Goal: Task Accomplishment & Management: Manage account settings

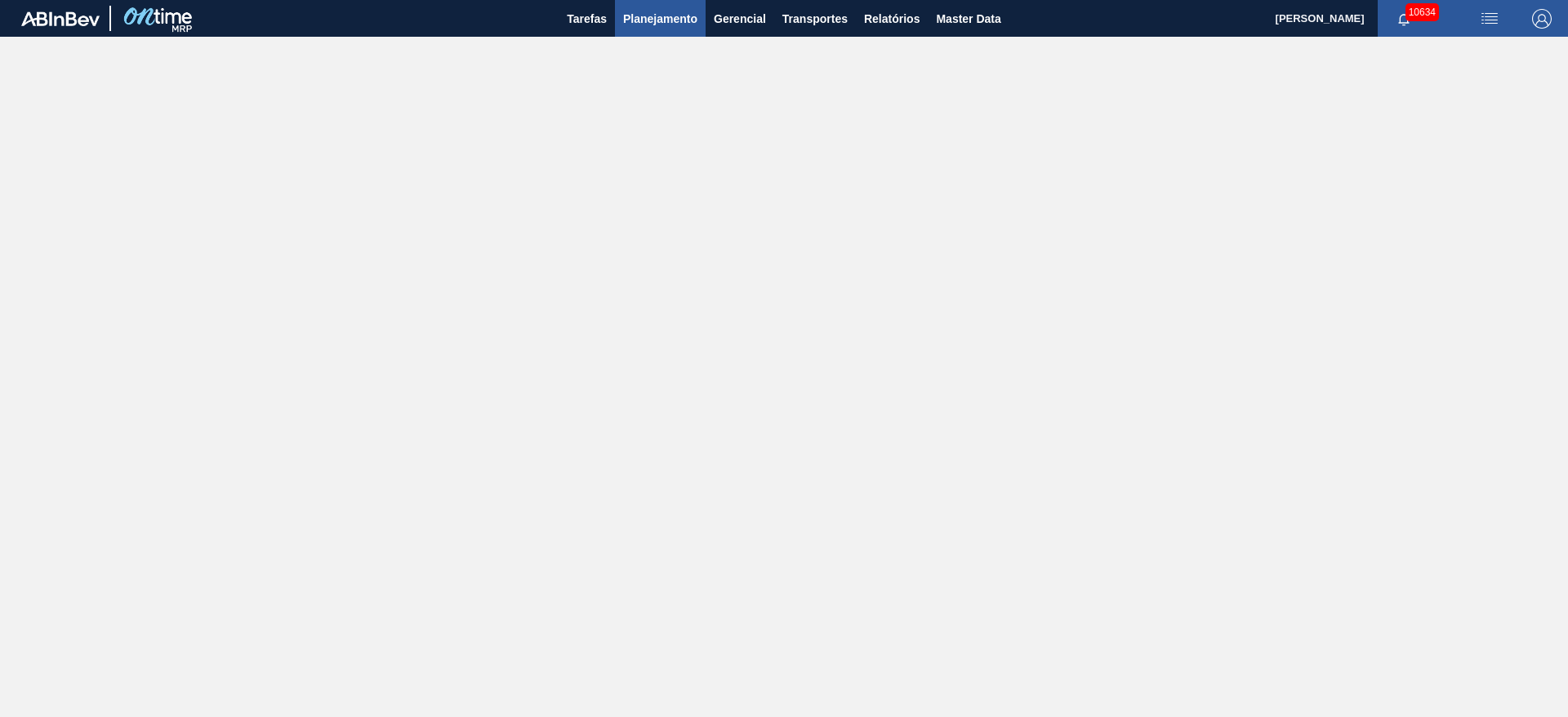
click at [650, 27] on span "Planejamento" at bounding box center [660, 19] width 75 height 20
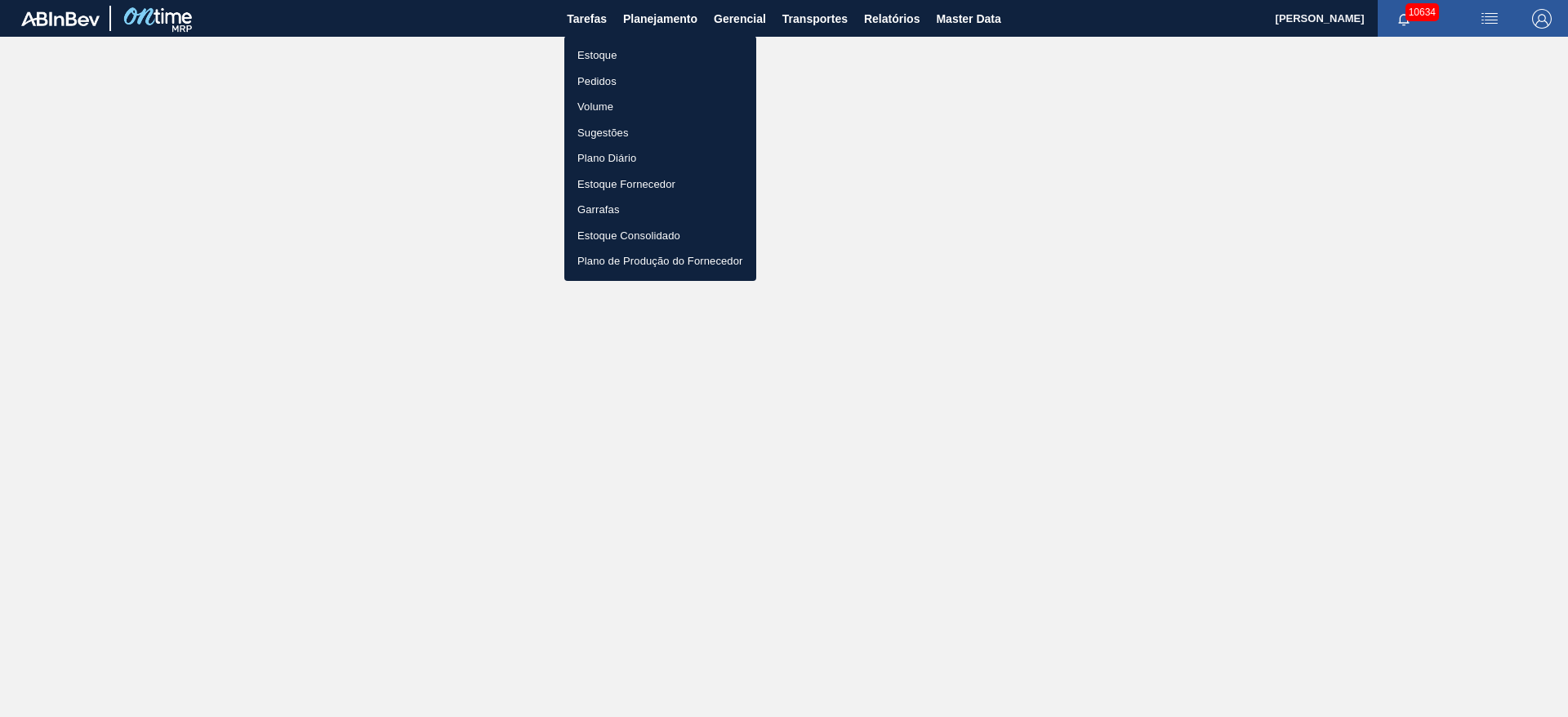
click at [639, 52] on li "Estoque" at bounding box center [660, 55] width 192 height 26
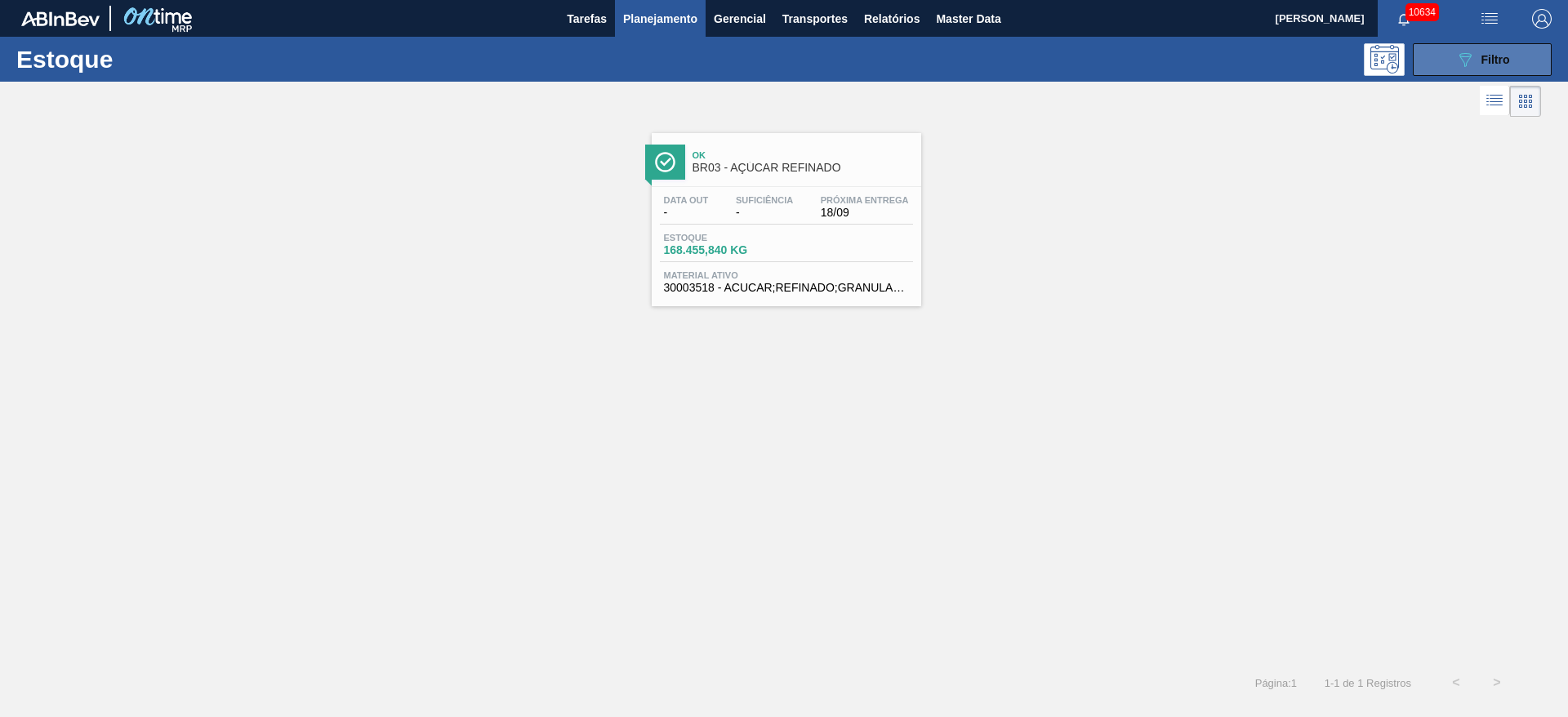
click at [1429, 53] on button "089F7B8B-B2A5-4AFE-B5C0-19BA573D28AC Filtro" at bounding box center [1482, 60] width 139 height 33
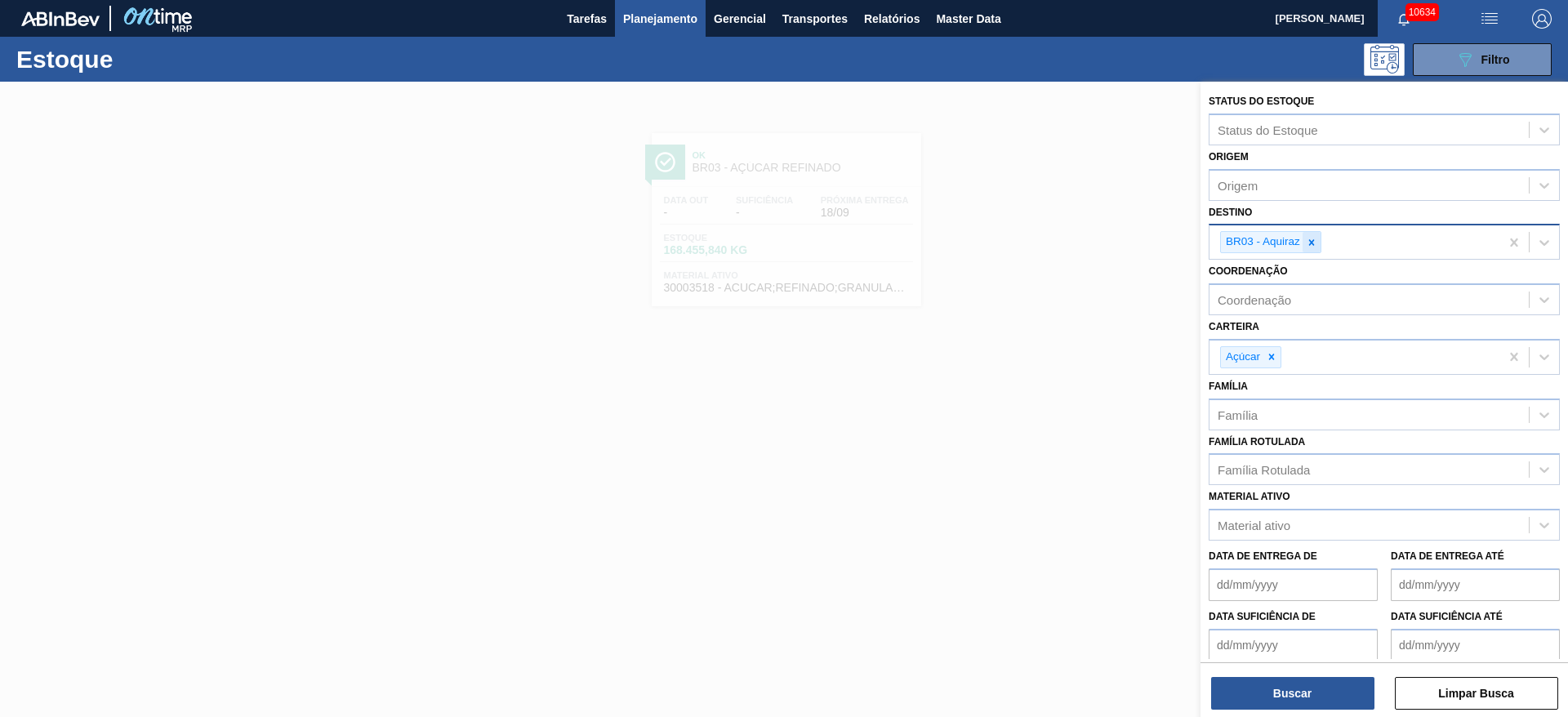
click at [1311, 245] on icon at bounding box center [1311, 243] width 12 height 12
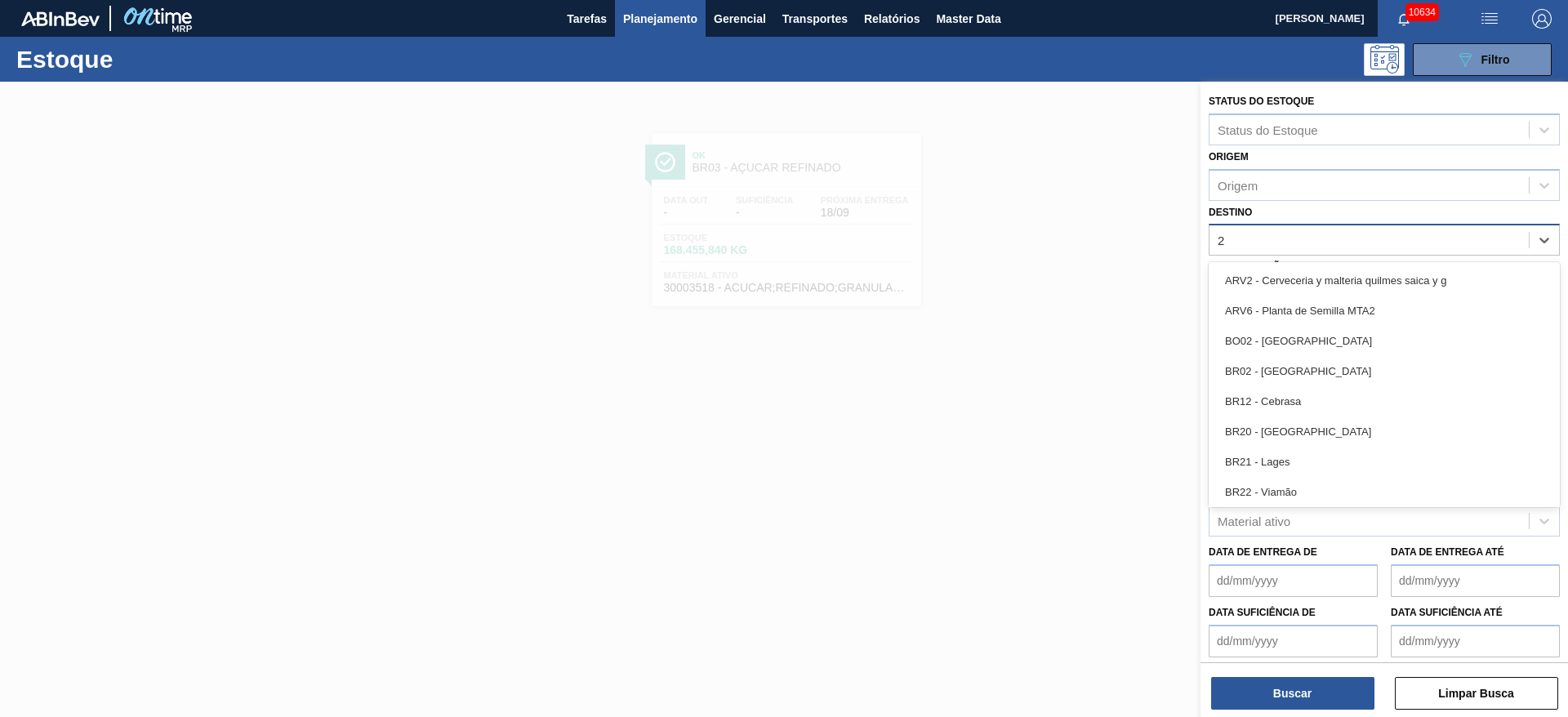
type input "27"
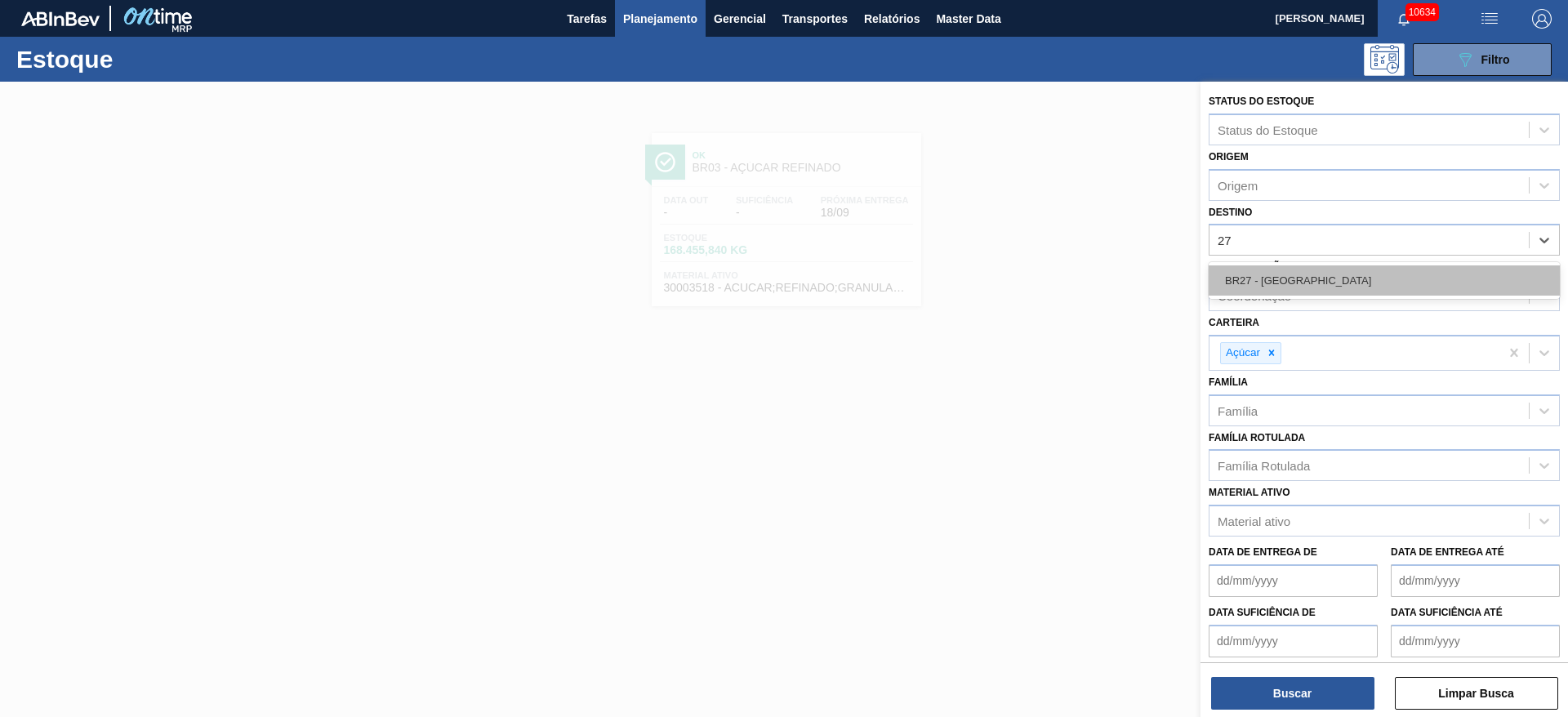
click at [1285, 281] on div "BR27 - [GEOGRAPHIC_DATA]" at bounding box center [1383, 281] width 351 height 30
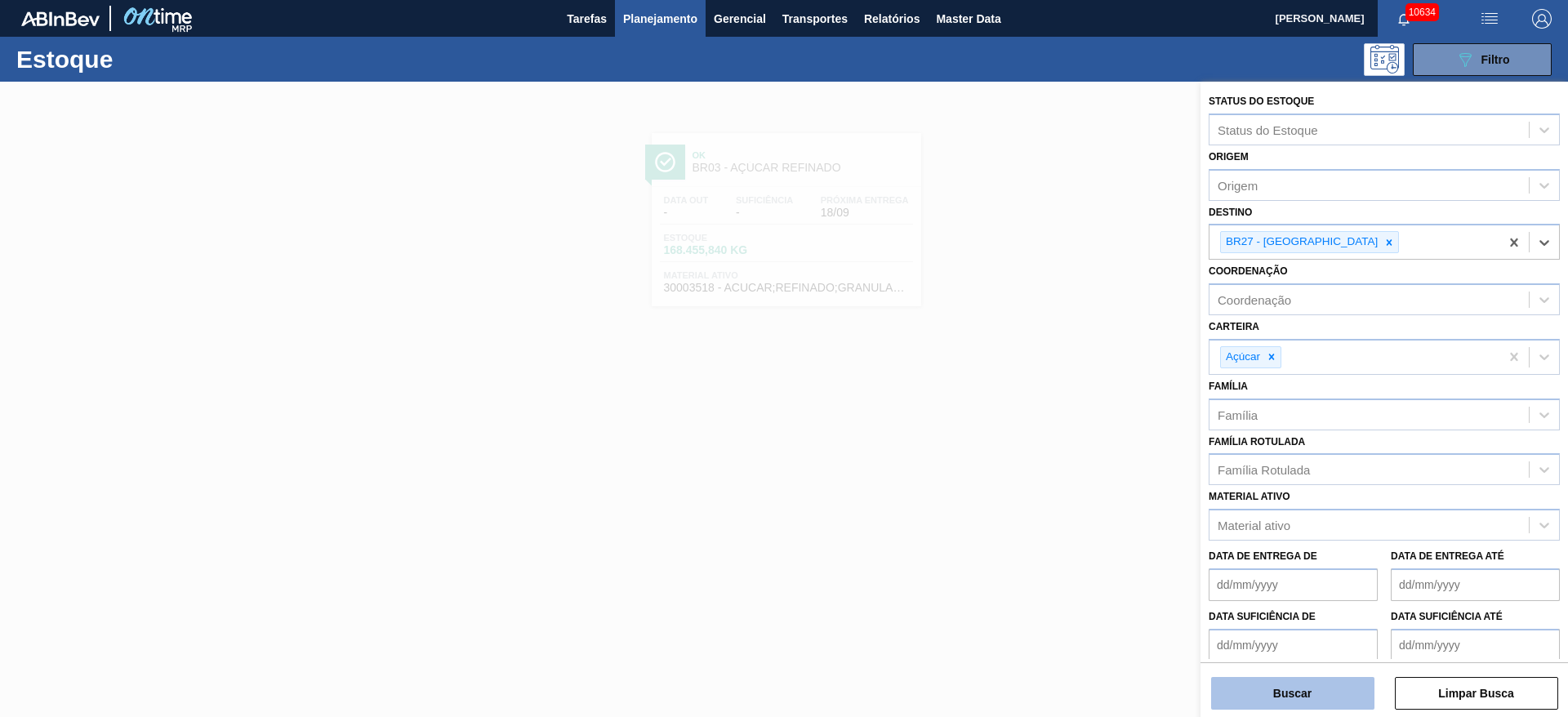
click at [1274, 685] on button "Buscar" at bounding box center [1293, 693] width 163 height 33
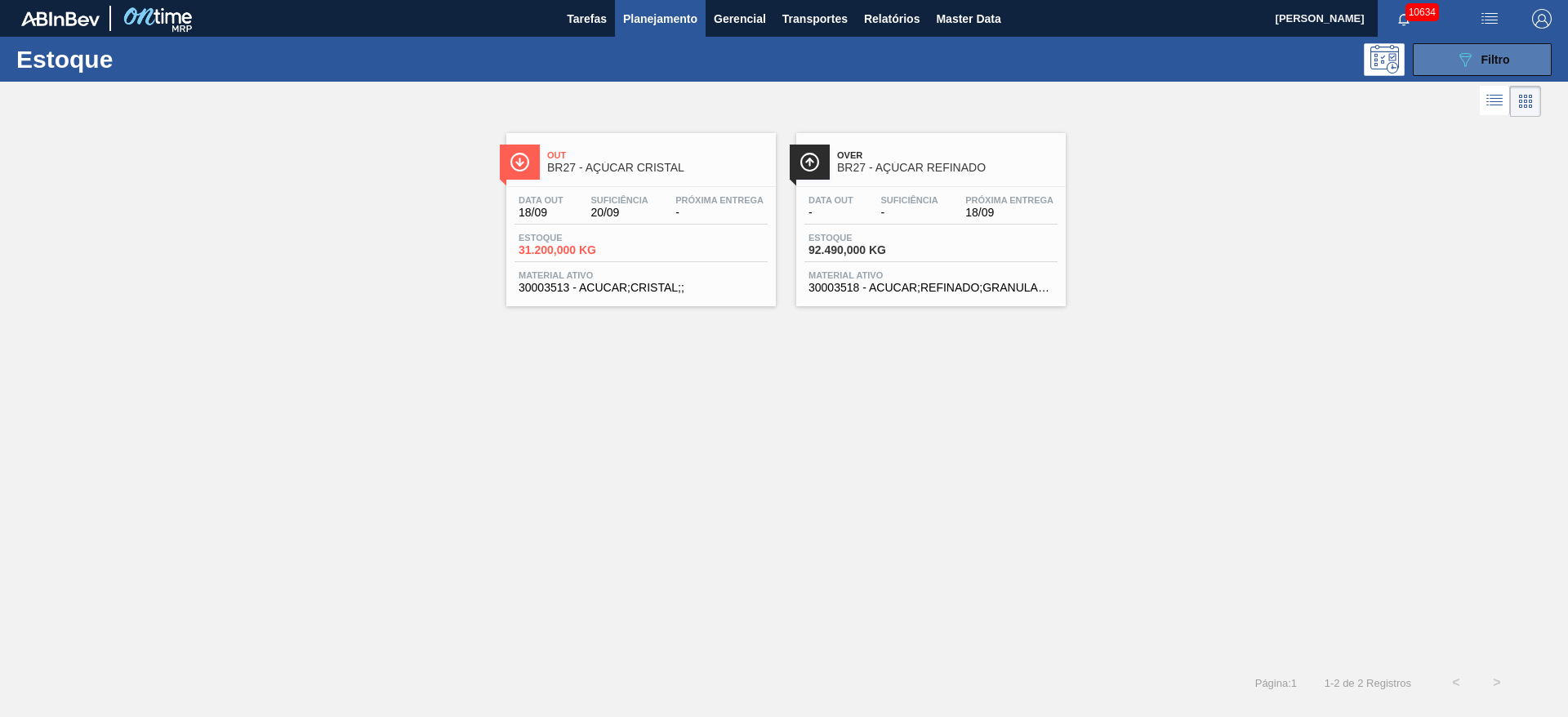
click at [1458, 73] on button "089F7B8B-B2A5-4AFE-B5C0-19BA573D28AC Filtro" at bounding box center [1482, 60] width 139 height 33
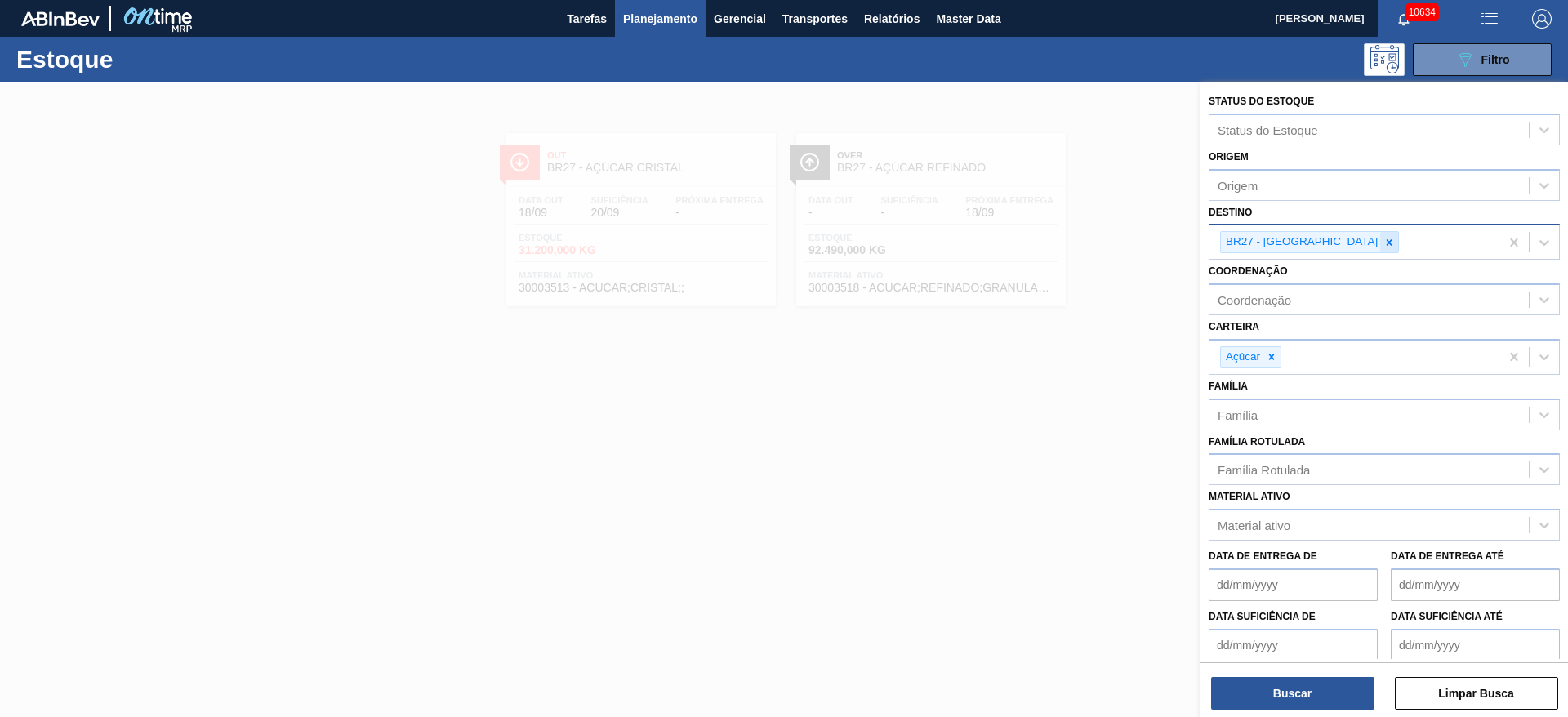
click at [1380, 242] on div at bounding box center [1389, 242] width 18 height 20
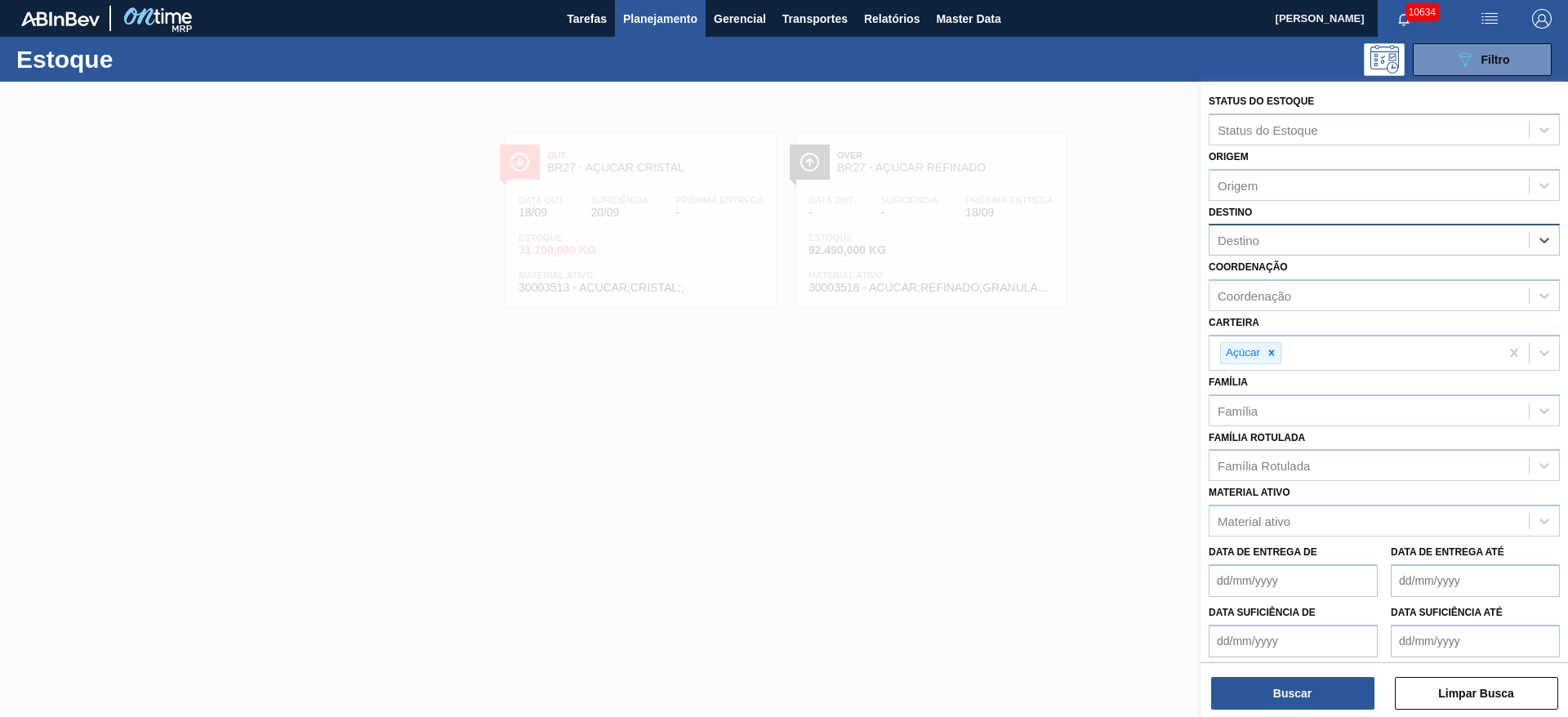
click at [1324, 242] on div "Destino" at bounding box center [1368, 240] width 319 height 24
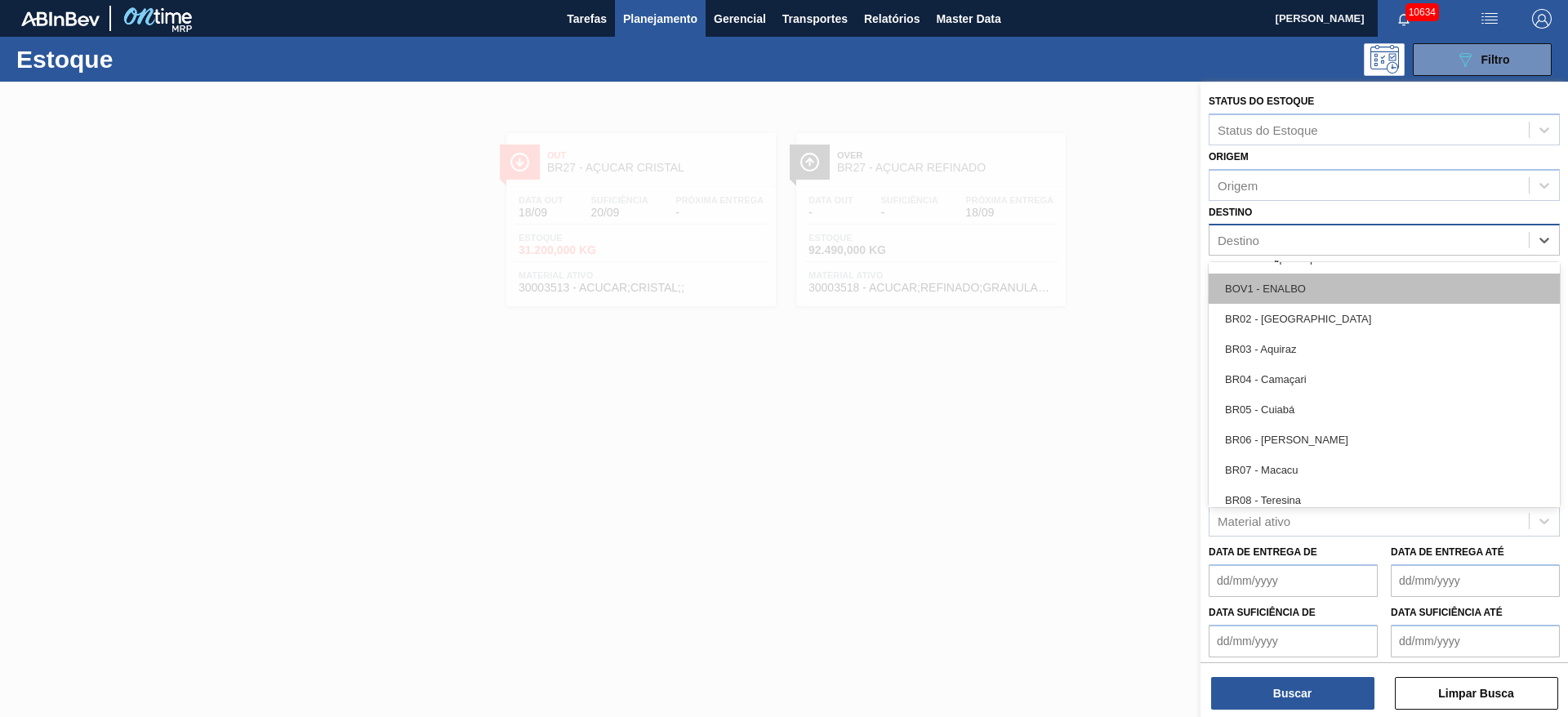
scroll to position [735, 0]
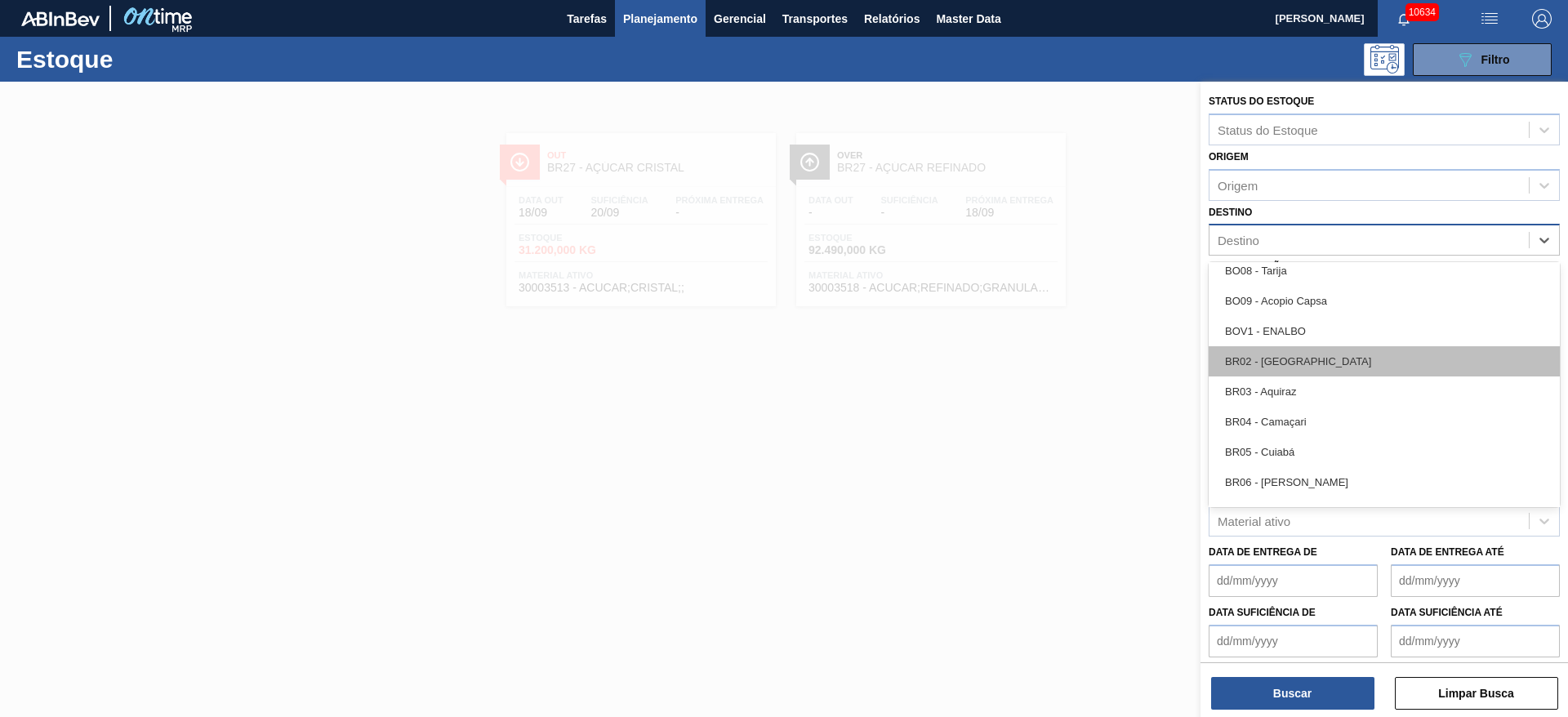
drag, startPoint x: 1304, startPoint y: 394, endPoint x: 1309, endPoint y: 363, distance: 31.4
click at [1309, 365] on div "AR01 - Acheral AR03 - Corrientes AR07 - Mendoza AR08 - Quilmes AR11 - Zárate AR…" at bounding box center [1383, 385] width 351 height 245
click at [1309, 363] on div "BR02 - [GEOGRAPHIC_DATA]" at bounding box center [1383, 362] width 351 height 30
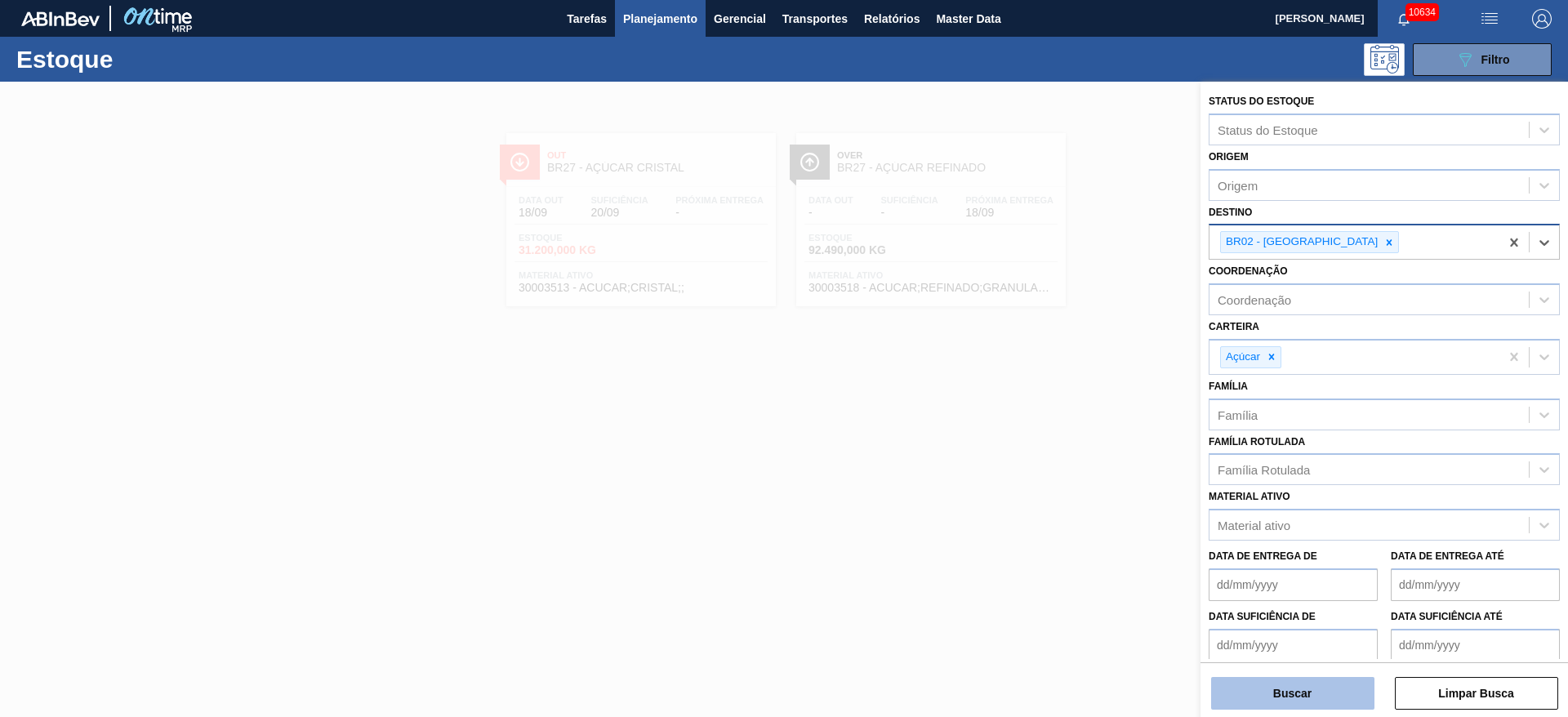
click at [1301, 691] on button "Buscar" at bounding box center [1293, 693] width 163 height 33
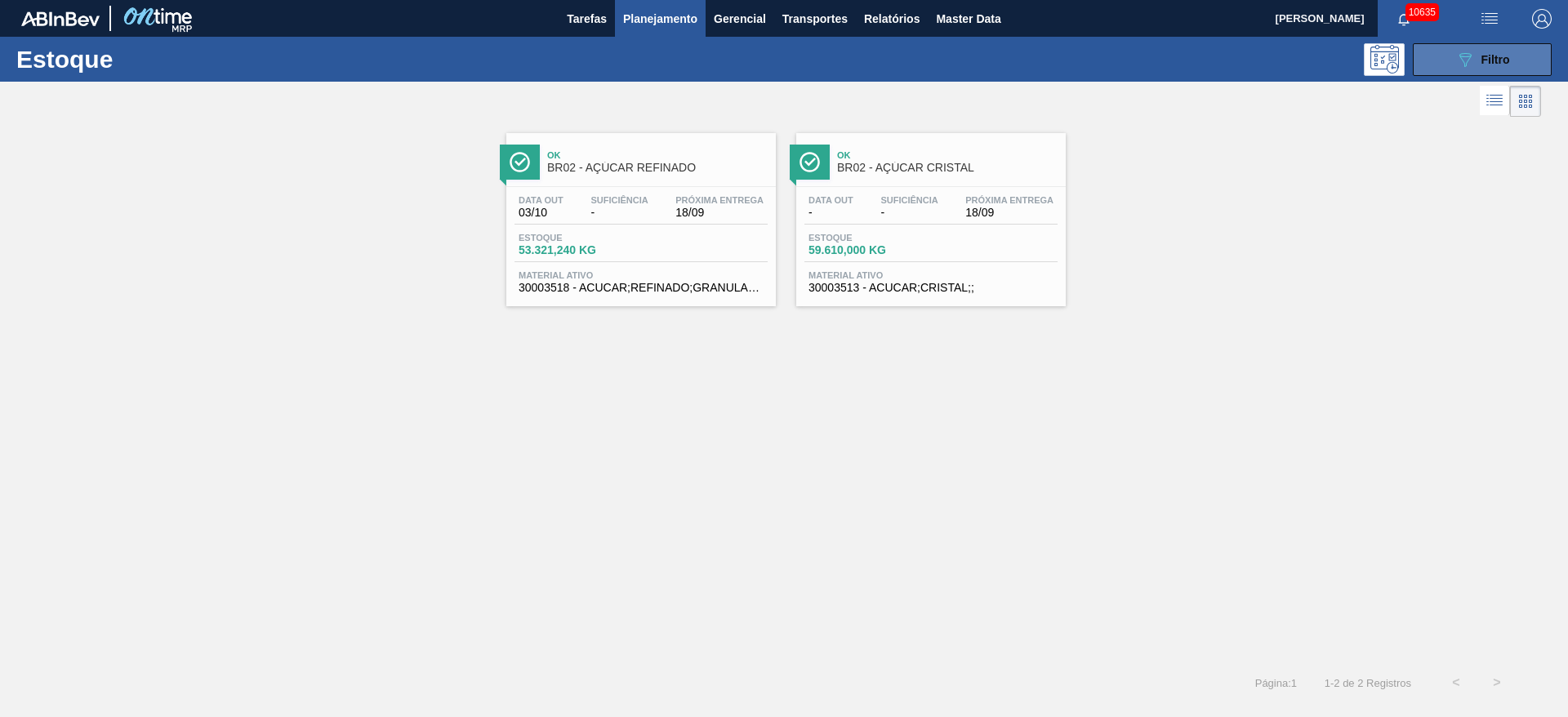
click at [1437, 60] on button "089F7B8B-B2A5-4AFE-B5C0-19BA573D28AC Filtro" at bounding box center [1482, 60] width 139 height 33
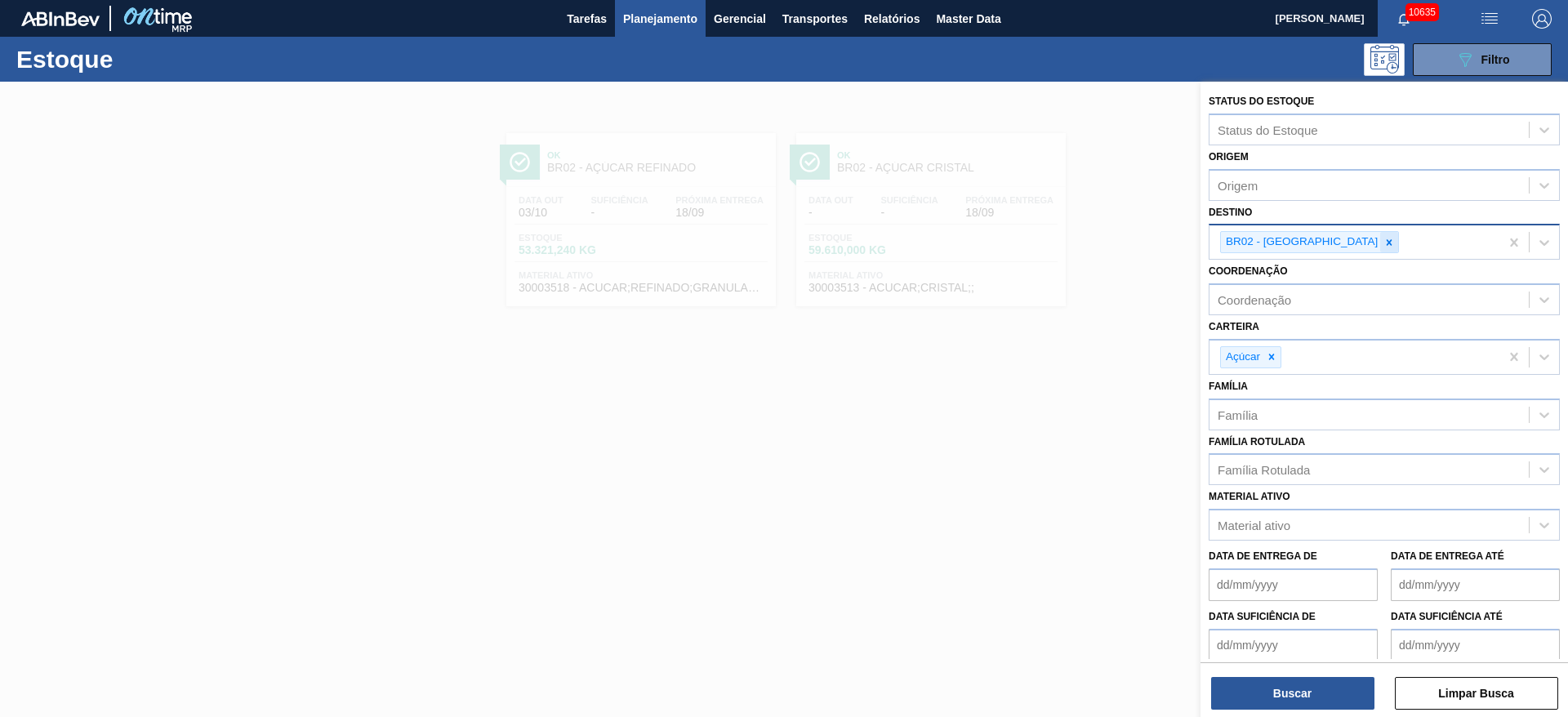
click at [1383, 246] on icon at bounding box center [1389, 243] width 12 height 12
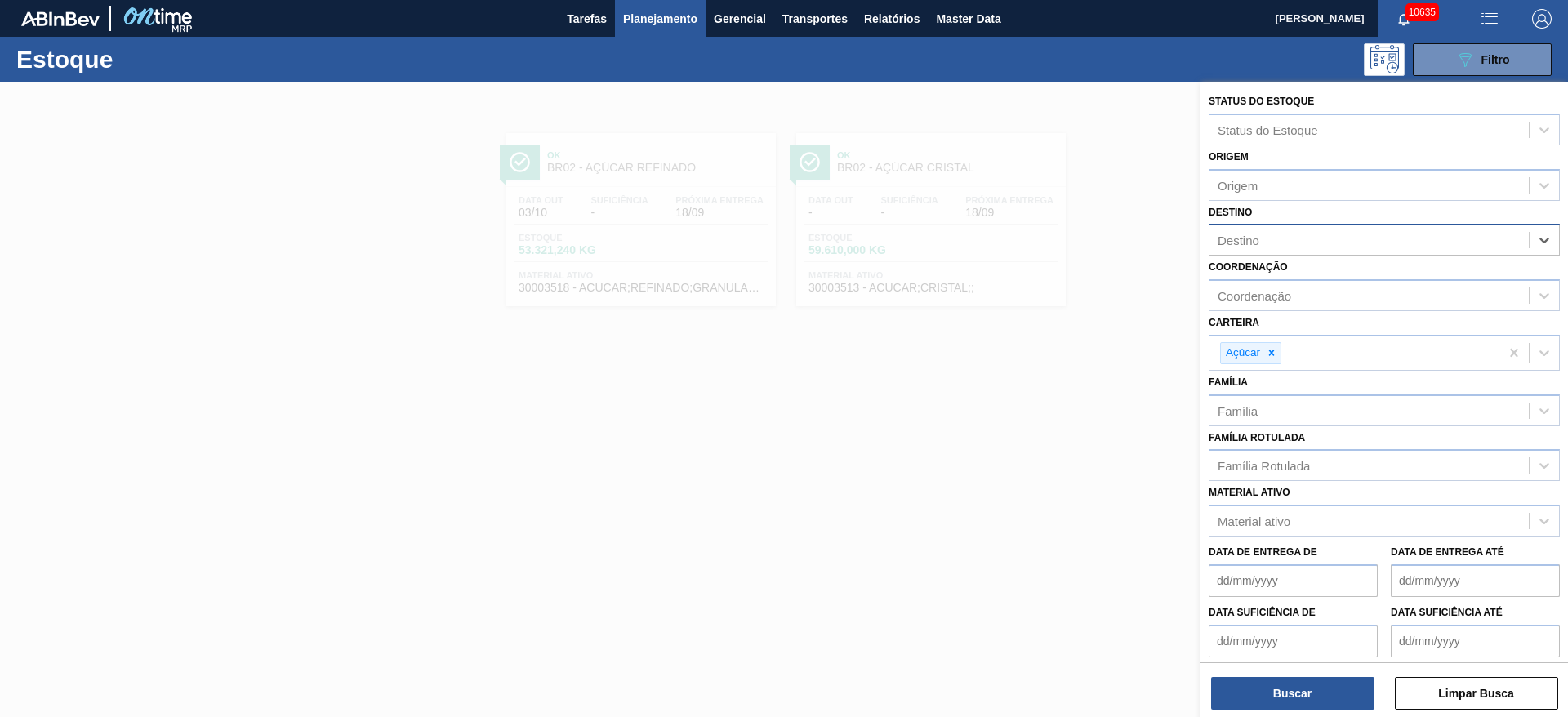
type input "15"
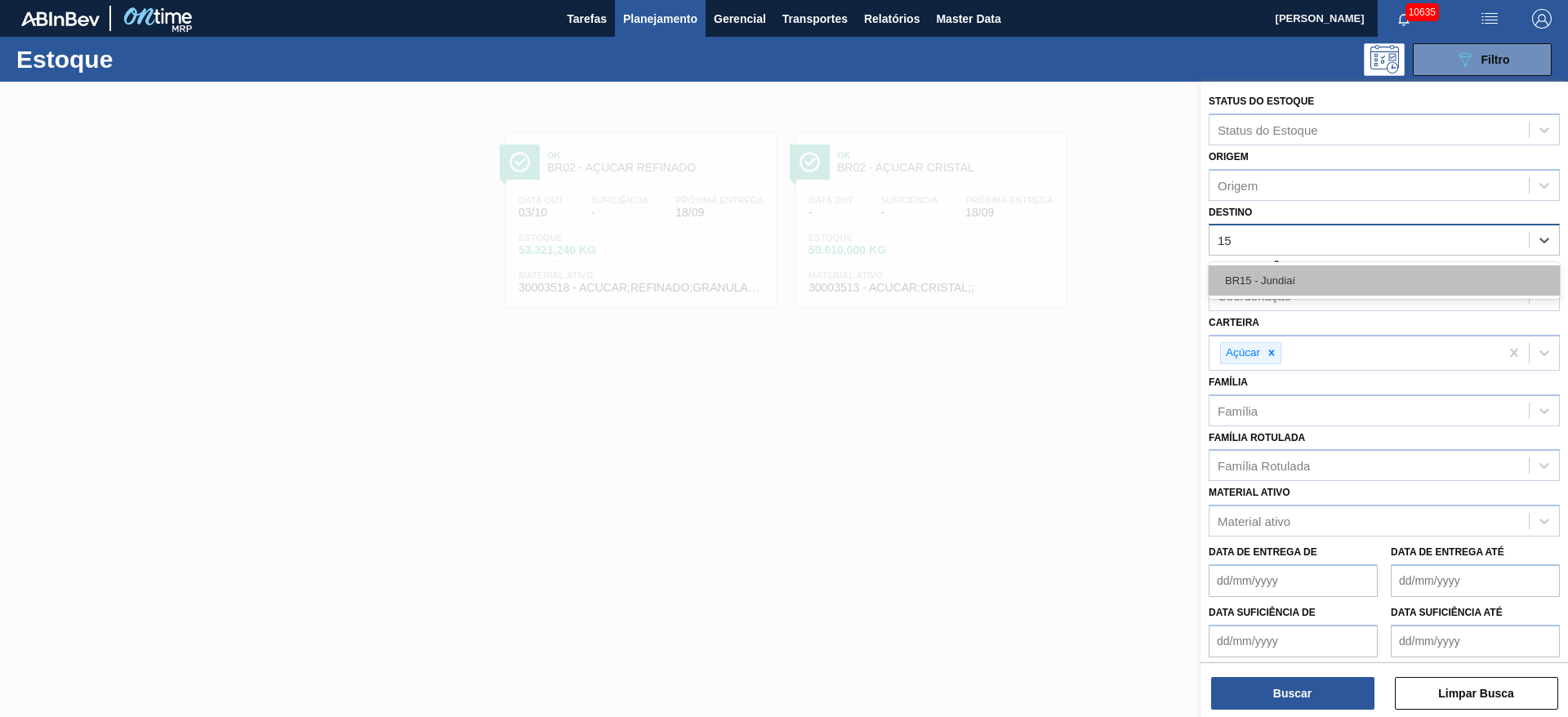
click at [1270, 283] on div "BR15 - Jundiaí" at bounding box center [1383, 281] width 351 height 30
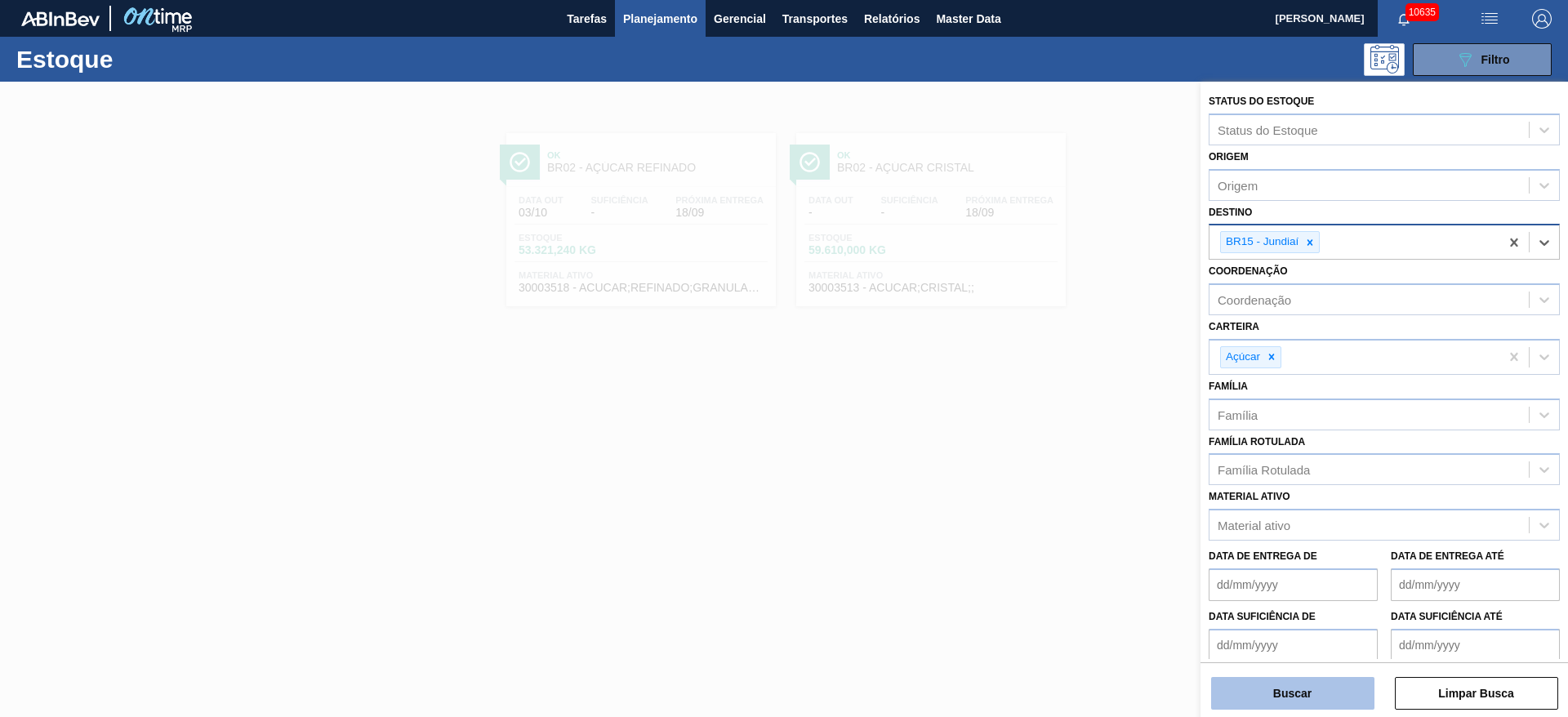
click at [1278, 701] on button "Buscar" at bounding box center [1293, 693] width 163 height 33
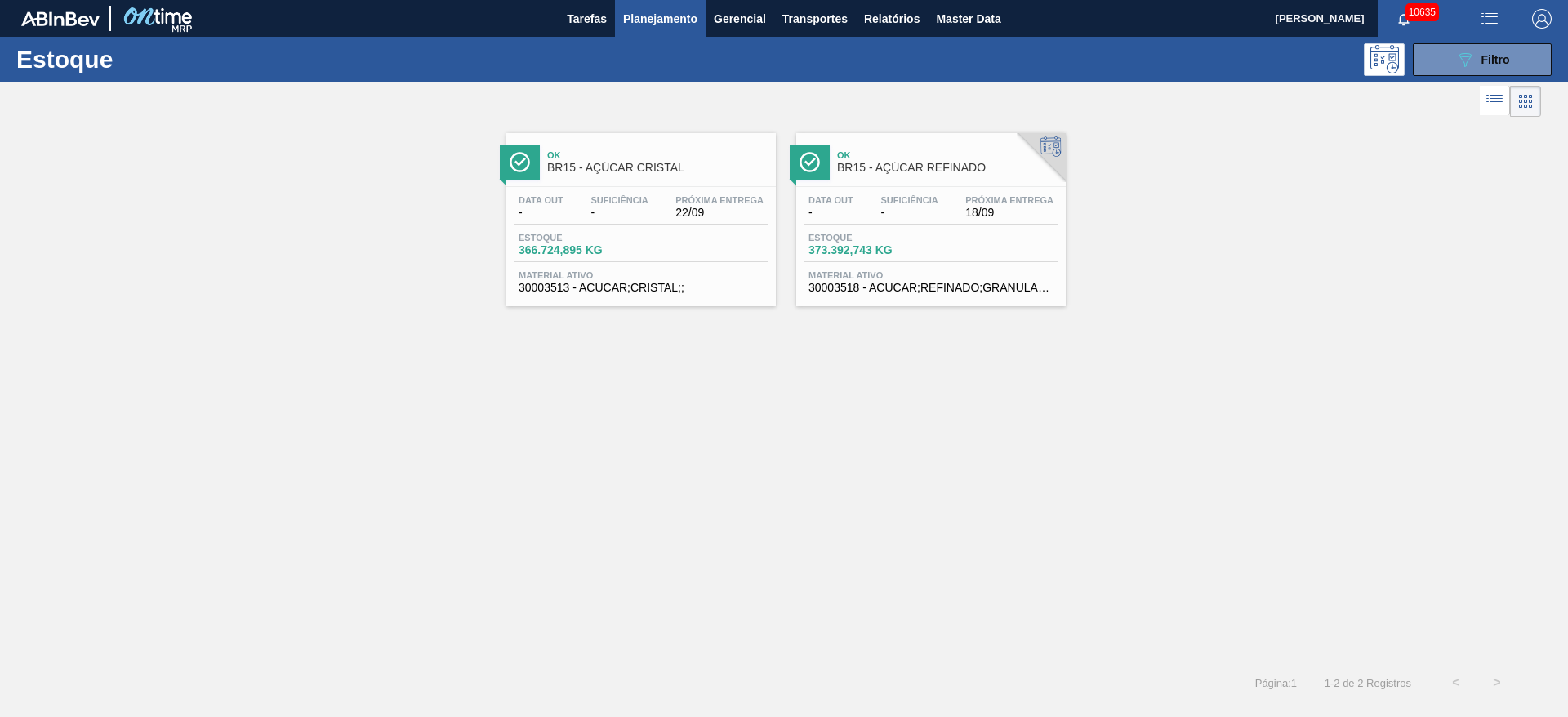
drag, startPoint x: 947, startPoint y: 182, endPoint x: 949, endPoint y: 174, distance: 8.2
drag, startPoint x: 949, startPoint y: 174, endPoint x: 949, endPoint y: 163, distance: 11.0
click at [1472, 52] on icon "089F7B8B-B2A5-4AFE-B5C0-19BA573D28AC" at bounding box center [1465, 60] width 20 height 20
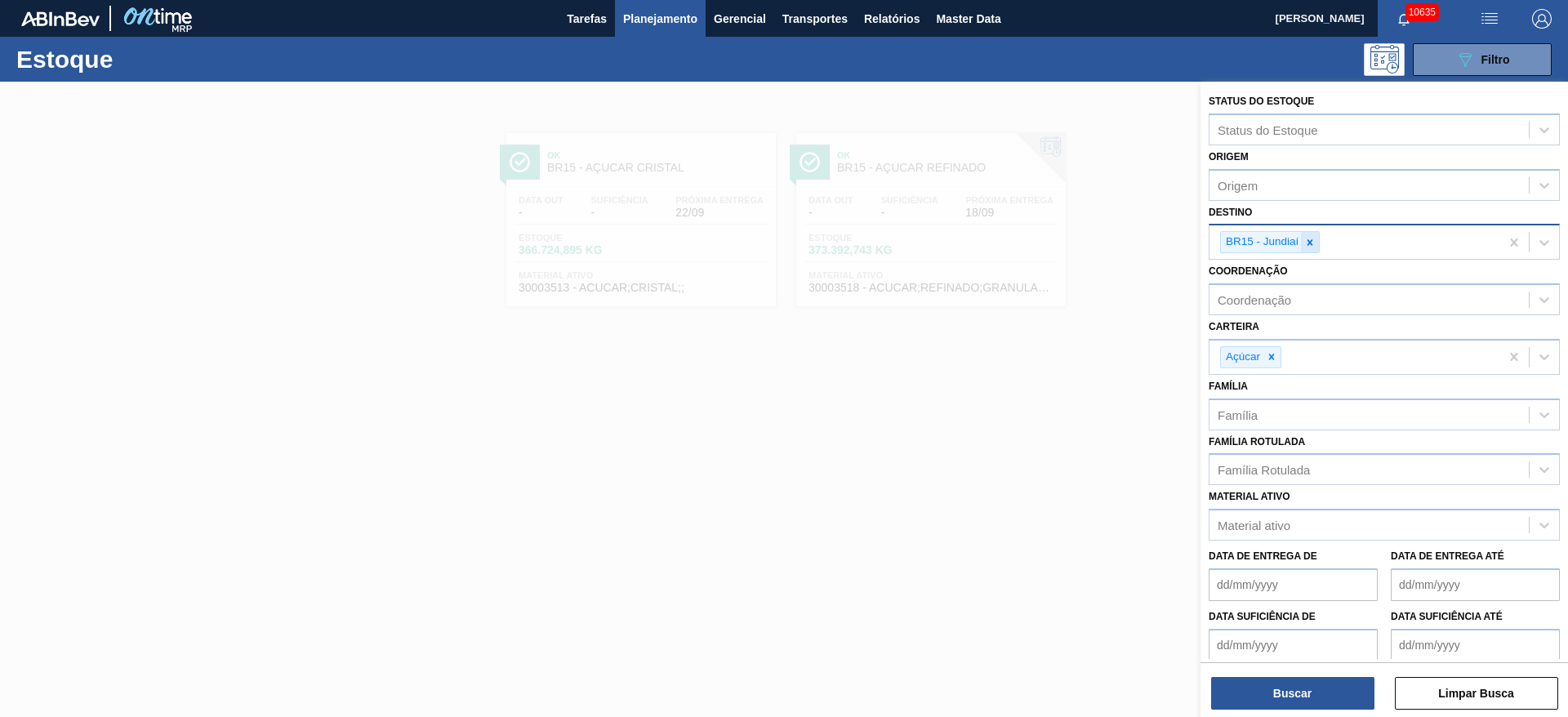
click at [1306, 250] on div at bounding box center [1309, 242] width 18 height 20
click at [1306, 250] on div "Destino" at bounding box center [1368, 240] width 319 height 24
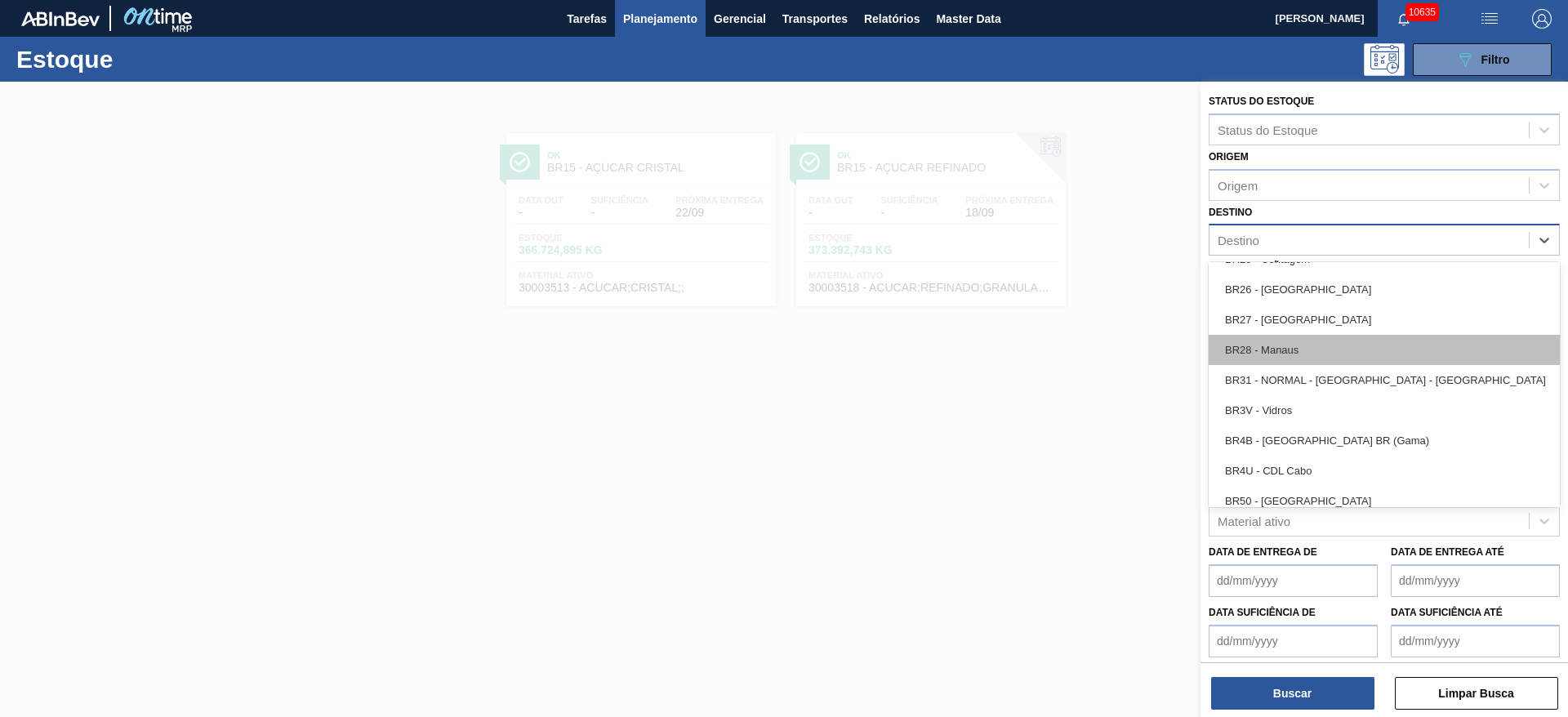
scroll to position [1470, 0]
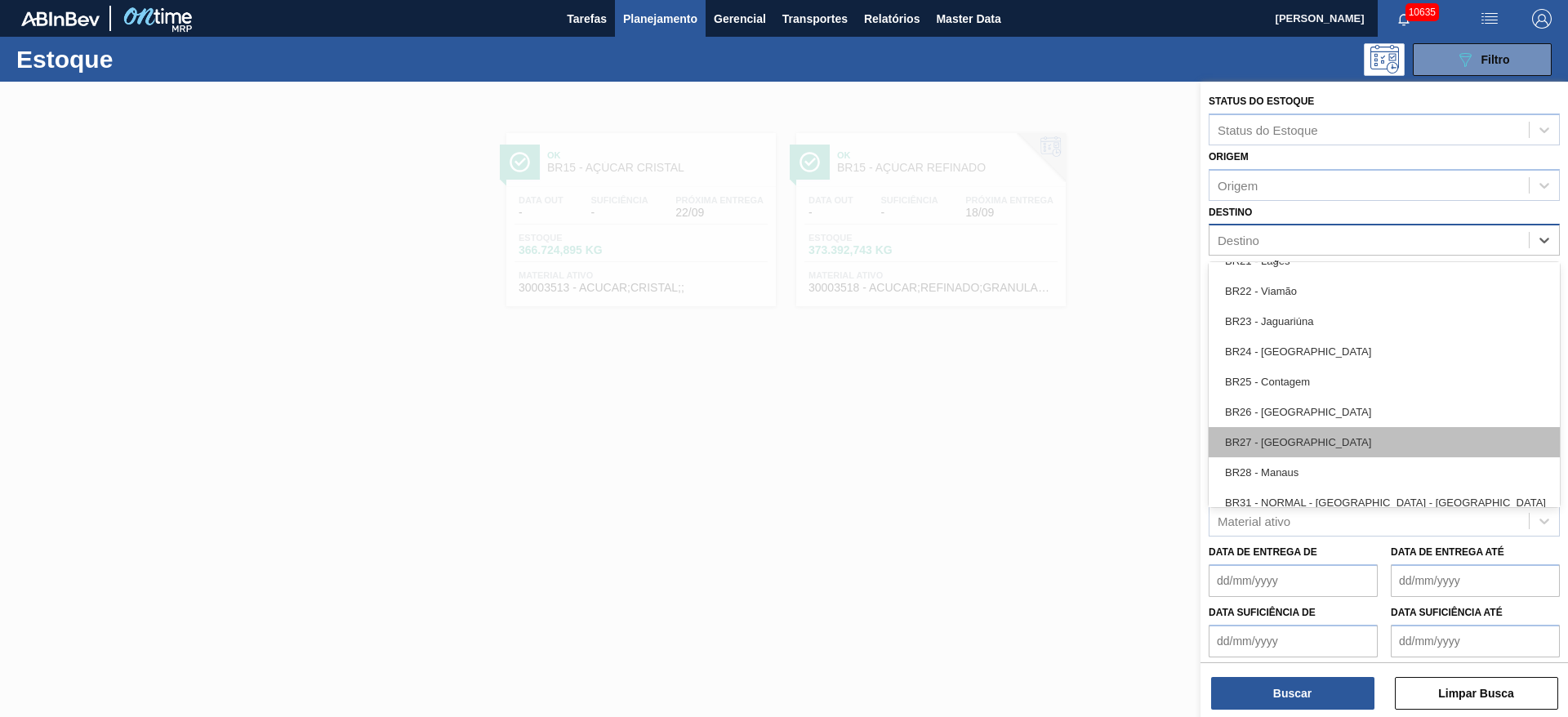
click at [1306, 444] on div "BR27 - [GEOGRAPHIC_DATA]" at bounding box center [1383, 442] width 351 height 30
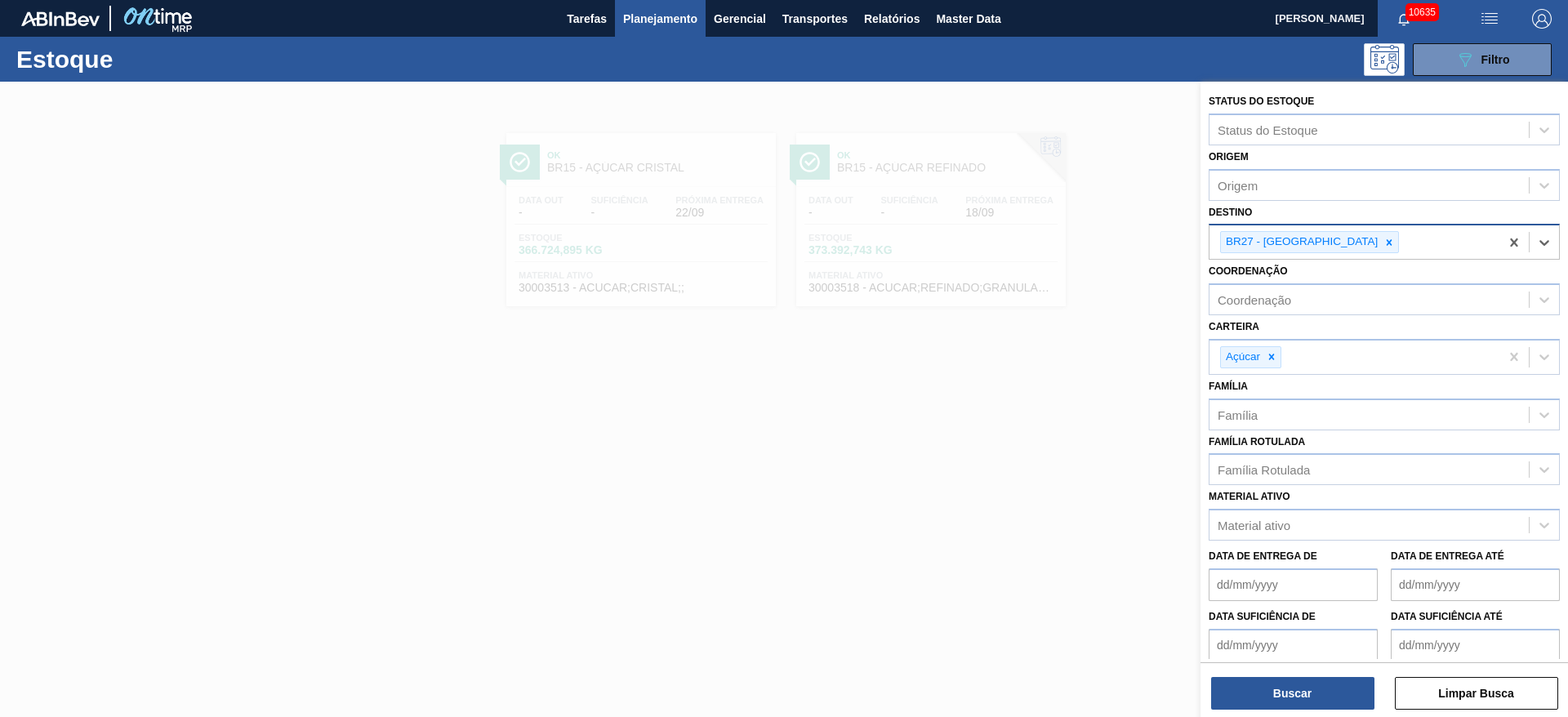
drag, startPoint x: 1276, startPoint y: 681, endPoint x: 1268, endPoint y: 639, distance: 42.8
click at [1276, 675] on div "Buscar Limpar Busca" at bounding box center [1384, 684] width 368 height 45
click at [1275, 700] on button "Buscar" at bounding box center [1293, 693] width 163 height 33
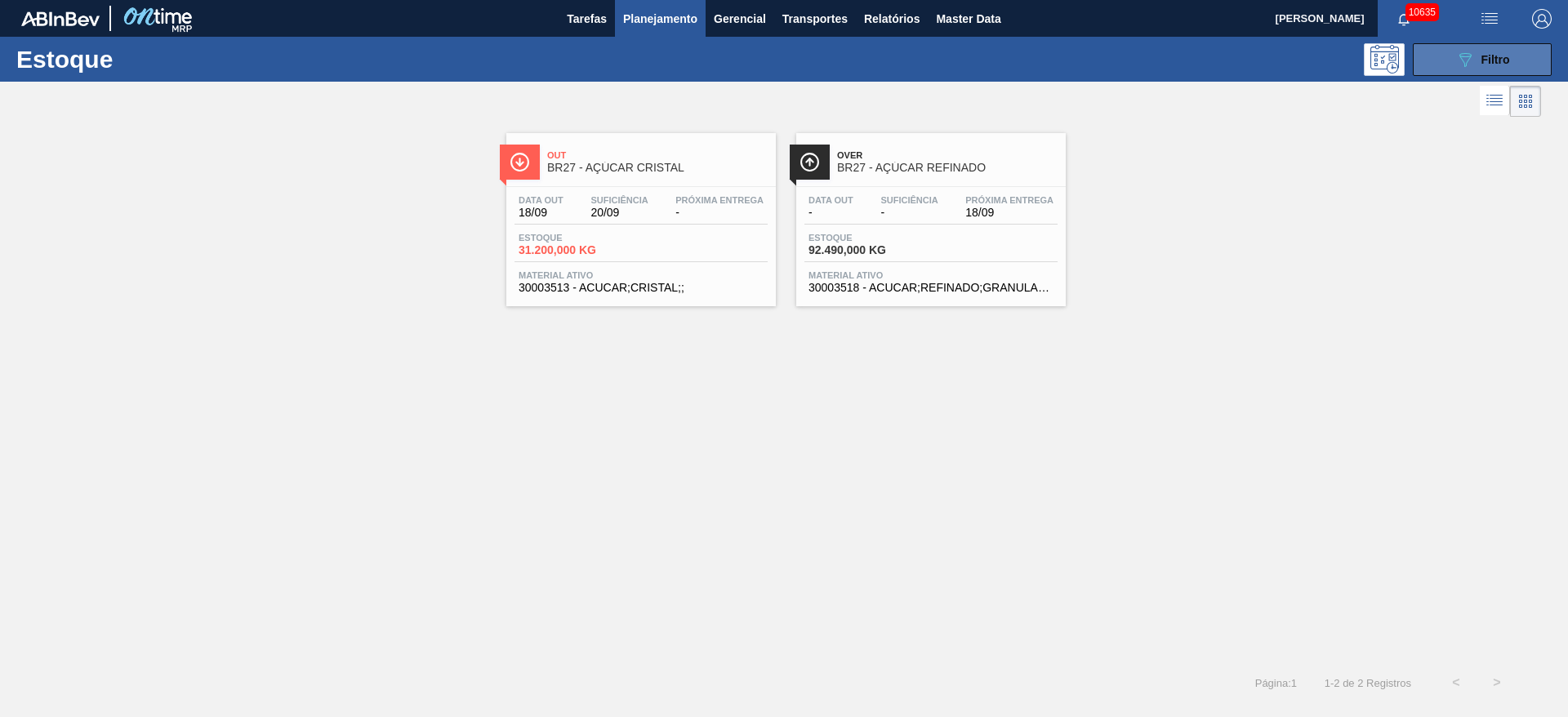
click at [1508, 44] on button "089F7B8B-B2A5-4AFE-B5C0-19BA573D28AC Filtro" at bounding box center [1482, 60] width 139 height 33
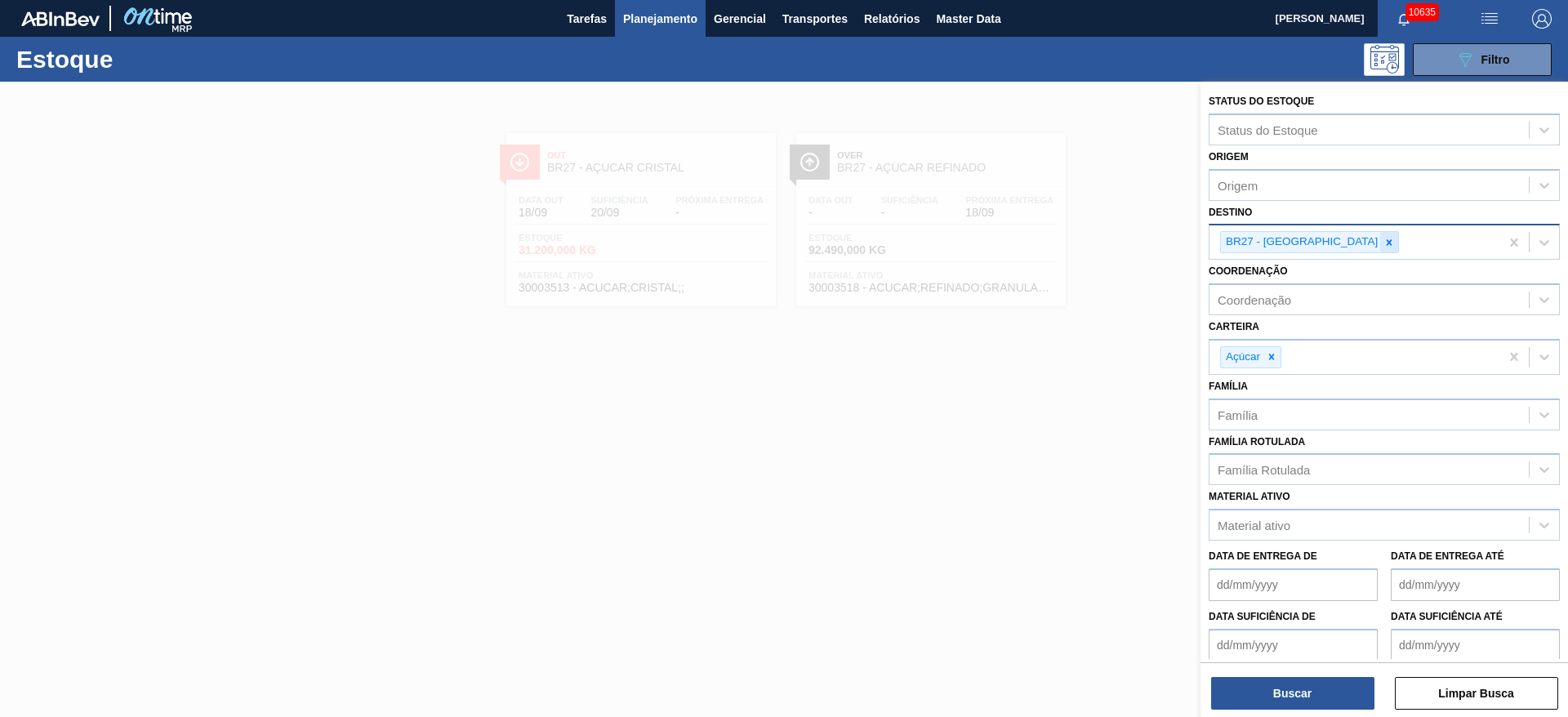
click at [1383, 246] on icon at bounding box center [1389, 243] width 12 height 12
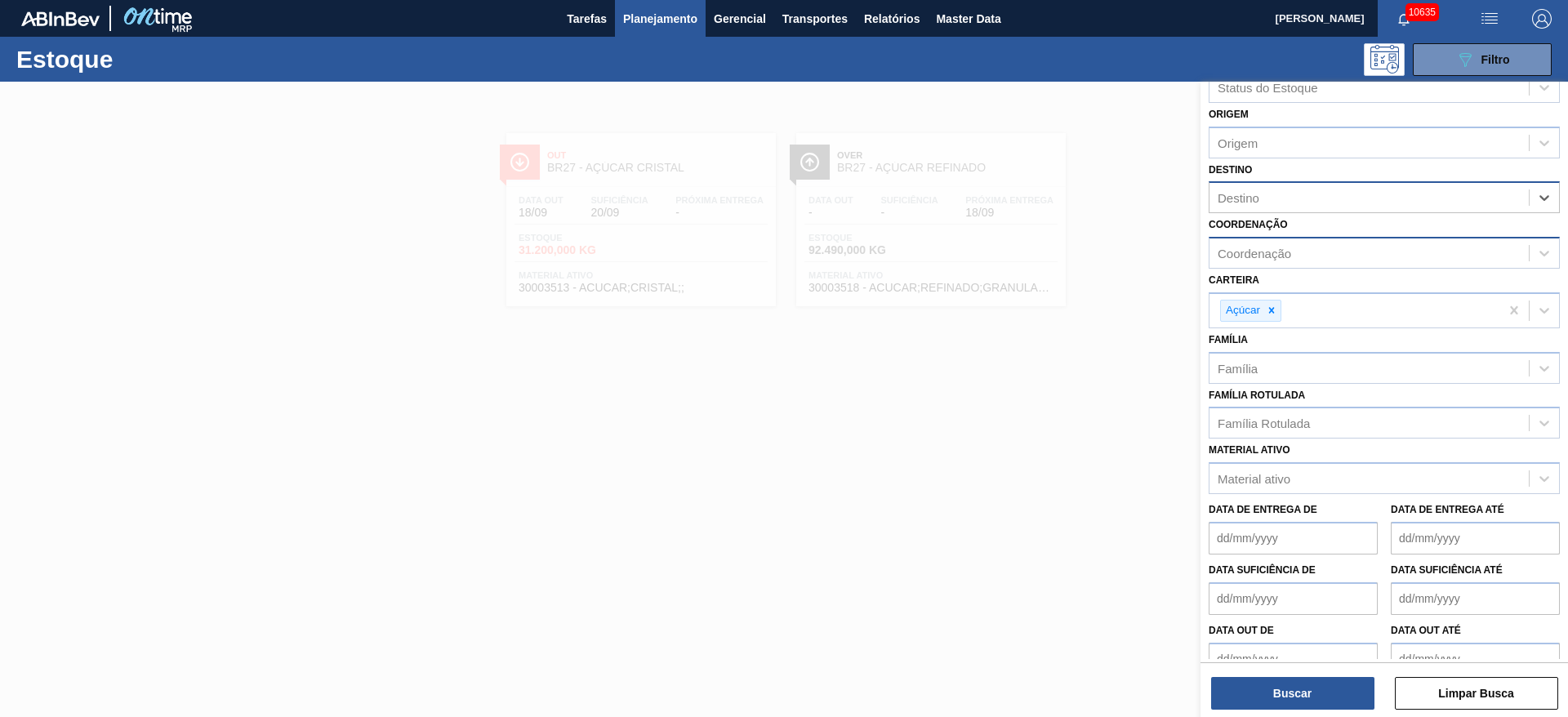
scroll to position [67, 0]
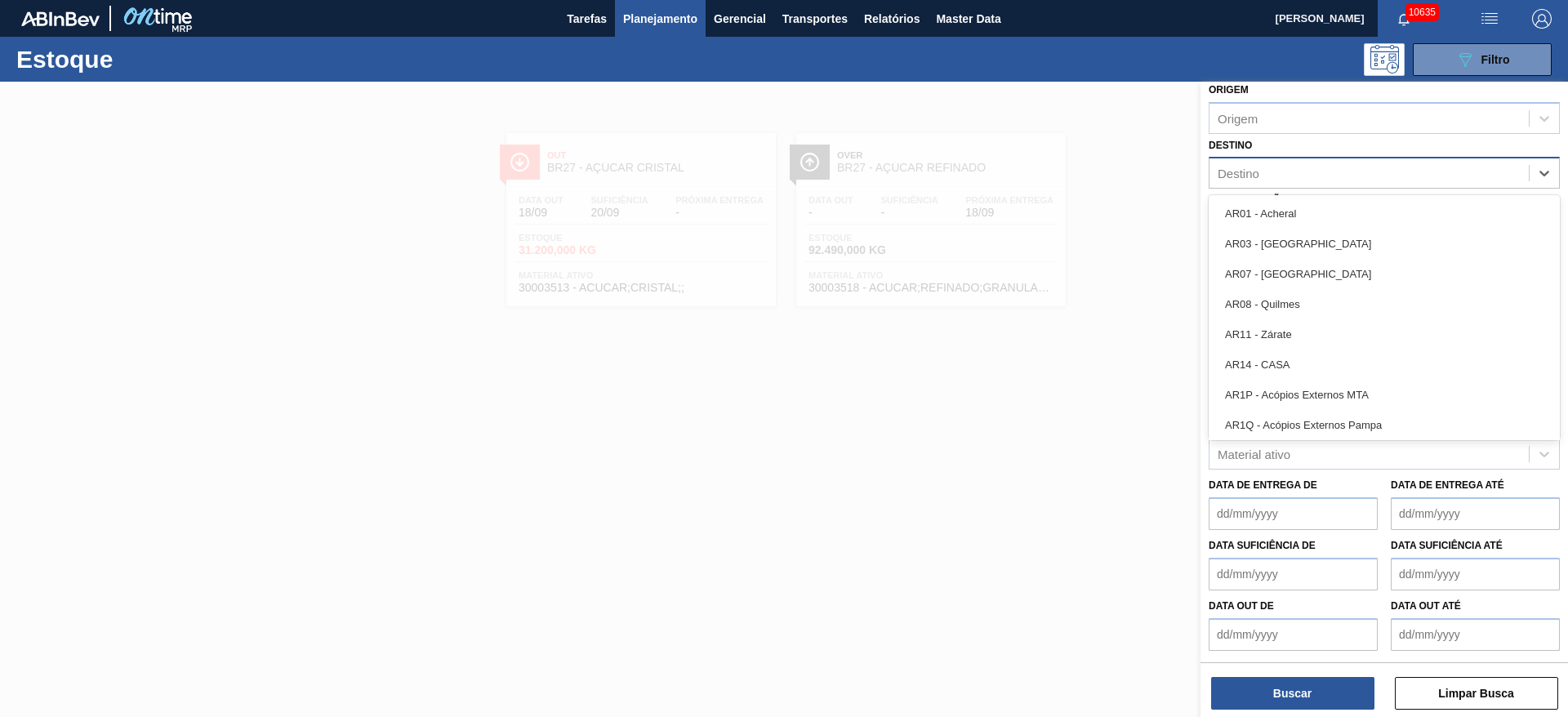
click at [1329, 172] on div "Destino" at bounding box center [1368, 173] width 319 height 24
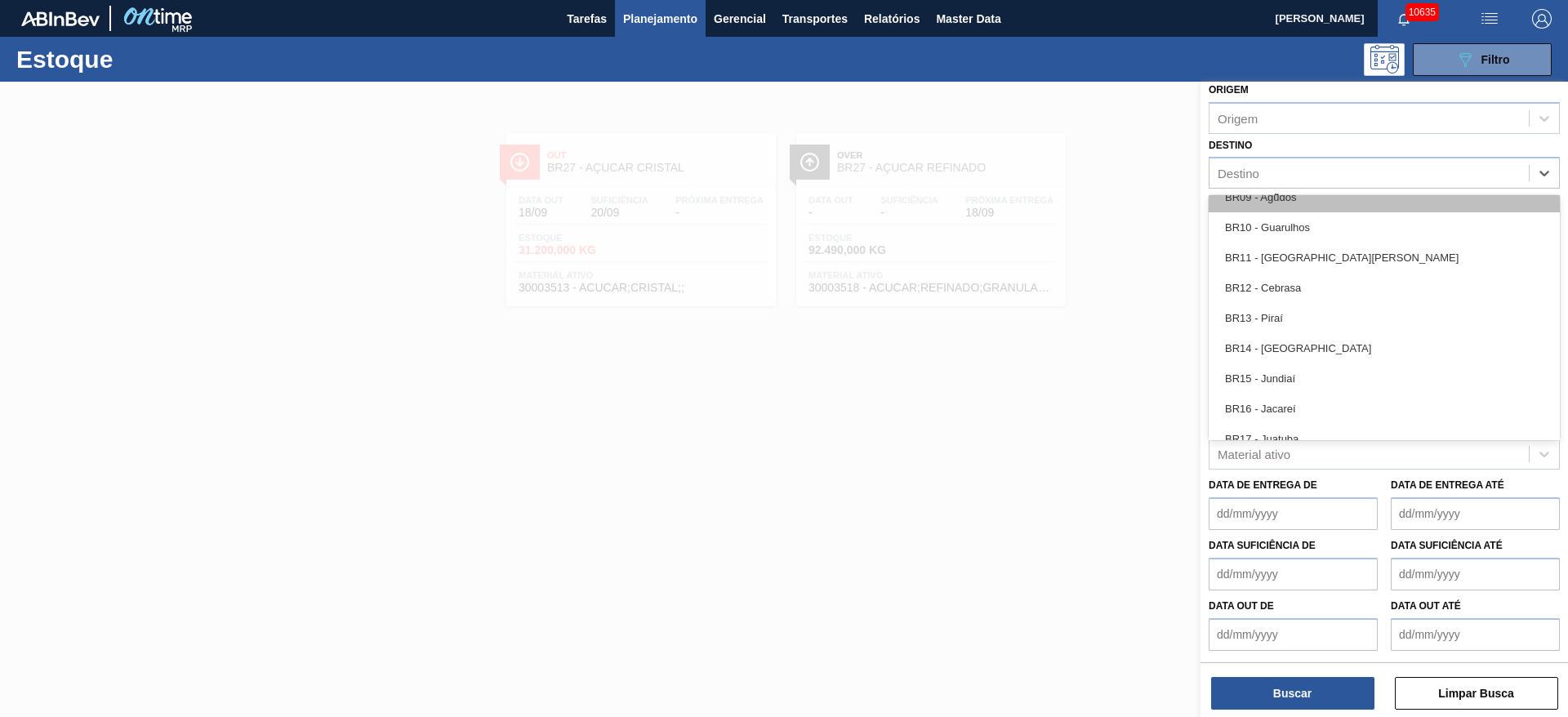
scroll to position [1103, 0]
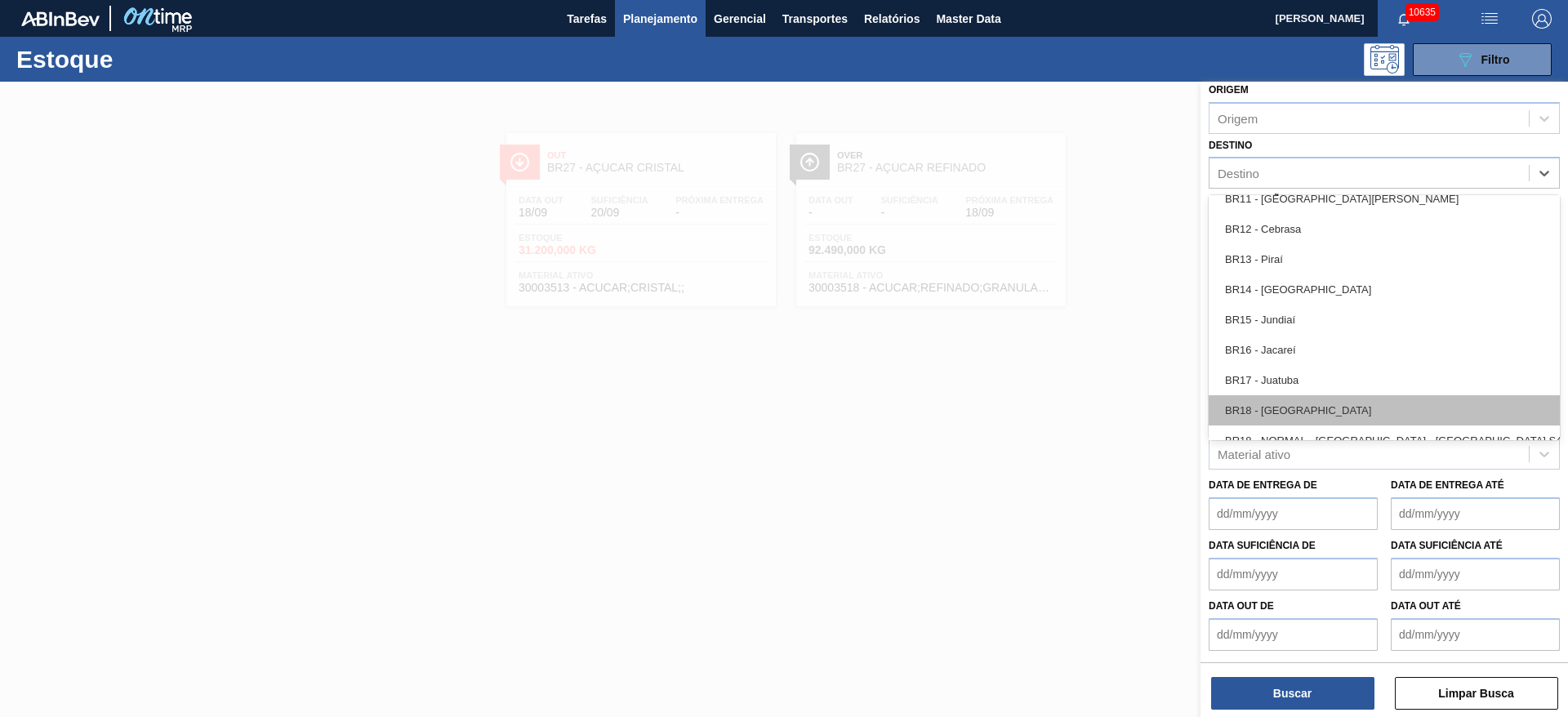
click at [1321, 395] on div "BR18 - [GEOGRAPHIC_DATA]" at bounding box center [1383, 410] width 351 height 30
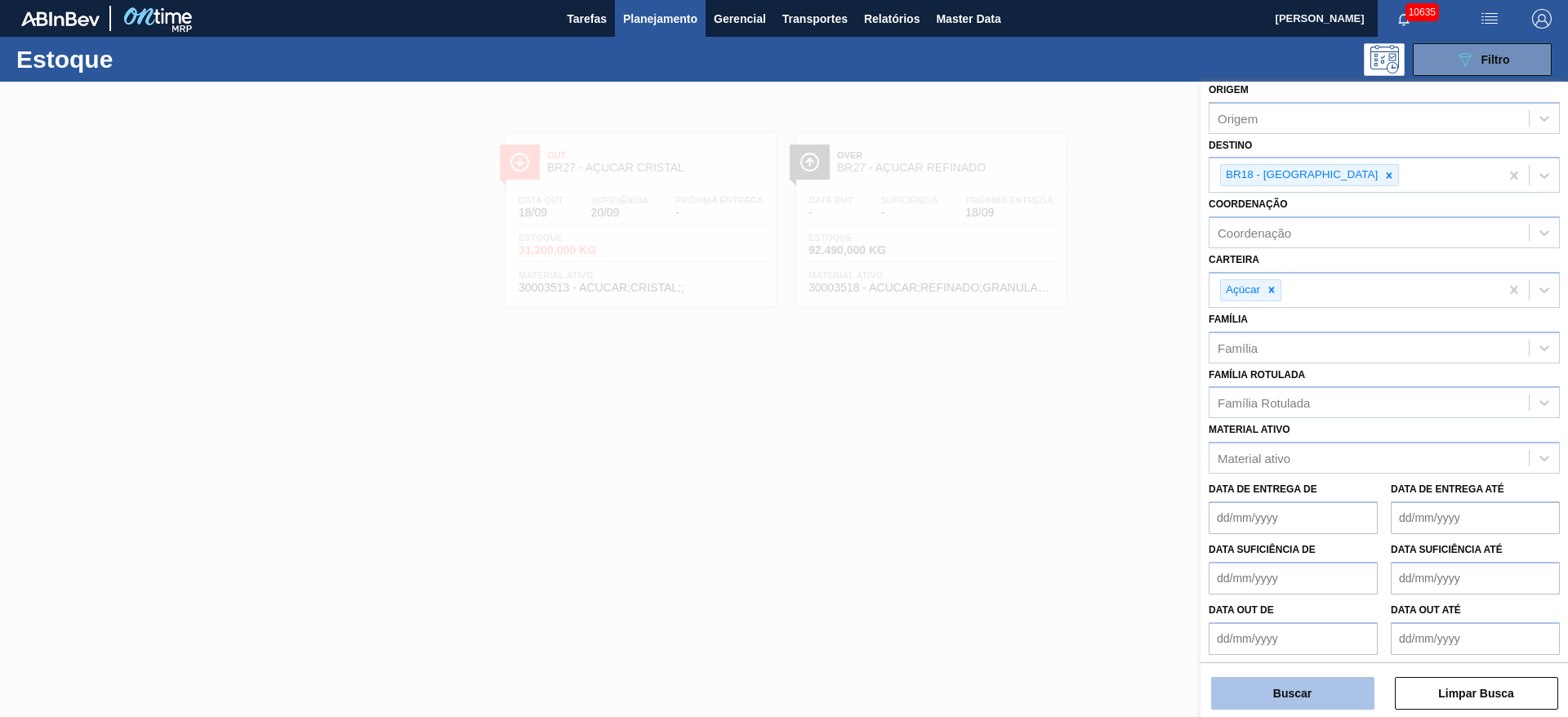
click at [1306, 683] on button "Buscar" at bounding box center [1293, 693] width 163 height 33
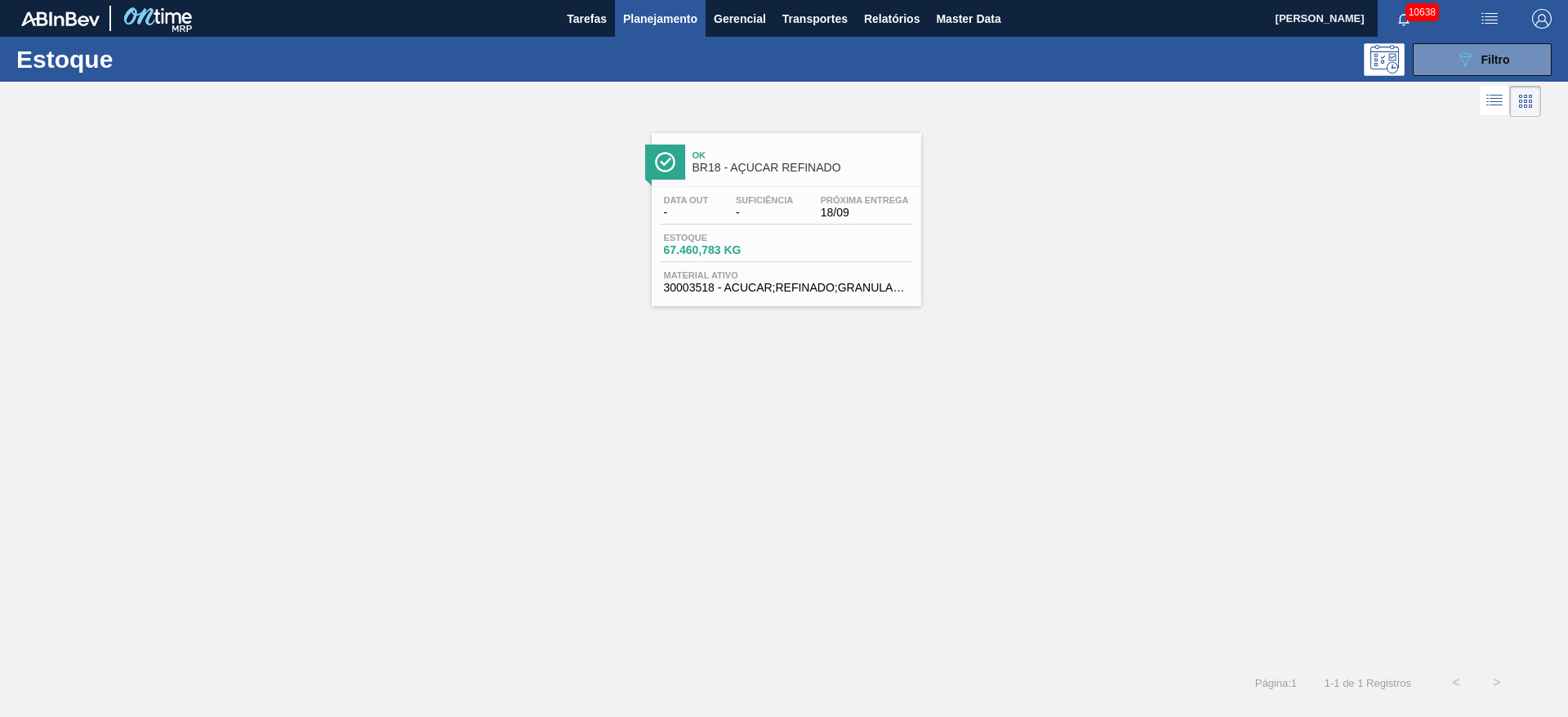
click at [819, 83] on div at bounding box center [770, 101] width 1540 height 39
click at [1450, 51] on button "089F7B8B-B2A5-4AFE-B5C0-19BA573D28AC Filtro" at bounding box center [1482, 60] width 139 height 33
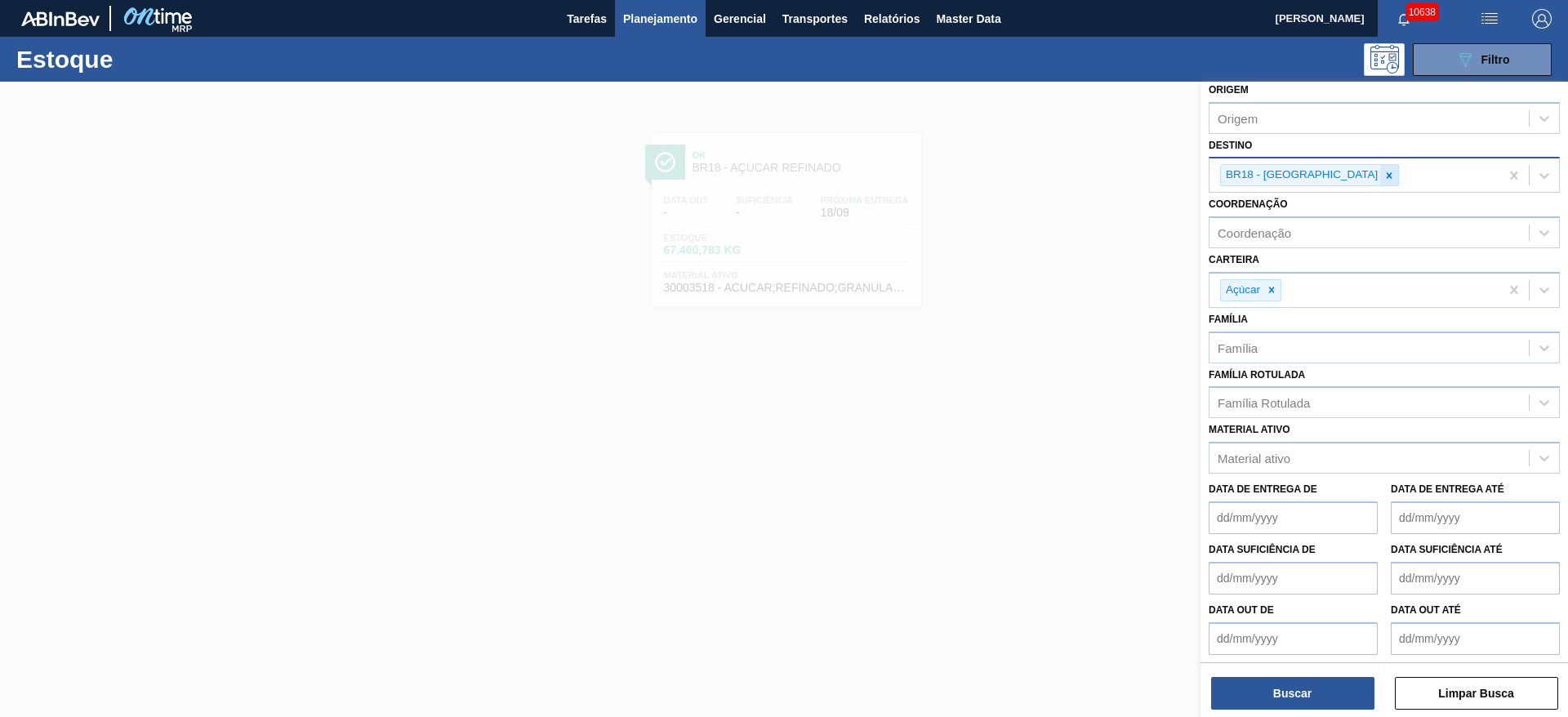
click at [1383, 179] on icon at bounding box center [1389, 175] width 12 height 12
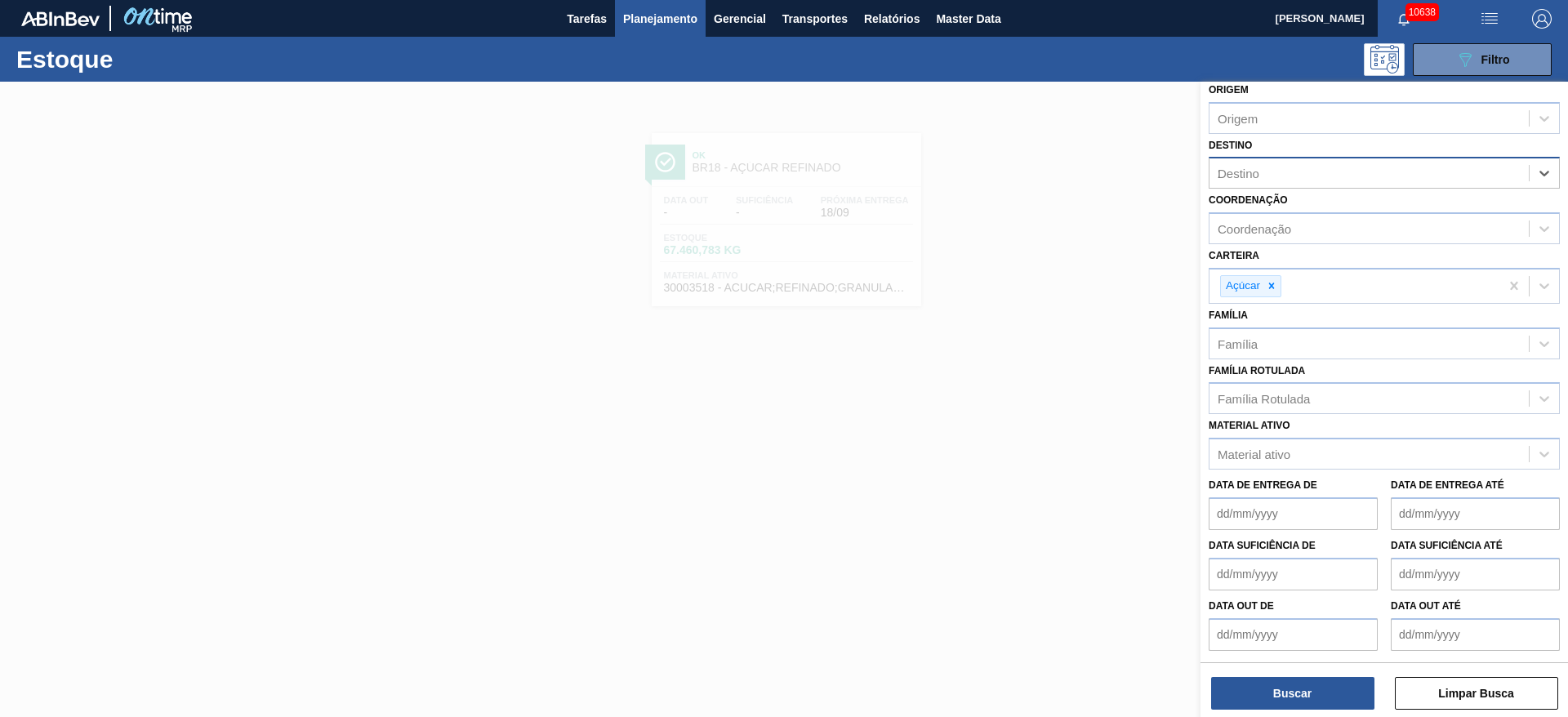
type input "27"
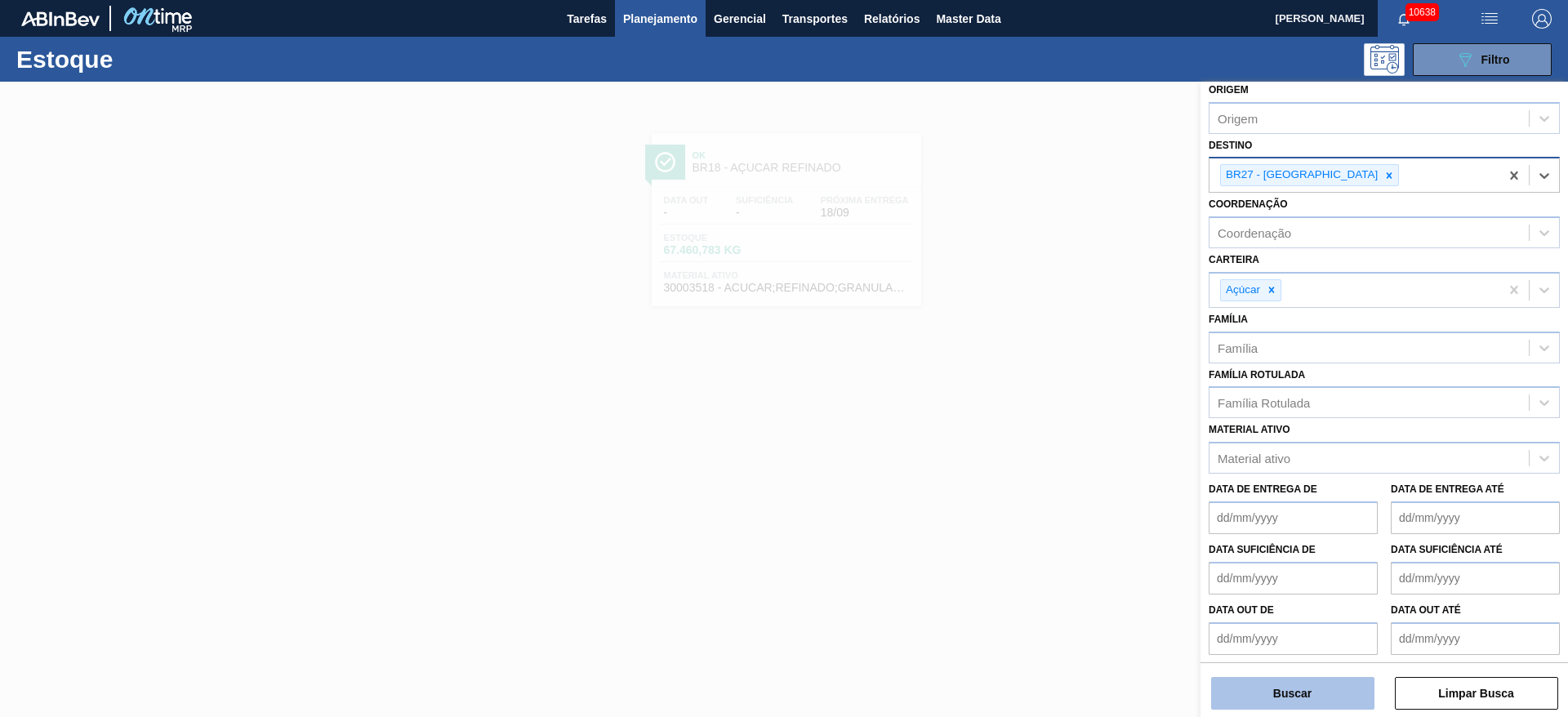
click at [1261, 683] on button "Buscar" at bounding box center [1293, 693] width 163 height 33
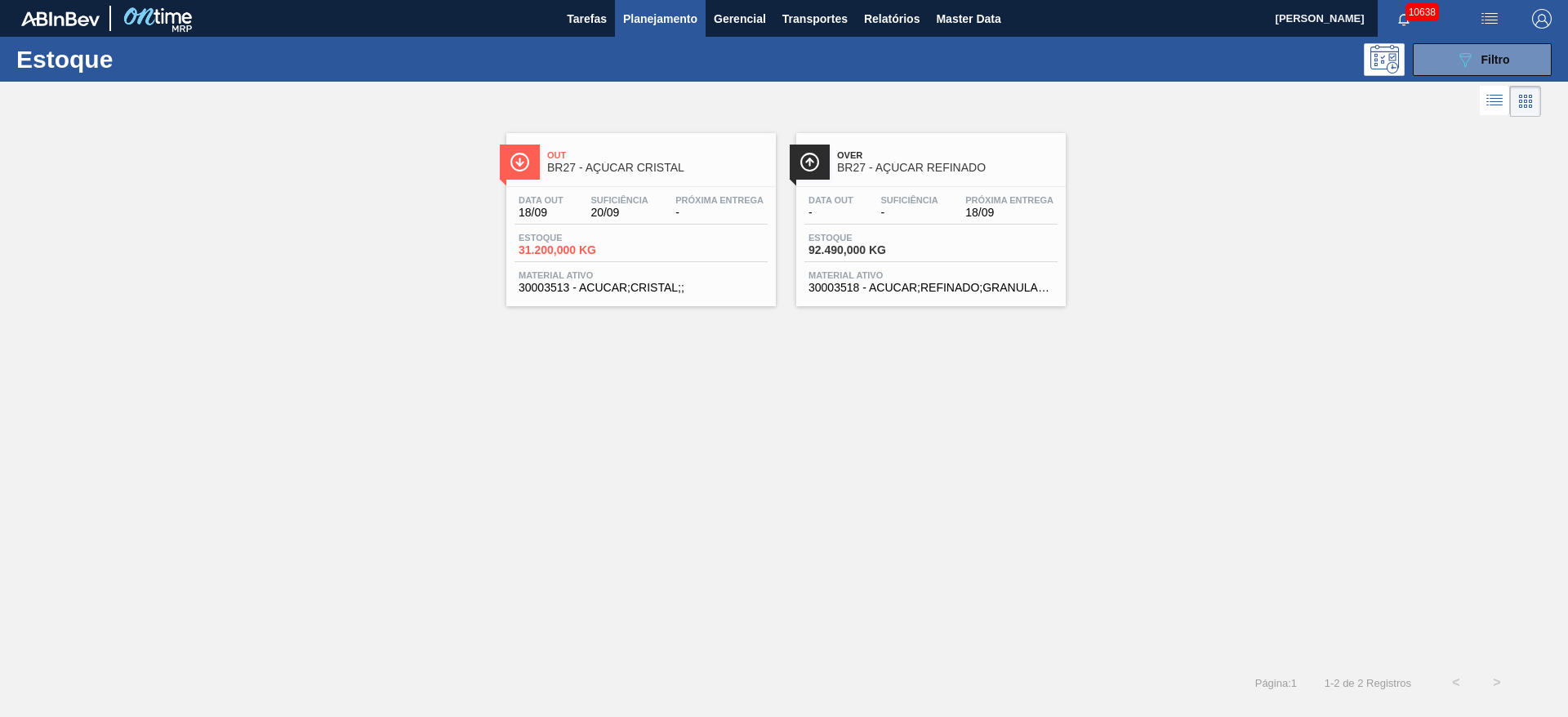
click at [859, 179] on div "Over BR27 - AÇÚCAR REFINADO" at bounding box center [947, 162] width 220 height 36
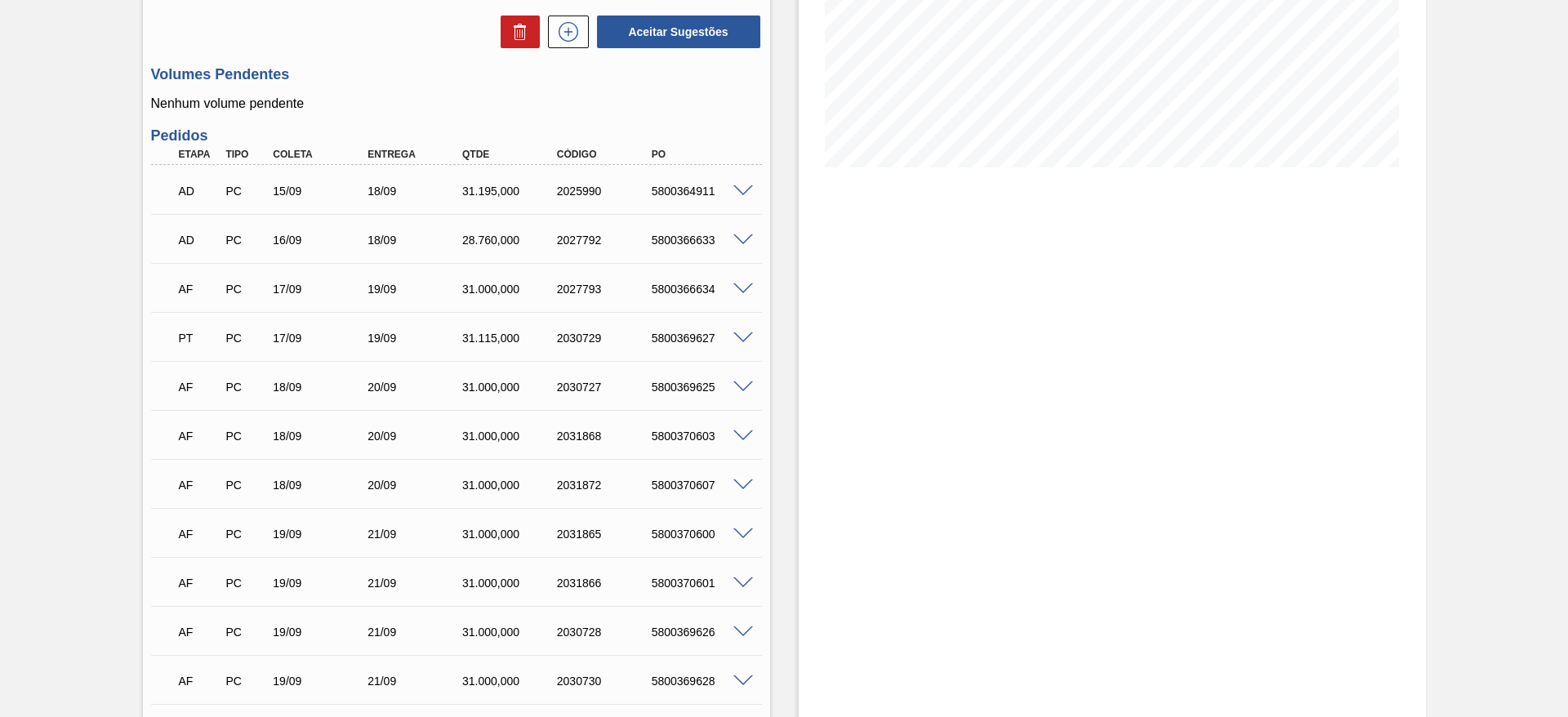
scroll to position [188, 0]
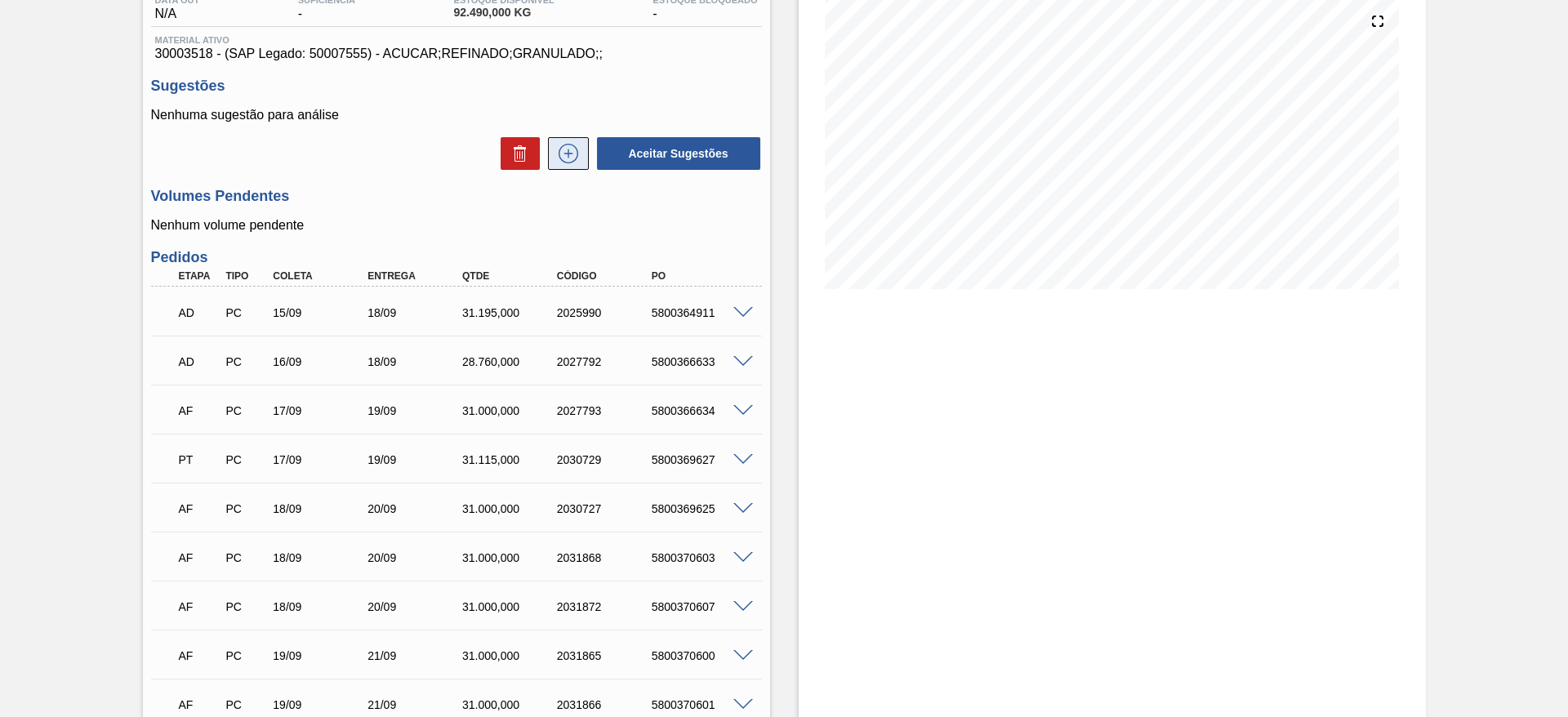
click at [555, 160] on icon at bounding box center [568, 154] width 26 height 20
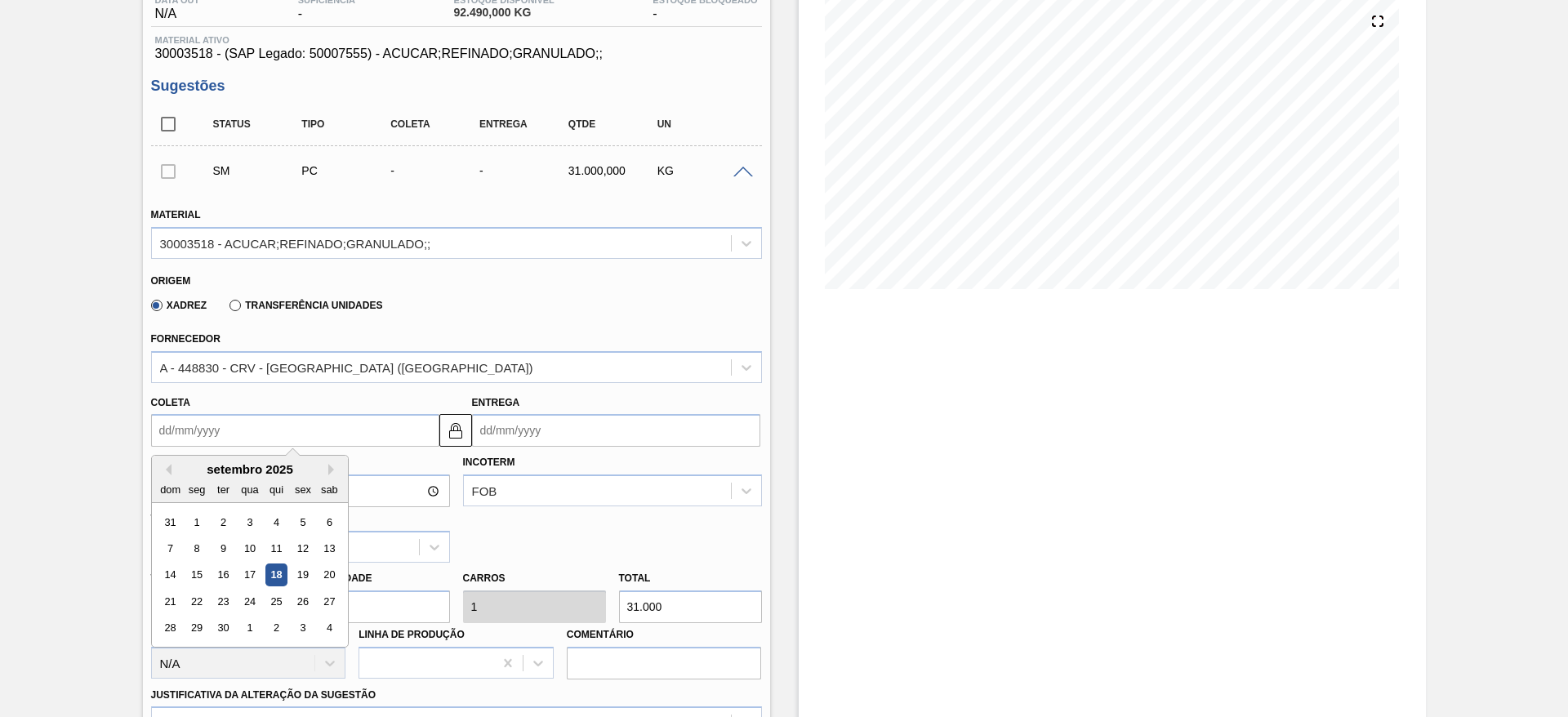
click at [184, 428] on input "Coleta" at bounding box center [295, 430] width 288 height 33
click at [198, 599] on div "22" at bounding box center [196, 601] width 22 height 22
type input "[DATE]"
type input "24/09/2025"
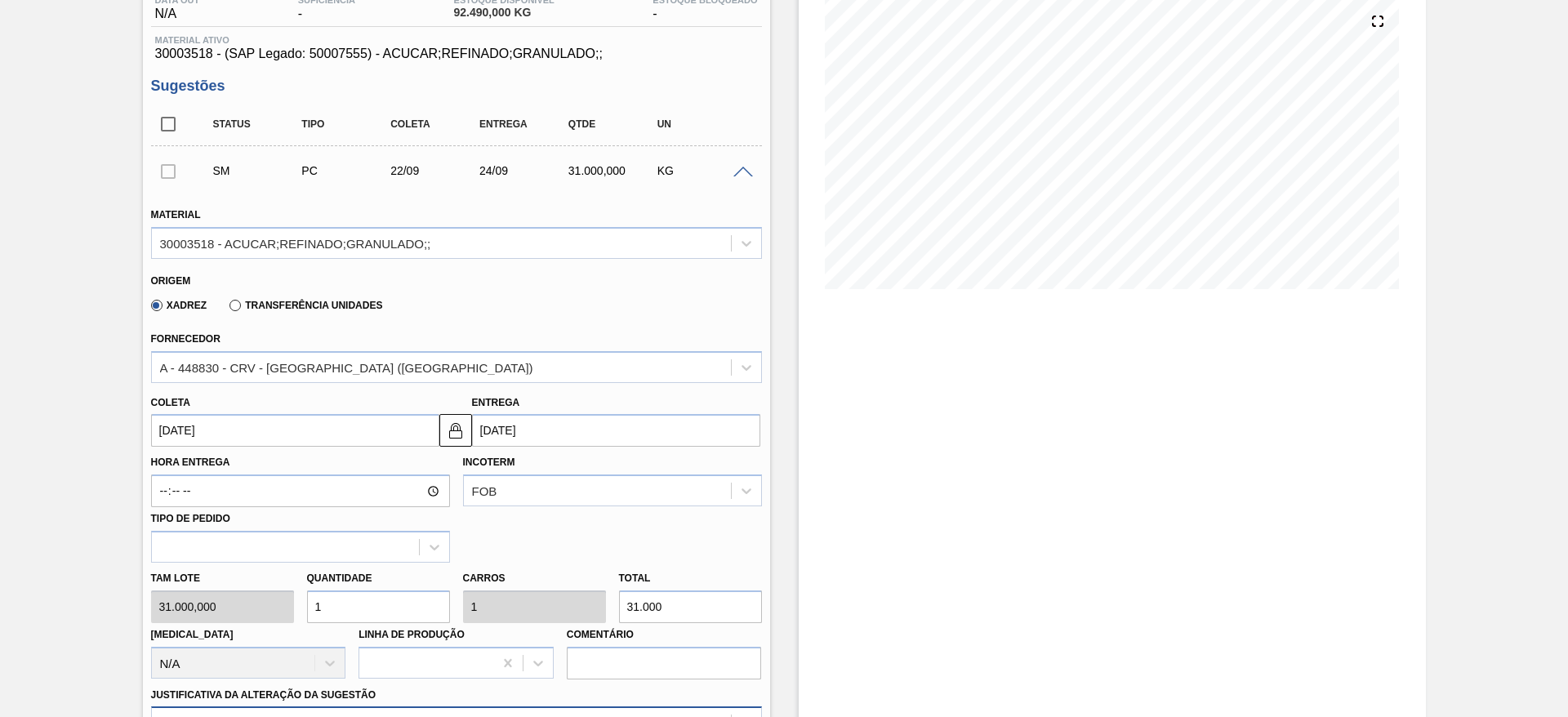
scroll to position [468, 0]
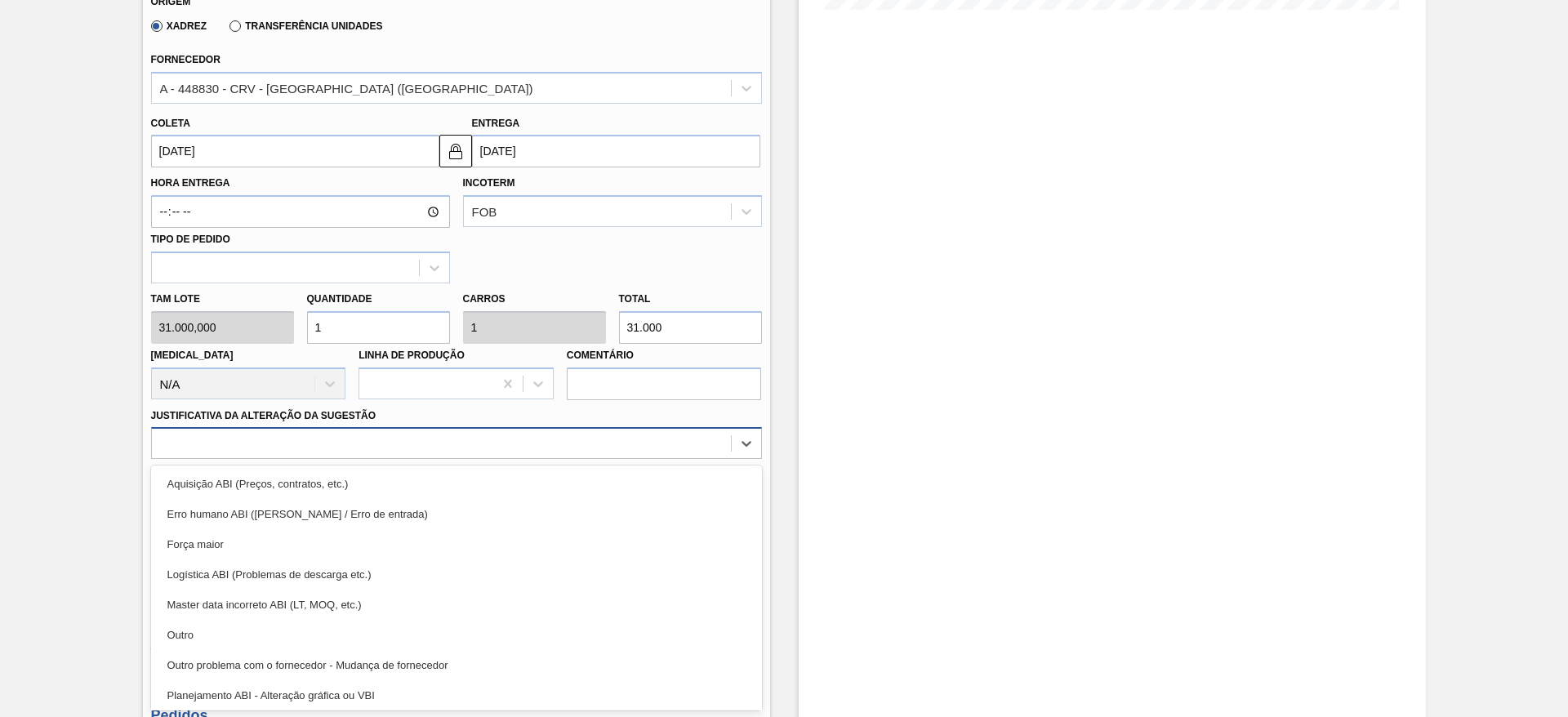
click at [490, 711] on div "Unidade Nova Minas PE MIN 0,000 KG PE MAX 0,000 KG Próxima Entrega 18/09 - 31.1…" at bounding box center [457, 685] width 627 height 2035
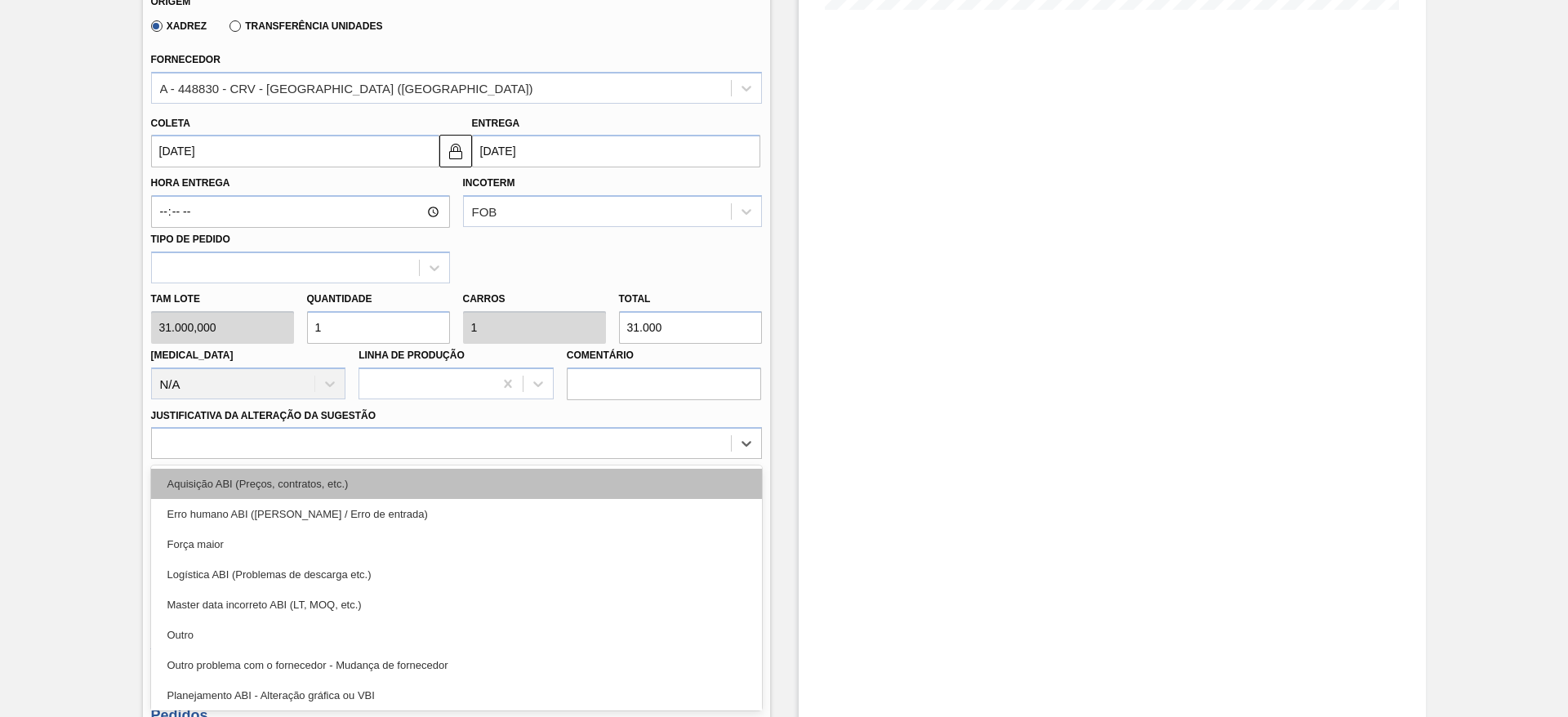
click at [633, 482] on div "Aquisição ABI (Preços, contratos, etc.)" at bounding box center [456, 484] width 610 height 30
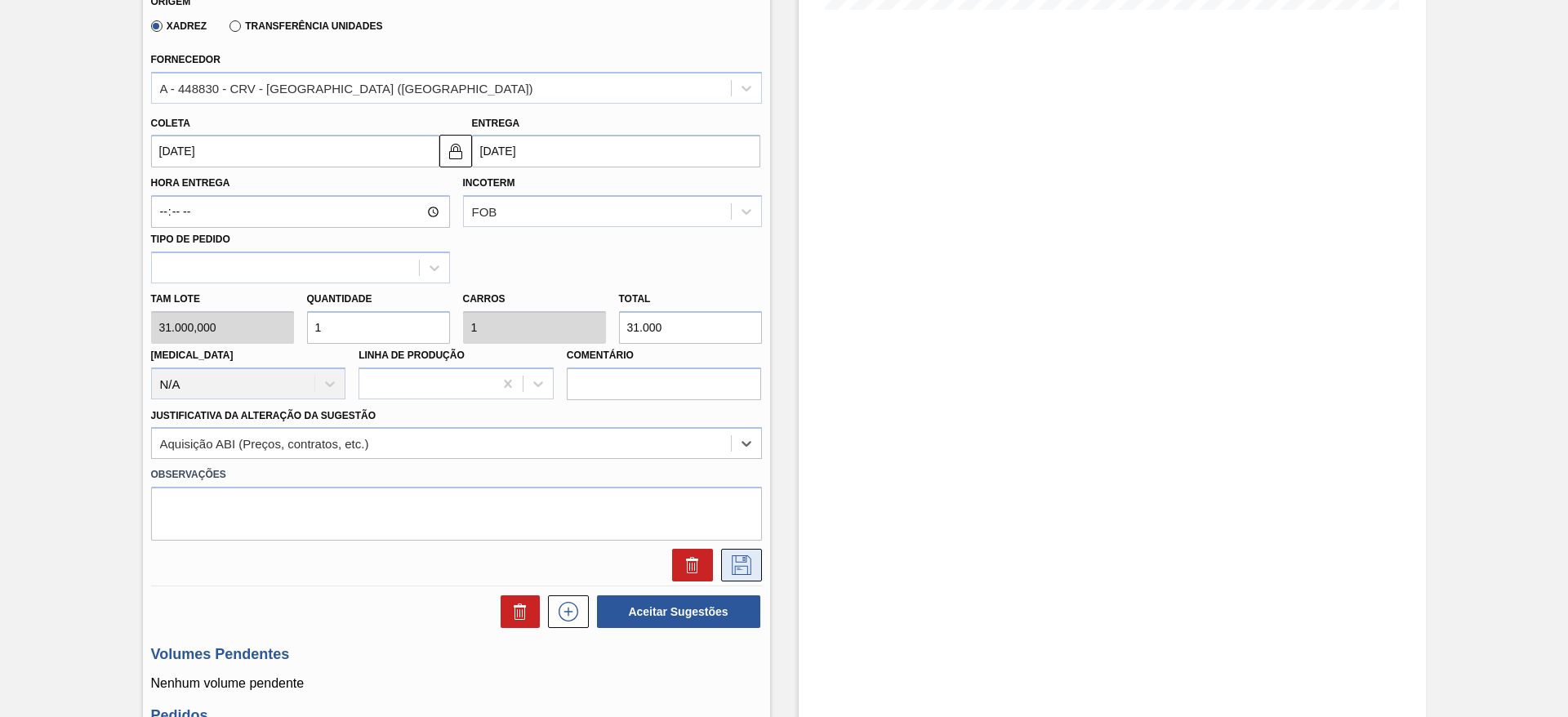
click at [755, 571] on button at bounding box center [742, 565] width 41 height 33
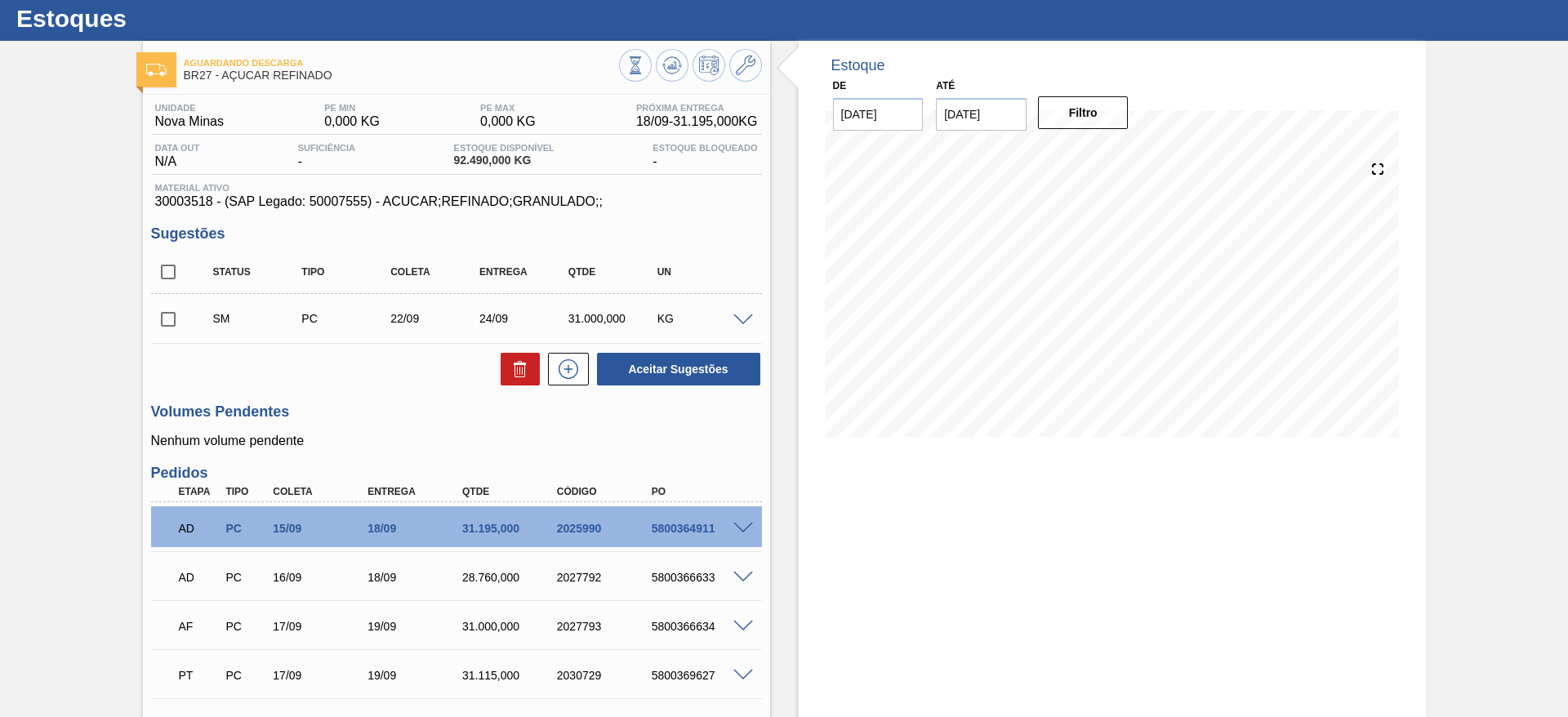
scroll to position [36, 0]
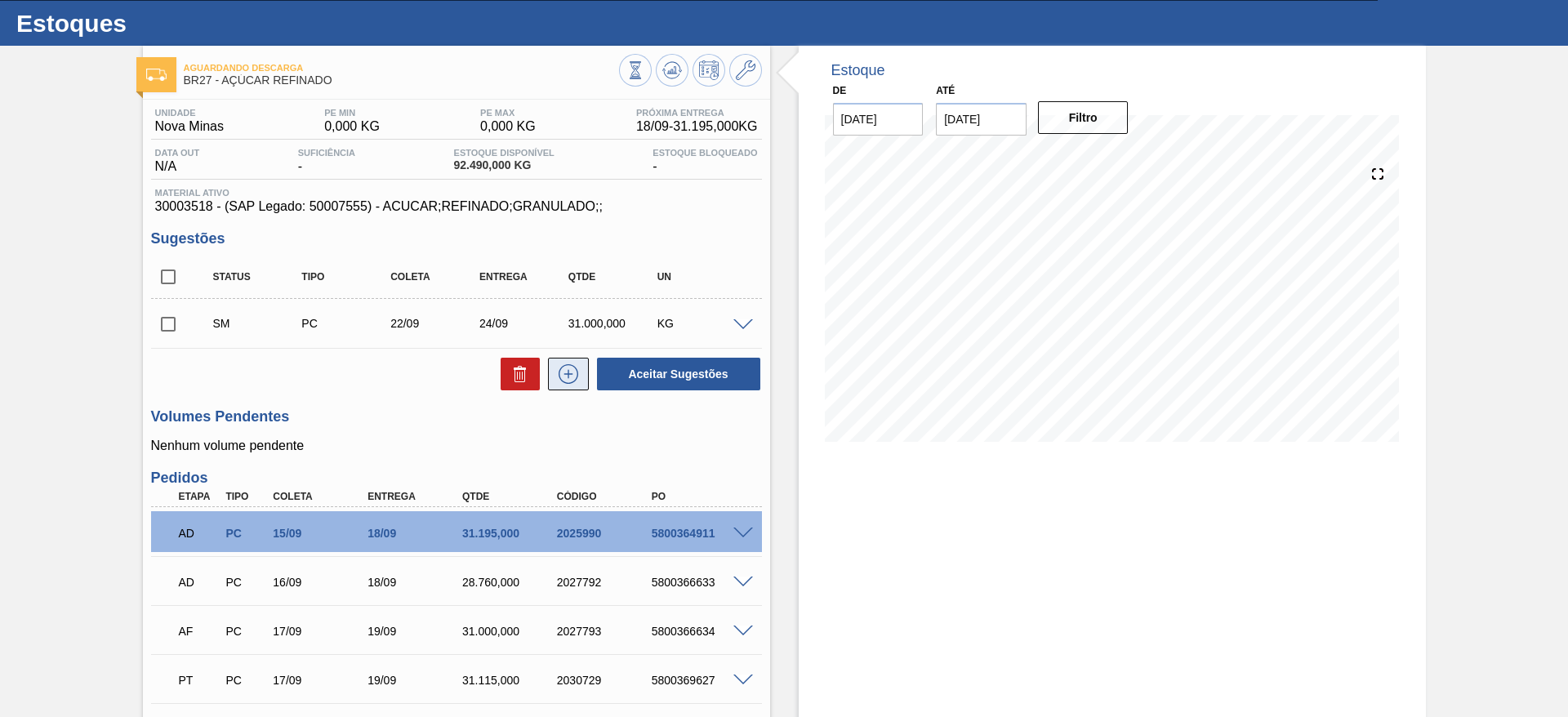
click at [577, 383] on icon at bounding box center [568, 374] width 26 height 20
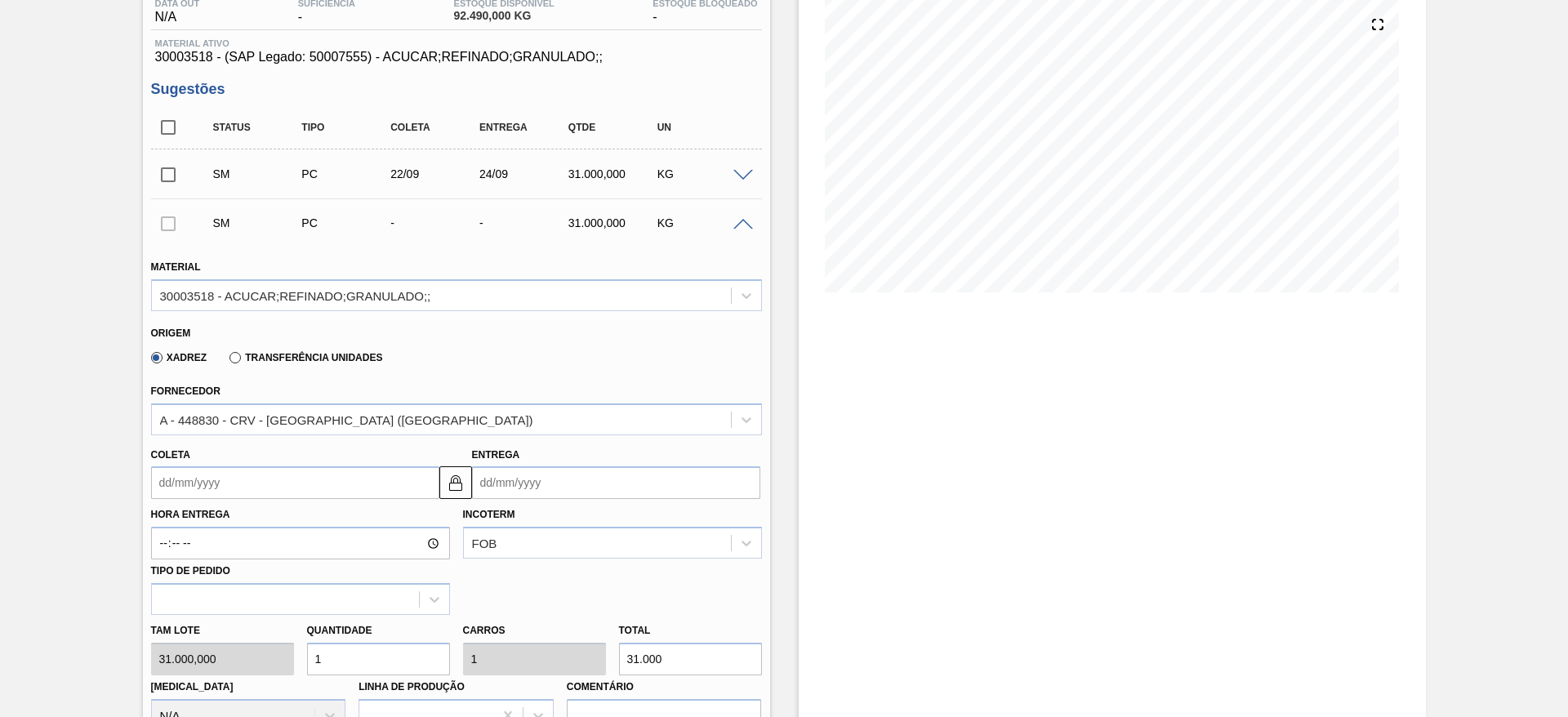
scroll to position [220, 0]
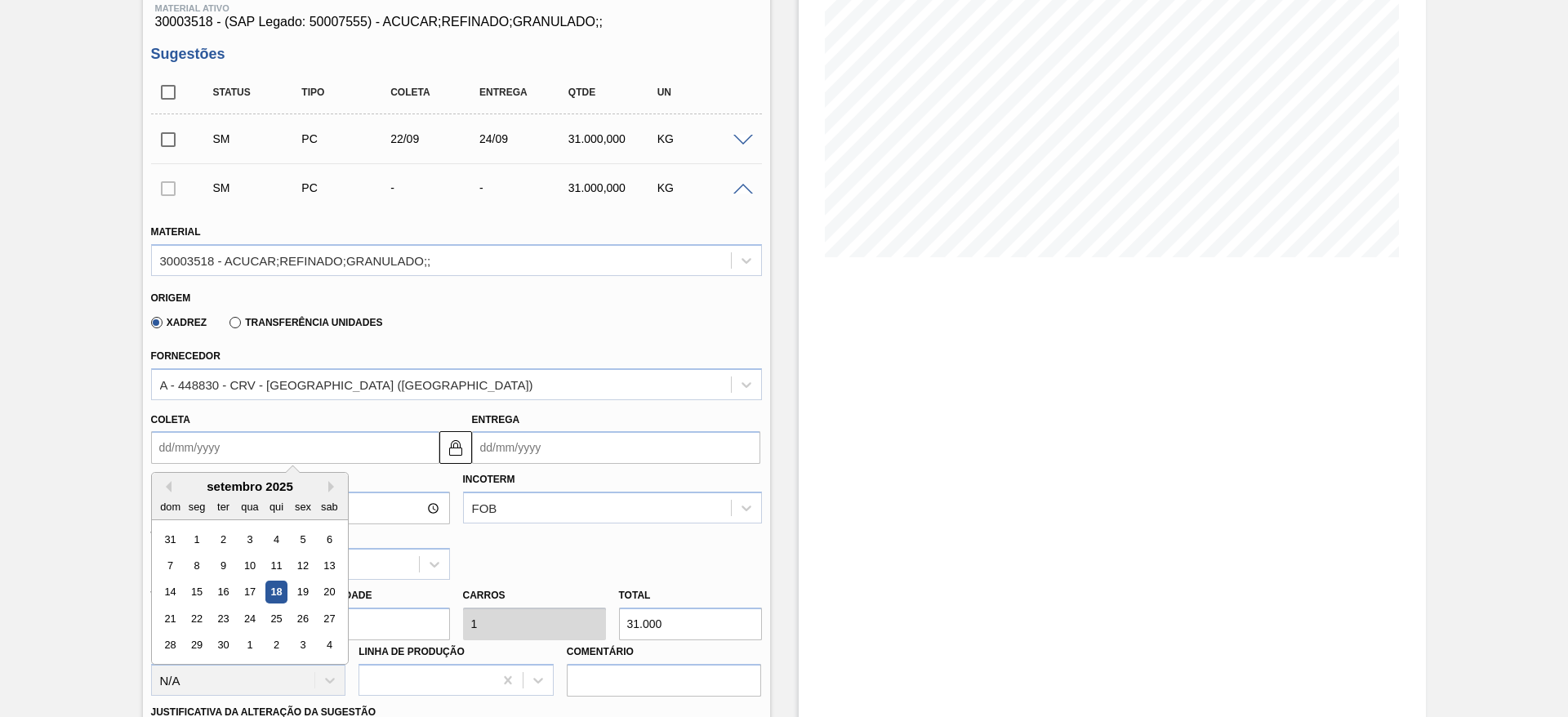
click at [198, 439] on input "Coleta" at bounding box center [295, 447] width 288 height 33
click at [227, 613] on div "23" at bounding box center [222, 618] width 22 height 22
type input "[DATE]"
type input "25/09/2025"
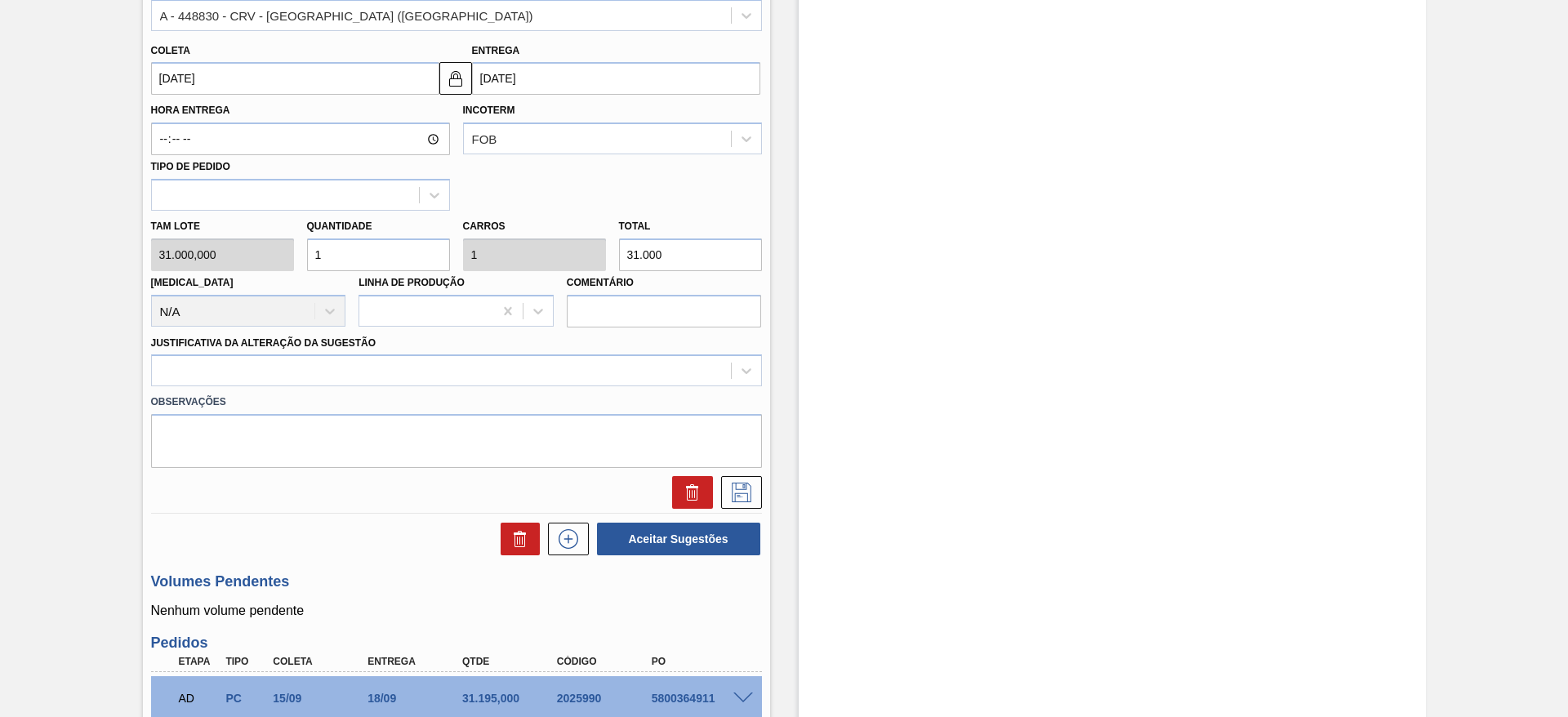
scroll to position [590, 0]
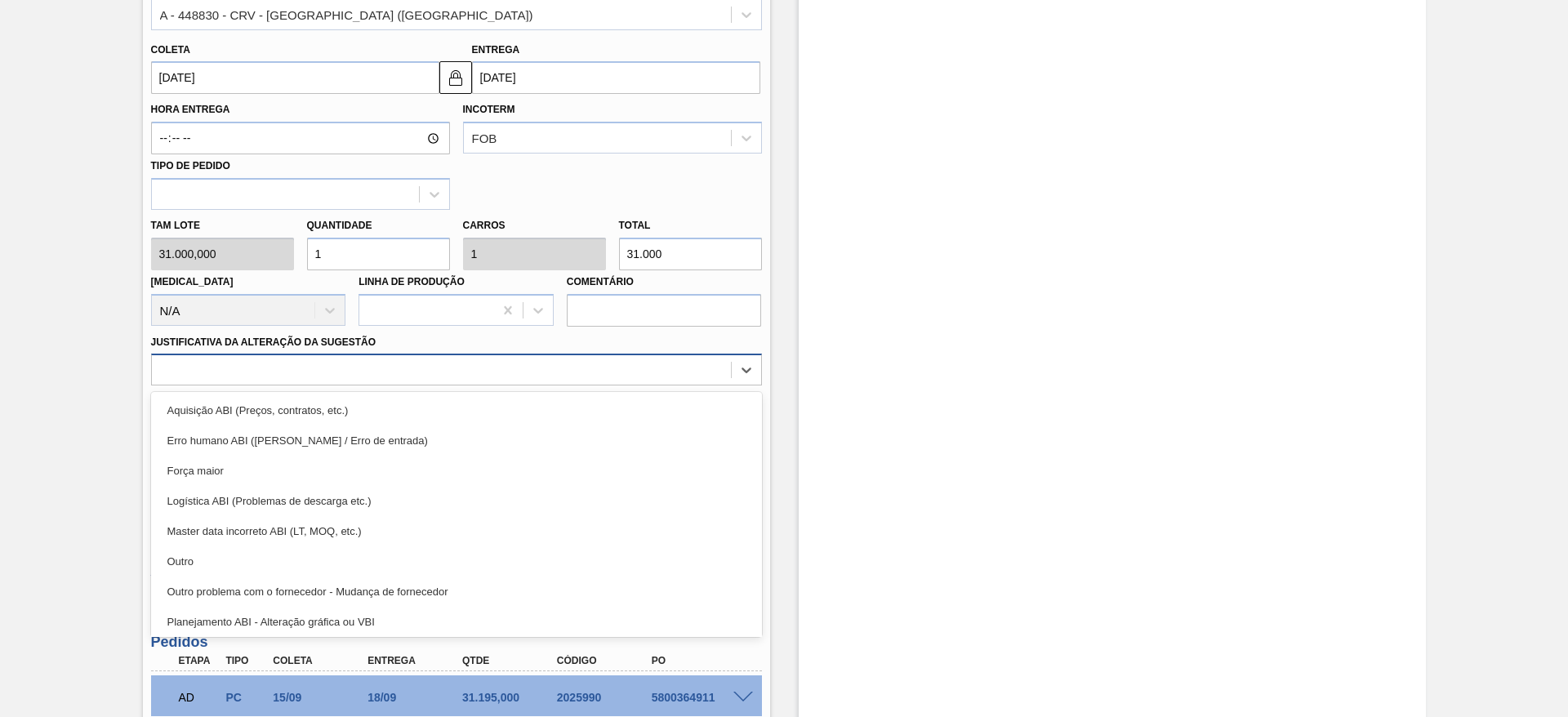
click at [669, 379] on div at bounding box center [442, 370] width 579 height 24
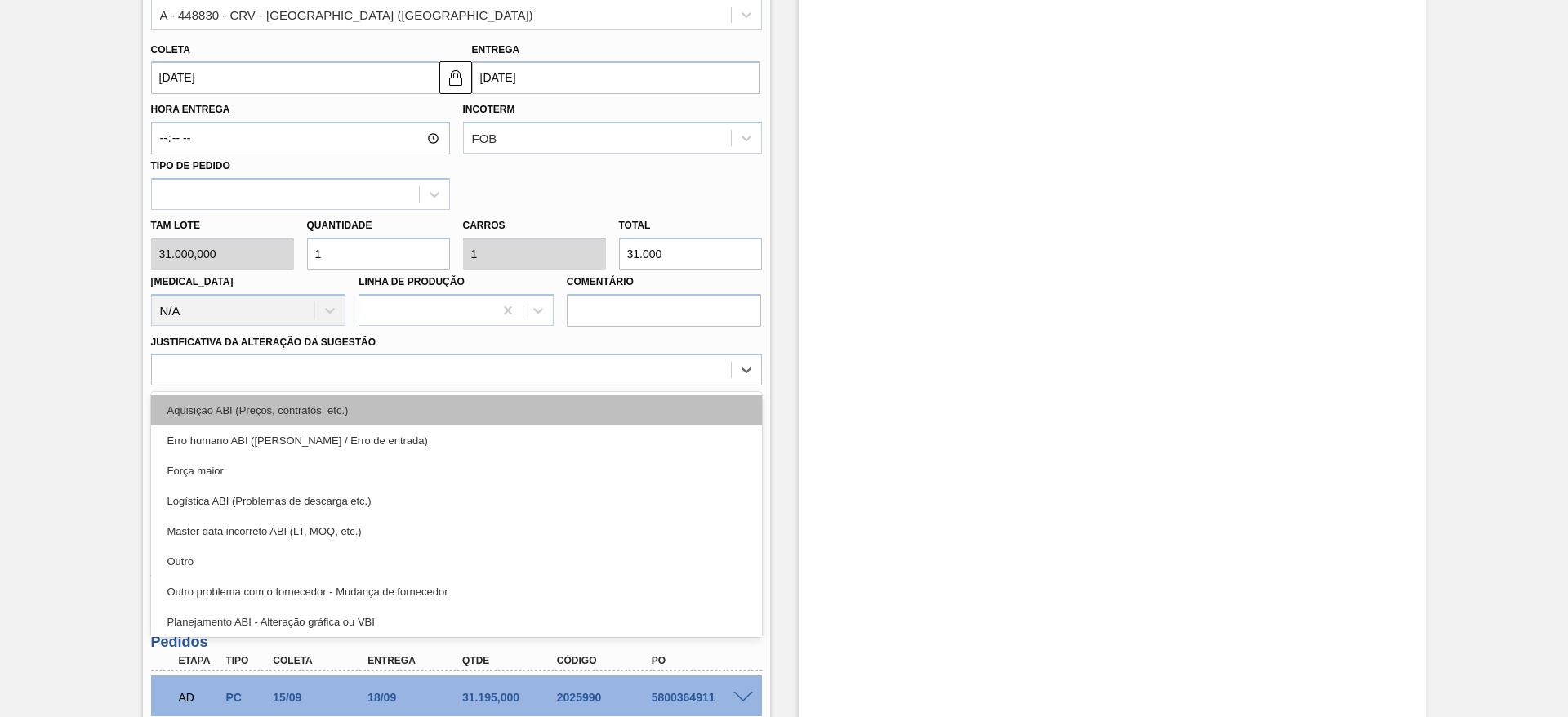
click at [665, 404] on div "Aquisição ABI (Preços, contratos, etc.)" at bounding box center [456, 410] width 610 height 30
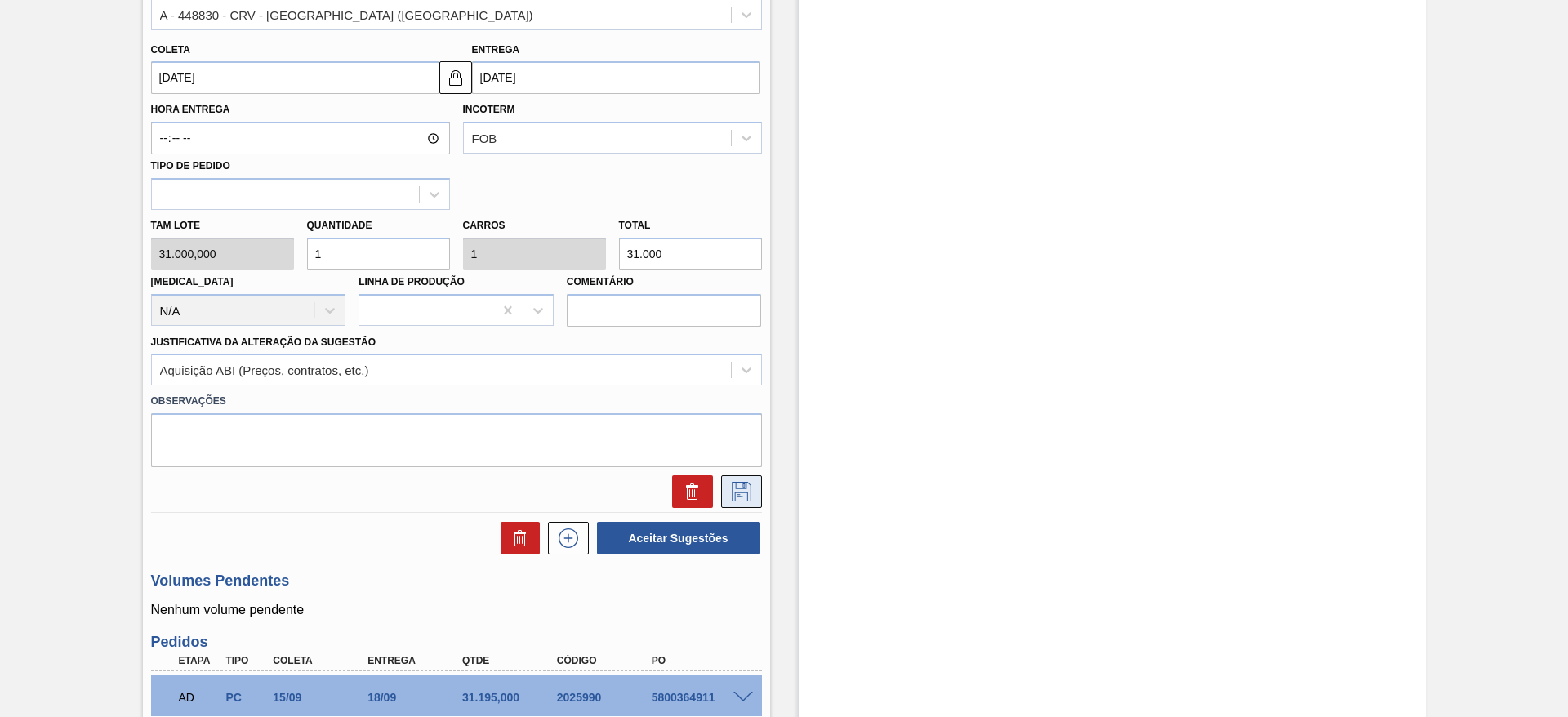
click at [748, 489] on icon at bounding box center [741, 491] width 26 height 20
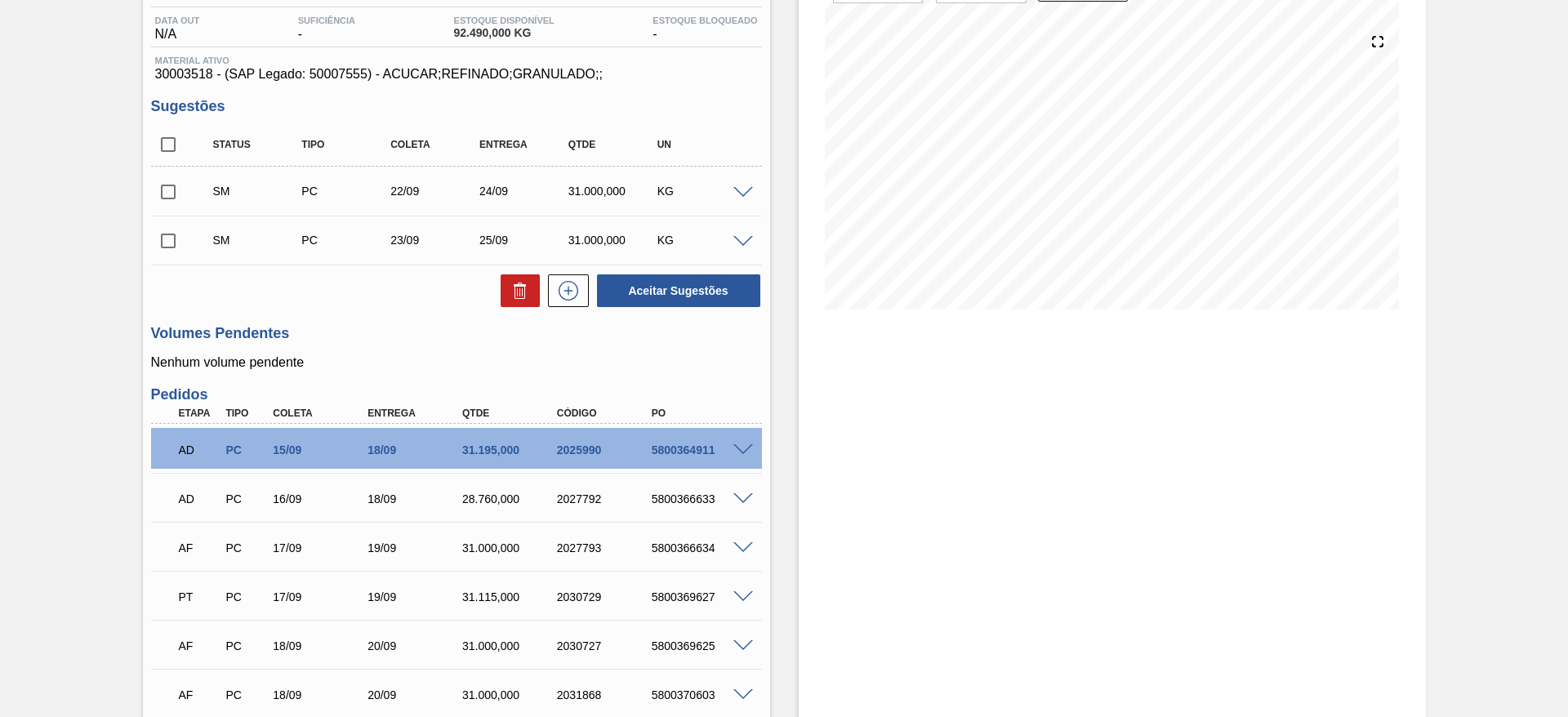
scroll to position [142, 0]
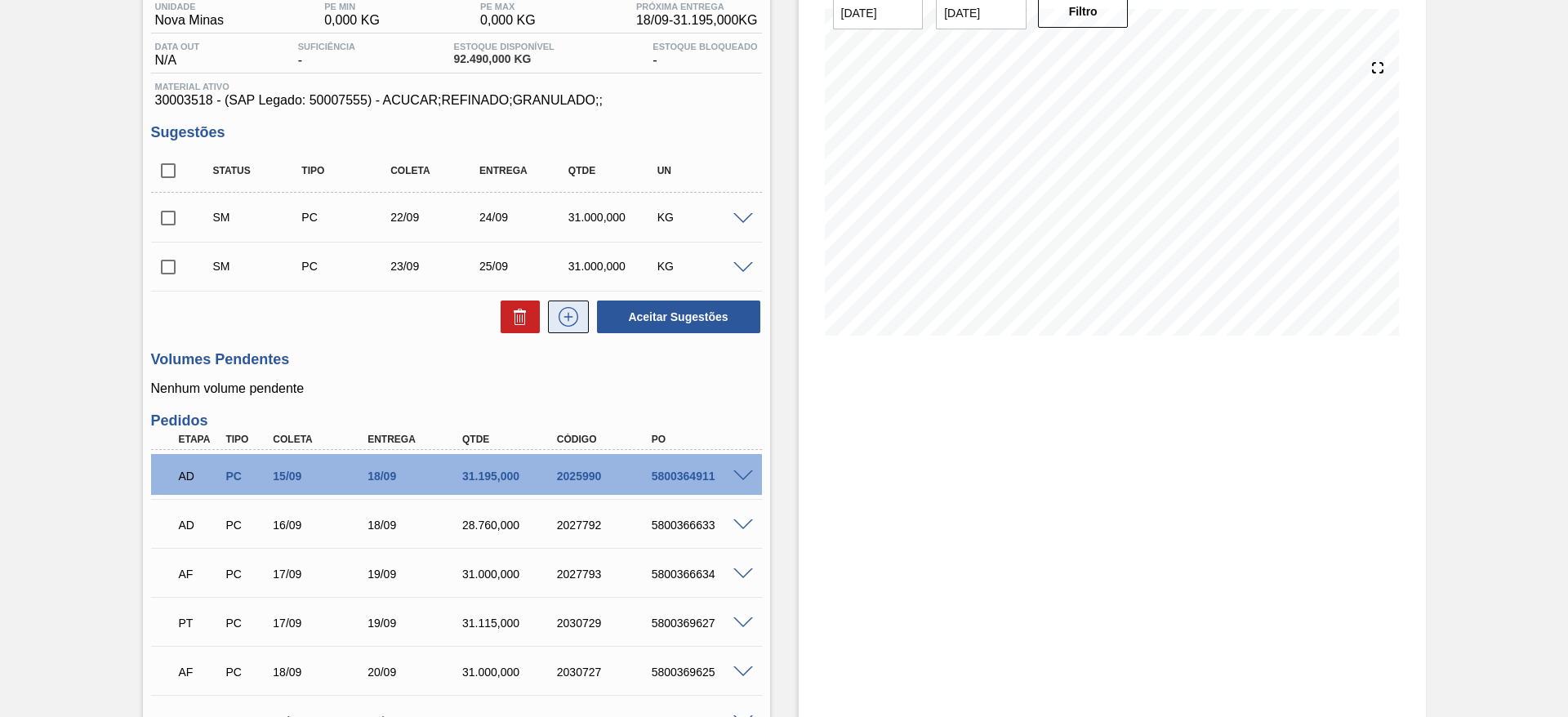
click at [579, 309] on icon at bounding box center [568, 317] width 26 height 20
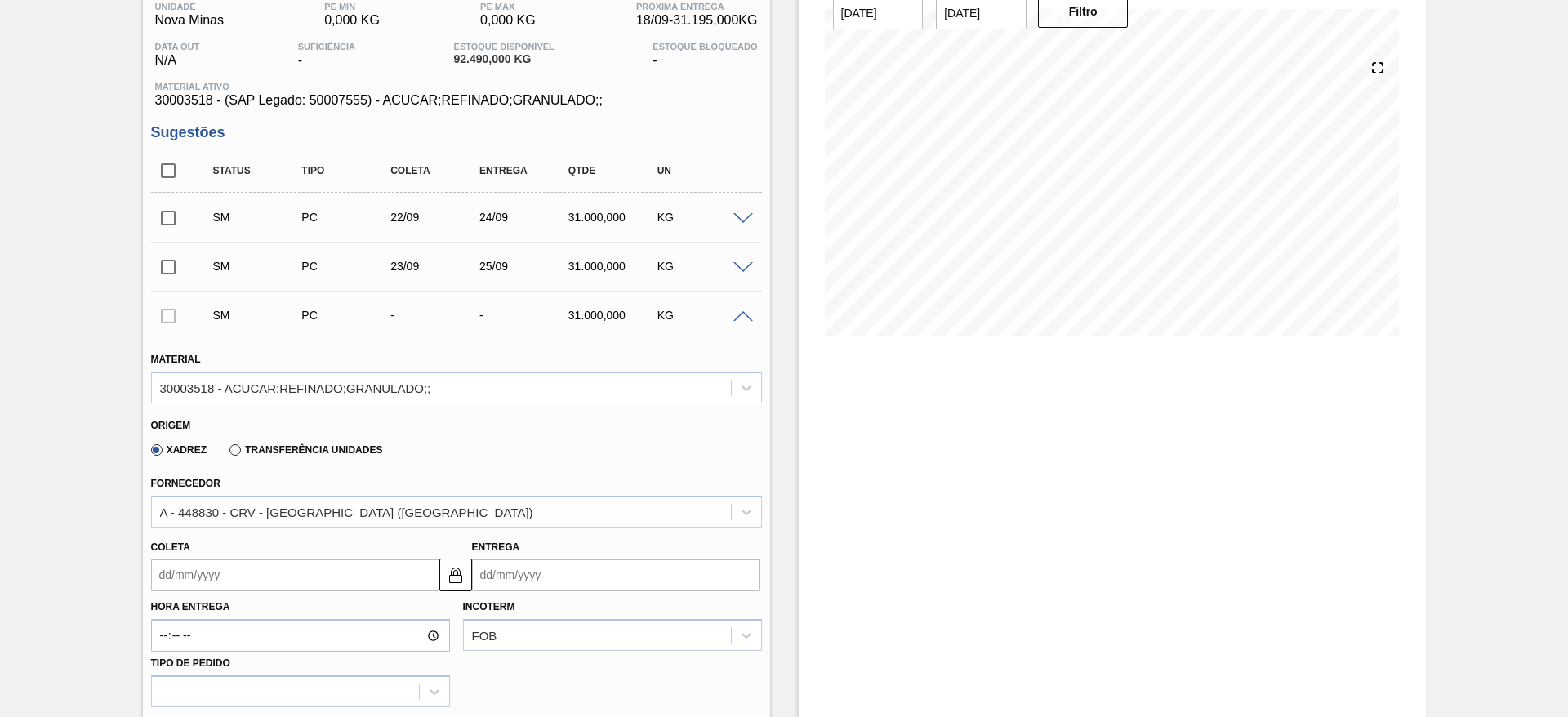
scroll to position [359, 0]
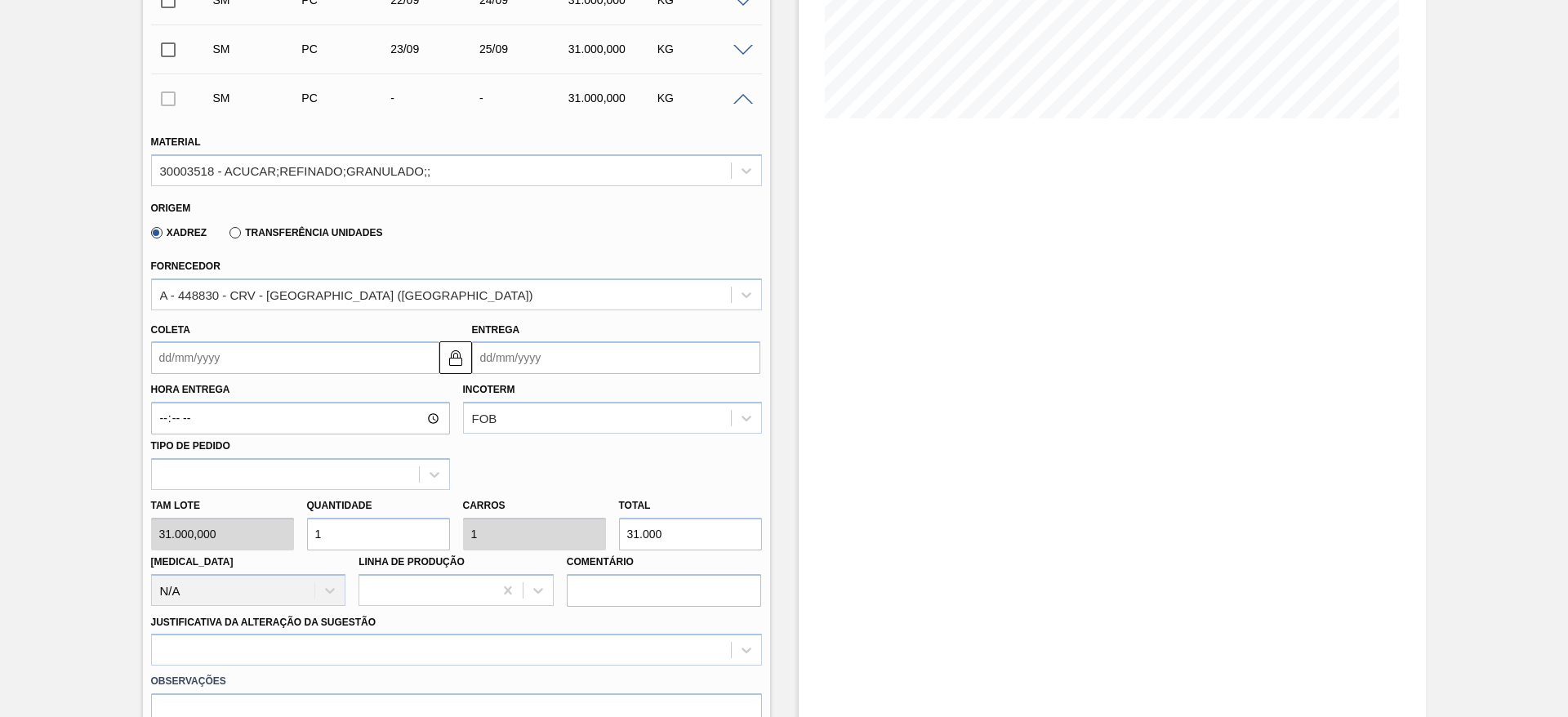
click at [394, 535] on input "1" at bounding box center [378, 534] width 143 height 33
type input "2"
type input "62.000"
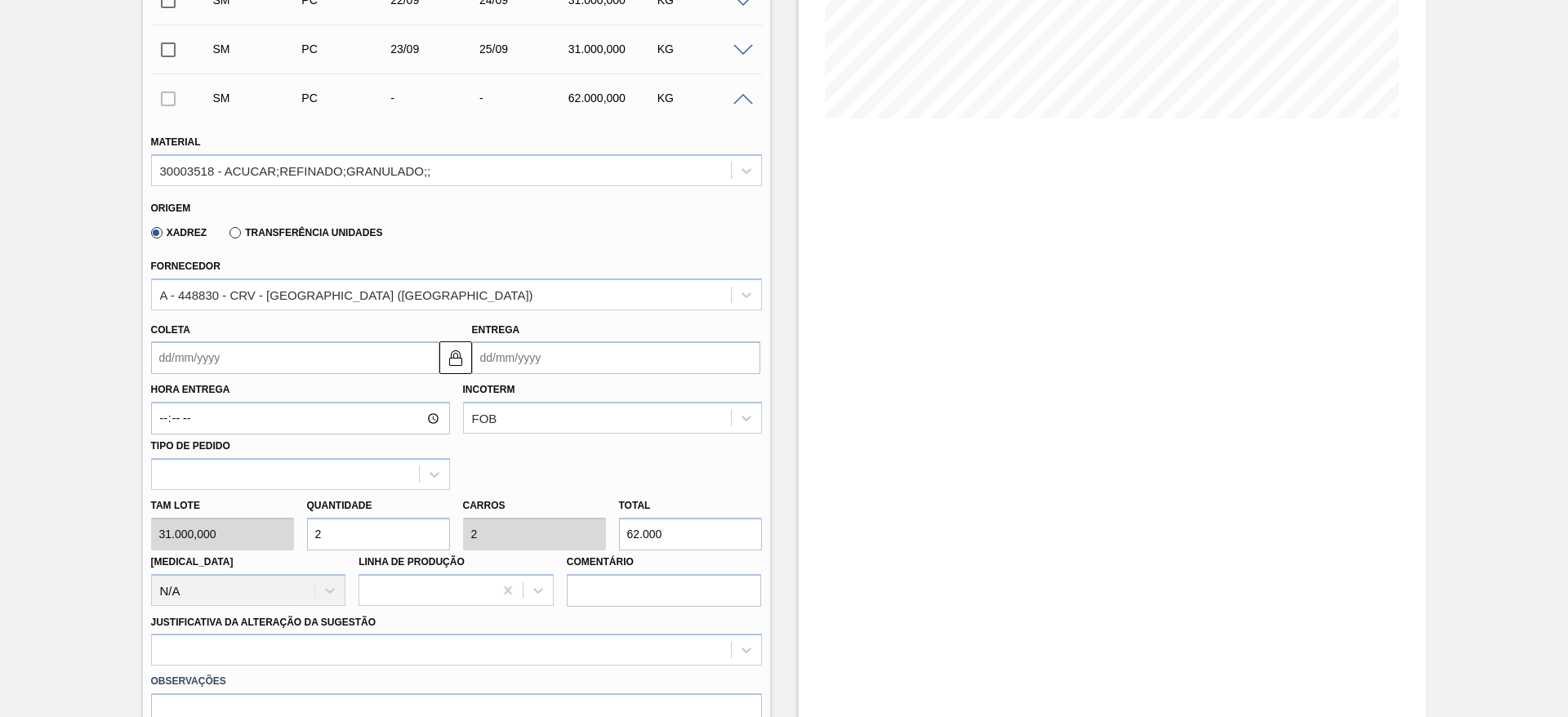
type input "2"
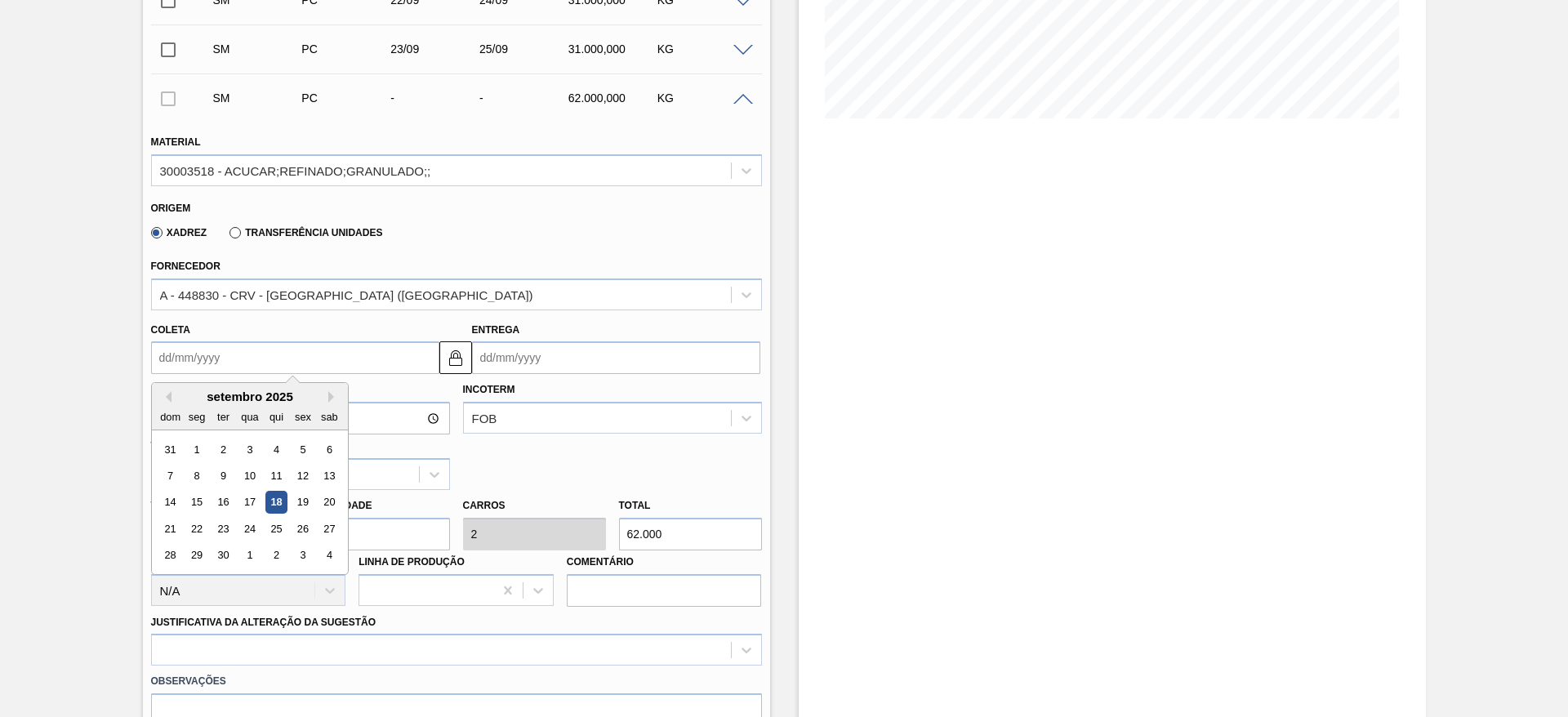
click at [217, 348] on input "Coleta" at bounding box center [295, 357] width 288 height 33
click at [243, 527] on div "24" at bounding box center [249, 529] width 22 height 22
type input "24/09/2025"
type input "26/09/2025"
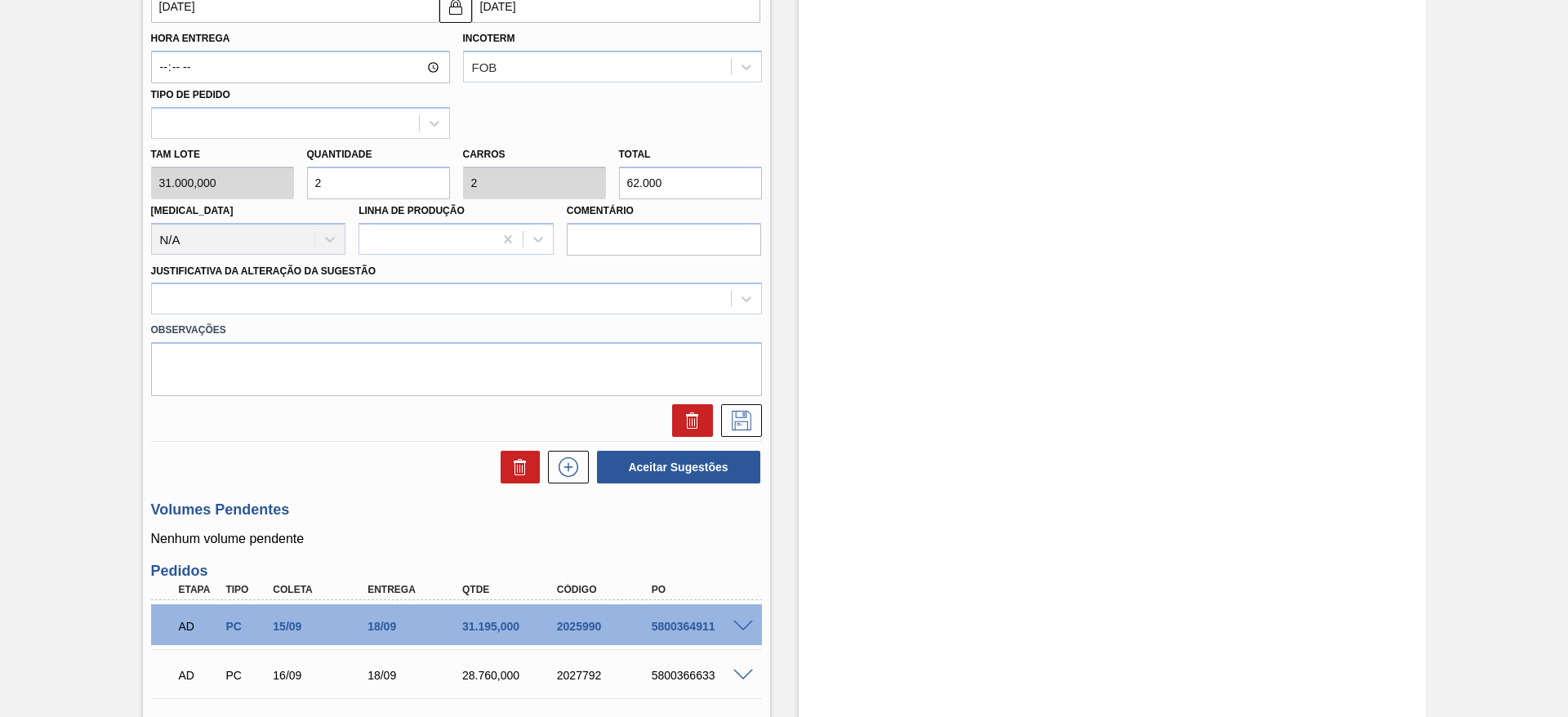
scroll to position [718, 0]
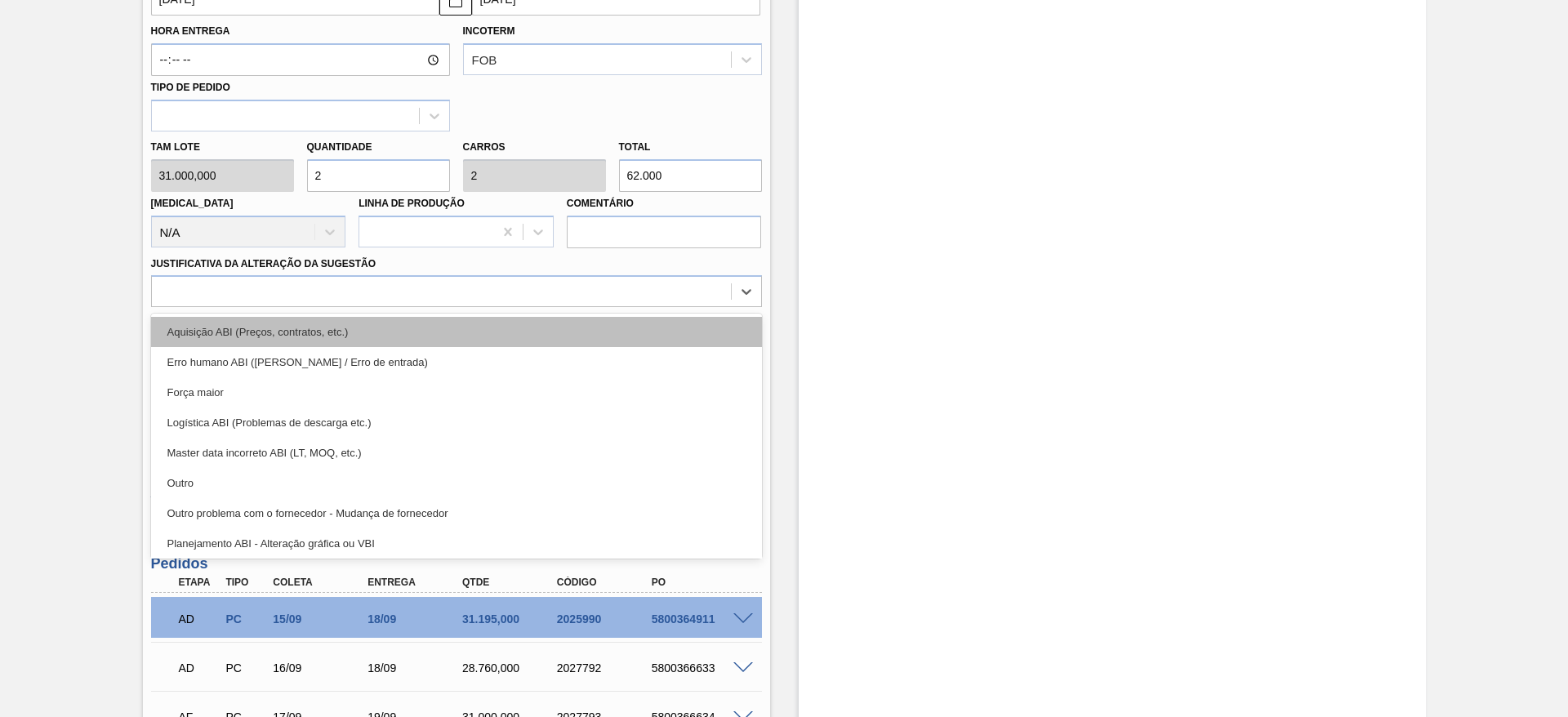
drag, startPoint x: 671, startPoint y: 302, endPoint x: 667, endPoint y: 345, distance: 43.2
click at [667, 307] on div "option Aquisição ABI (Preços, contratos, etc.) focused, 1 of 18. 18 results ava…" at bounding box center [456, 291] width 610 height 32
click at [667, 345] on div "Aquisição ABI (Preços, contratos, etc.)" at bounding box center [456, 332] width 610 height 30
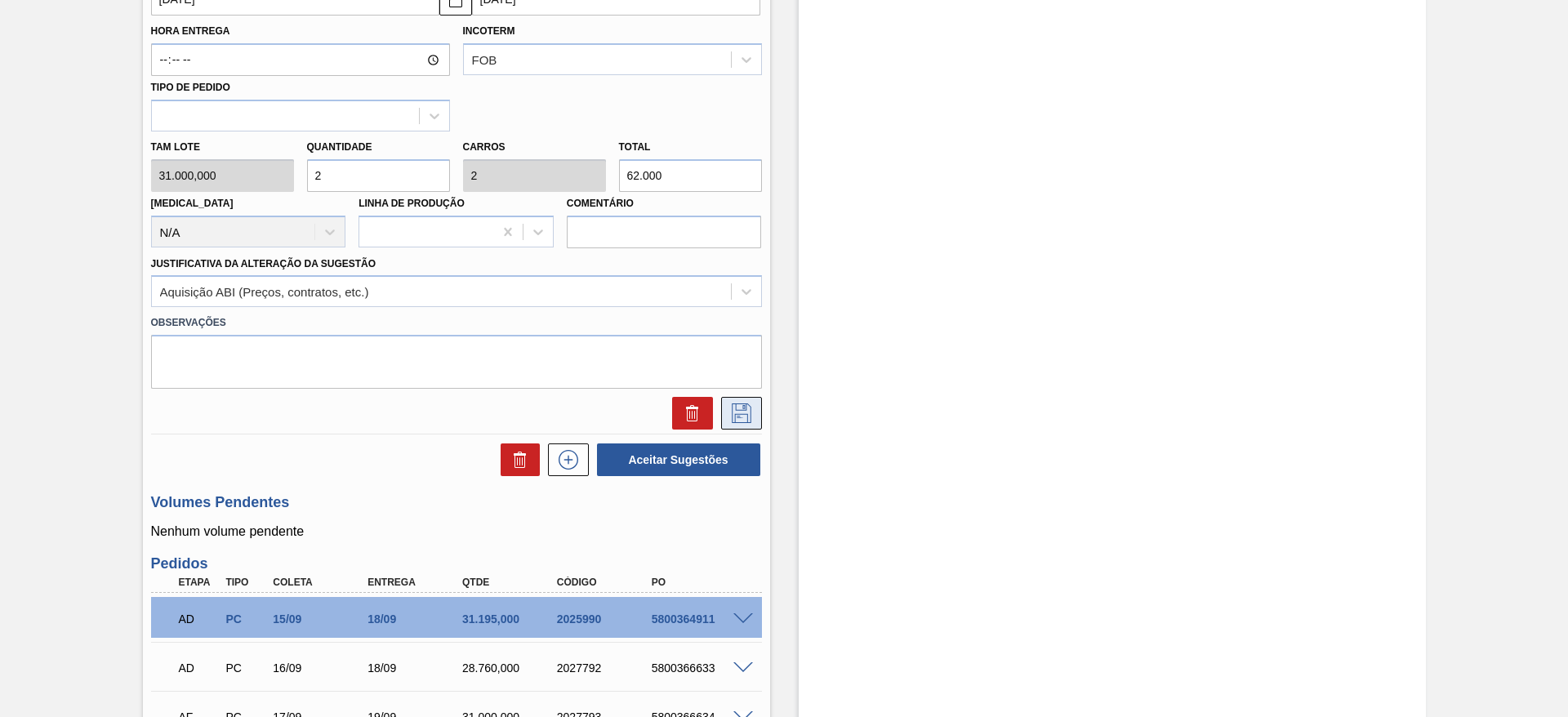
click at [749, 411] on icon at bounding box center [741, 413] width 20 height 20
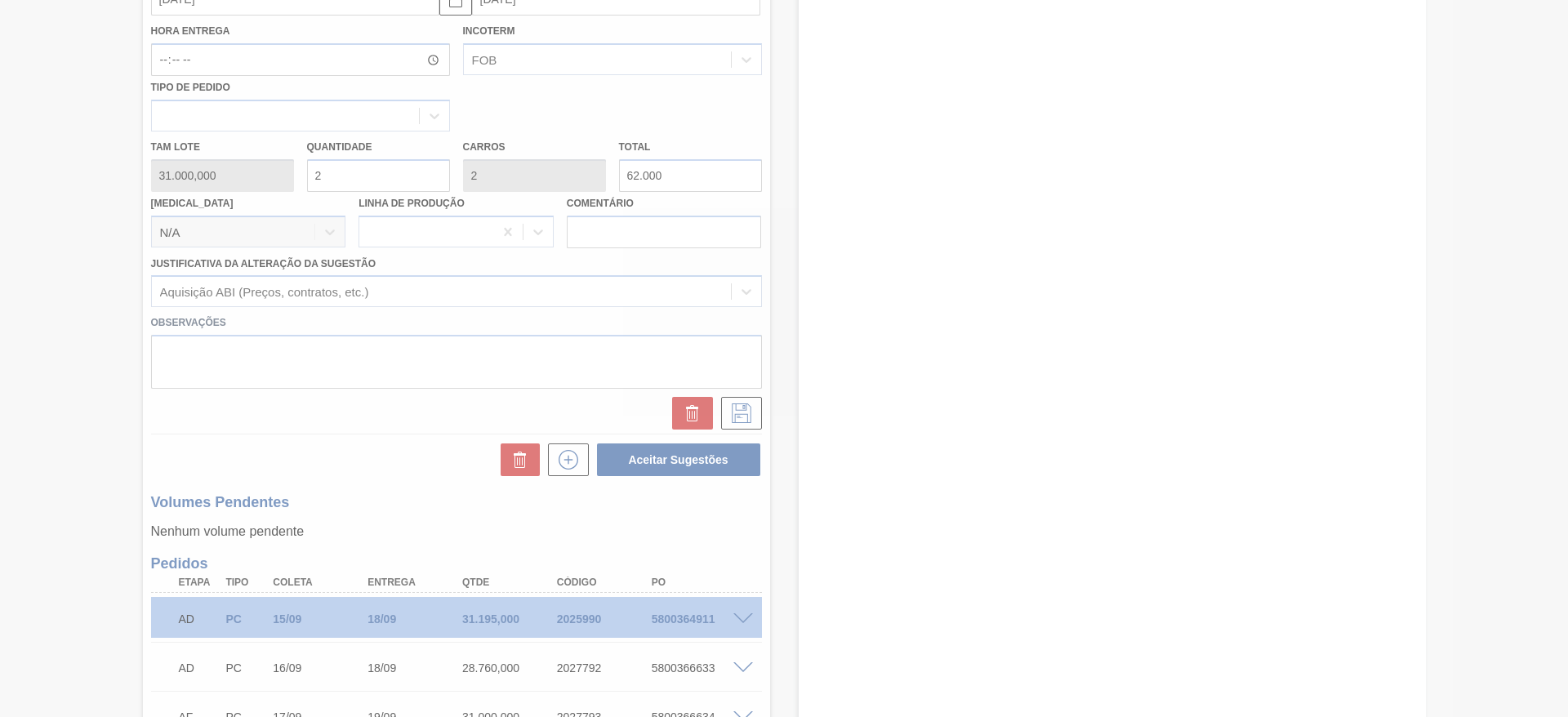
scroll to position [91, 0]
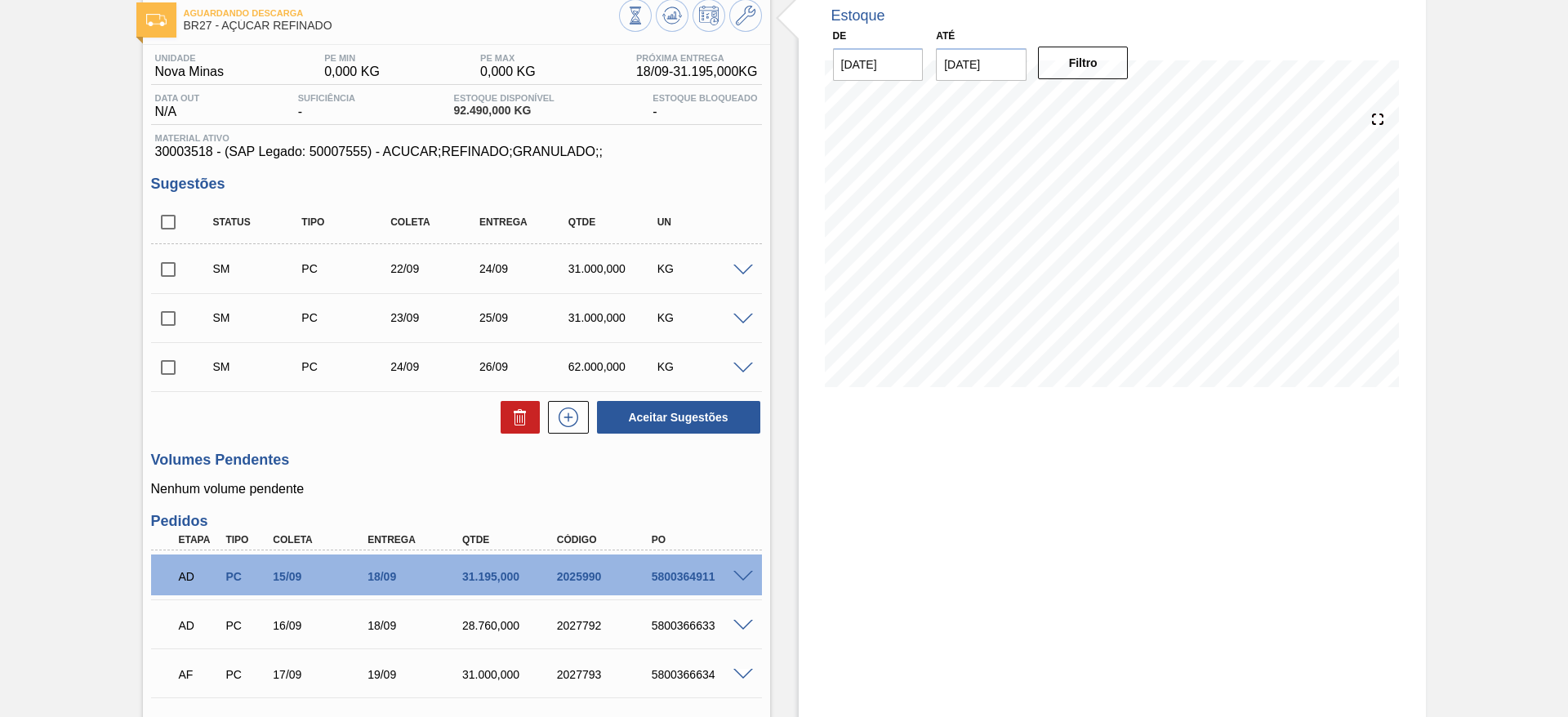
click at [751, 370] on span at bounding box center [743, 369] width 20 height 12
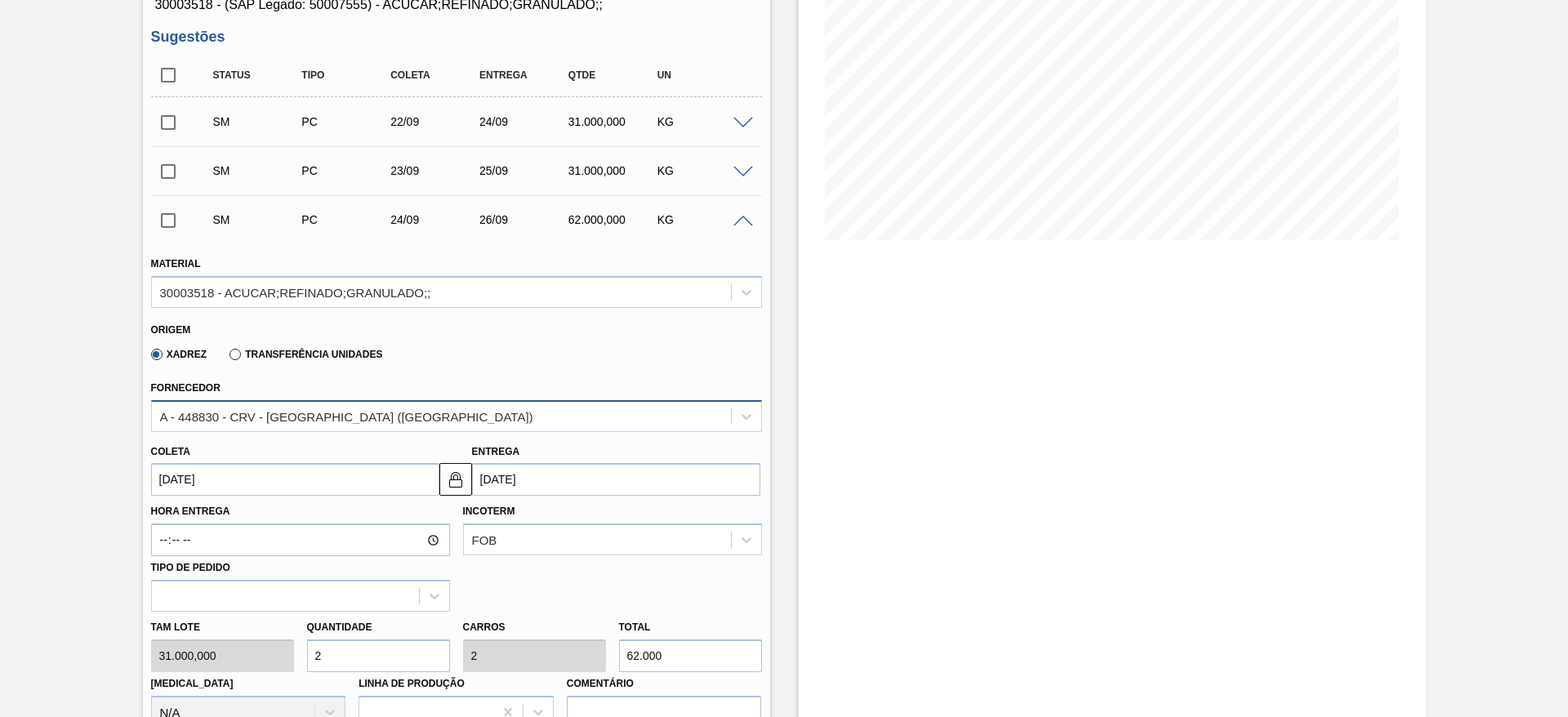
scroll to position [247, 0]
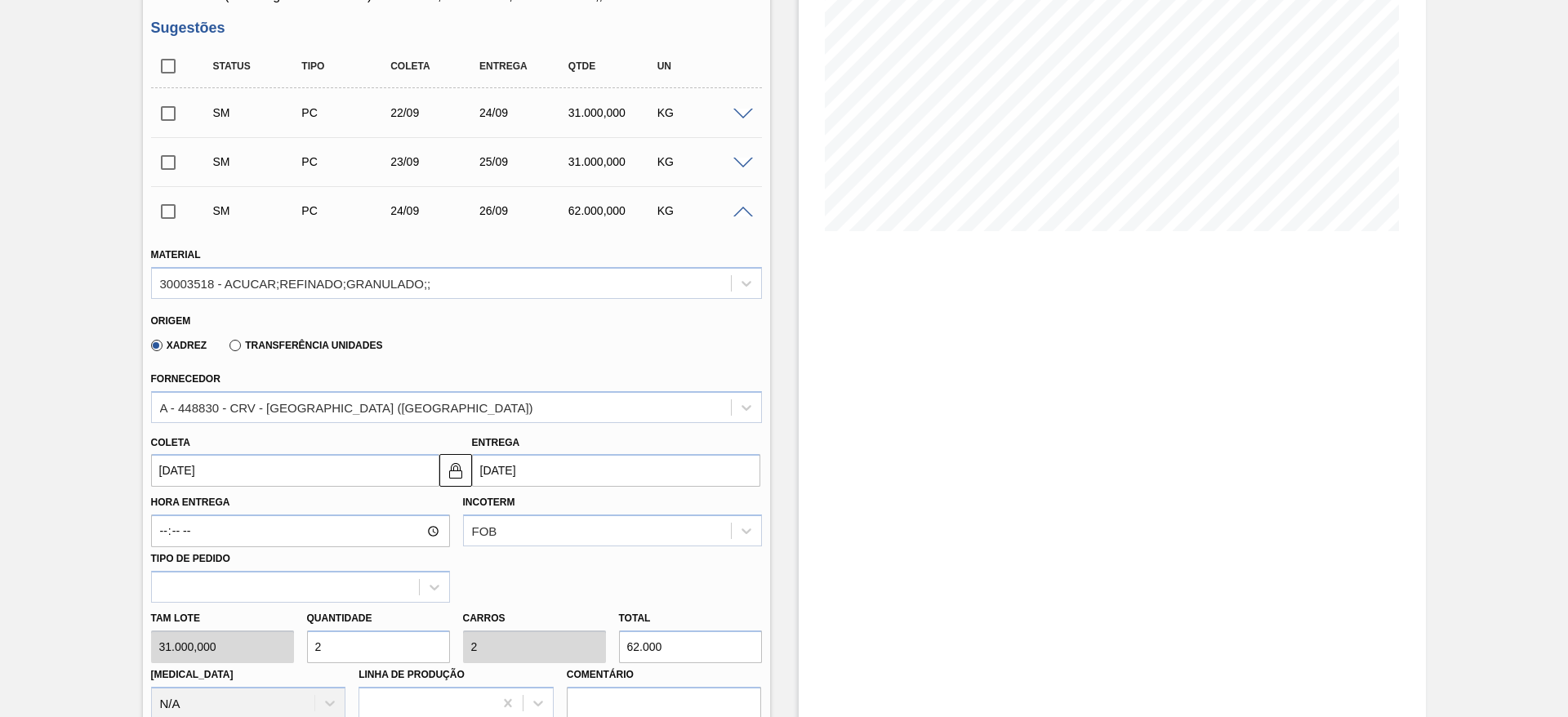
click at [738, 213] on span at bounding box center [743, 213] width 20 height 12
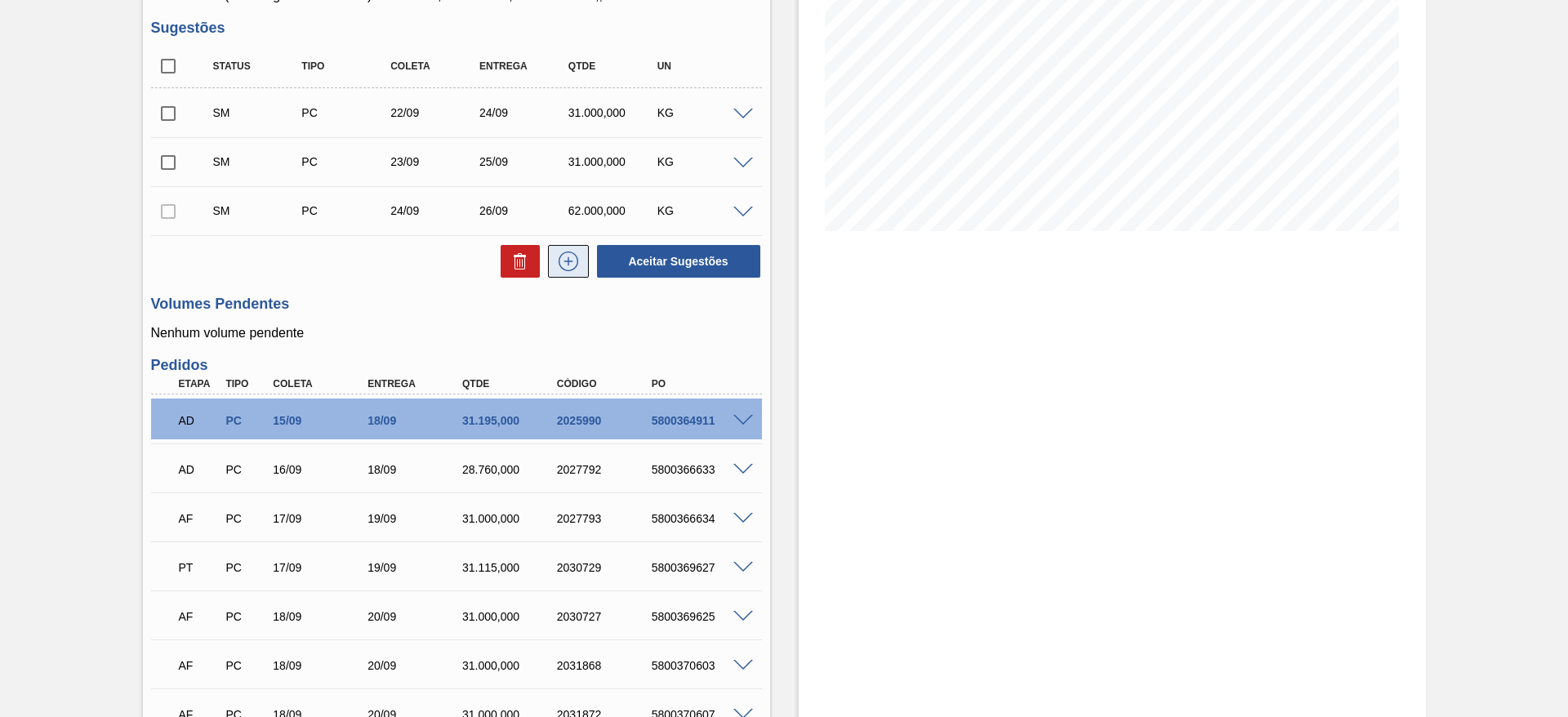
click at [580, 261] on button at bounding box center [569, 261] width 41 height 33
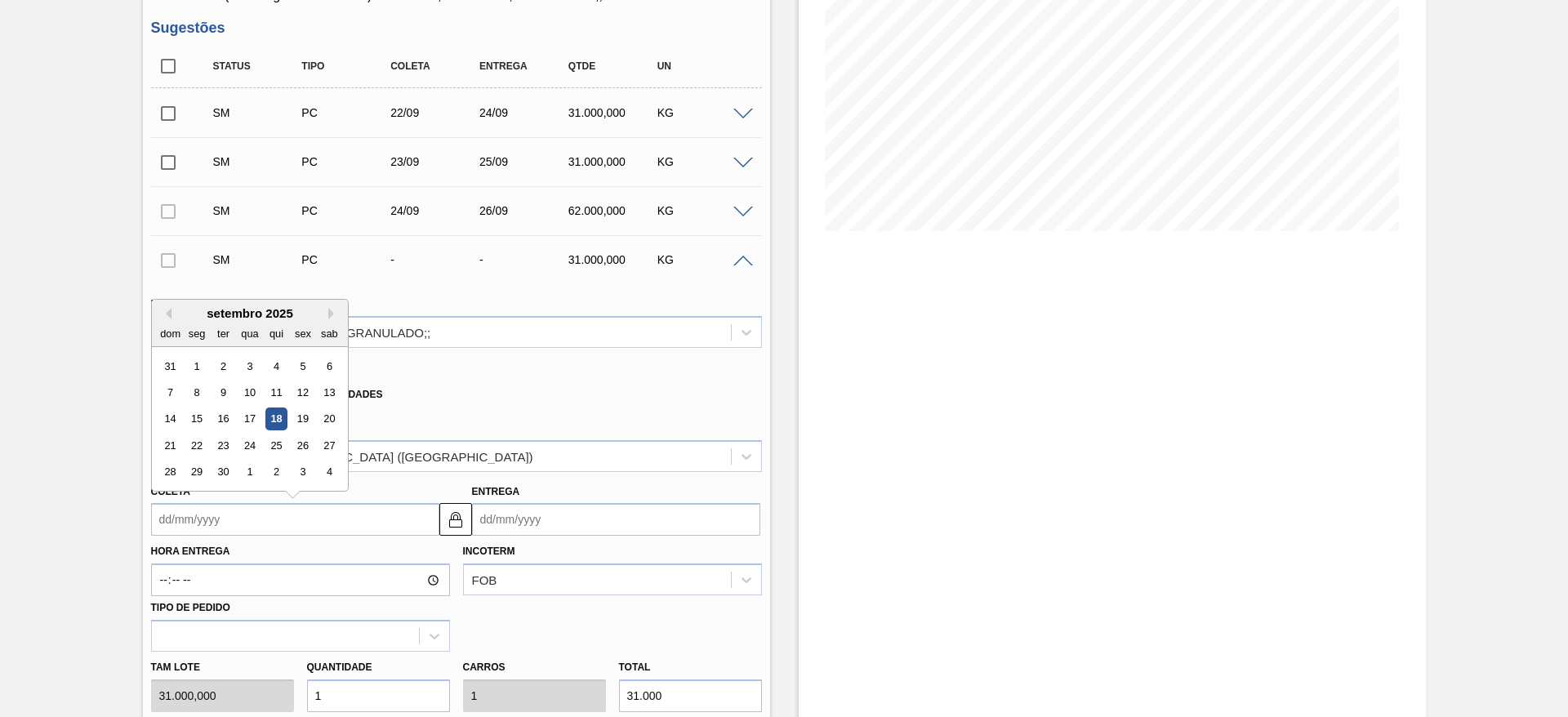
click at [186, 525] on input "Coleta" at bounding box center [295, 519] width 288 height 33
click at [281, 439] on div "25" at bounding box center [275, 445] width 22 height 22
type input "25/09/2025"
type input "27/09/2025"
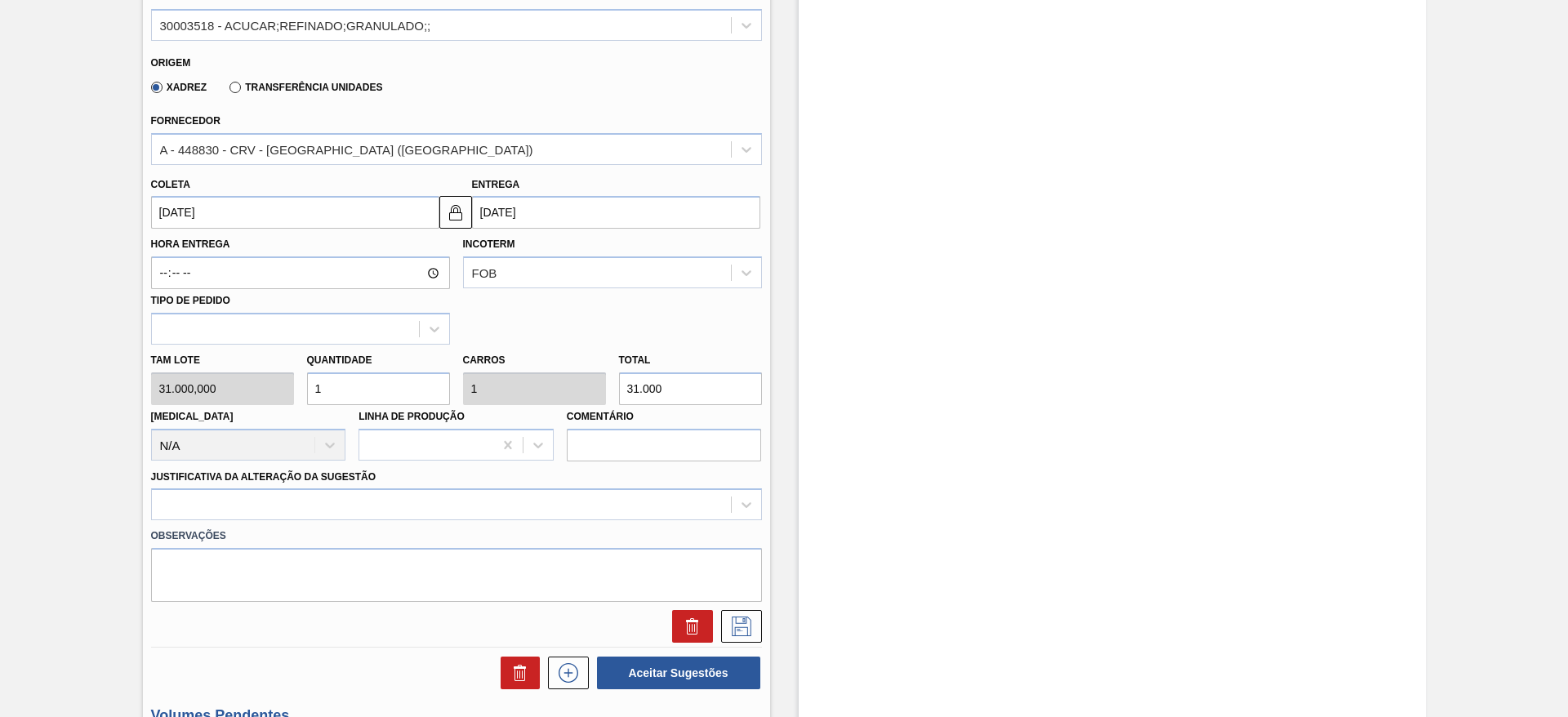
scroll to position [568, 0]
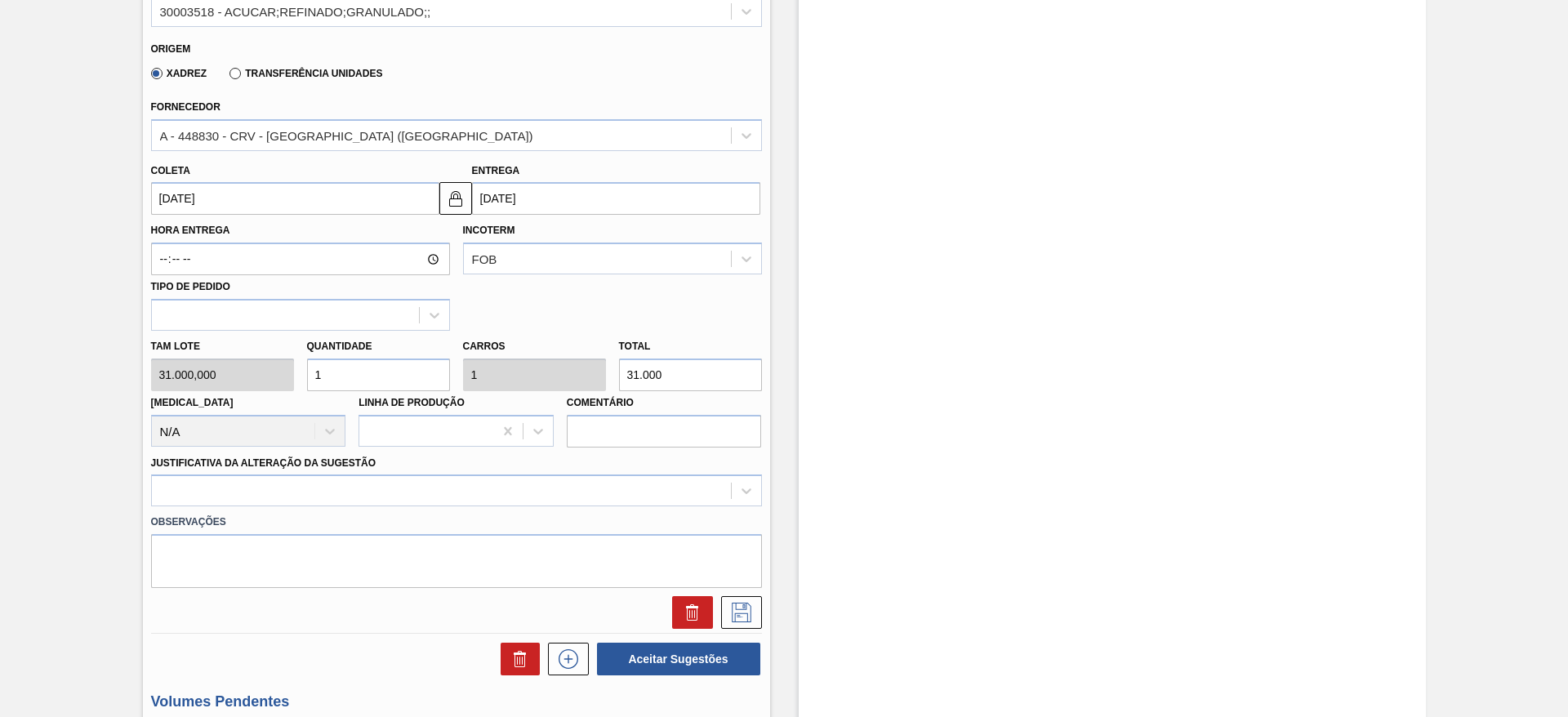
click at [351, 368] on input "1" at bounding box center [378, 374] width 143 height 33
type input "2"
type input "62.000"
type input "2"
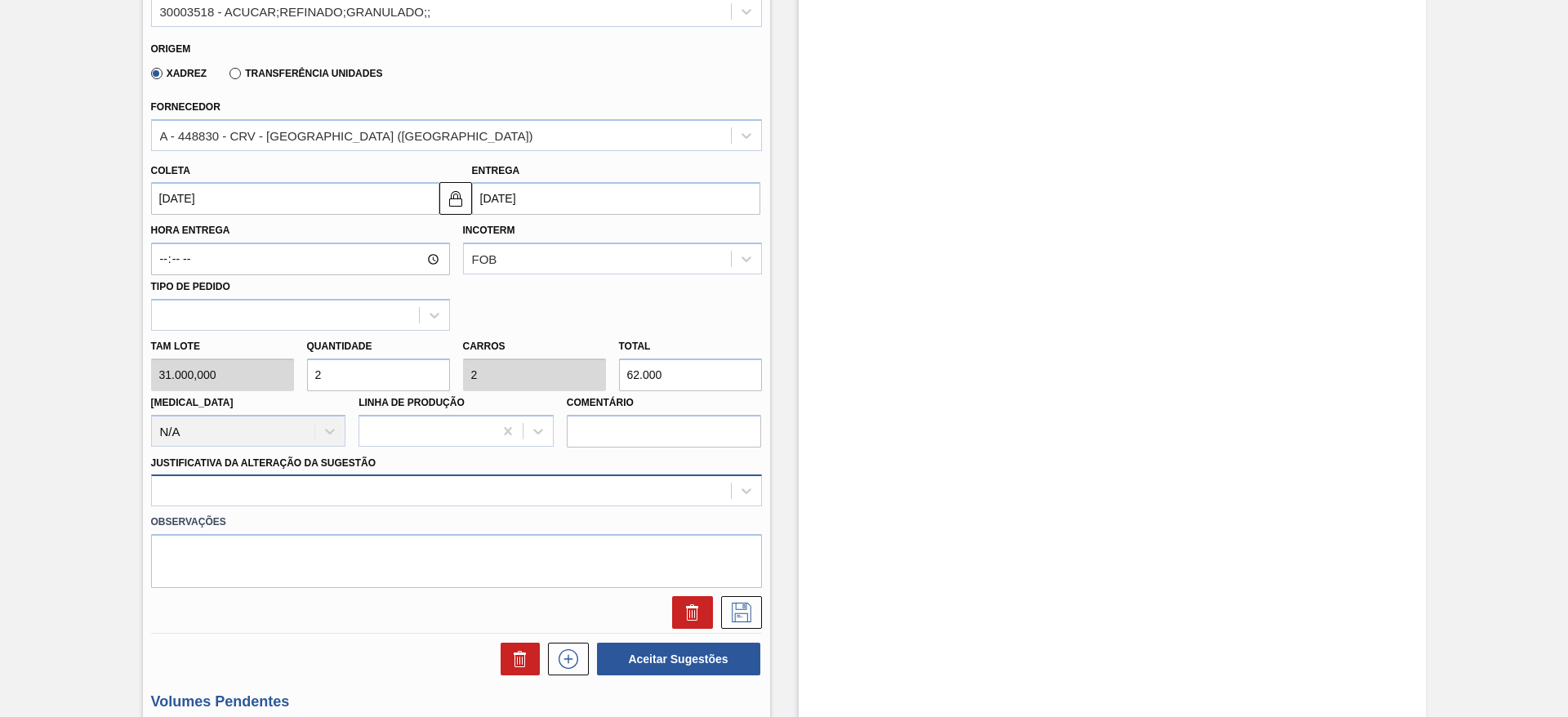
scroll to position [615, 0]
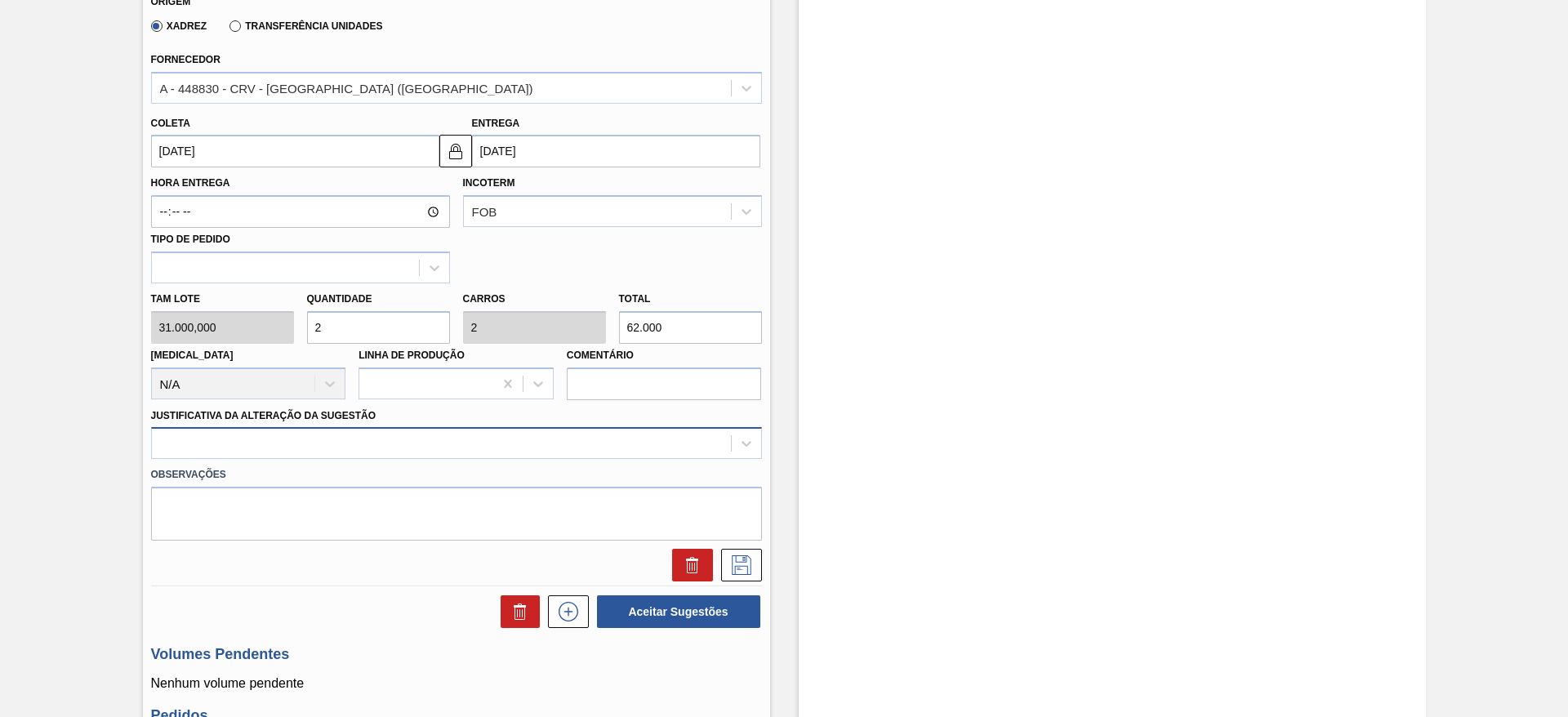
click at [567, 459] on div at bounding box center [456, 443] width 610 height 32
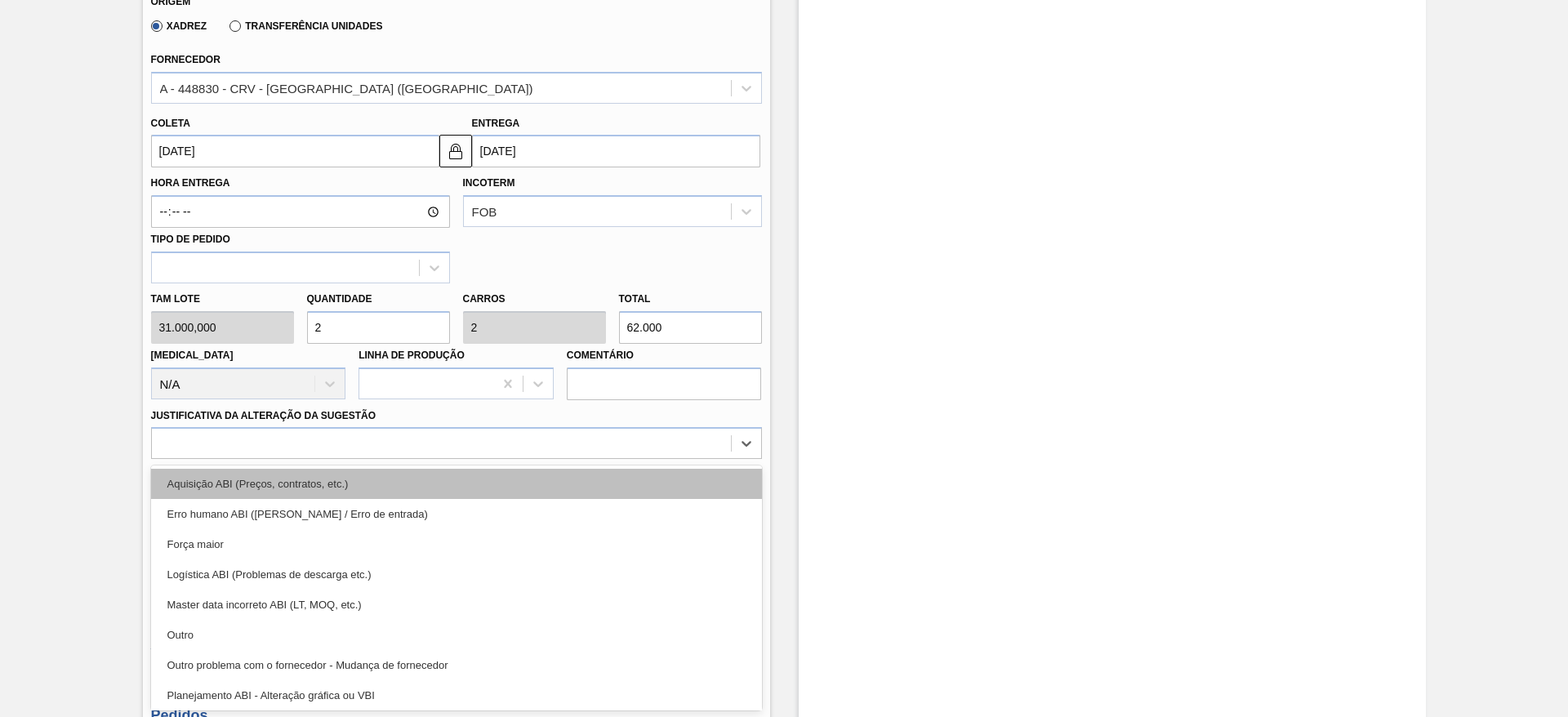
click at [606, 483] on div "Aquisição ABI (Preços, contratos, etc.)" at bounding box center [456, 484] width 610 height 30
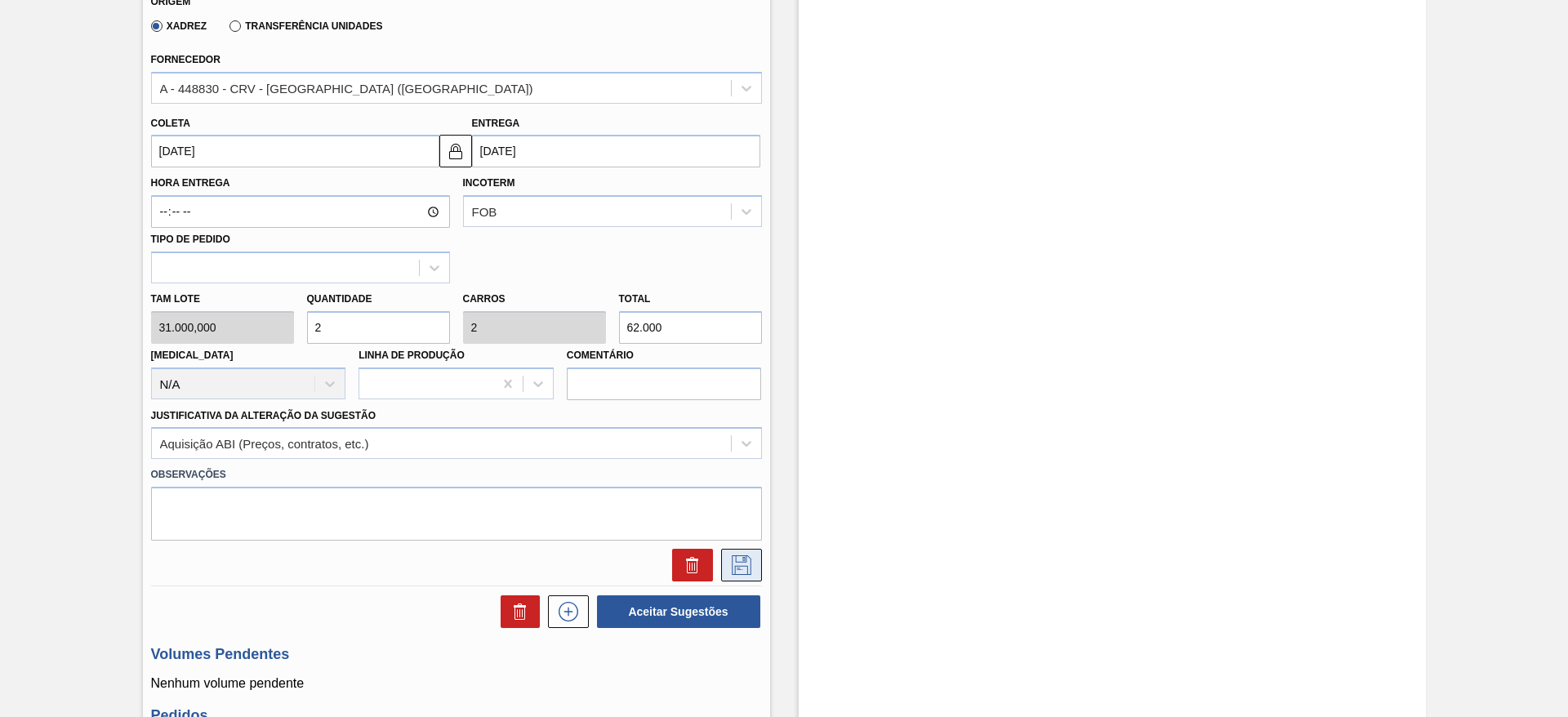
click at [748, 549] on button at bounding box center [742, 565] width 41 height 33
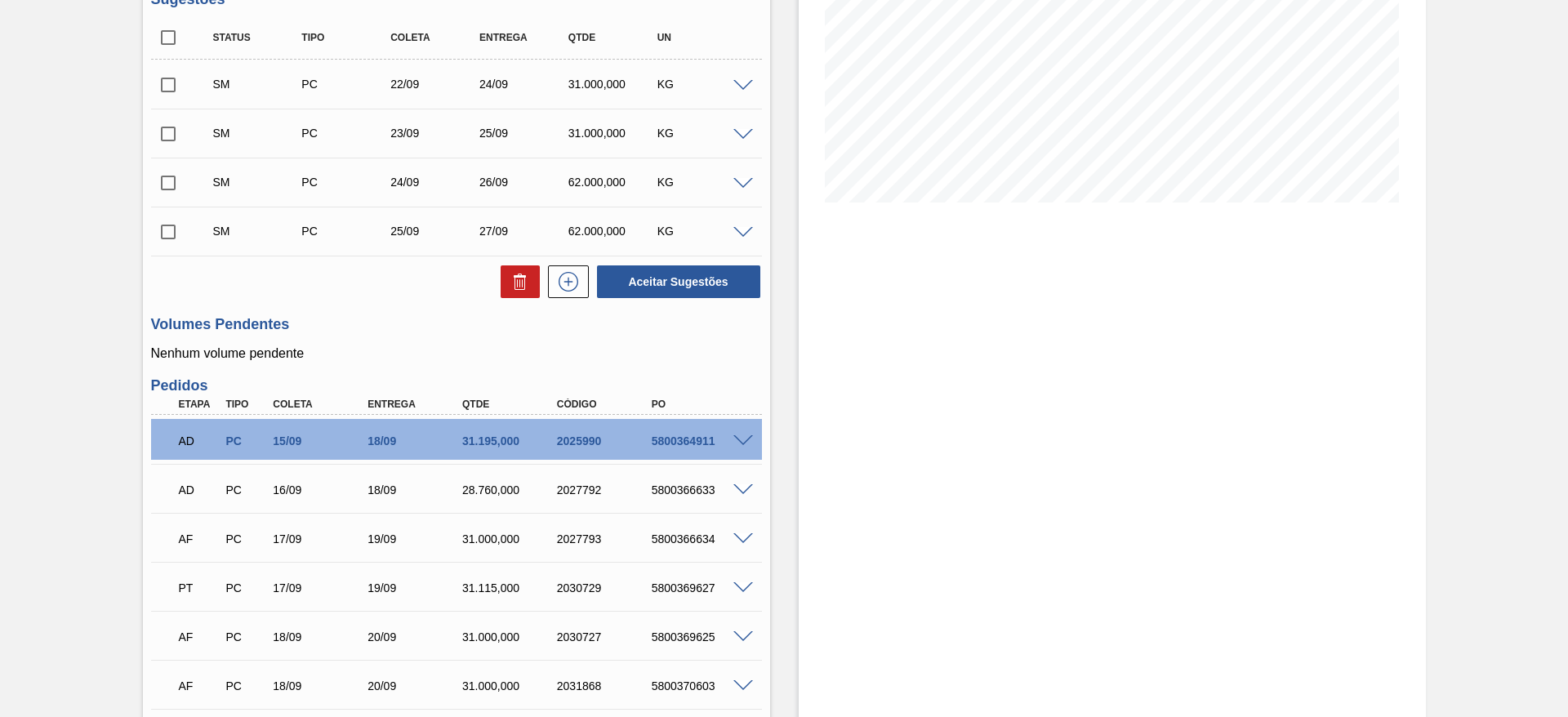
scroll to position [81, 0]
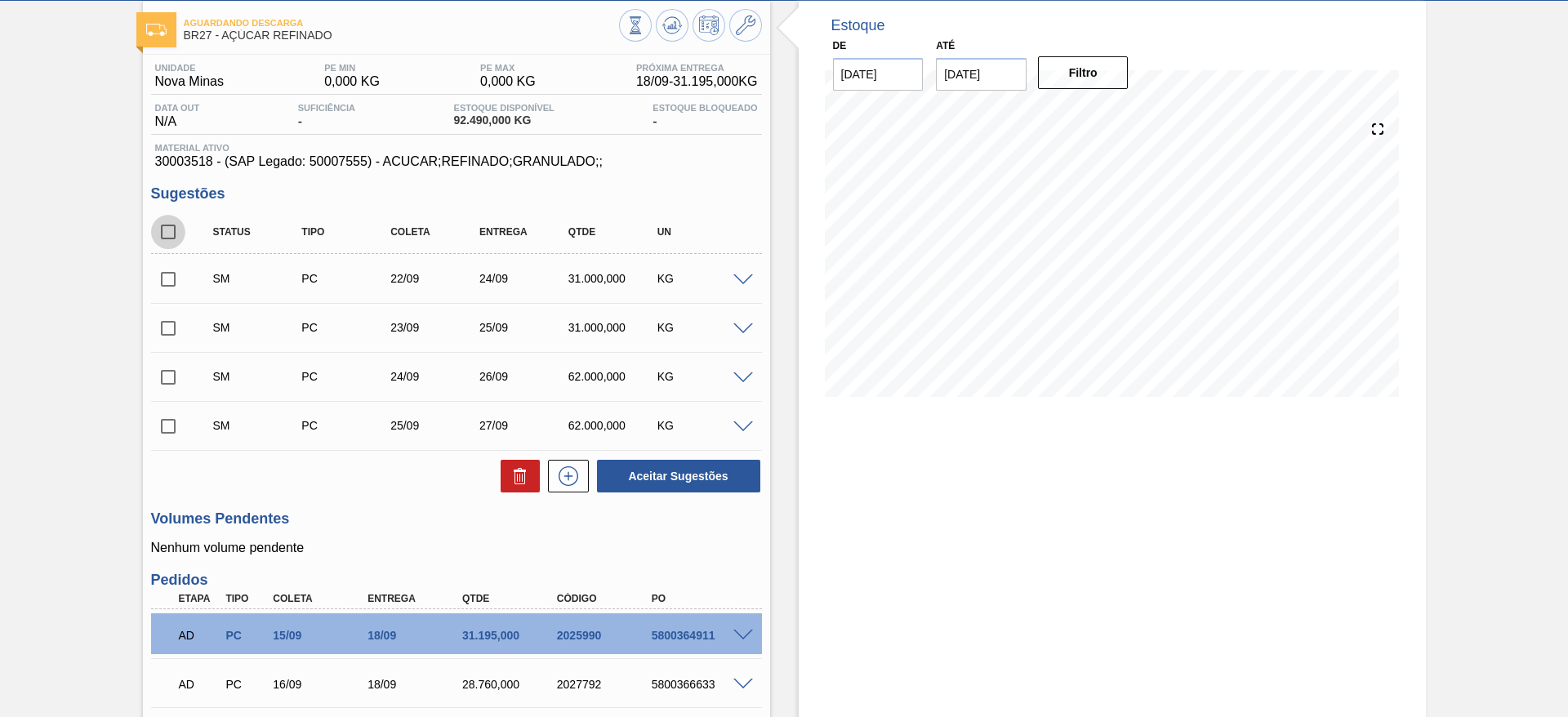
click at [159, 233] on input "checkbox" at bounding box center [168, 232] width 35 height 35
checkbox input "true"
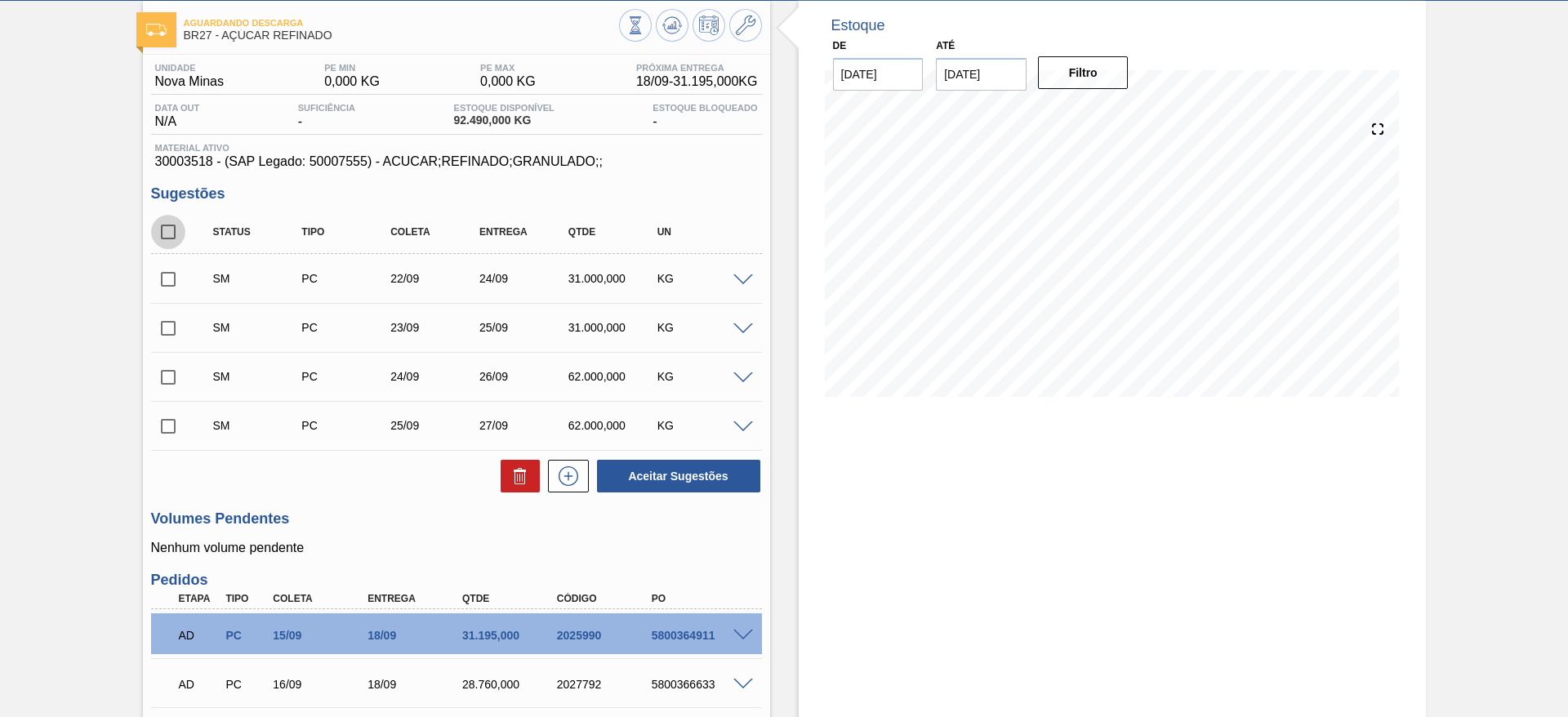
checkbox input "true"
click at [673, 471] on button "Aceitar Sugestões" at bounding box center [679, 475] width 163 height 33
checkbox input "false"
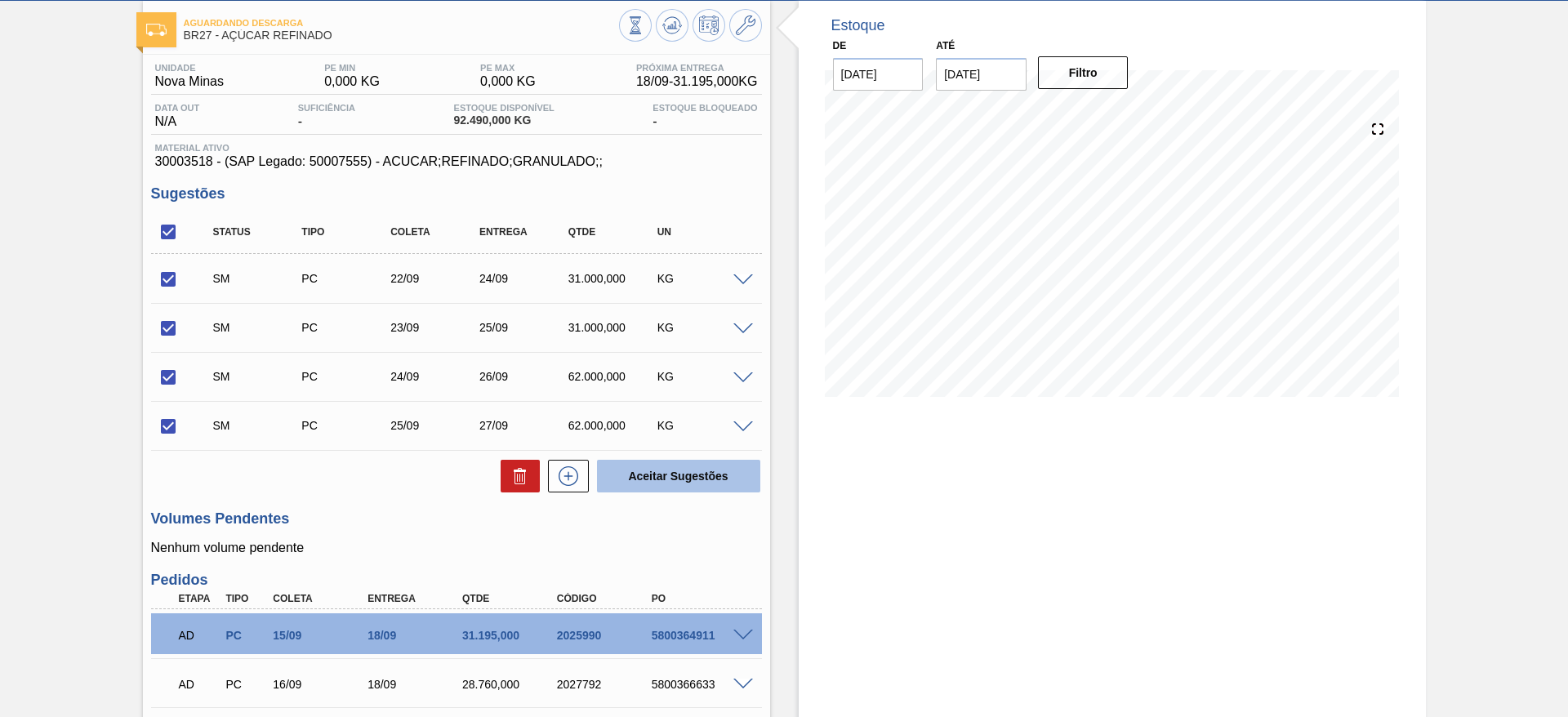
checkbox input "false"
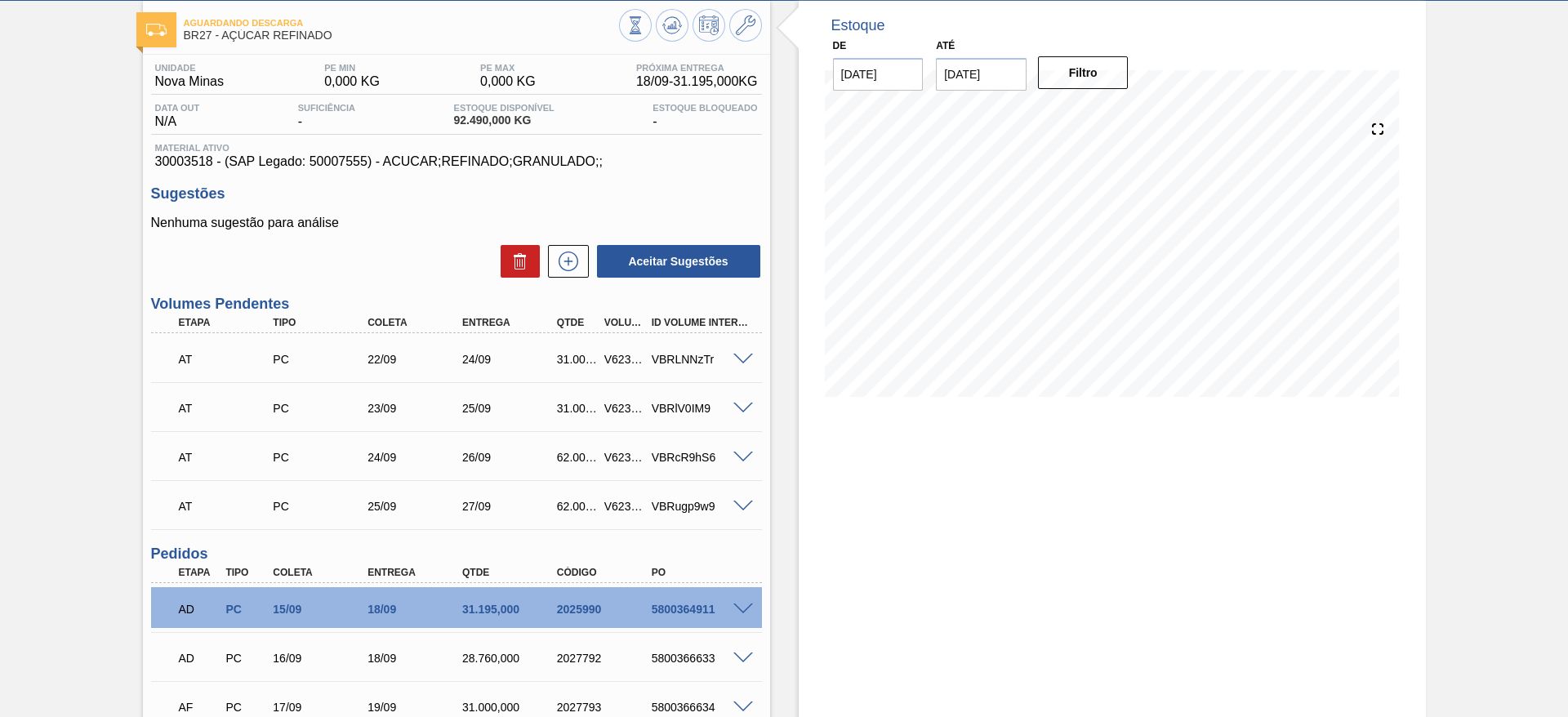
scroll to position [0, 0]
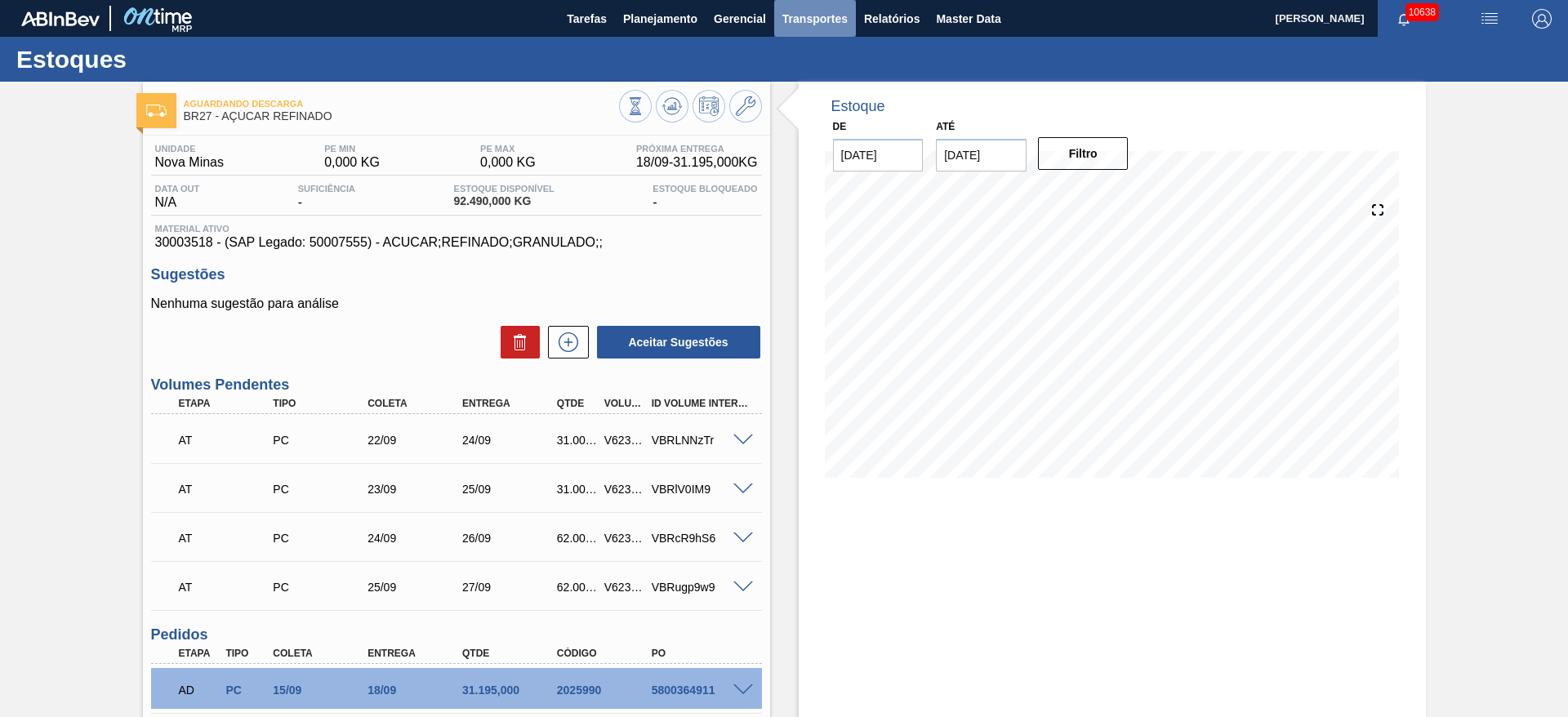
click at [794, 30] on button "Transportes" at bounding box center [815, 18] width 82 height 36
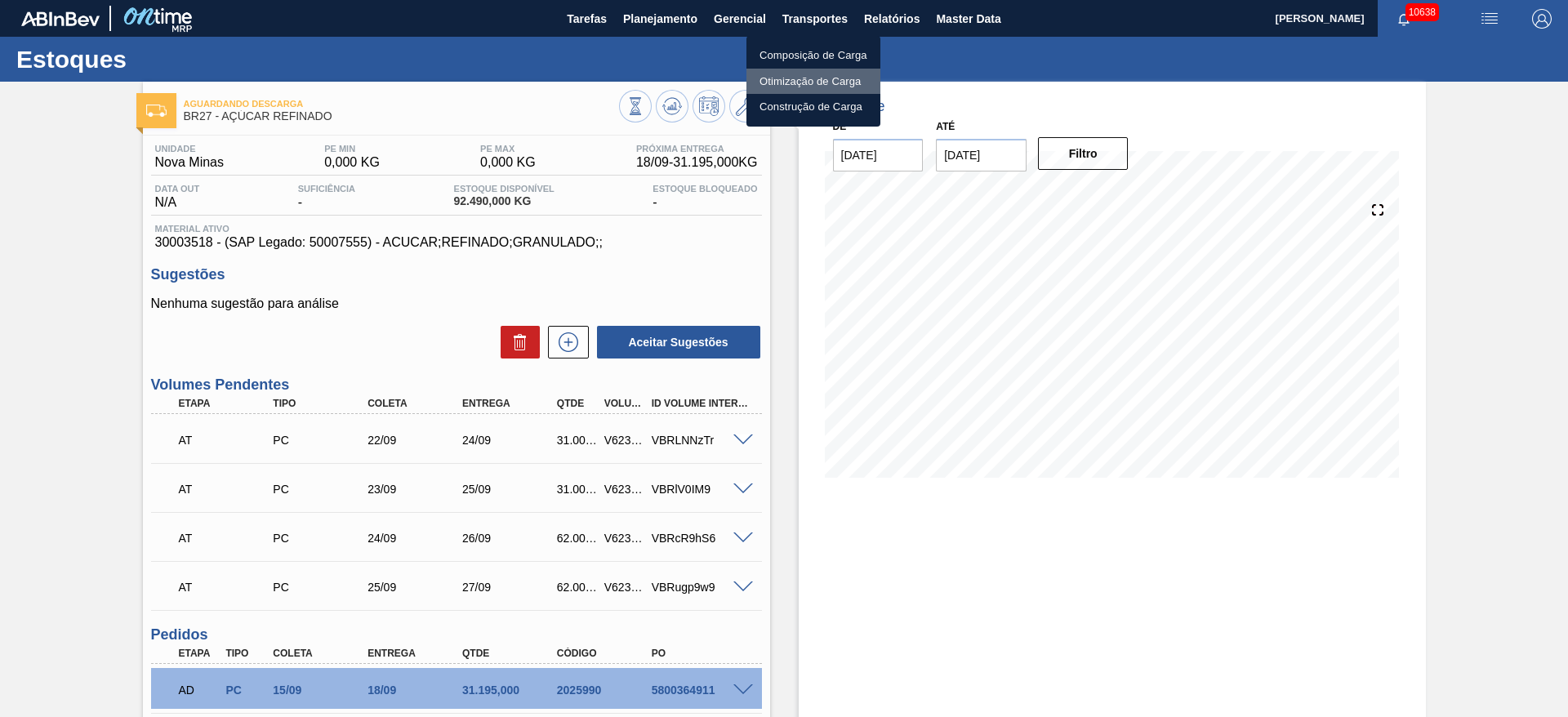
click at [793, 76] on li "Otimização de Carga" at bounding box center [813, 81] width 134 height 26
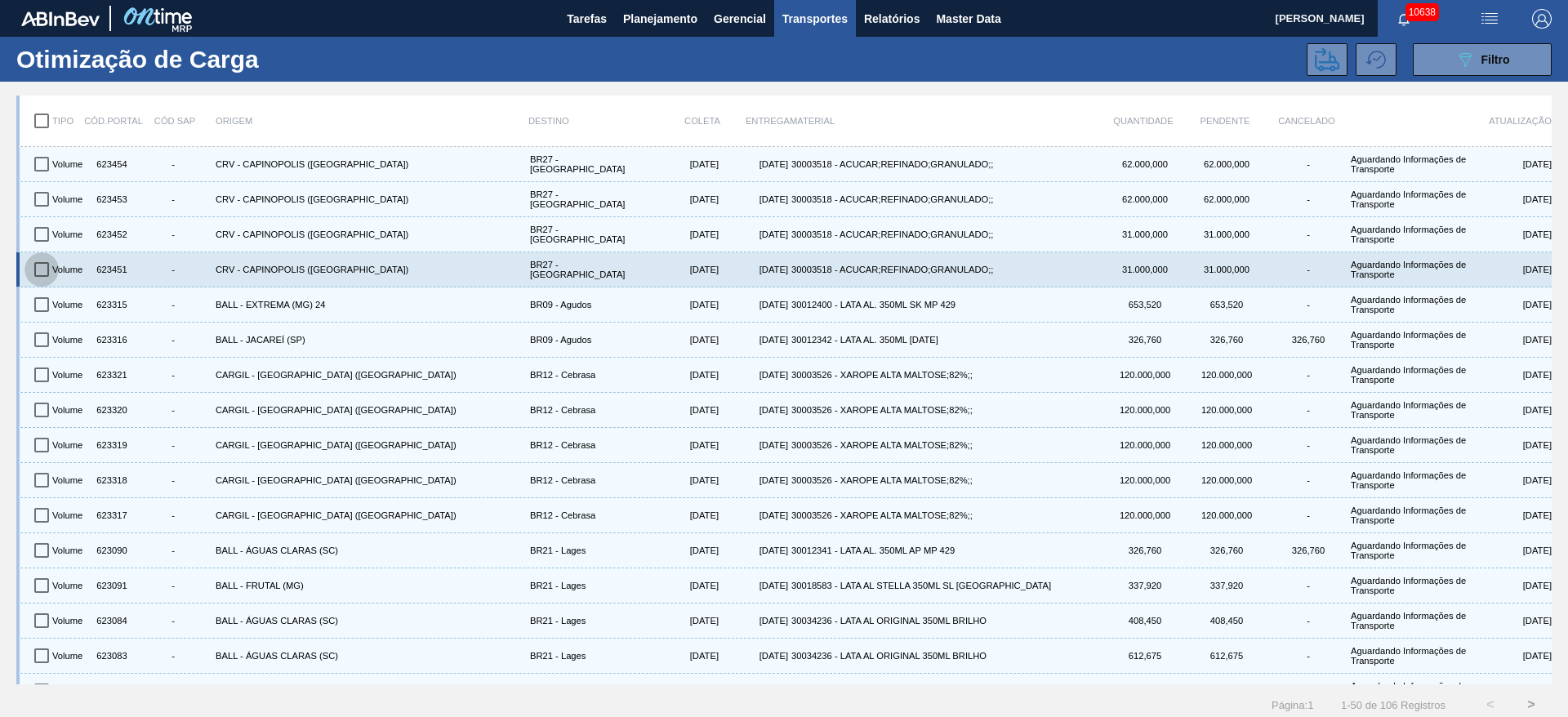
click at [45, 267] on input "checkbox" at bounding box center [42, 269] width 35 height 35
checkbox input "true"
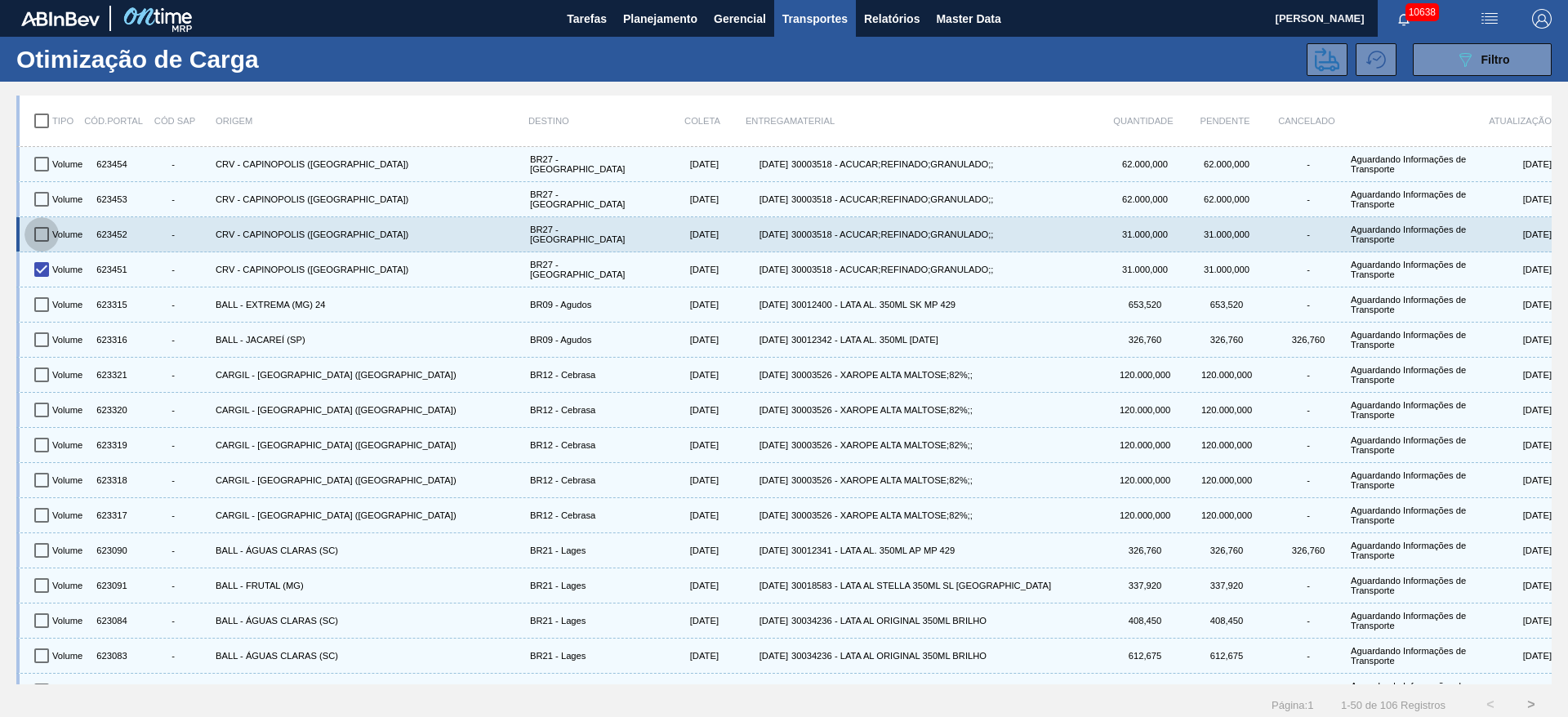
click at [45, 245] on input "checkbox" at bounding box center [42, 234] width 35 height 35
checkbox input "true"
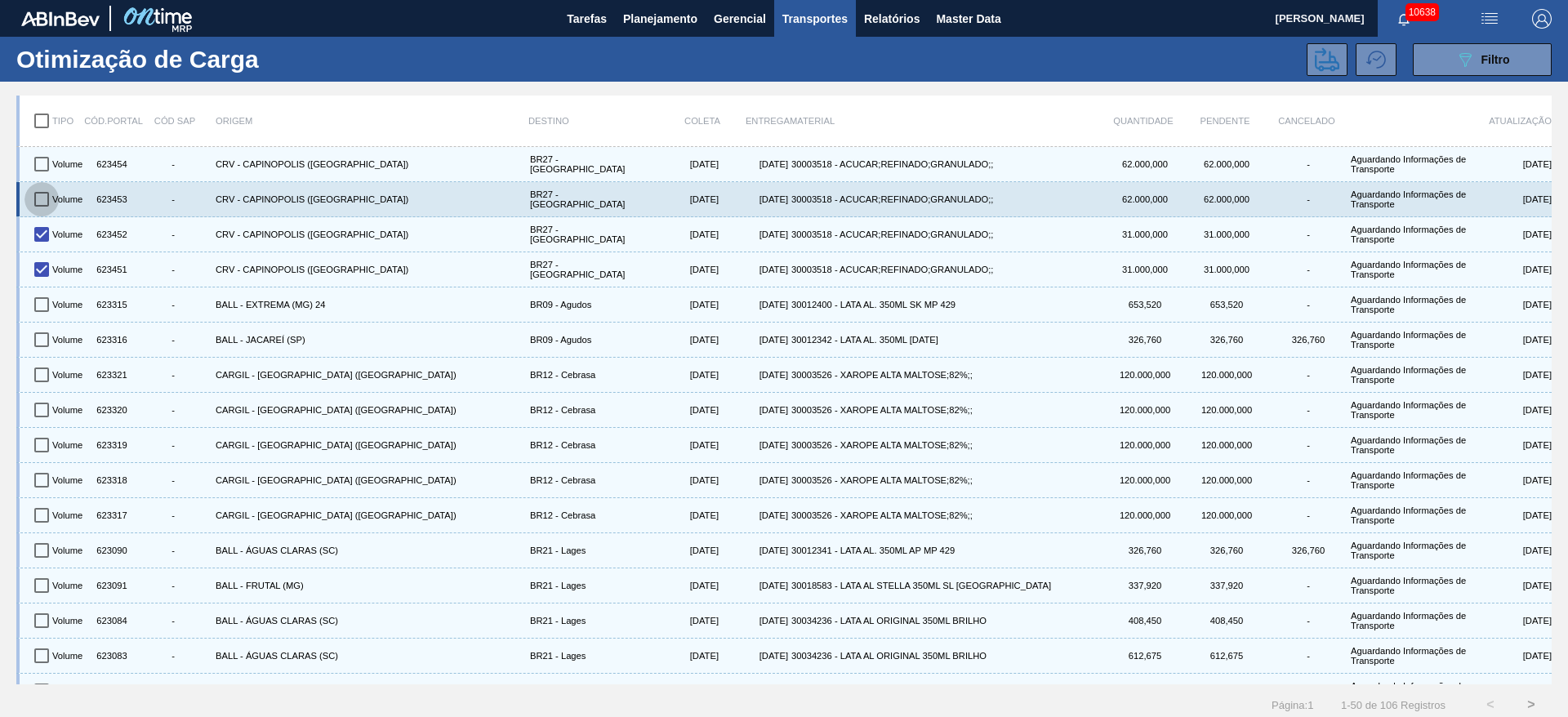
click at [42, 195] on input "checkbox" at bounding box center [42, 199] width 35 height 35
checkbox input "true"
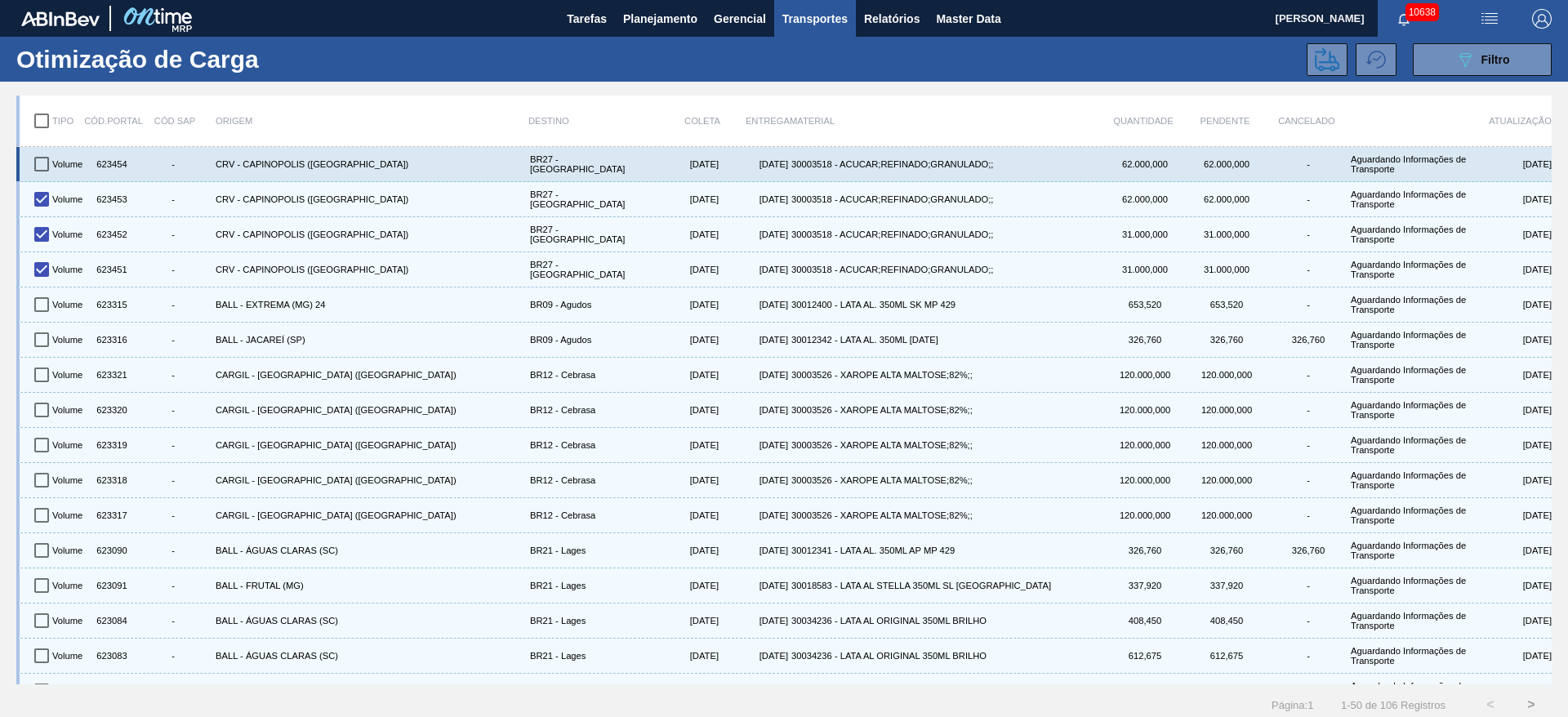
click at [44, 155] on input "checkbox" at bounding box center [42, 163] width 35 height 35
checkbox input "true"
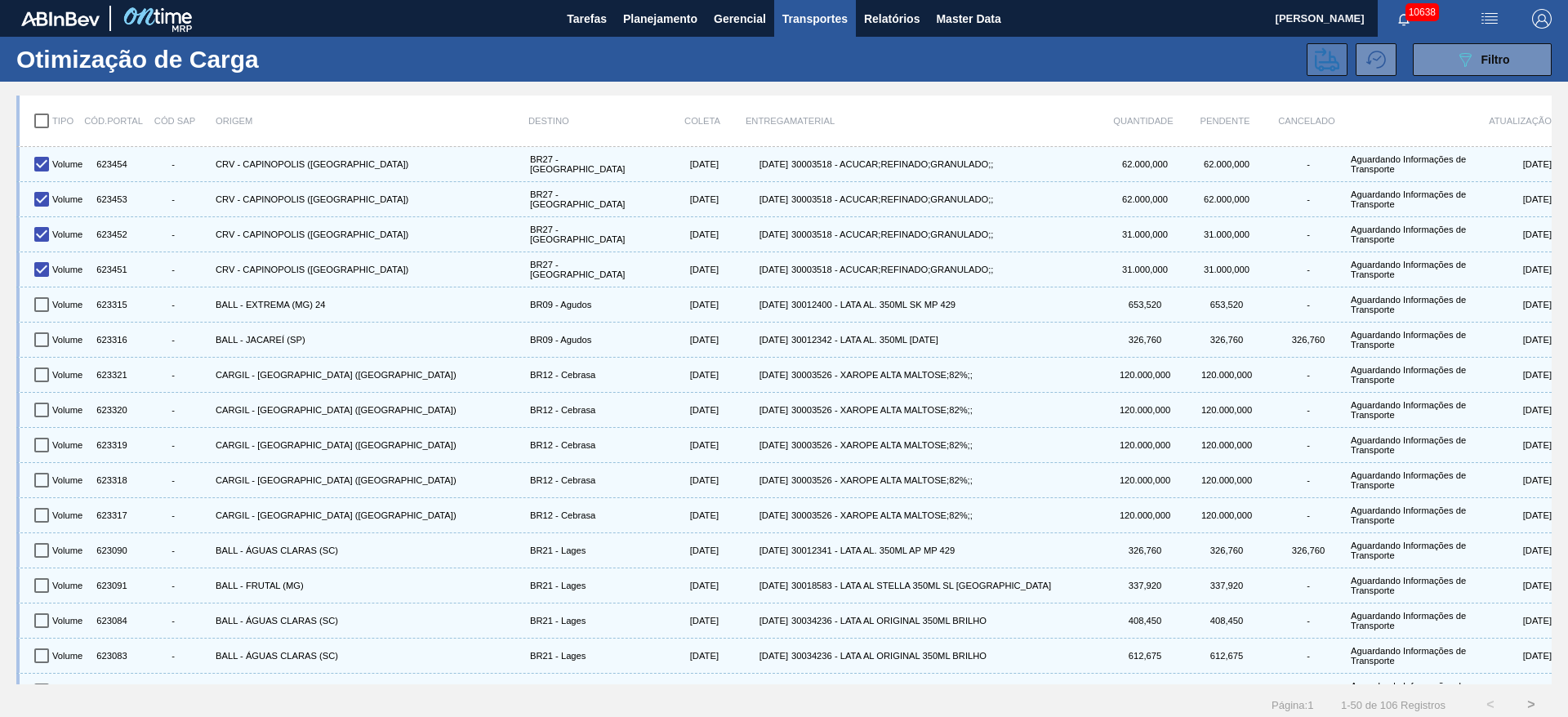
click at [1326, 50] on icon at bounding box center [1327, 60] width 25 height 25
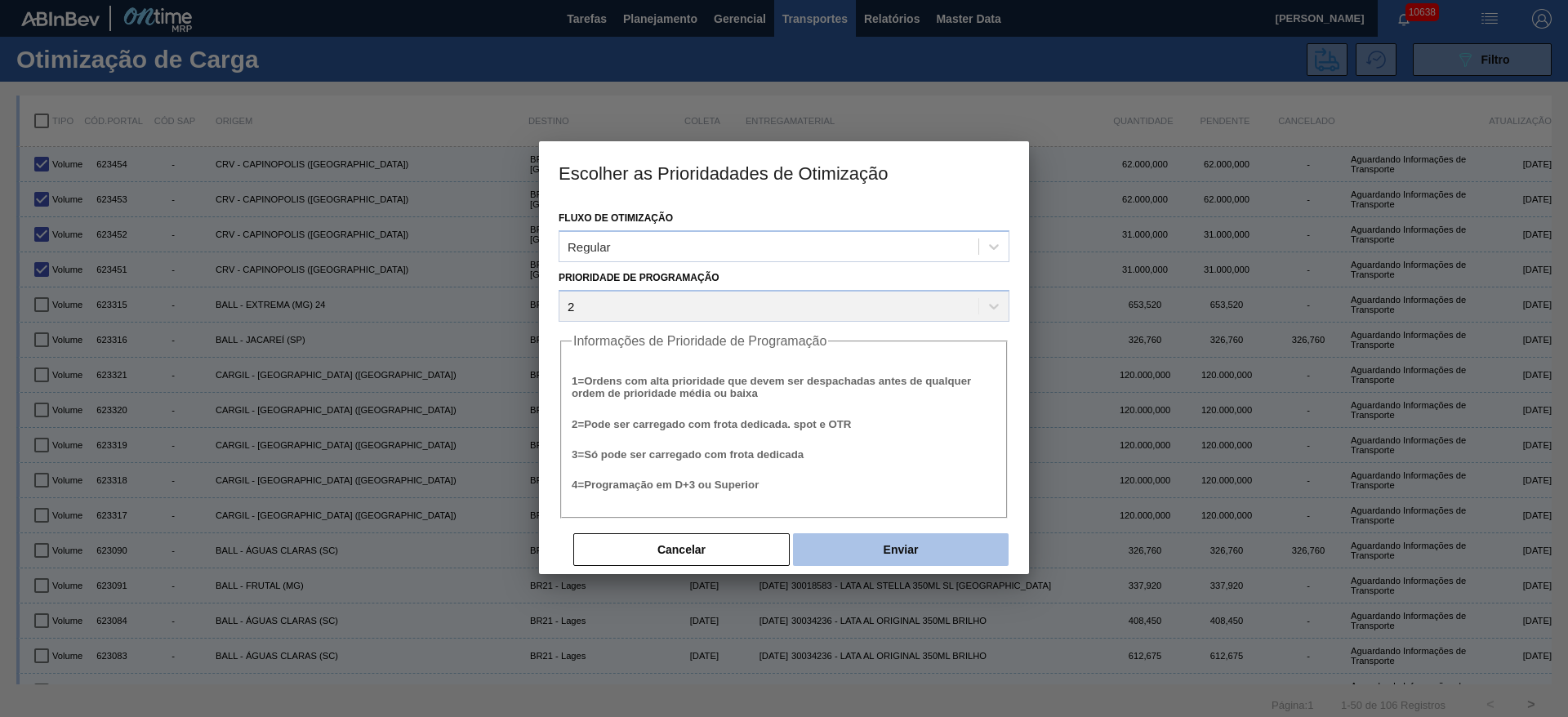
click at [896, 553] on button "Enviar" at bounding box center [900, 549] width 216 height 33
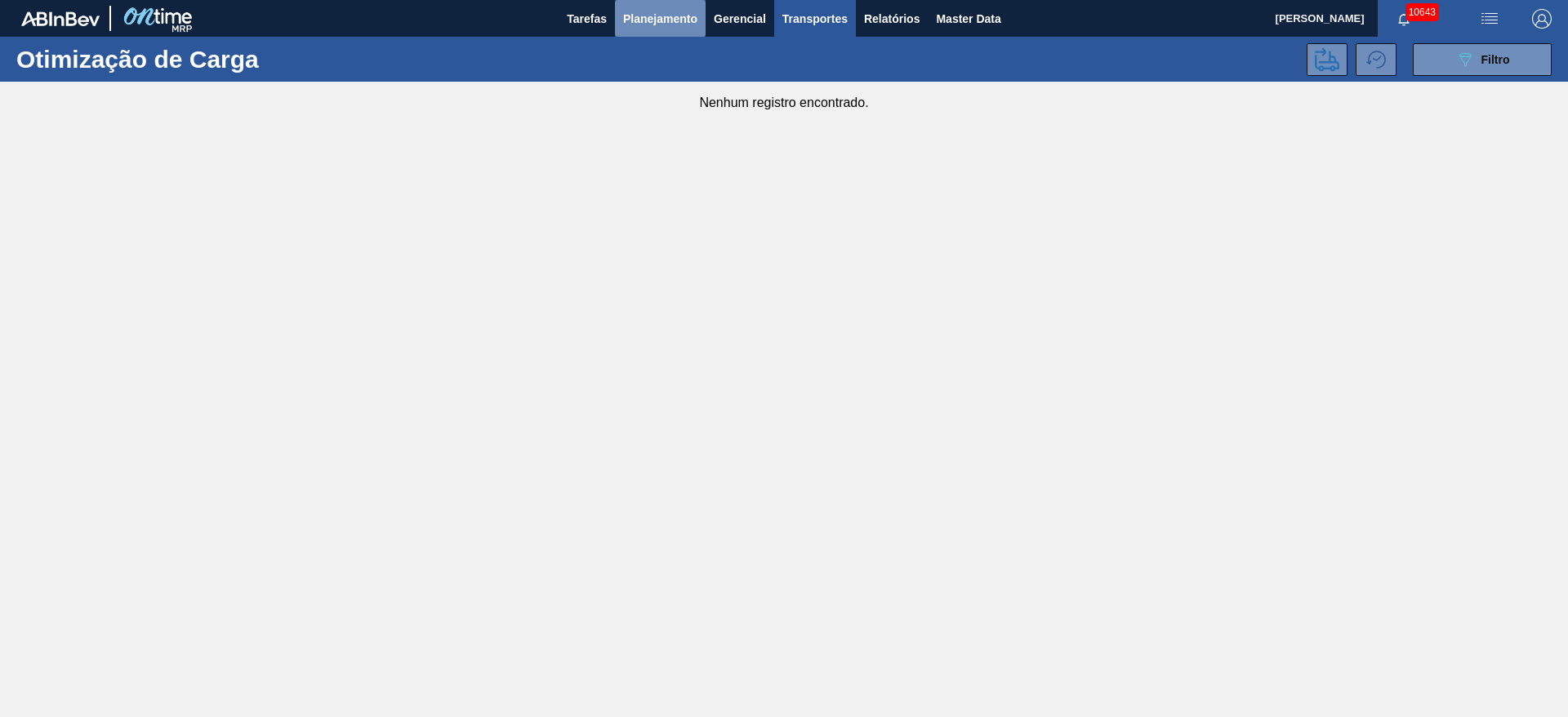
click at [649, 19] on span "Planejamento" at bounding box center [660, 19] width 75 height 20
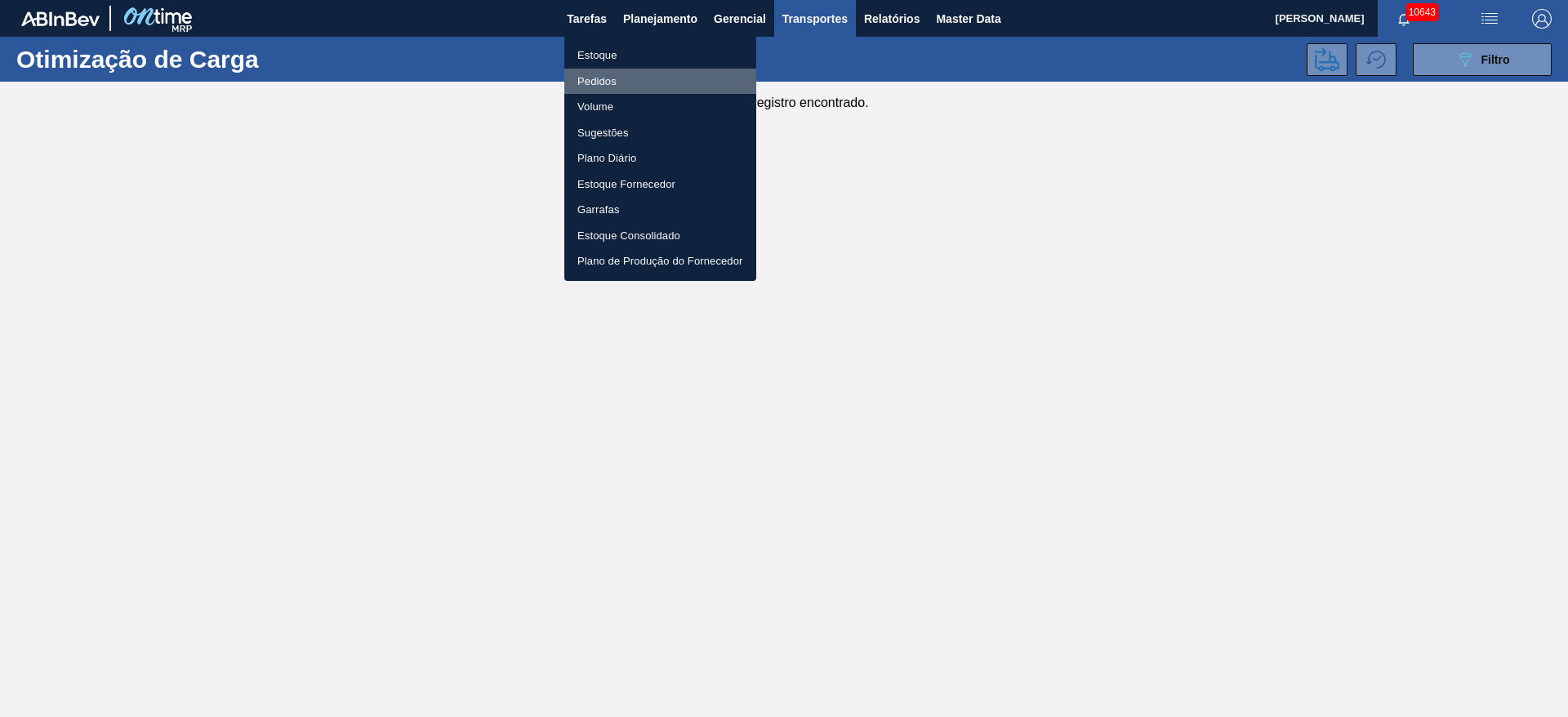
click at [646, 86] on li "Pedidos" at bounding box center [660, 81] width 192 height 26
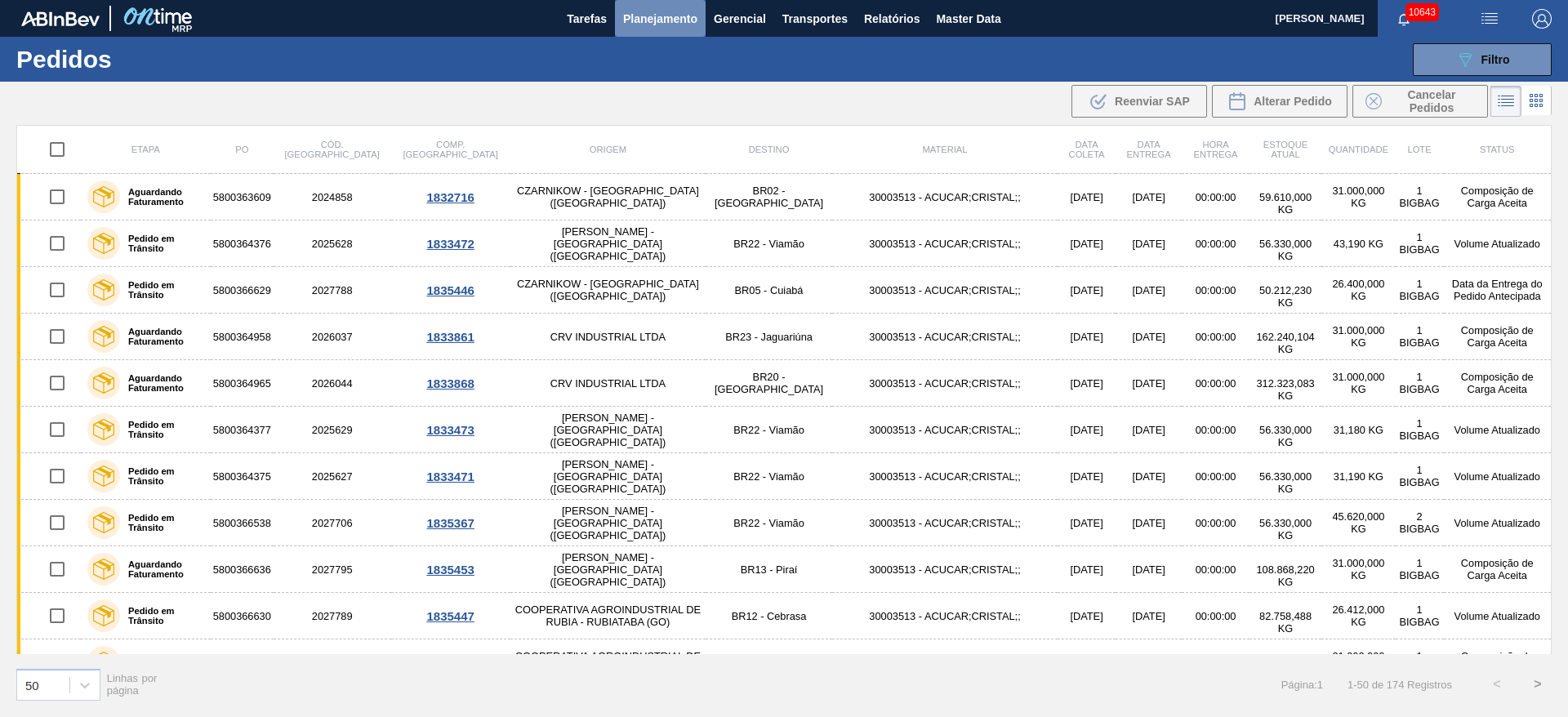
click at [646, 11] on span "Planejamento" at bounding box center [660, 19] width 75 height 20
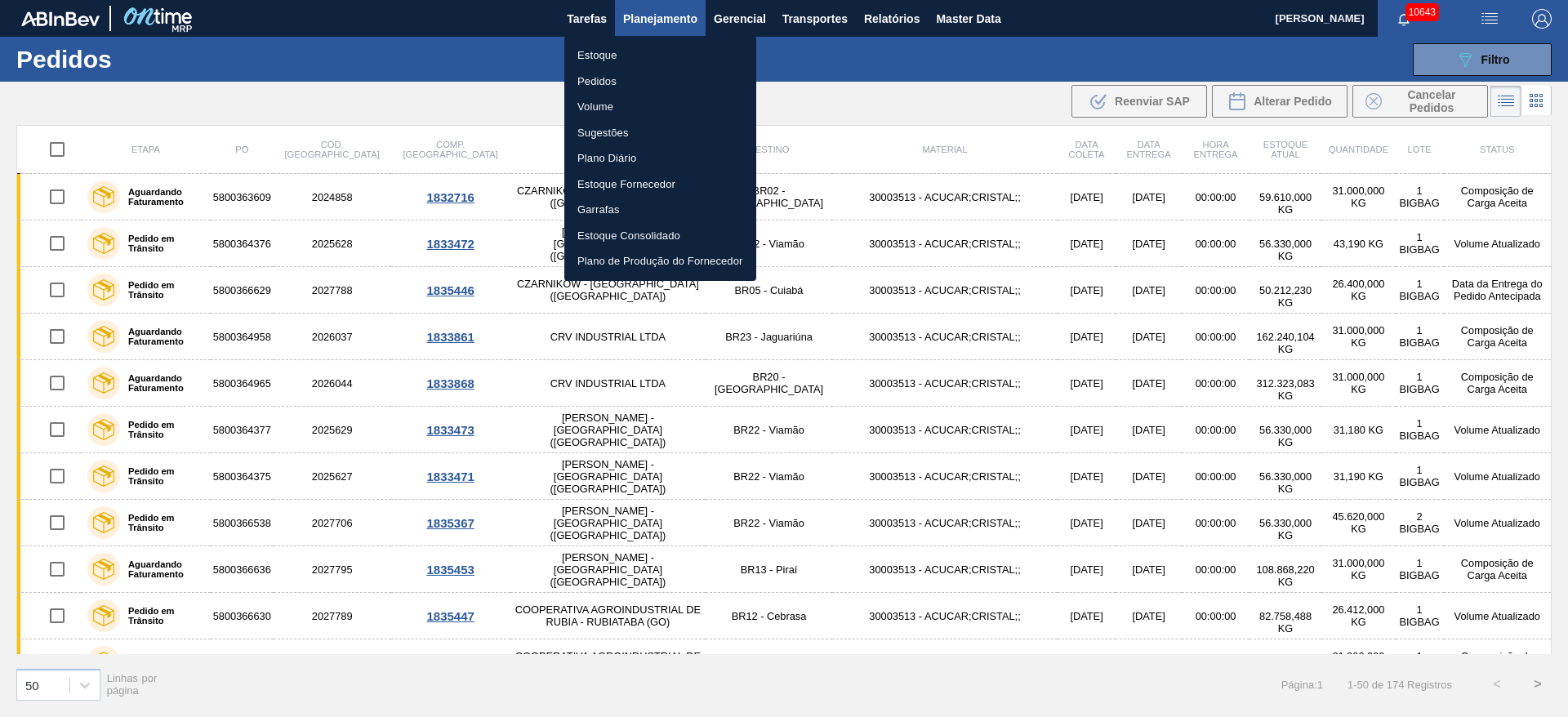
click at [431, 96] on div at bounding box center [784, 358] width 1568 height 717
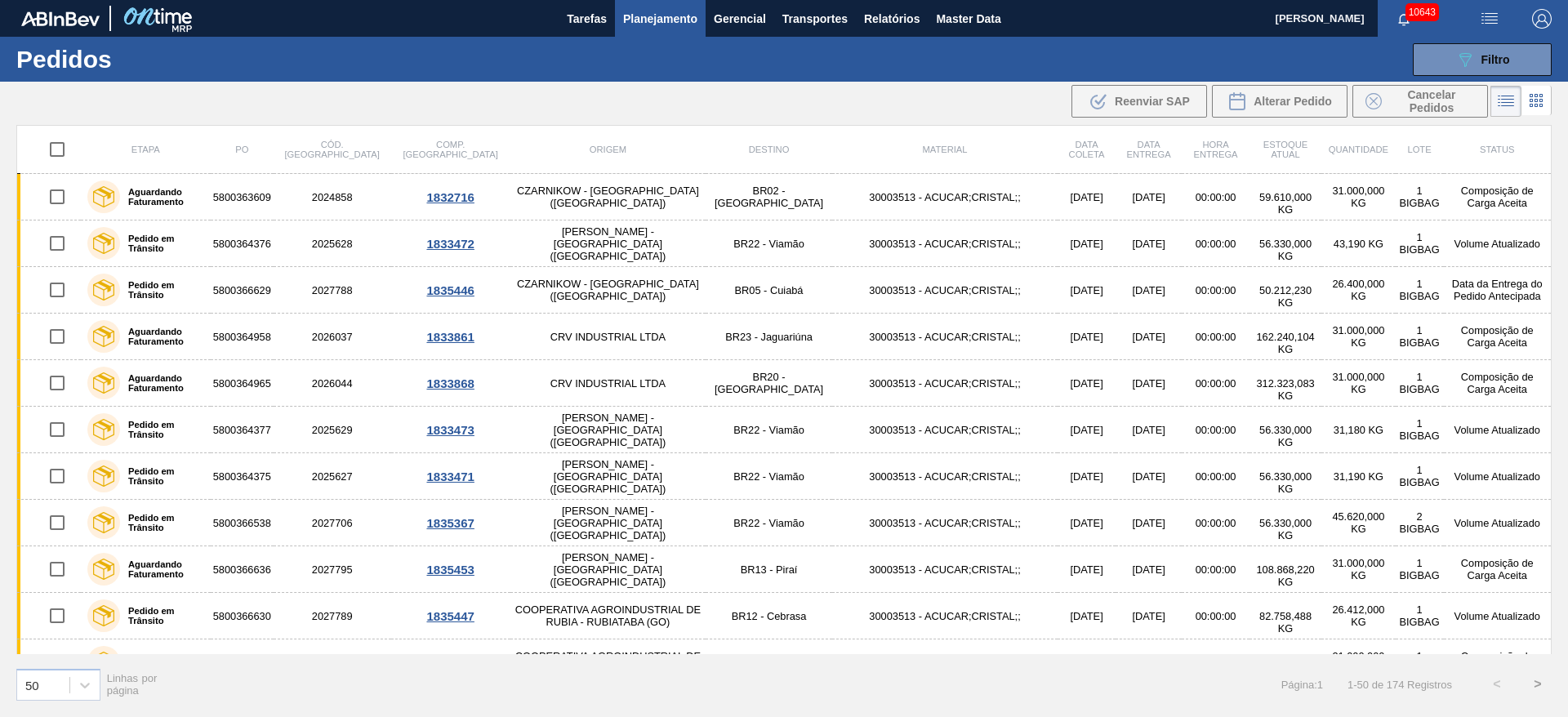
click at [457, 99] on div ".b{fill:var(--color-action-default)} Reenviar SAP Alterar Pedido Cancelar Pedid…" at bounding box center [784, 101] width 1568 height 39
click at [499, 104] on div ".b{fill:var(--color-action-default)} Reenviar SAP Alterar Pedido Cancelar Pedid…" at bounding box center [784, 101] width 1568 height 39
click at [905, 116] on div ".b{fill:var(--color-action-default)} Reenviar SAP Alterar Pedido Cancelar Pedid…" at bounding box center [784, 101] width 1568 height 39
click at [1460, 58] on icon "089F7B8B-B2A5-4AFE-B5C0-19BA573D28AC" at bounding box center [1465, 60] width 20 height 20
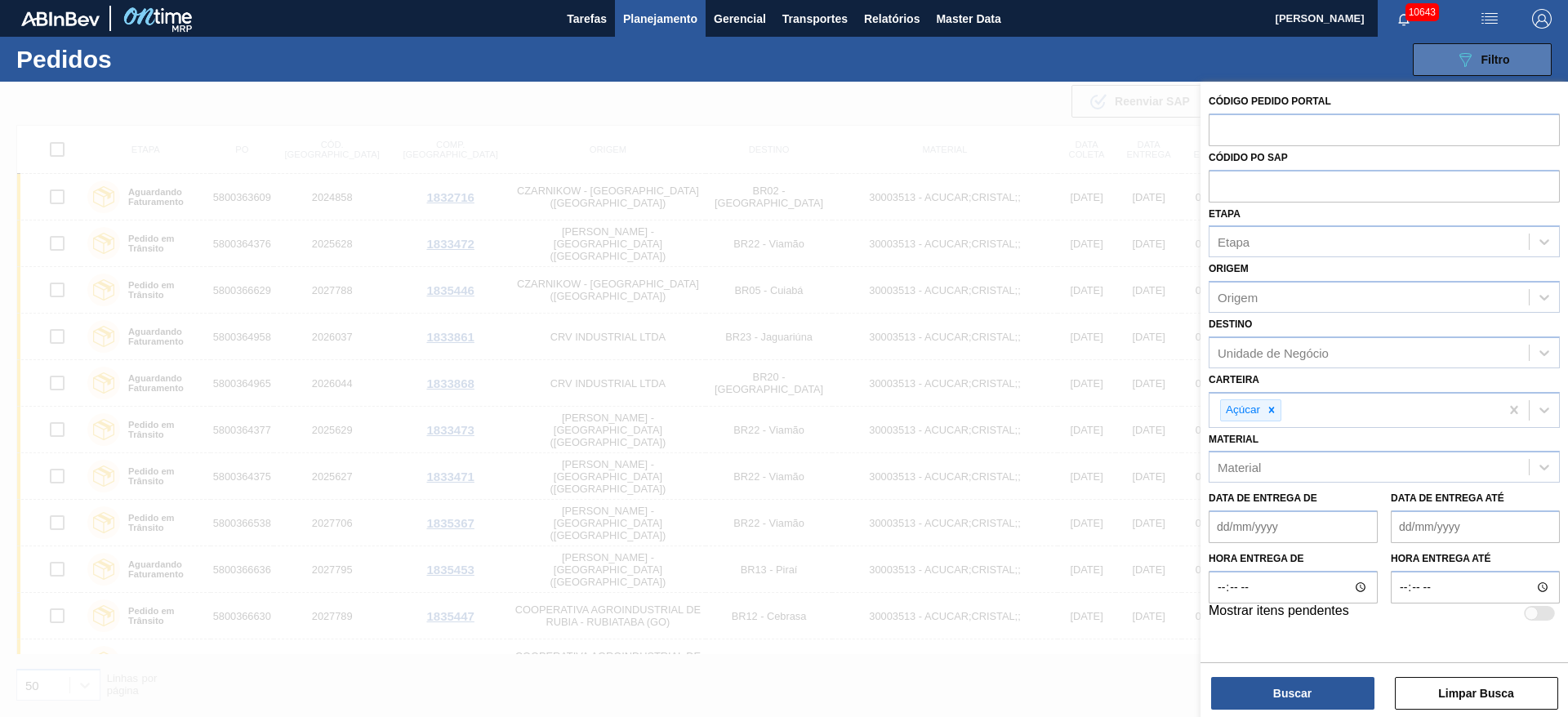
click at [1469, 66] on icon "089F7B8B-B2A5-4AFE-B5C0-19BA573D28AC" at bounding box center [1465, 60] width 20 height 20
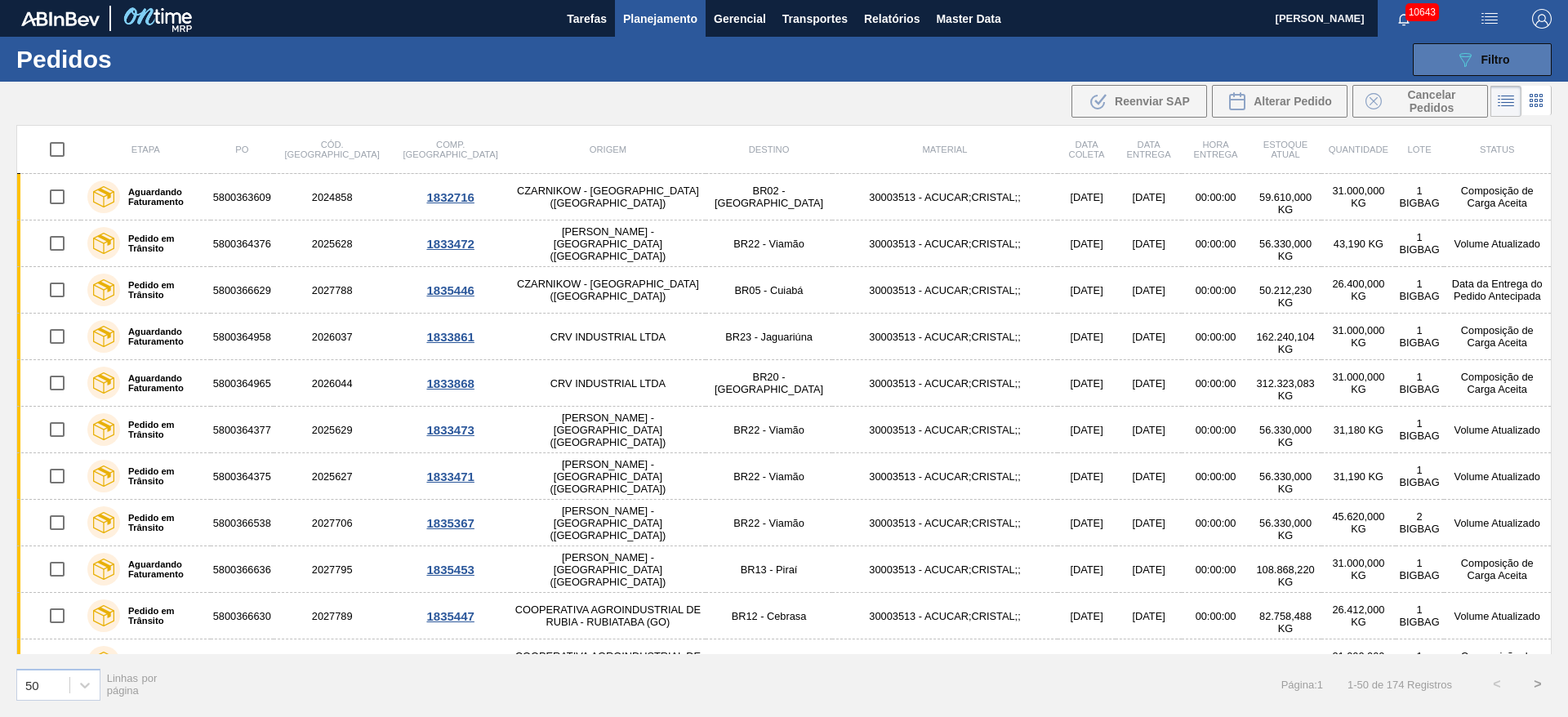
click at [1469, 66] on icon "089F7B8B-B2A5-4AFE-B5C0-19BA573D28AC" at bounding box center [1465, 60] width 20 height 20
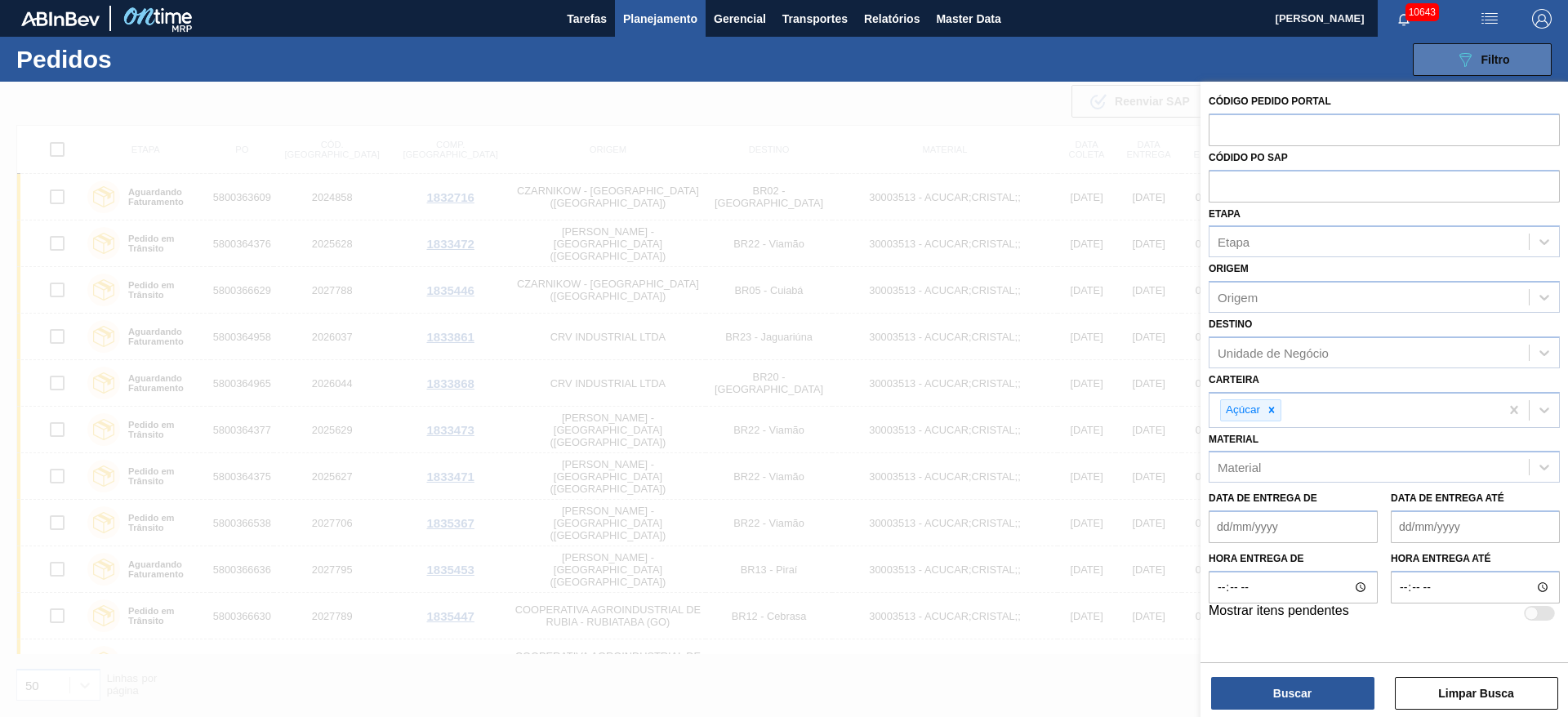
click at [1469, 66] on icon "089F7B8B-B2A5-4AFE-B5C0-19BA573D28AC" at bounding box center [1465, 60] width 20 height 20
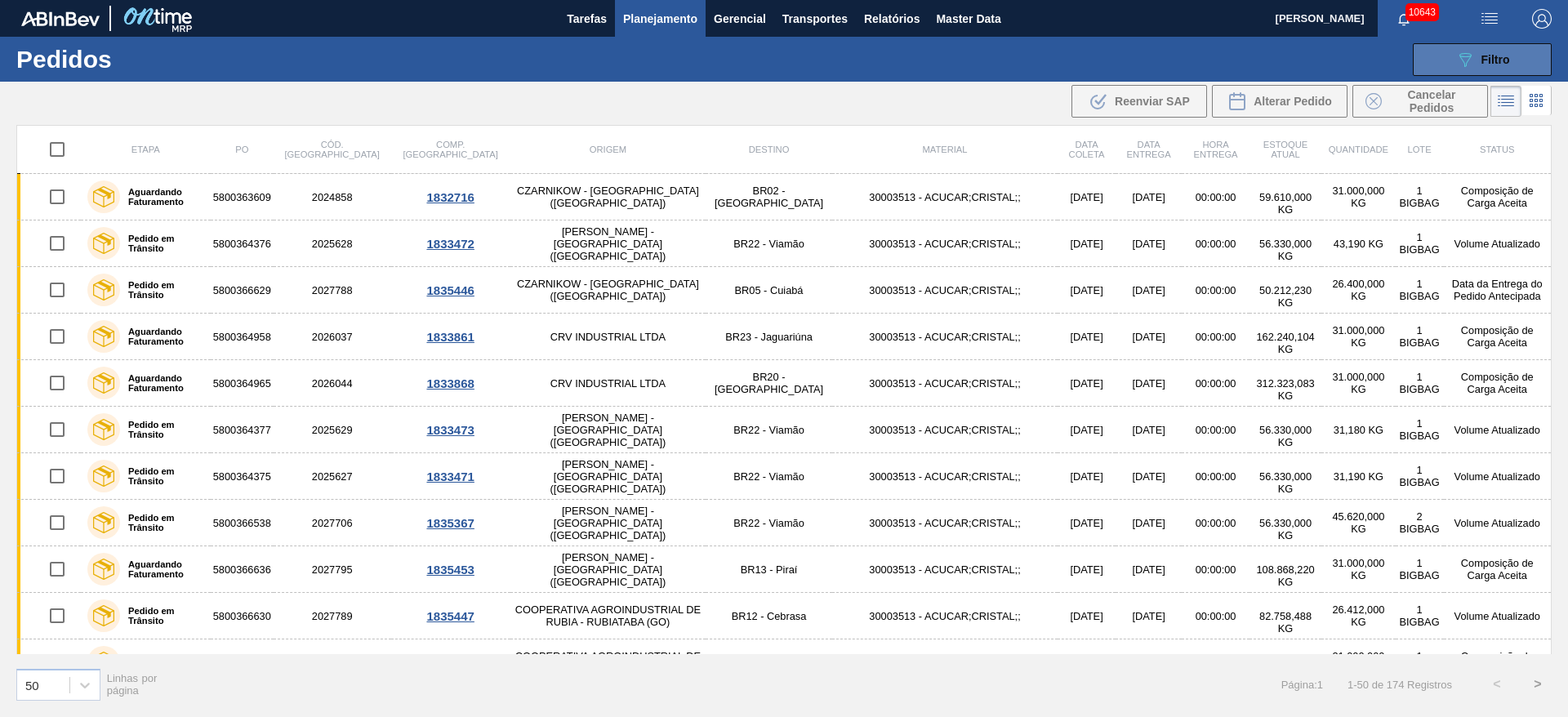
click at [1469, 66] on icon "089F7B8B-B2A5-4AFE-B5C0-19BA573D28AC" at bounding box center [1465, 60] width 20 height 20
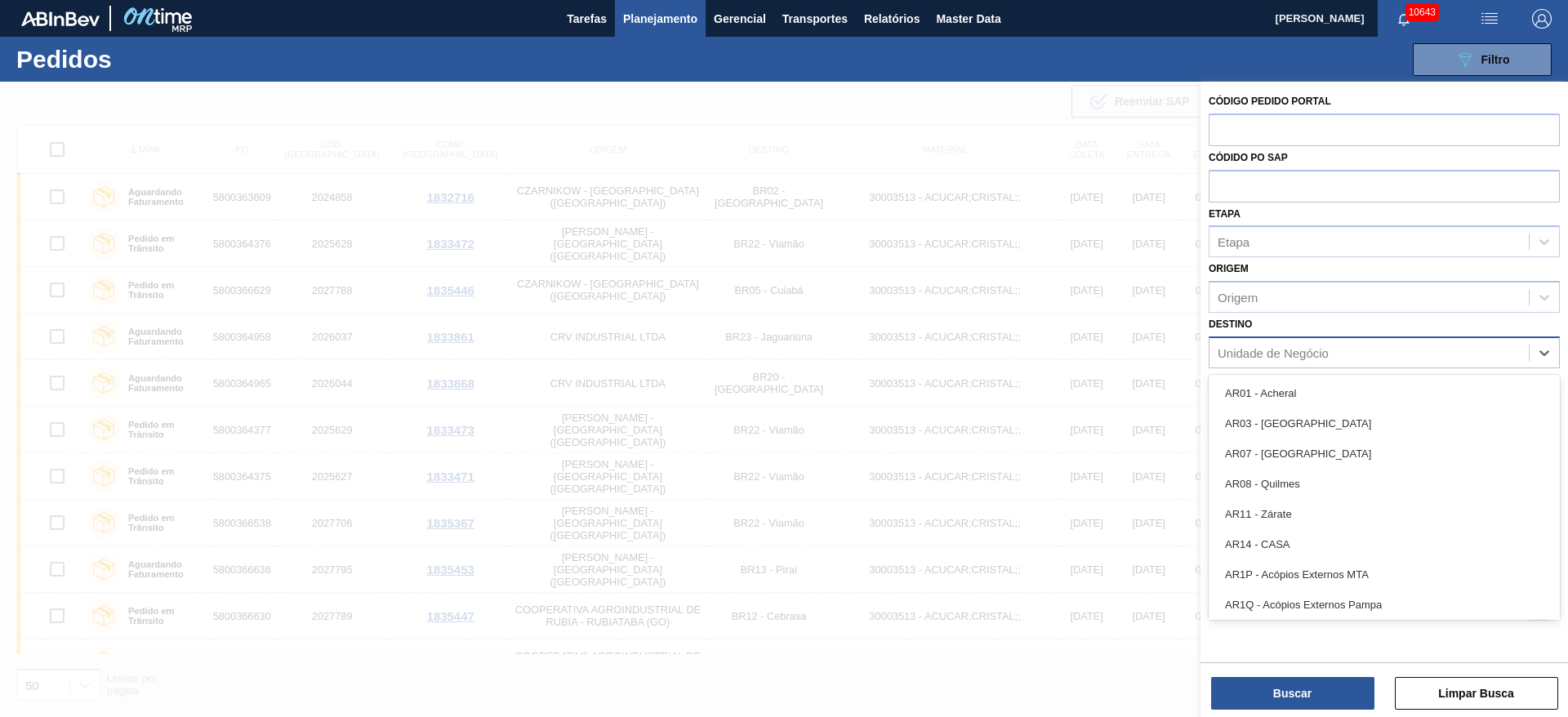
click at [1266, 359] on div "Unidade de Negócio" at bounding box center [1368, 352] width 319 height 24
type input "23"
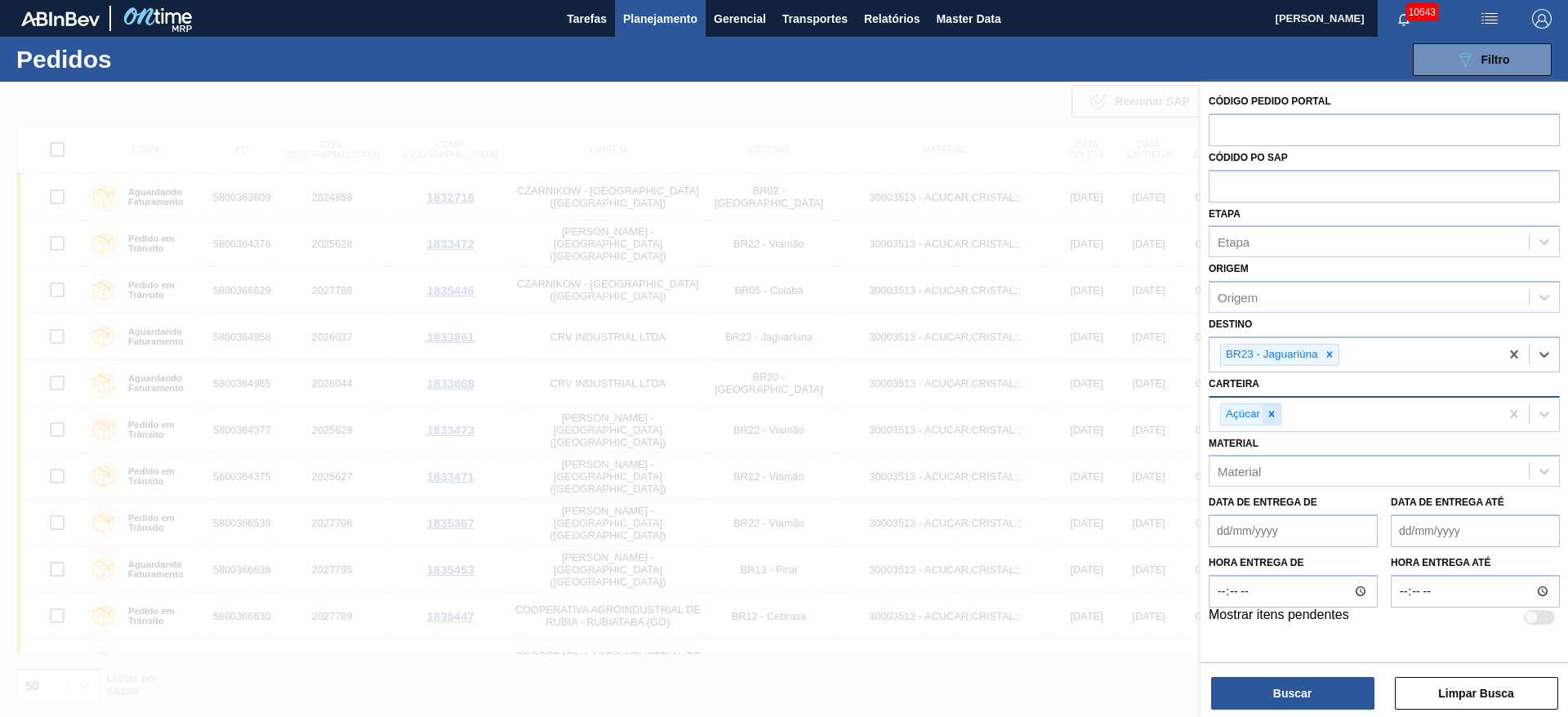
click at [1276, 418] on icon at bounding box center [1271, 414] width 12 height 12
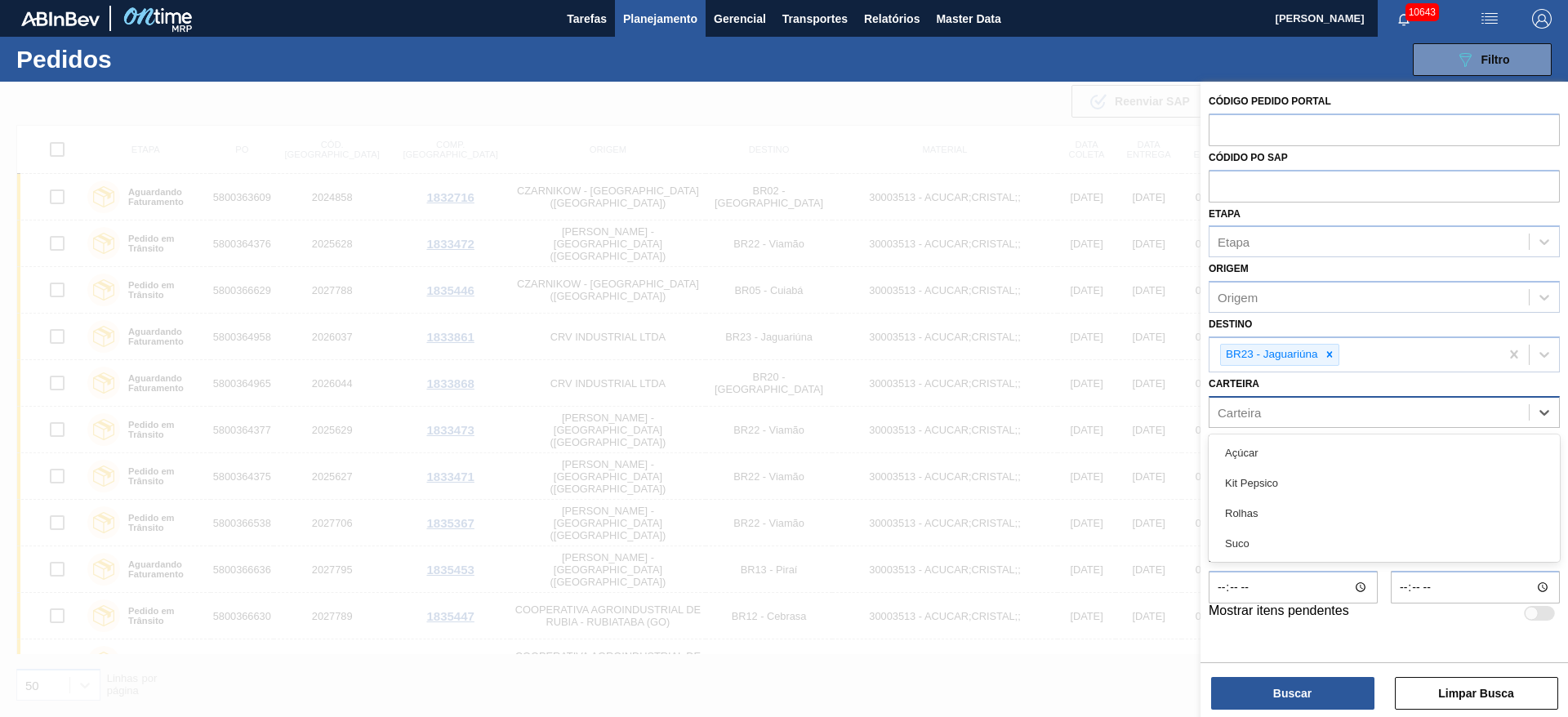
click at [1276, 418] on div "Carteira" at bounding box center [1368, 411] width 319 height 24
type input "kit"
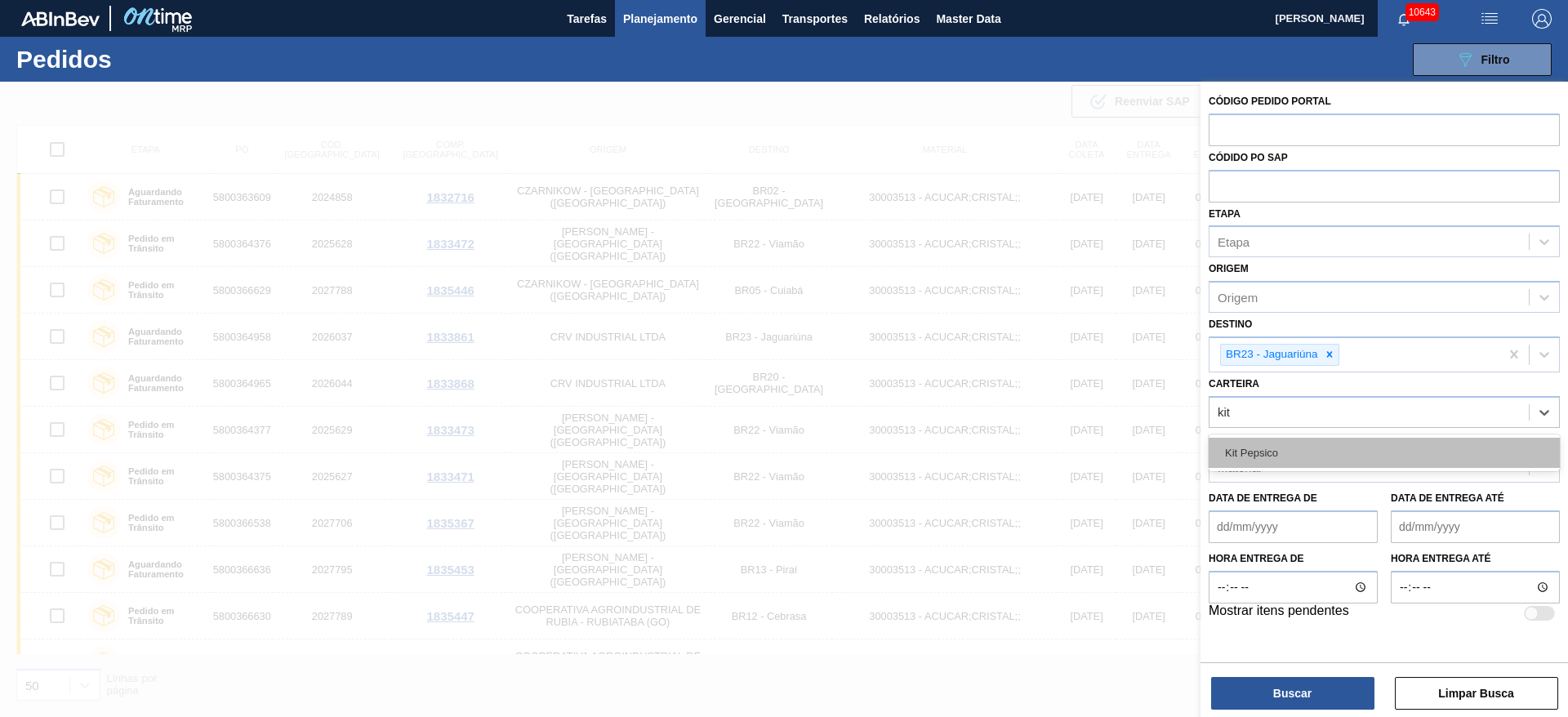
click at [1275, 440] on div "Kit Pepsico" at bounding box center [1383, 453] width 351 height 30
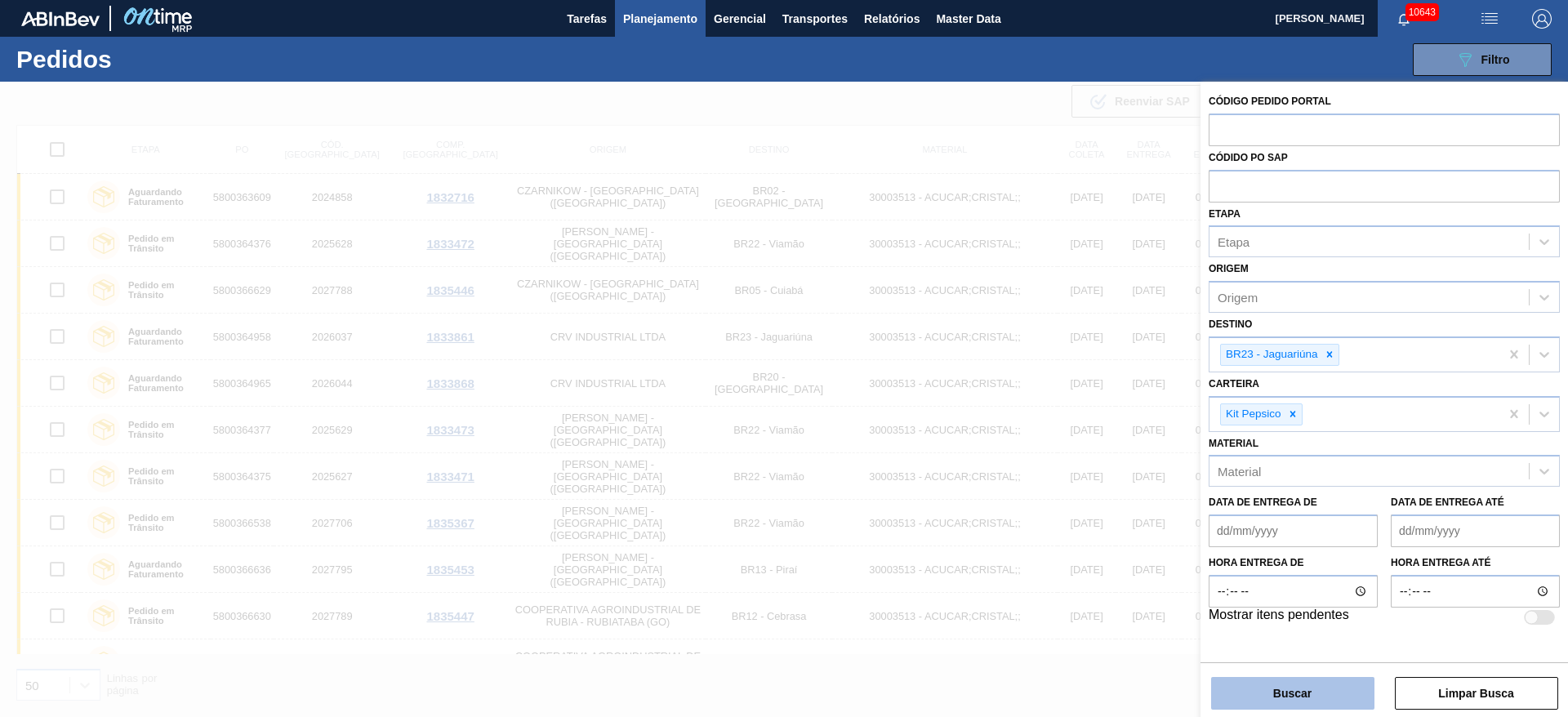
click at [1293, 698] on button "Buscar" at bounding box center [1293, 693] width 163 height 33
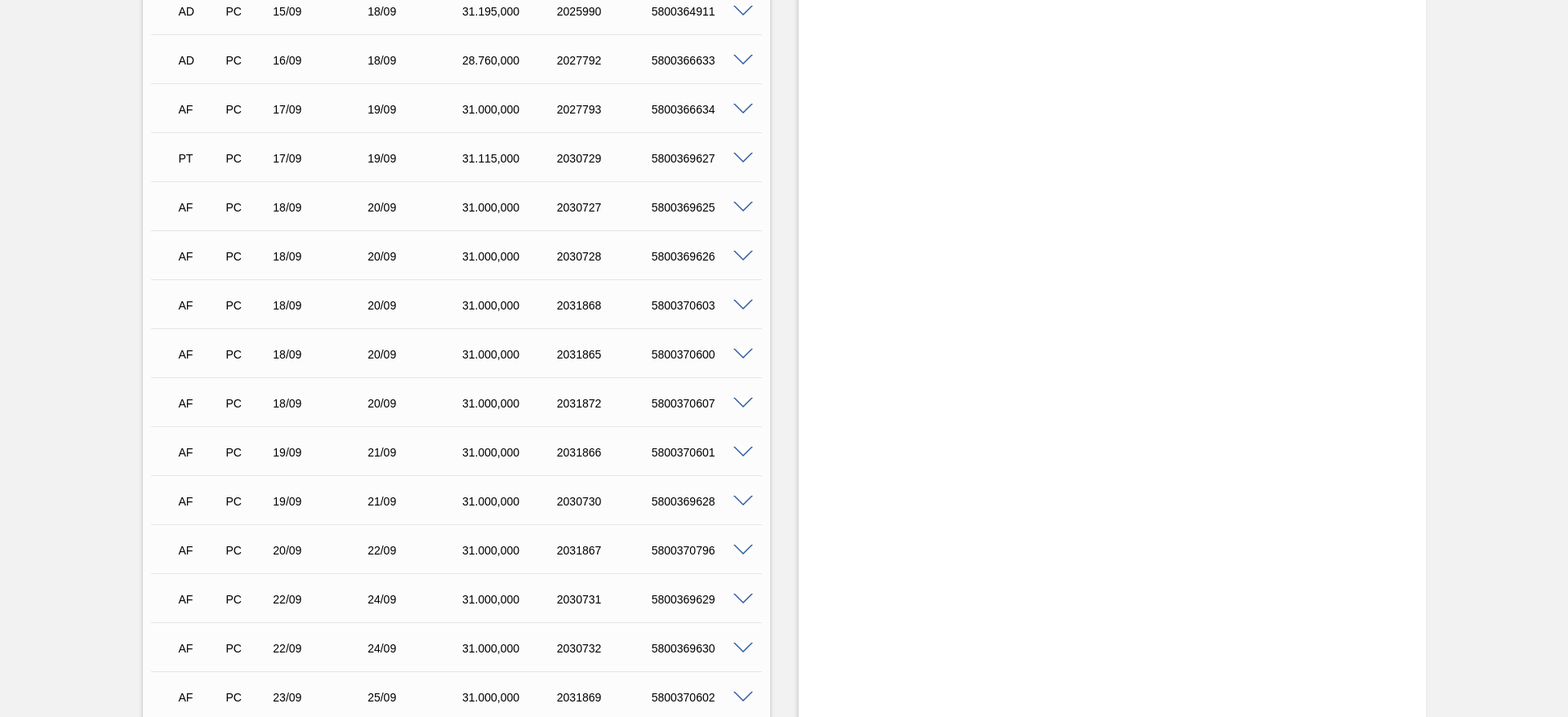
scroll to position [368, 0]
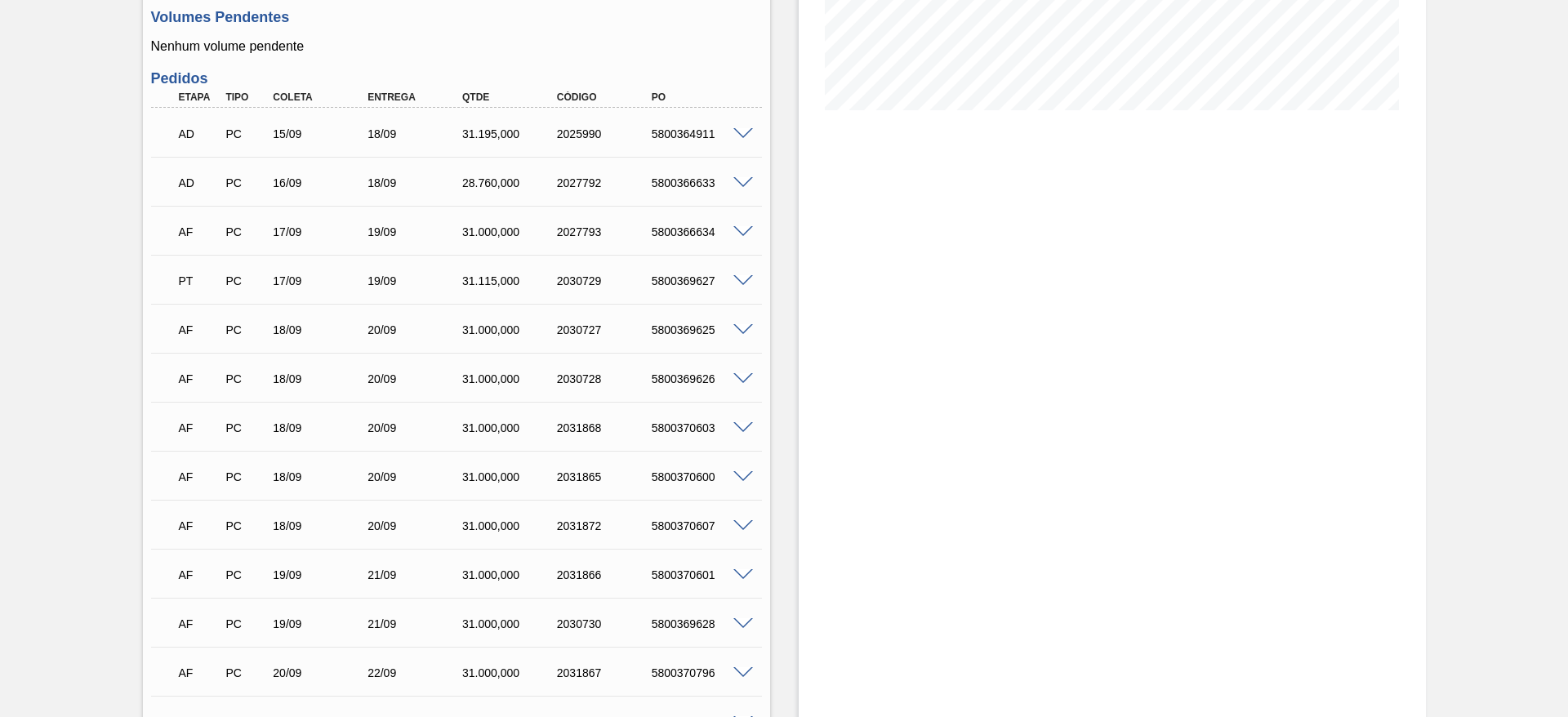
click at [741, 378] on span at bounding box center [743, 379] width 20 height 12
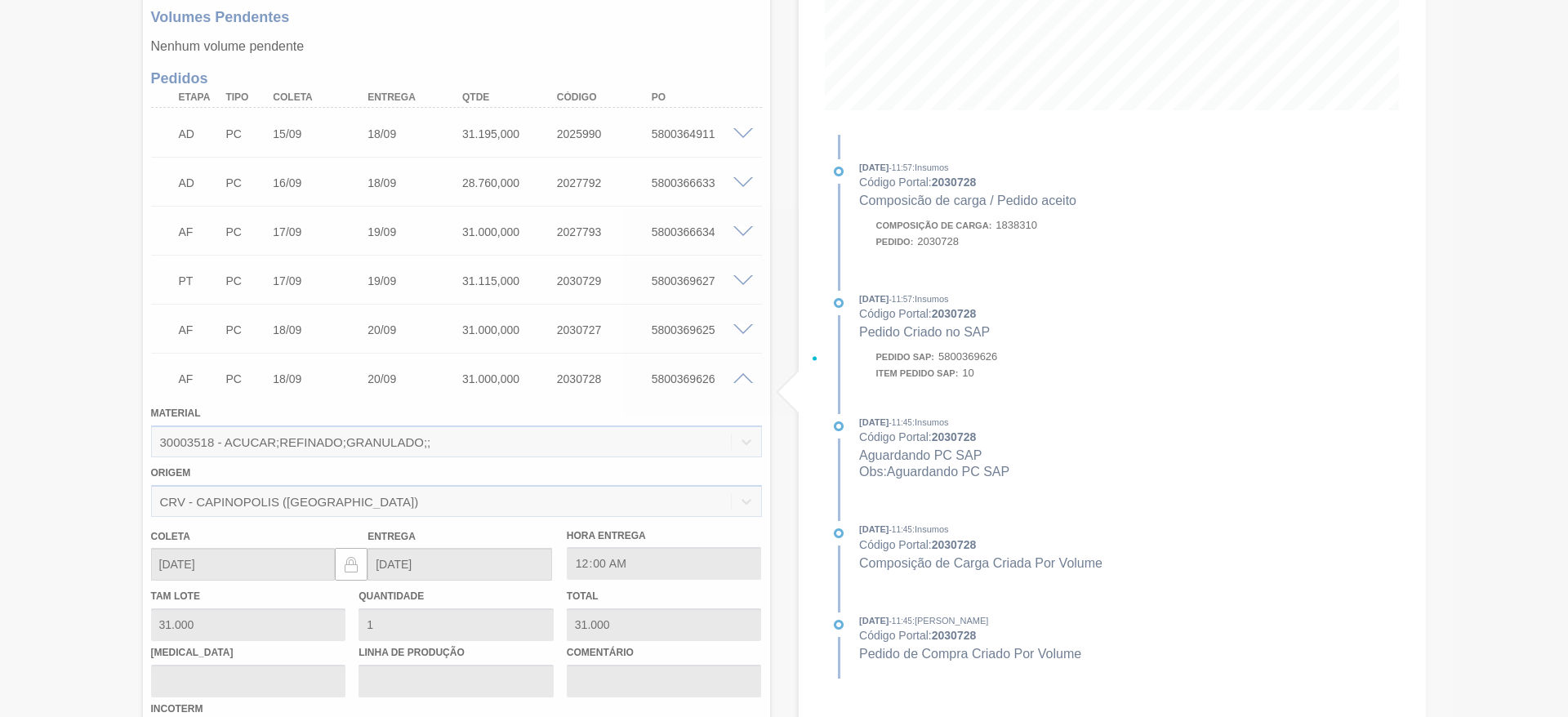
scroll to position [761, 0]
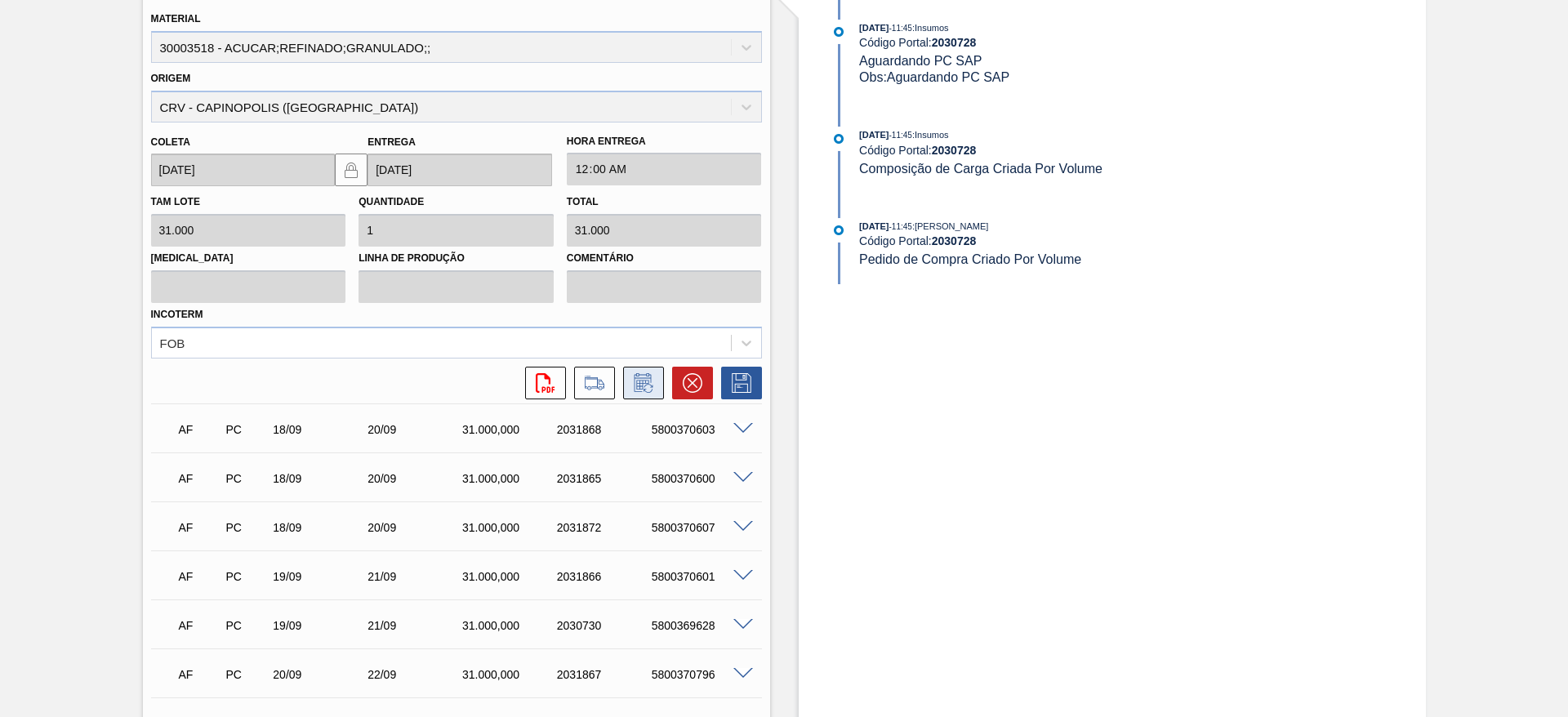
click at [631, 386] on icon at bounding box center [643, 383] width 26 height 20
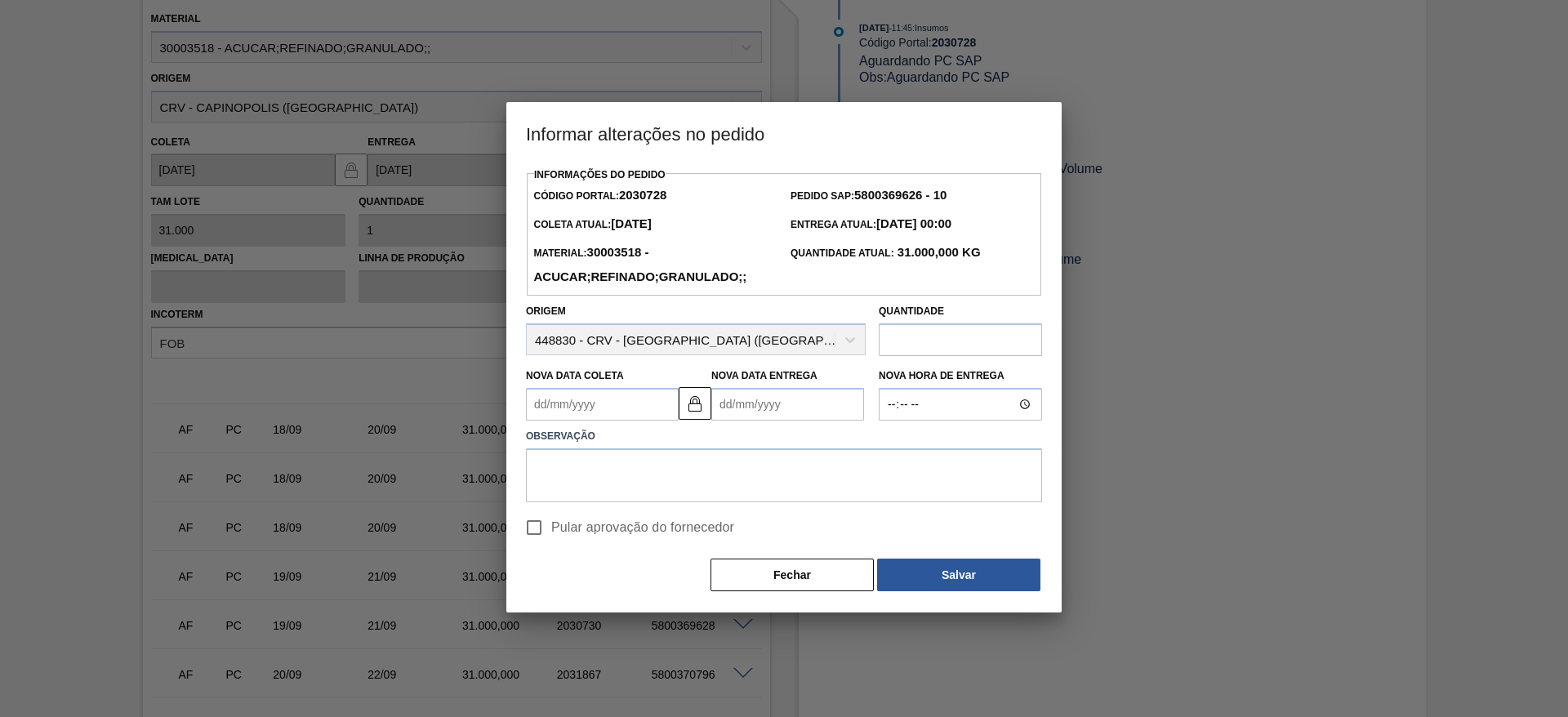
click at [612, 402] on Coleta2030728 "Nova Data Coleta" at bounding box center [602, 404] width 153 height 33
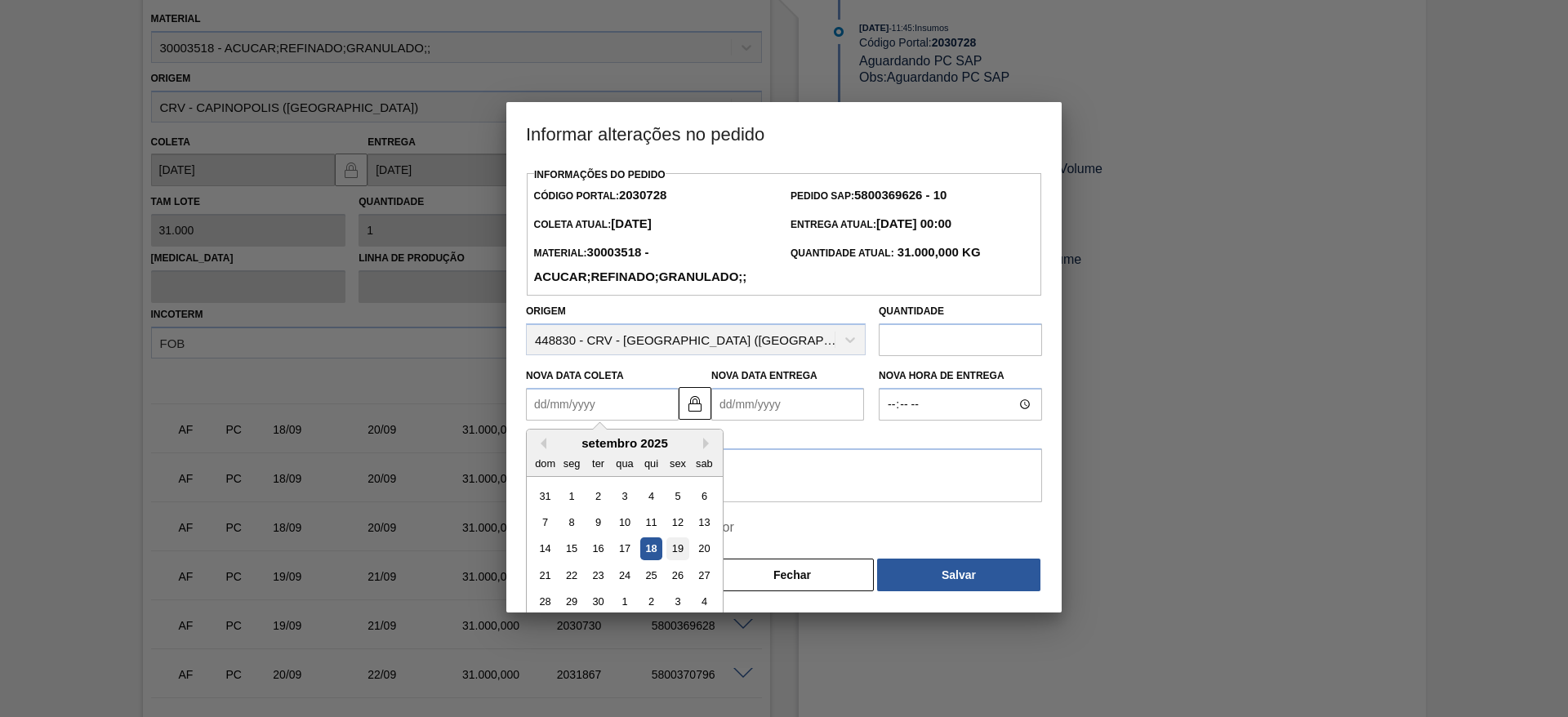
click at [673, 554] on div "19" at bounding box center [677, 549] width 22 height 22
type Coleta2030728 "[DATE]"
type Entrega2030728 "21/09/2025"
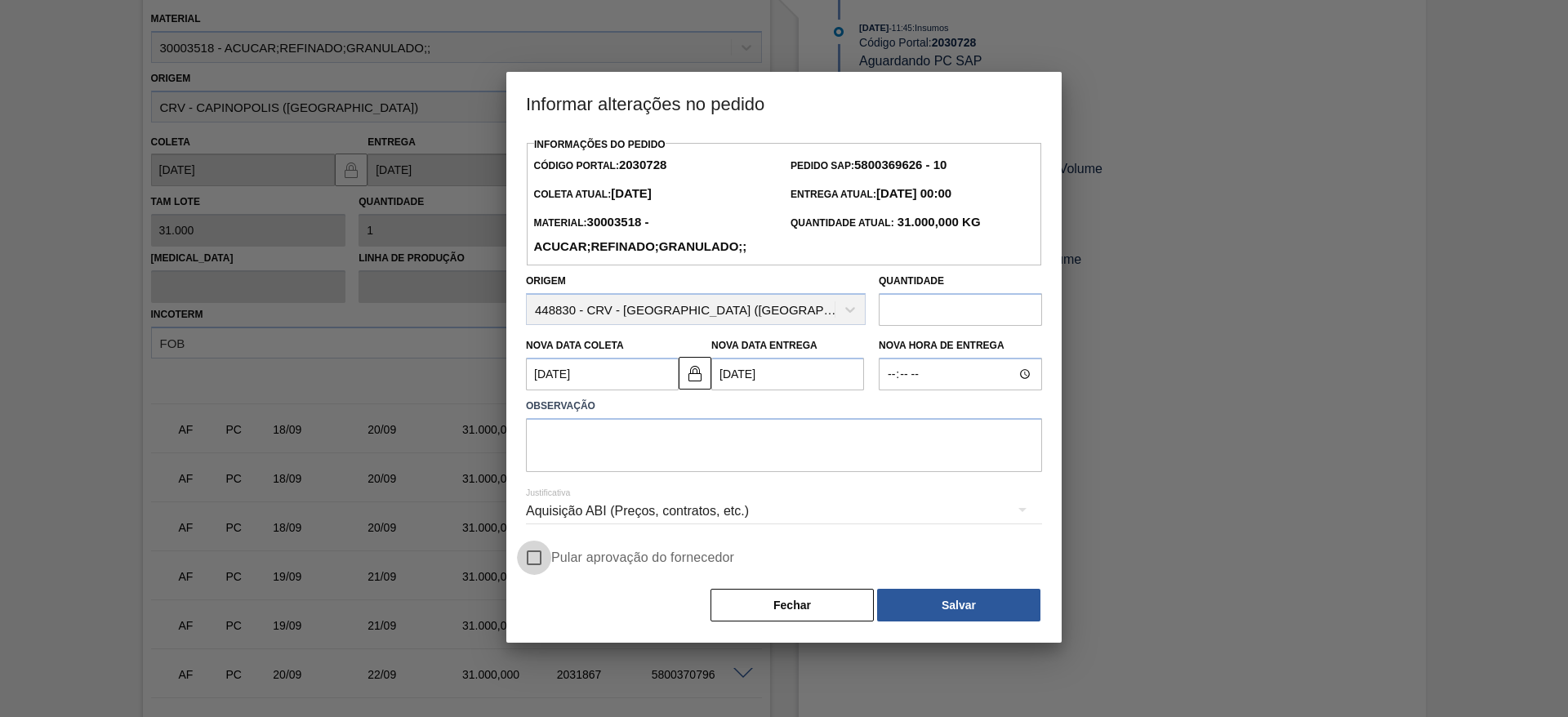
click at [544, 559] on input "Pular aprovação do fornecedor" at bounding box center [534, 557] width 35 height 35
checkbox input "true"
click at [620, 431] on textarea at bounding box center [784, 445] width 516 height 54
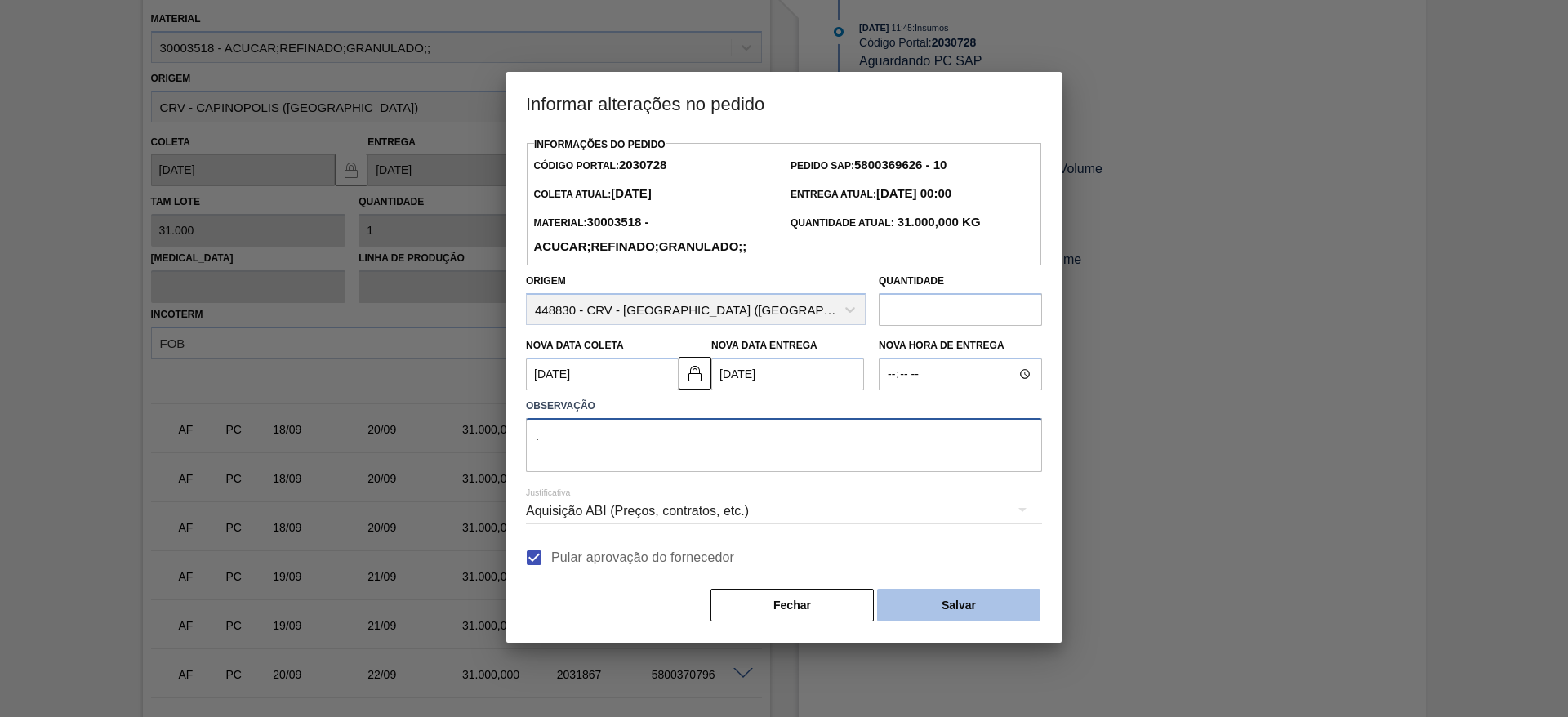
type textarea "."
click at [929, 597] on button "Salvar" at bounding box center [959, 605] width 163 height 33
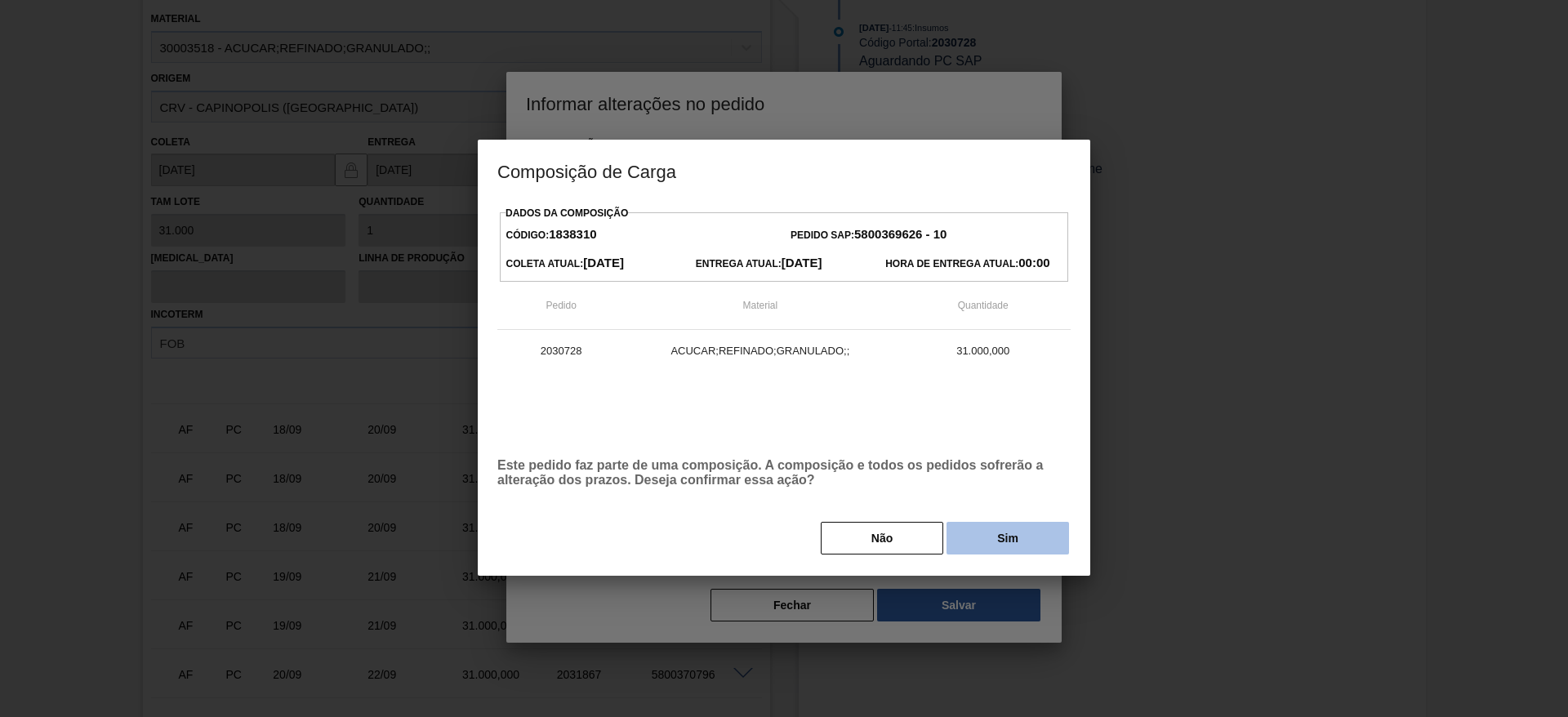
click at [996, 550] on button "Sim" at bounding box center [1007, 538] width 123 height 33
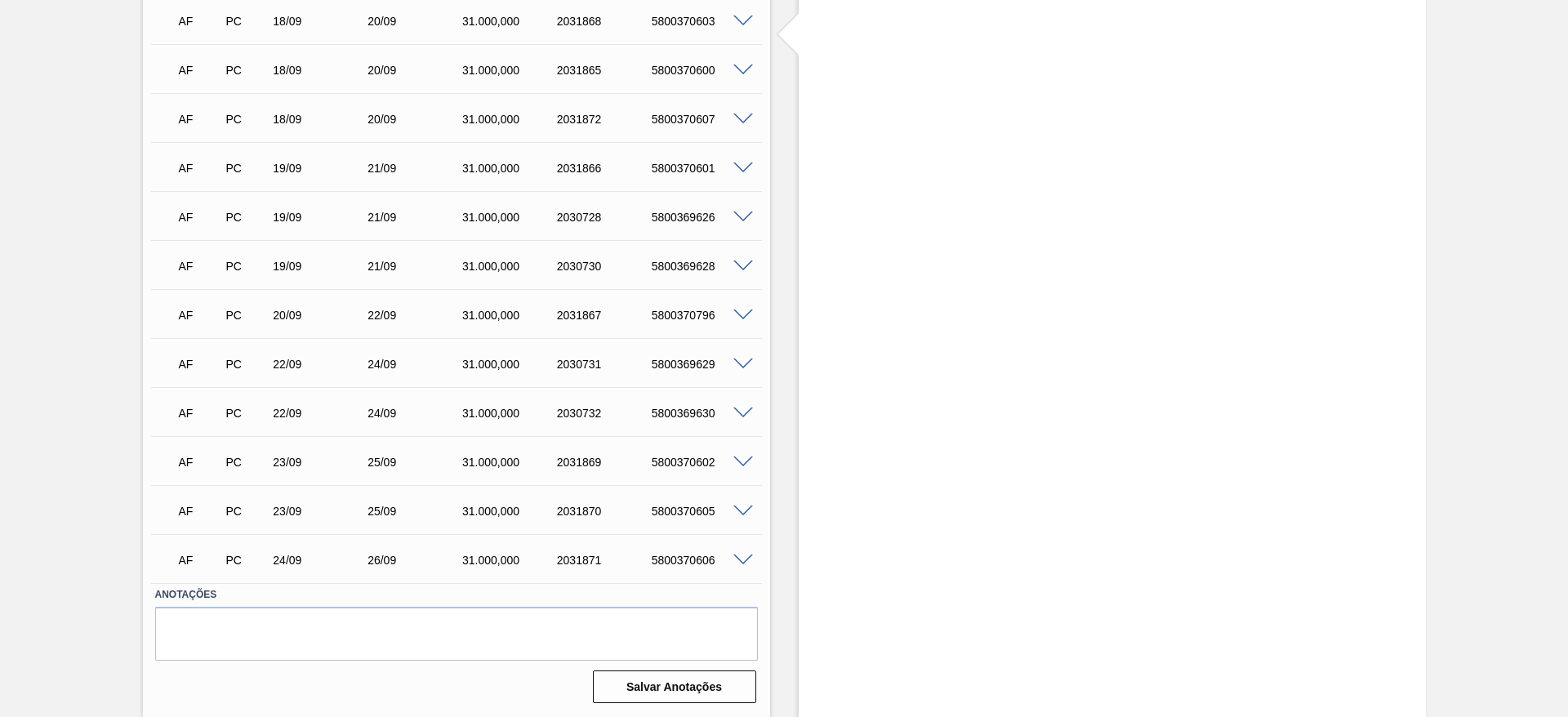
scroll to position [317, 0]
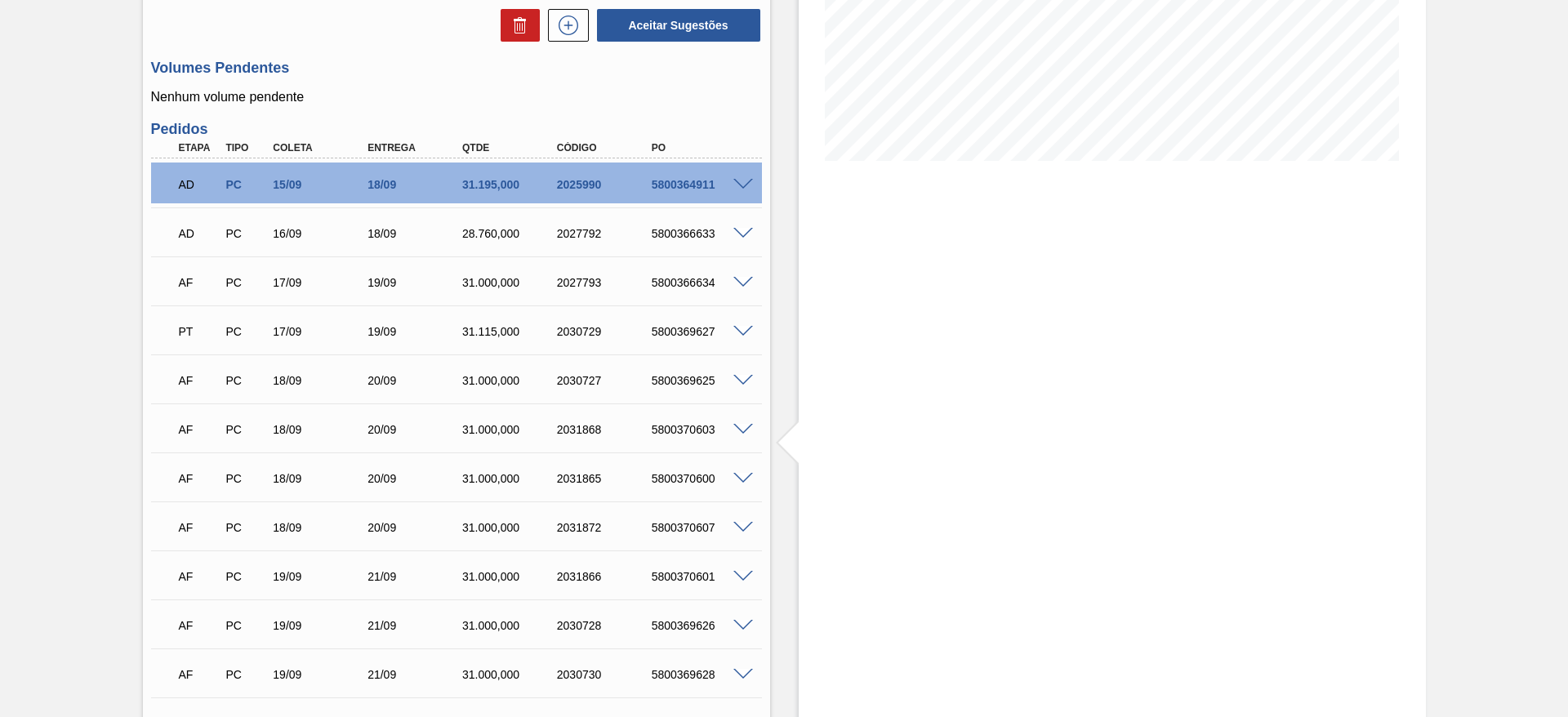
click at [747, 474] on span at bounding box center [743, 479] width 20 height 12
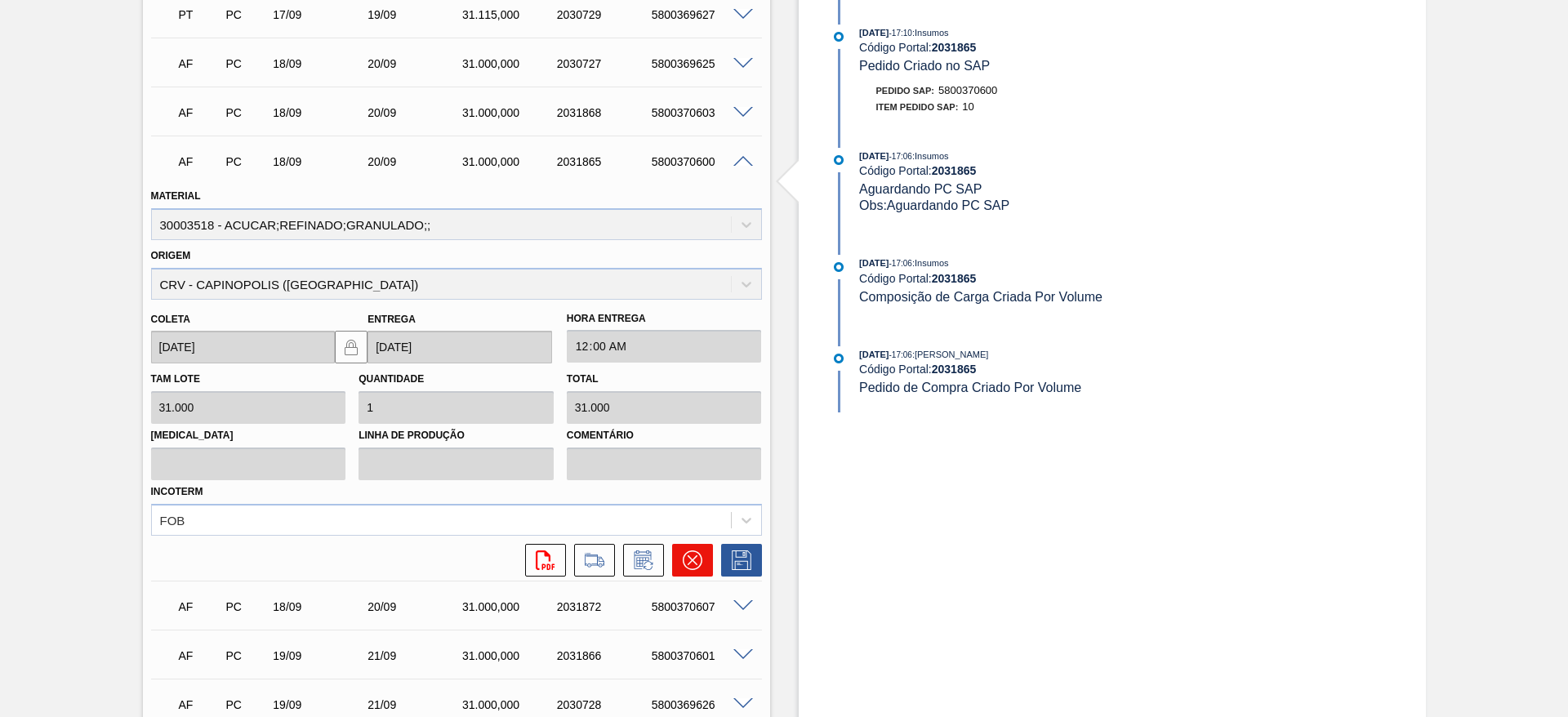
scroll to position [684, 0]
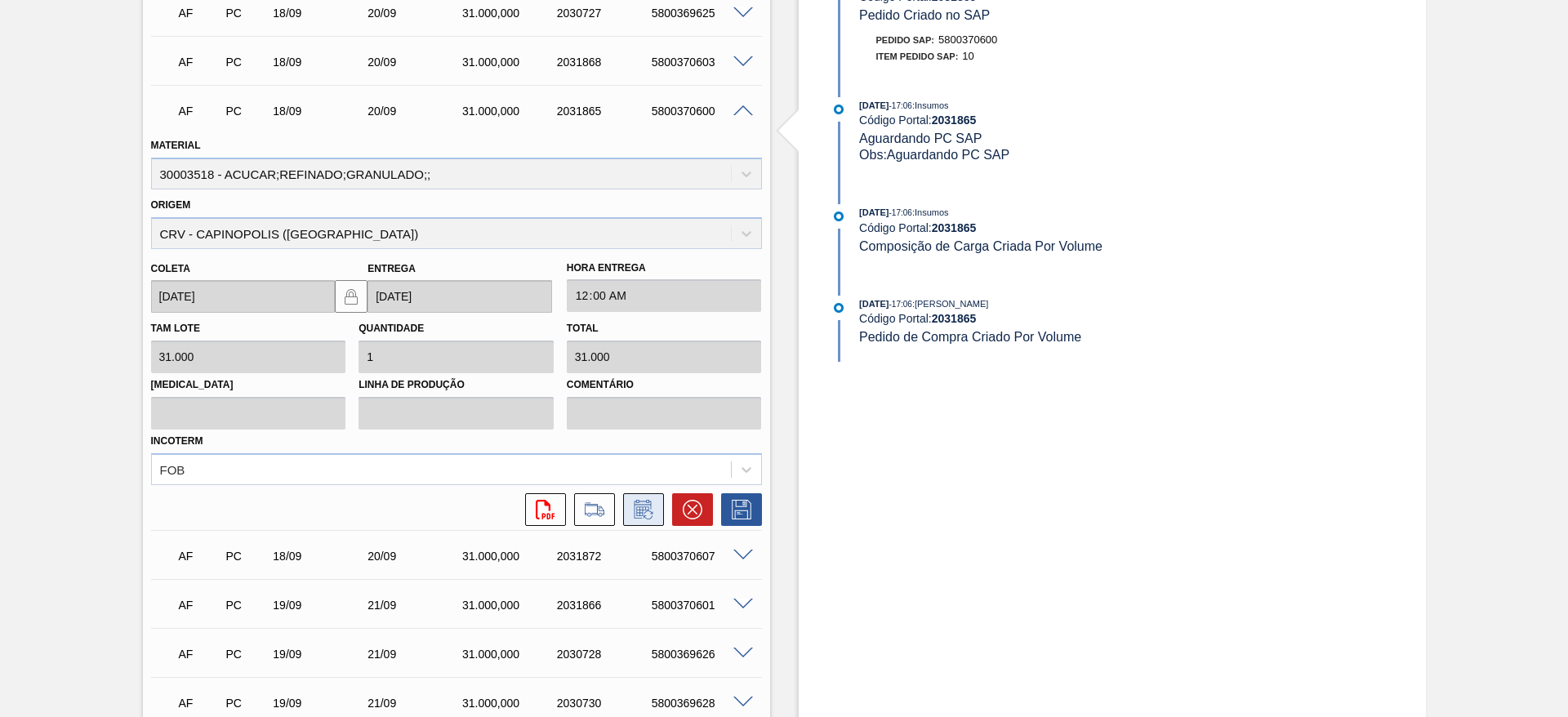
click at [646, 504] on icon at bounding box center [641, 508] width 17 height 19
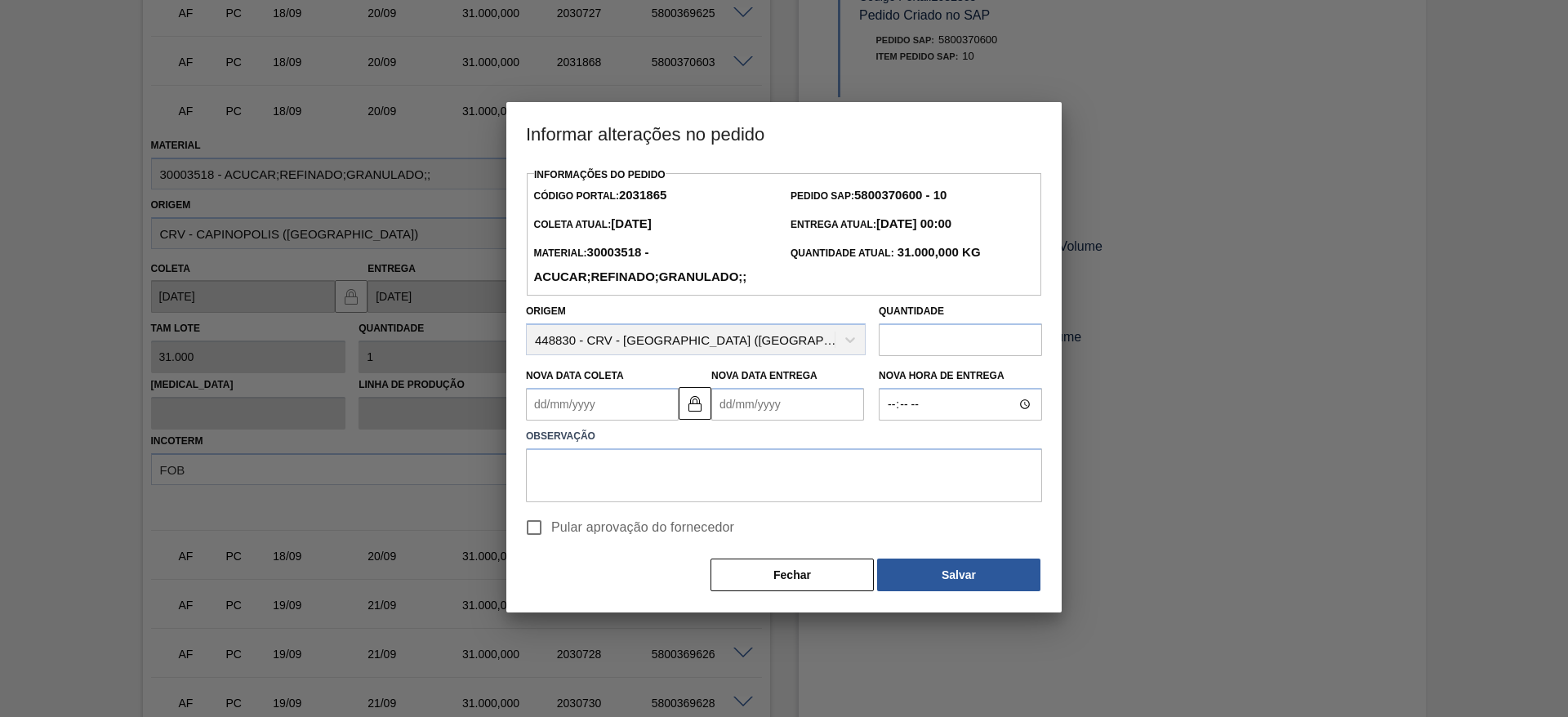
click at [577, 412] on Coleta2031865 "Nova Data Coleta" at bounding box center [602, 404] width 153 height 33
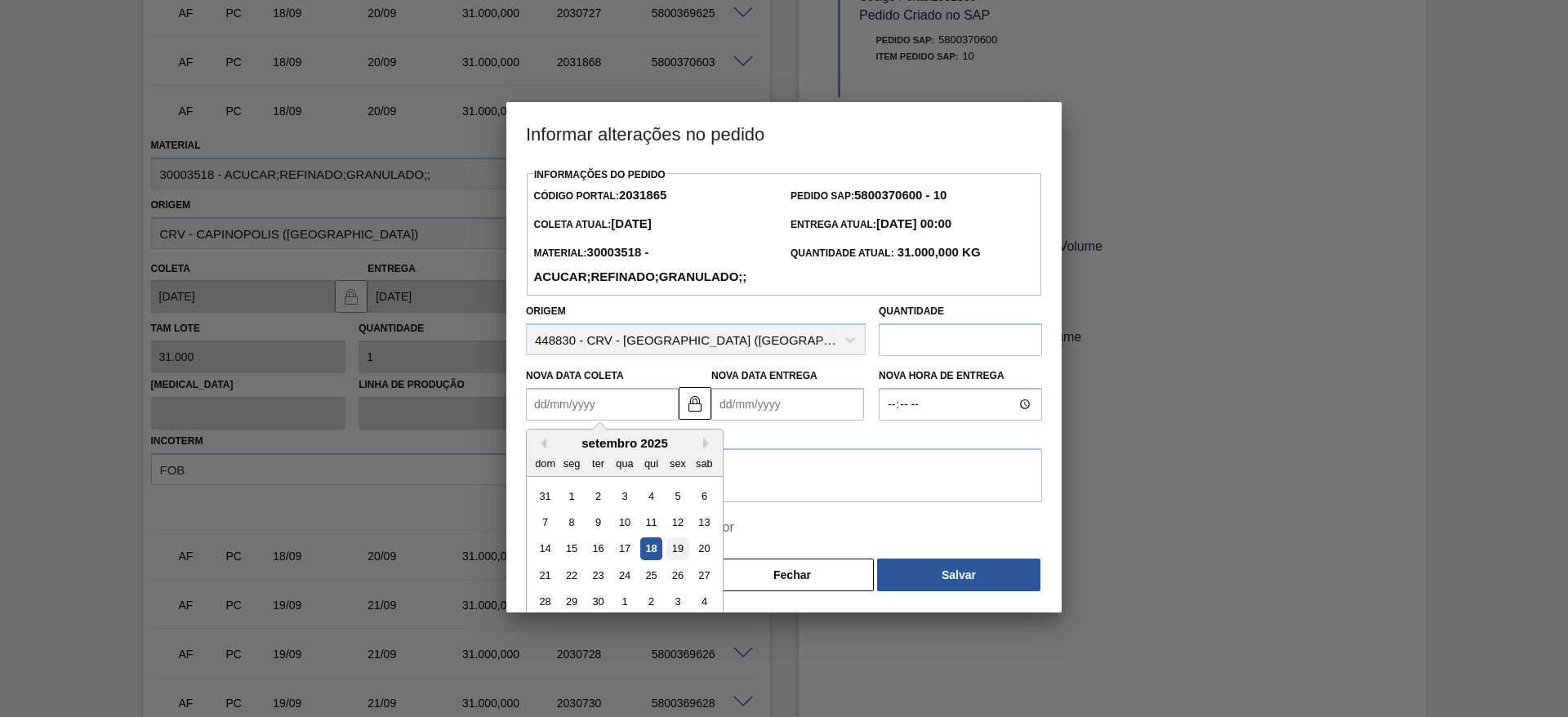
click at [681, 539] on div "19" at bounding box center [677, 549] width 22 height 22
type Coleta2031865 "[DATE]"
type Entrega2031865 "[DATE]"
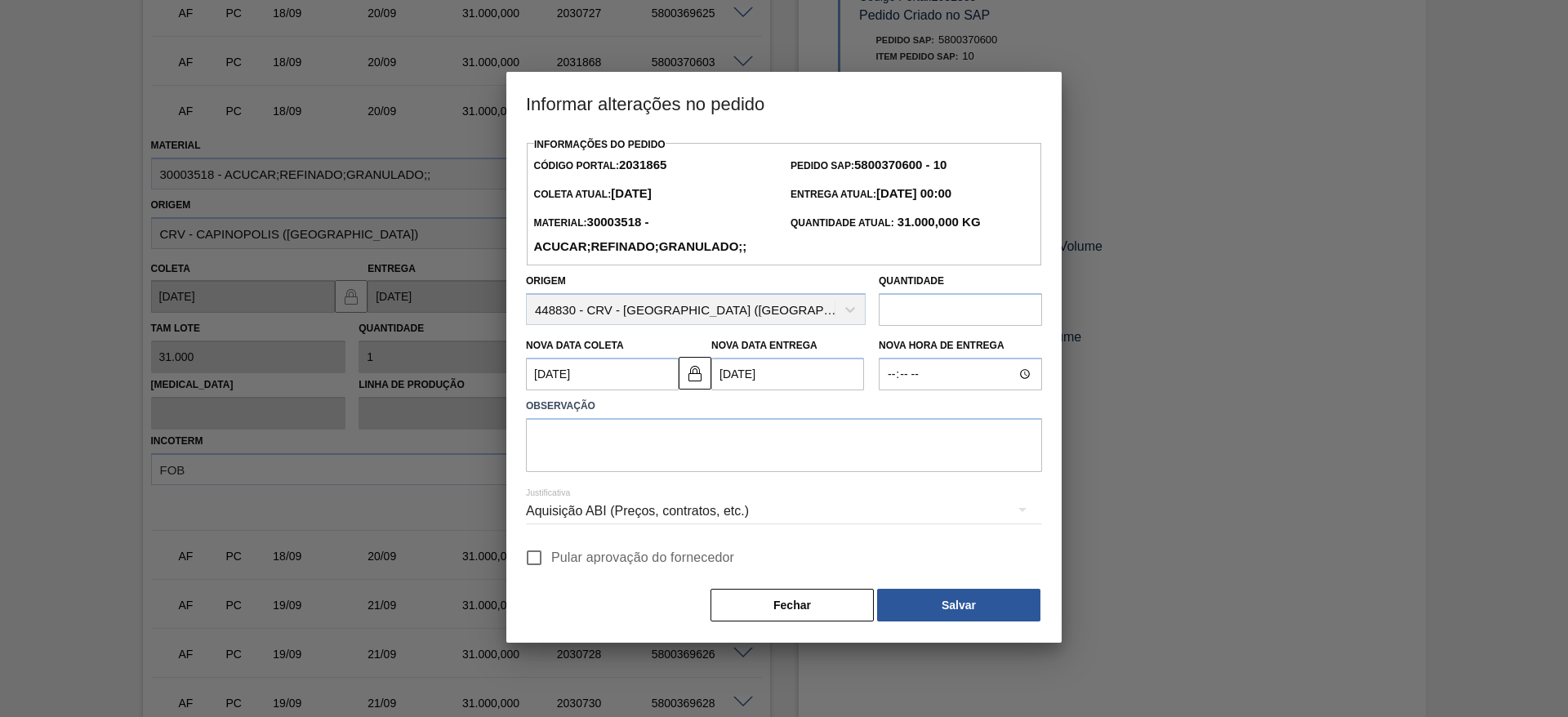
click at [541, 550] on input "Pular aprovação do fornecedor" at bounding box center [534, 557] width 35 height 35
checkbox input "true"
click at [630, 459] on textarea at bounding box center [784, 445] width 516 height 54
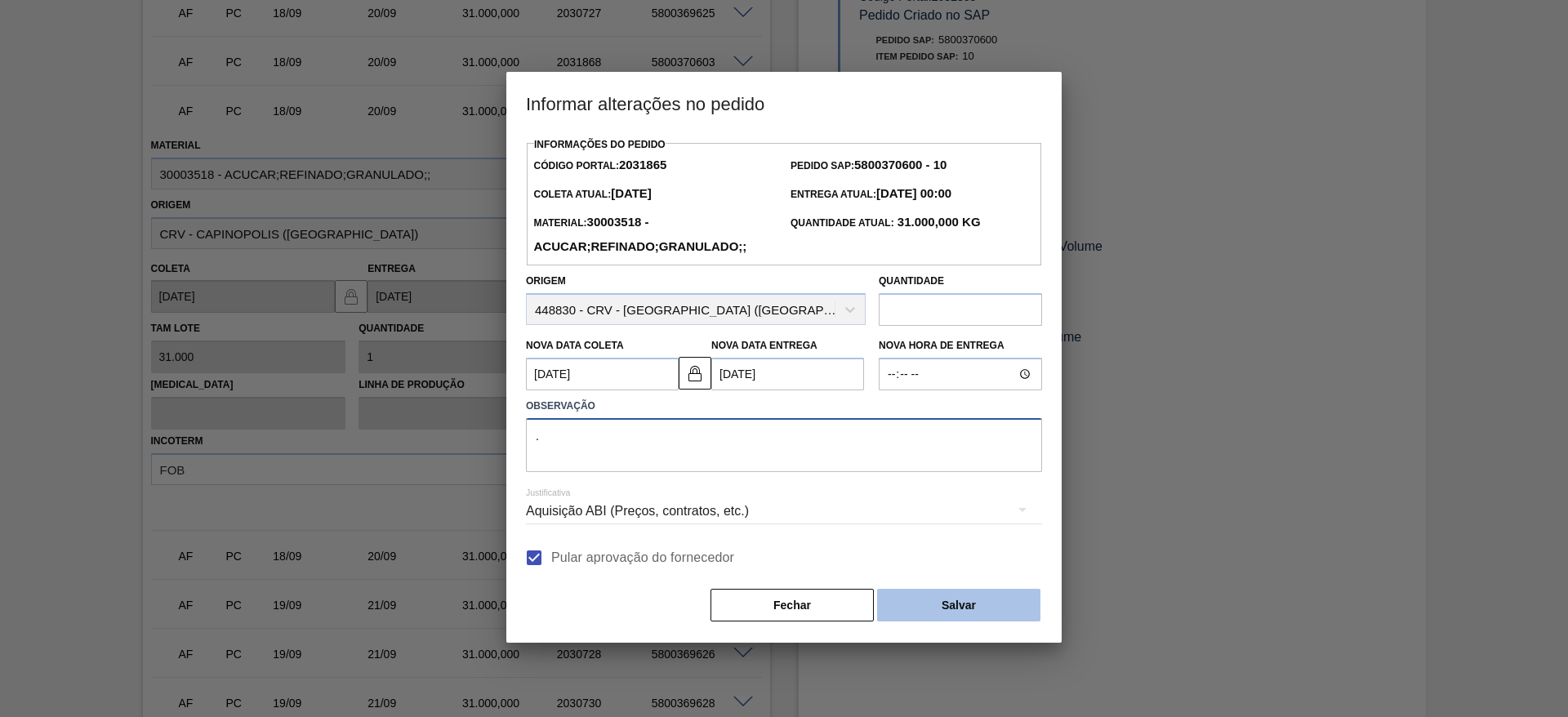
type textarea "."
click at [935, 595] on button "Salvar" at bounding box center [959, 605] width 163 height 33
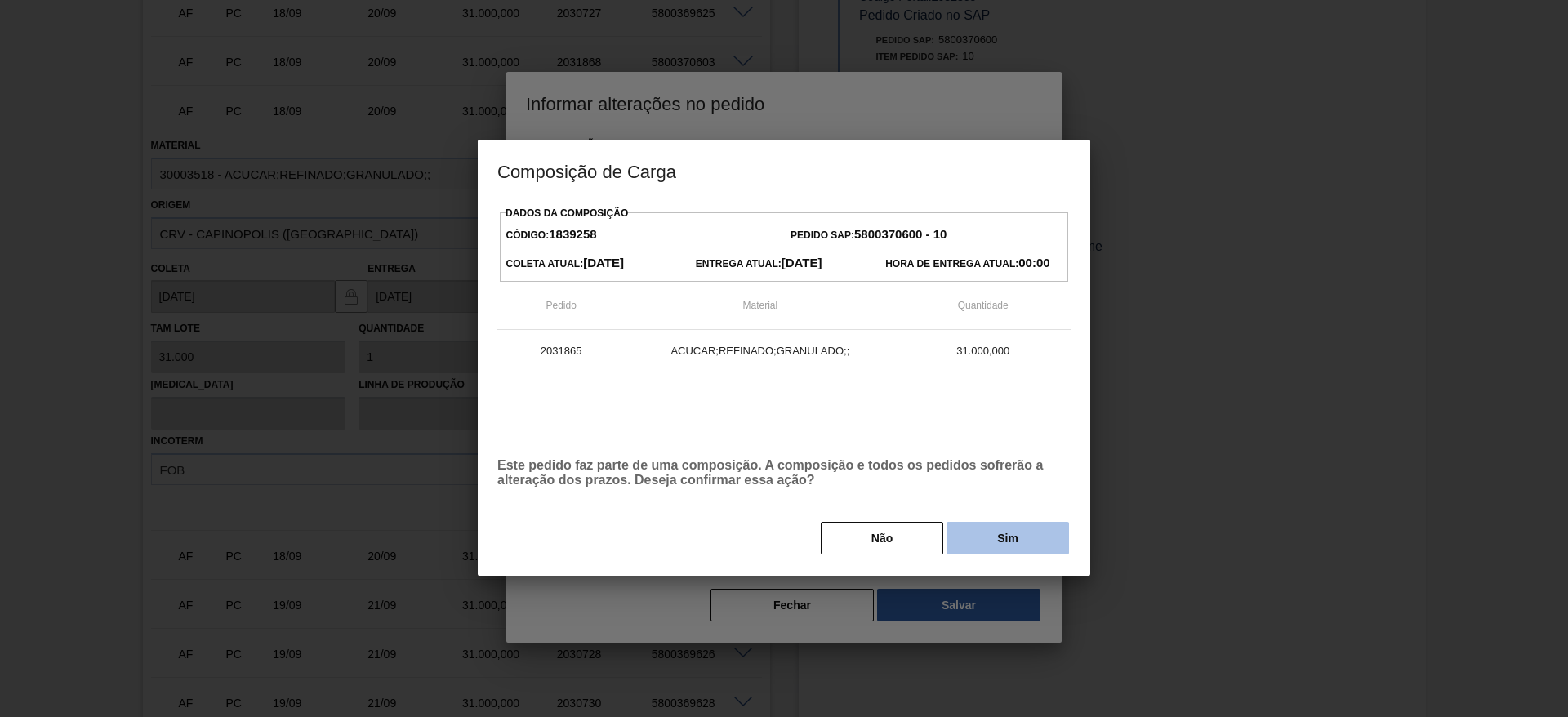
click at [1002, 531] on button "Sim" at bounding box center [1007, 538] width 123 height 33
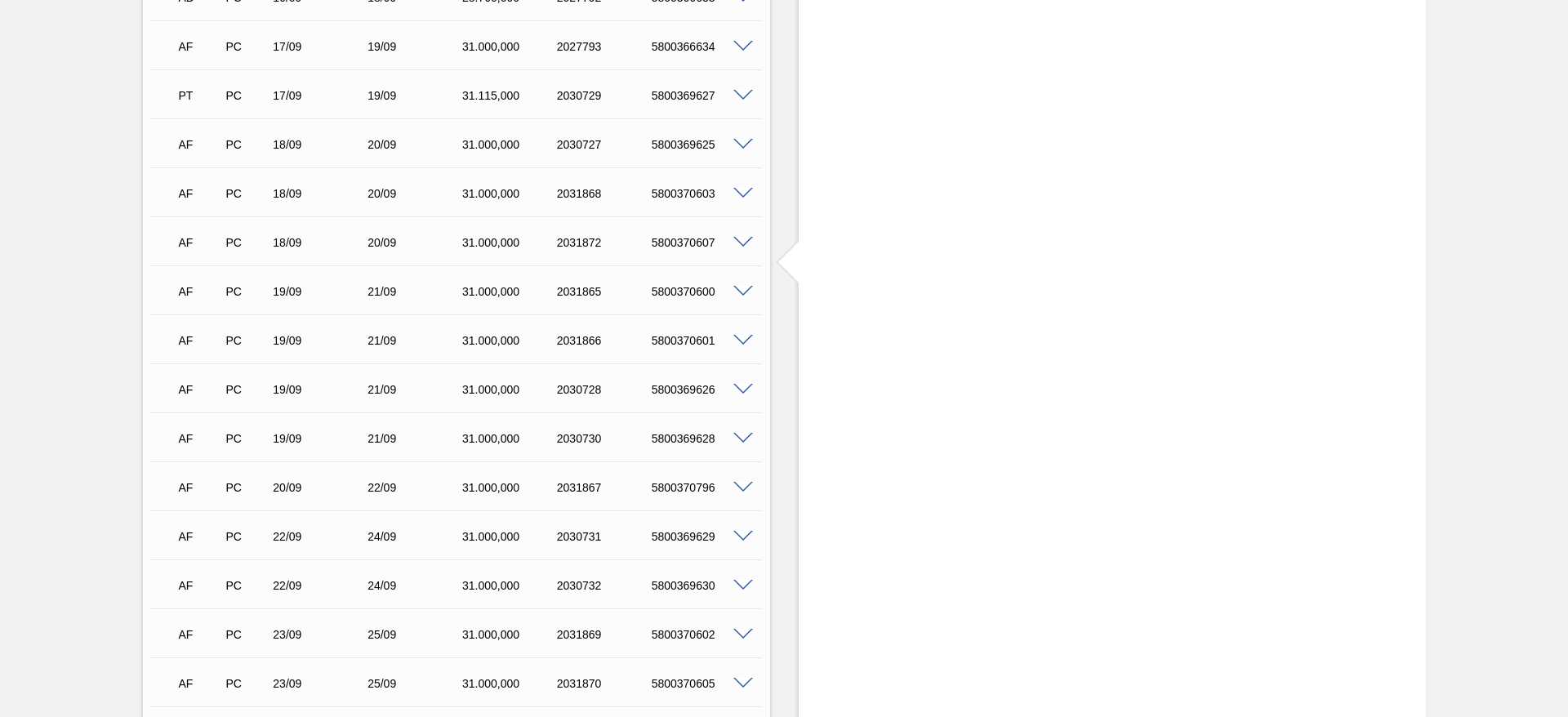
scroll to position [612, 0]
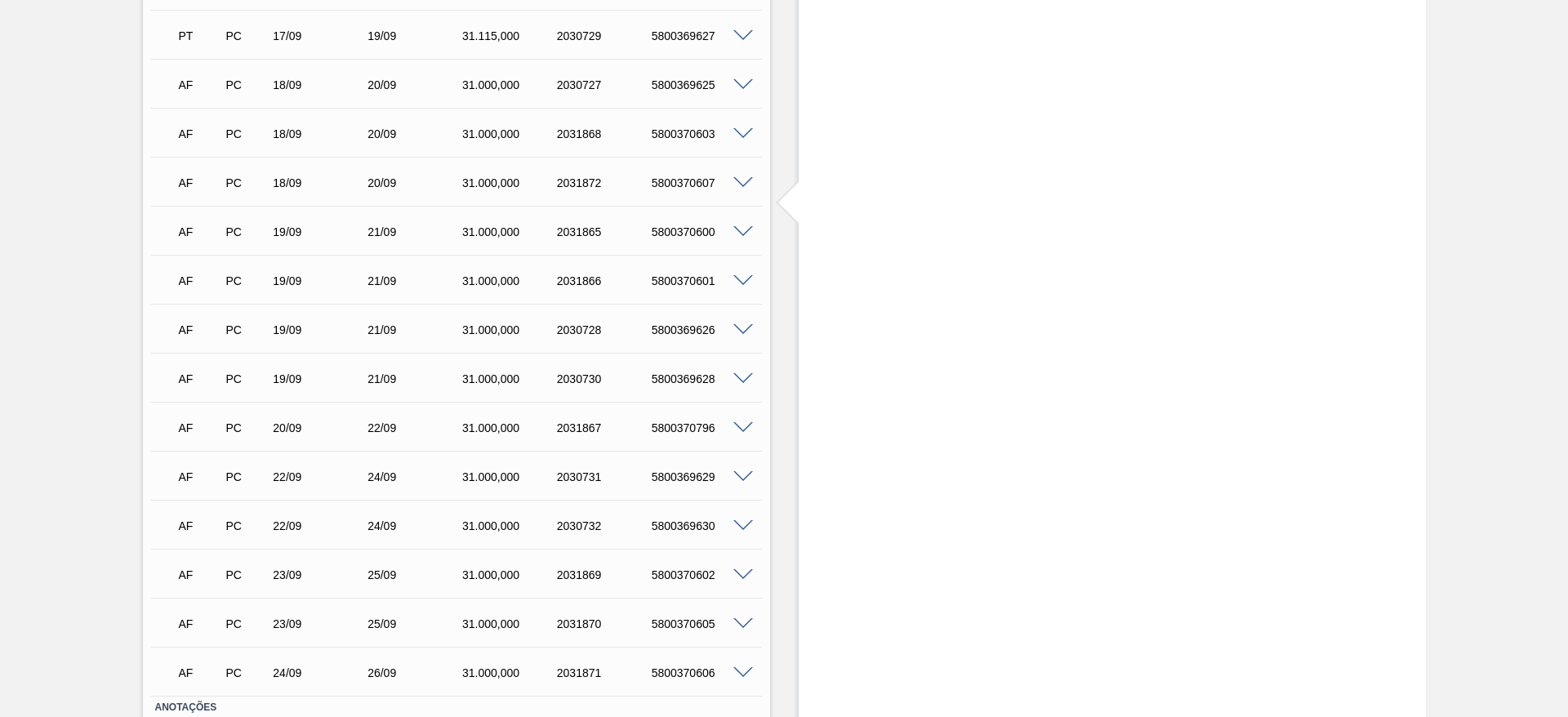
click at [748, 333] on span at bounding box center [743, 331] width 20 height 12
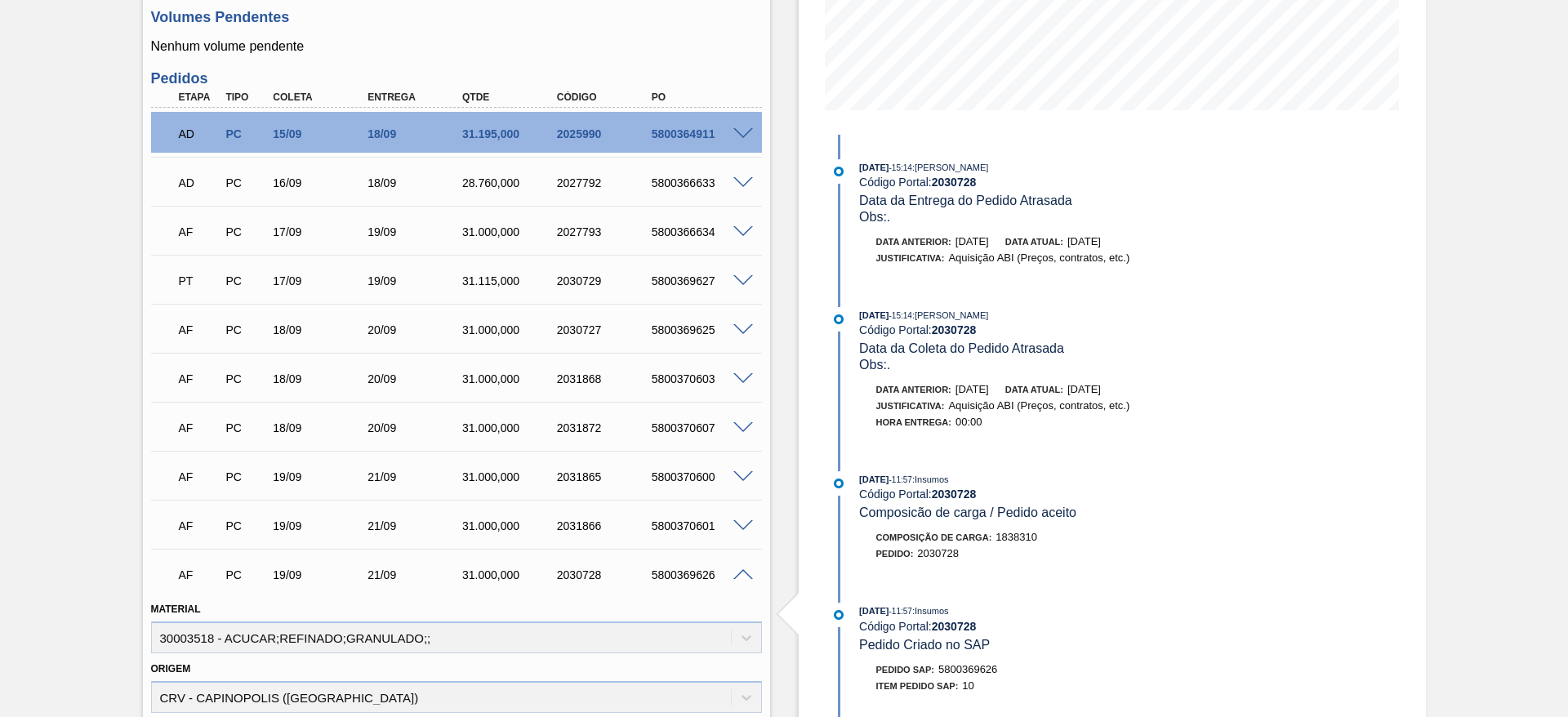
scroll to position [490, 0]
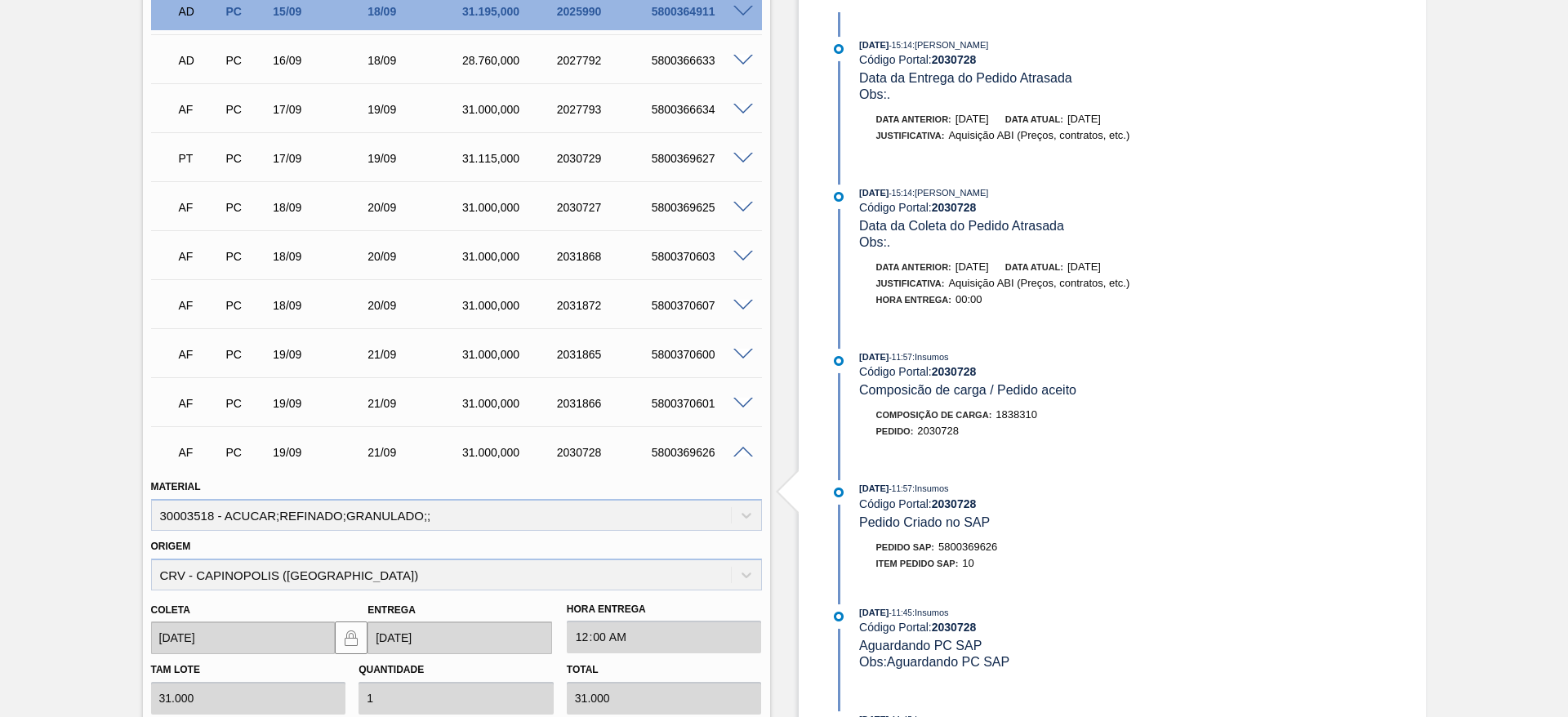
click at [734, 449] on span at bounding box center [743, 453] width 20 height 12
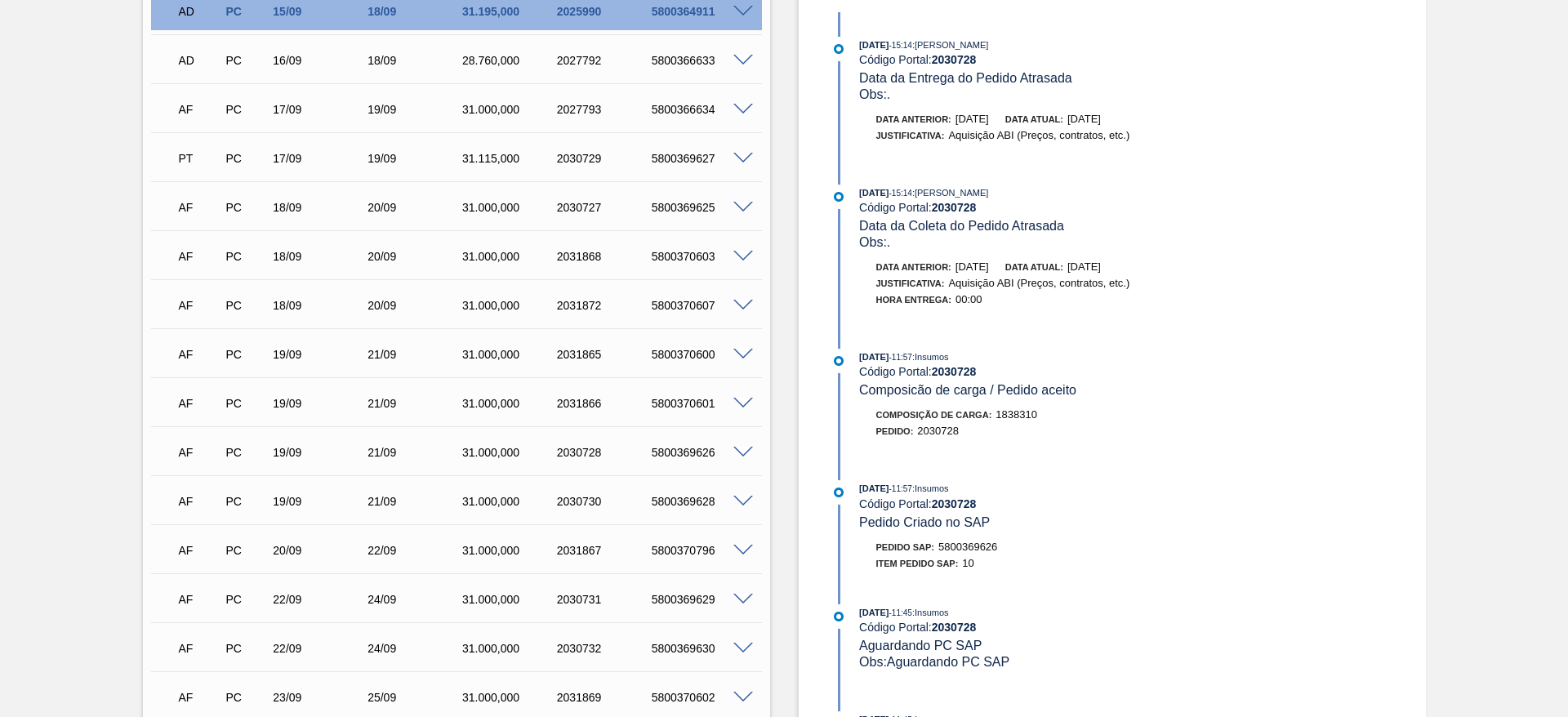
scroll to position [612, 0]
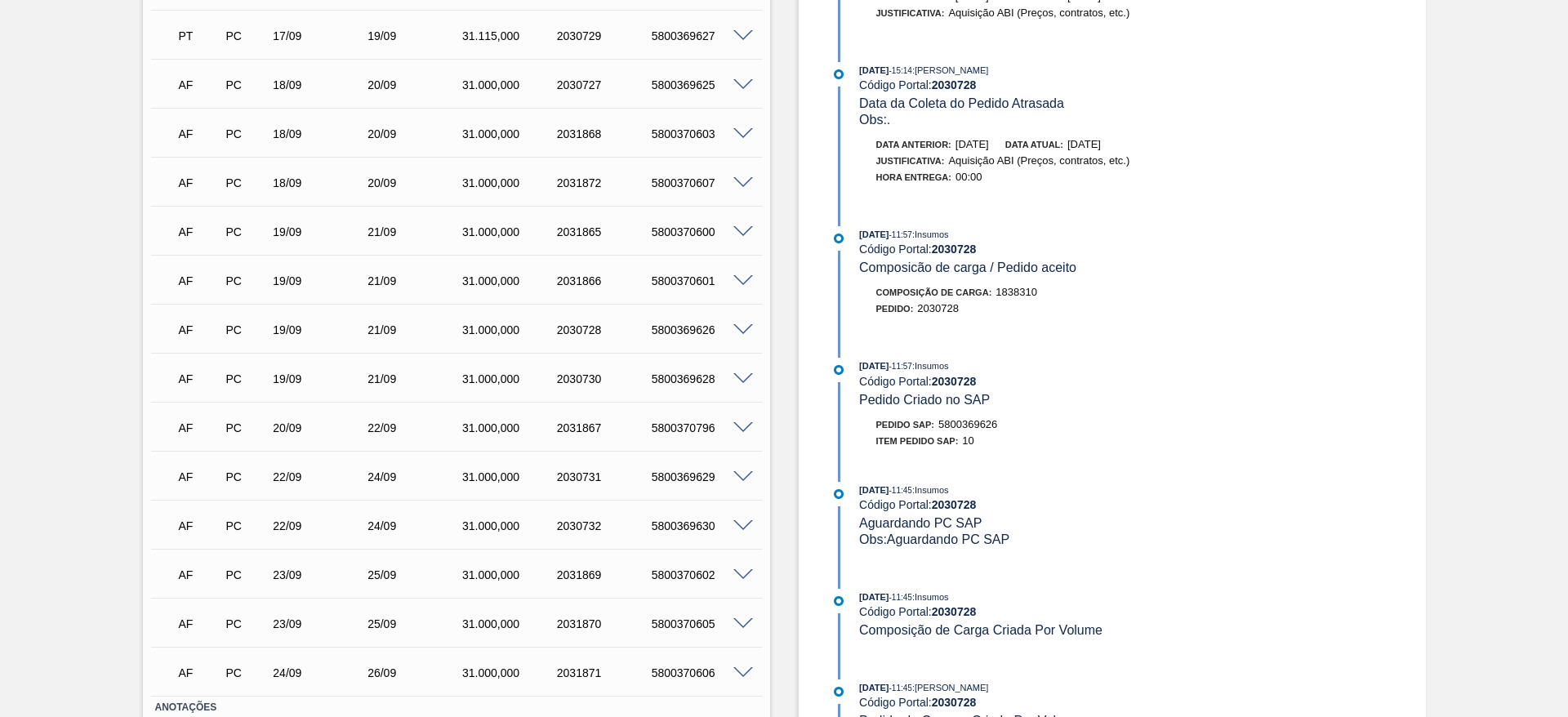
drag, startPoint x: 778, startPoint y: 348, endPoint x: 786, endPoint y: 364, distance: 17.9
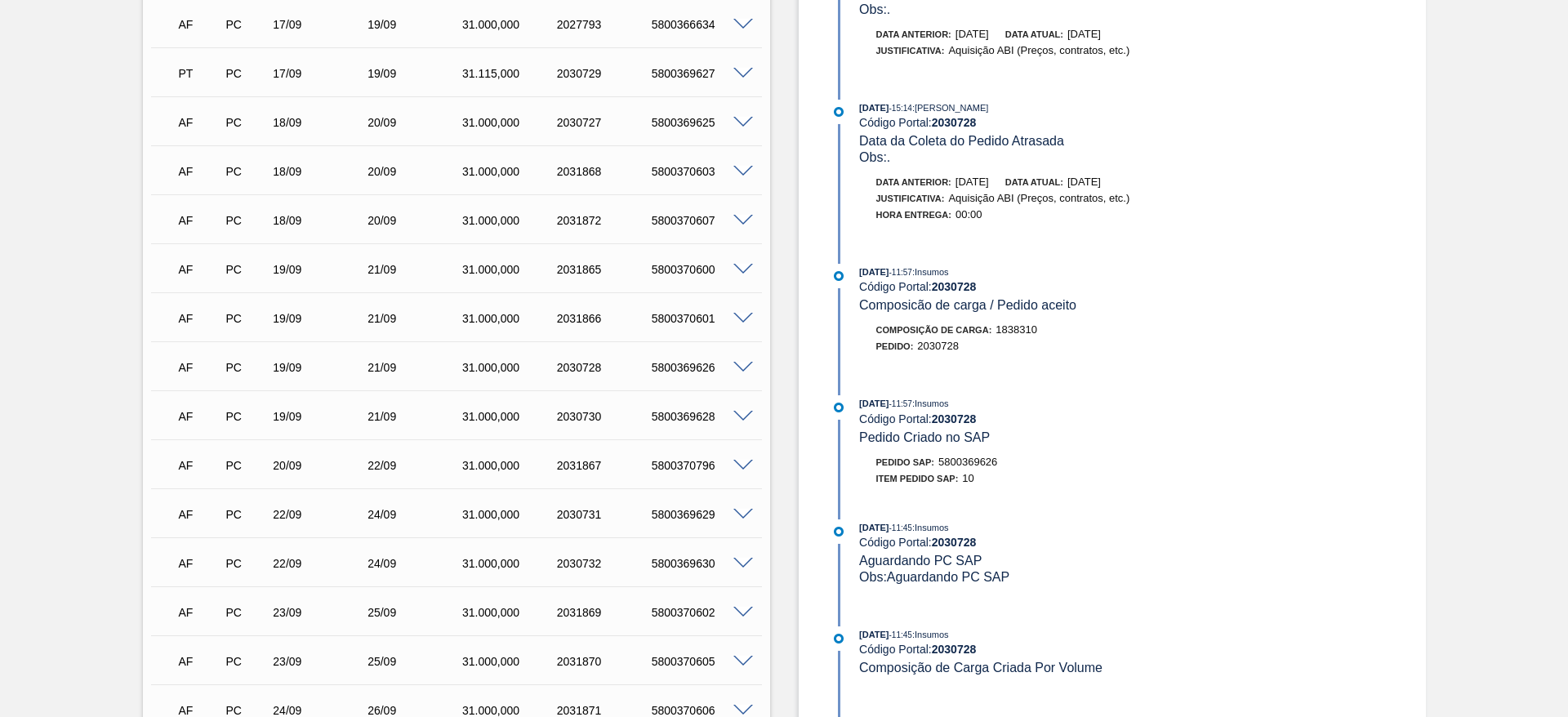
scroll to position [577, 0]
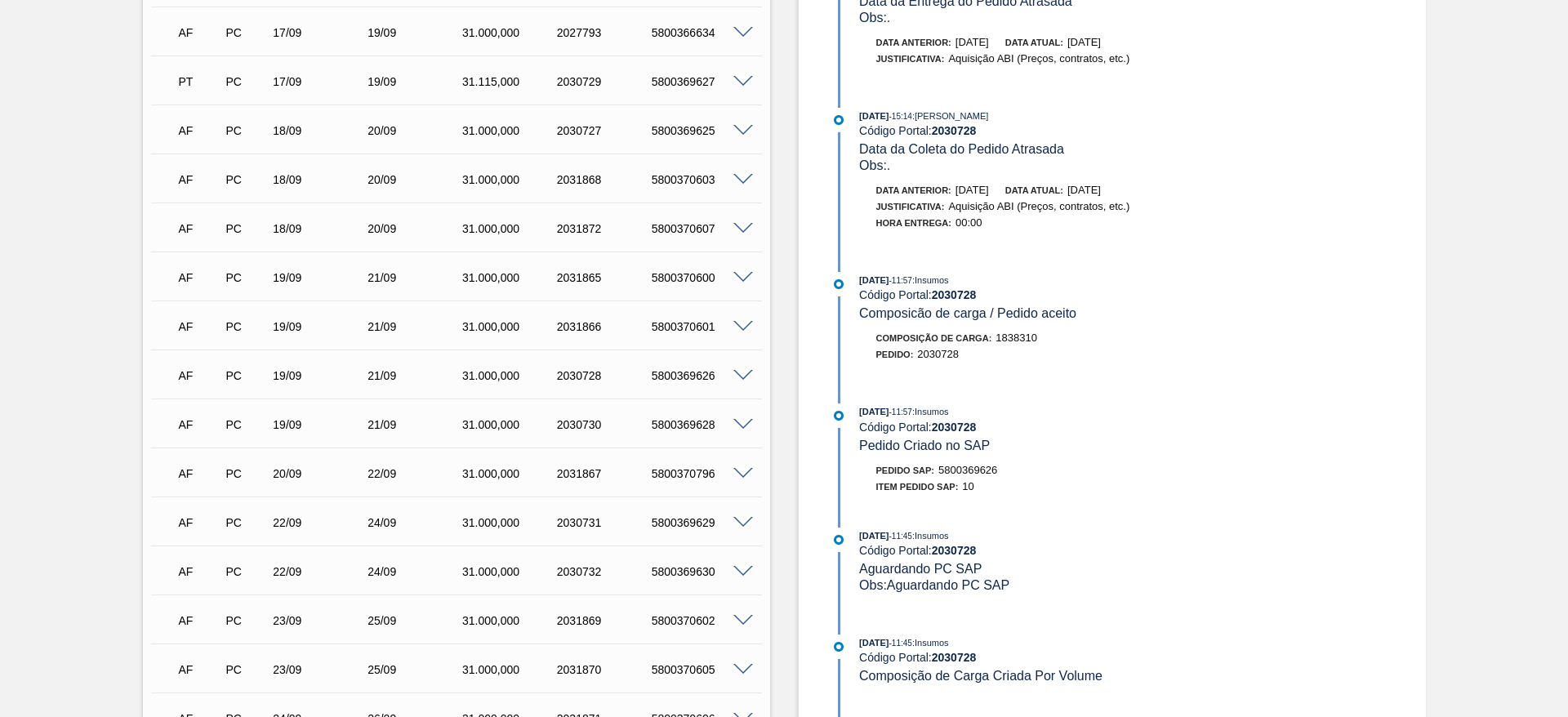
drag, startPoint x: 787, startPoint y: 292, endPoint x: 787, endPoint y: 270, distance: 22.0
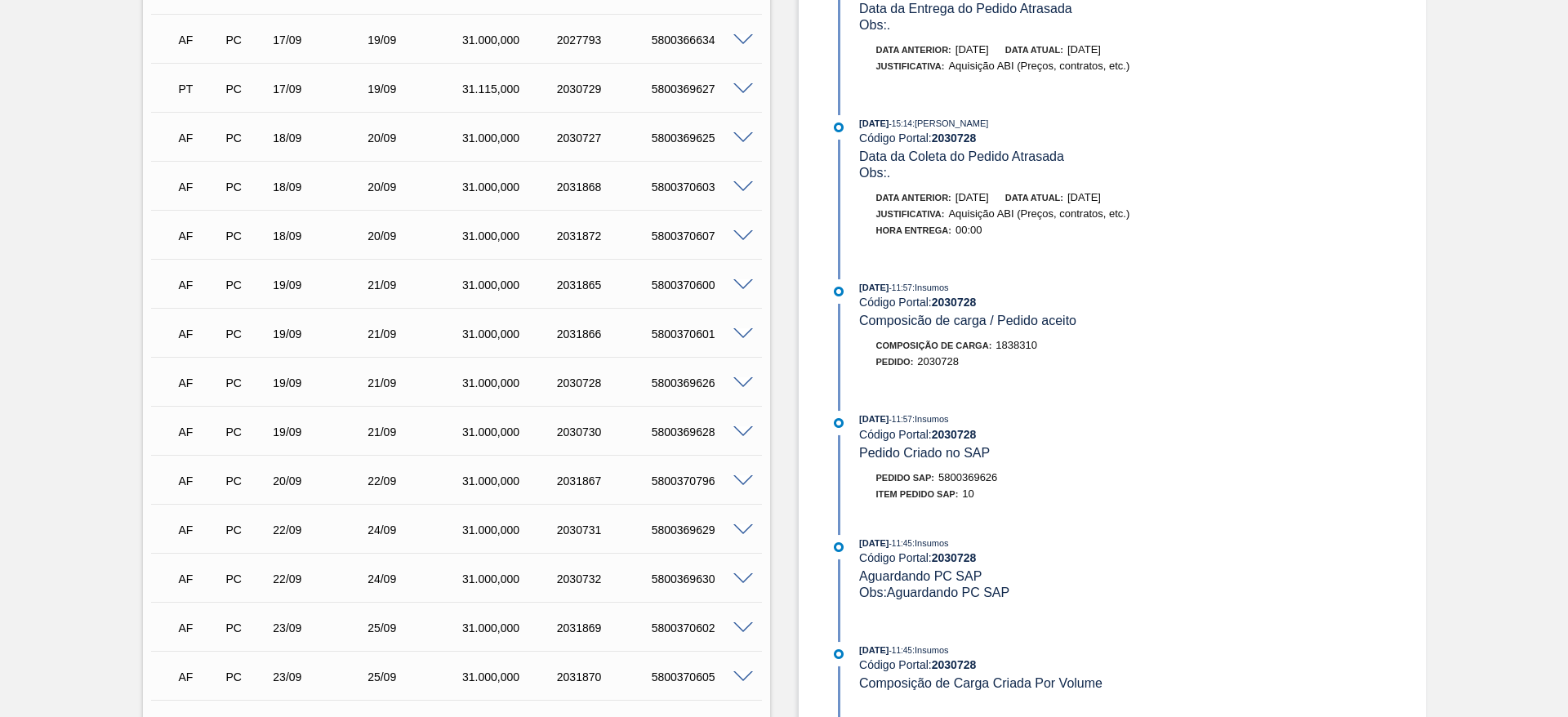
drag, startPoint x: 788, startPoint y: 300, endPoint x: 800, endPoint y: 279, distance: 24.2
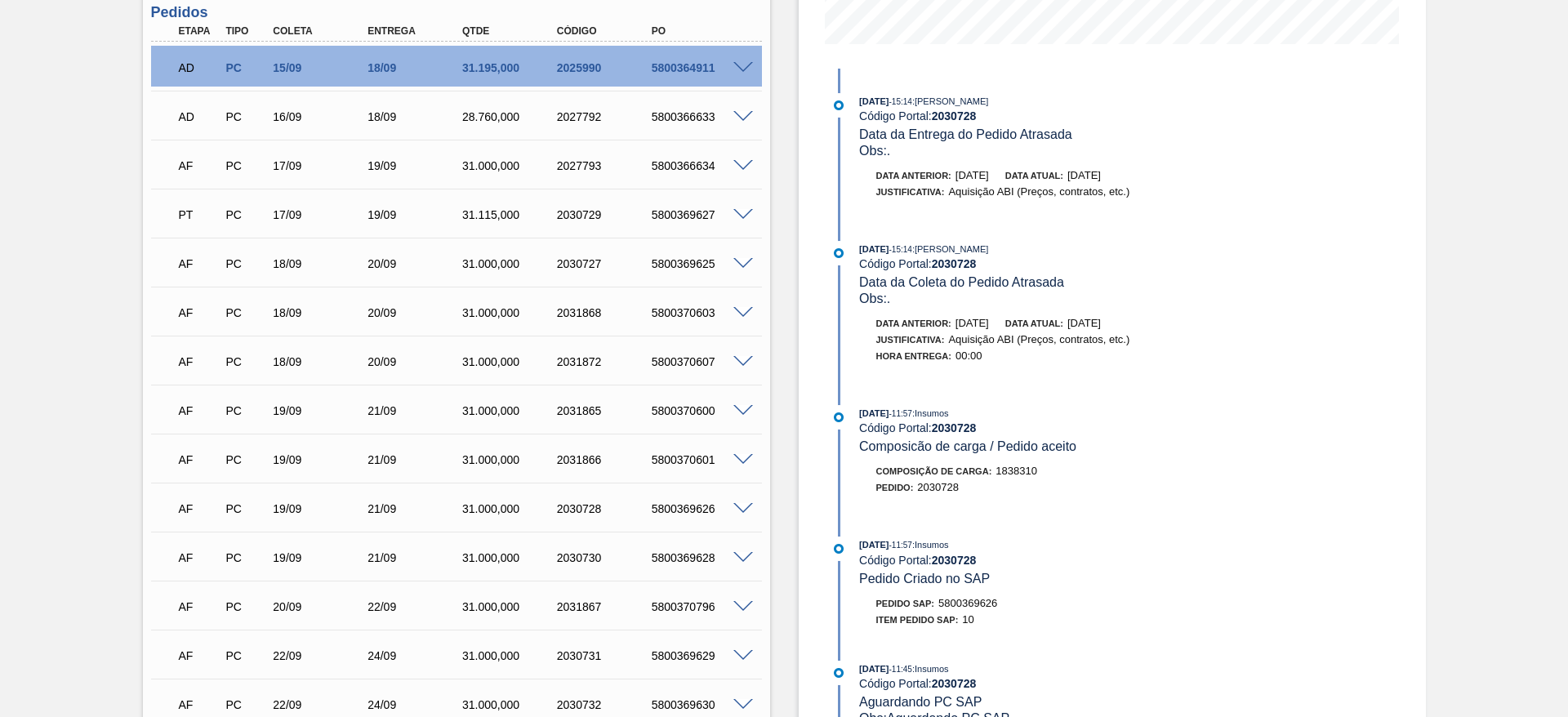
scroll to position [556, 0]
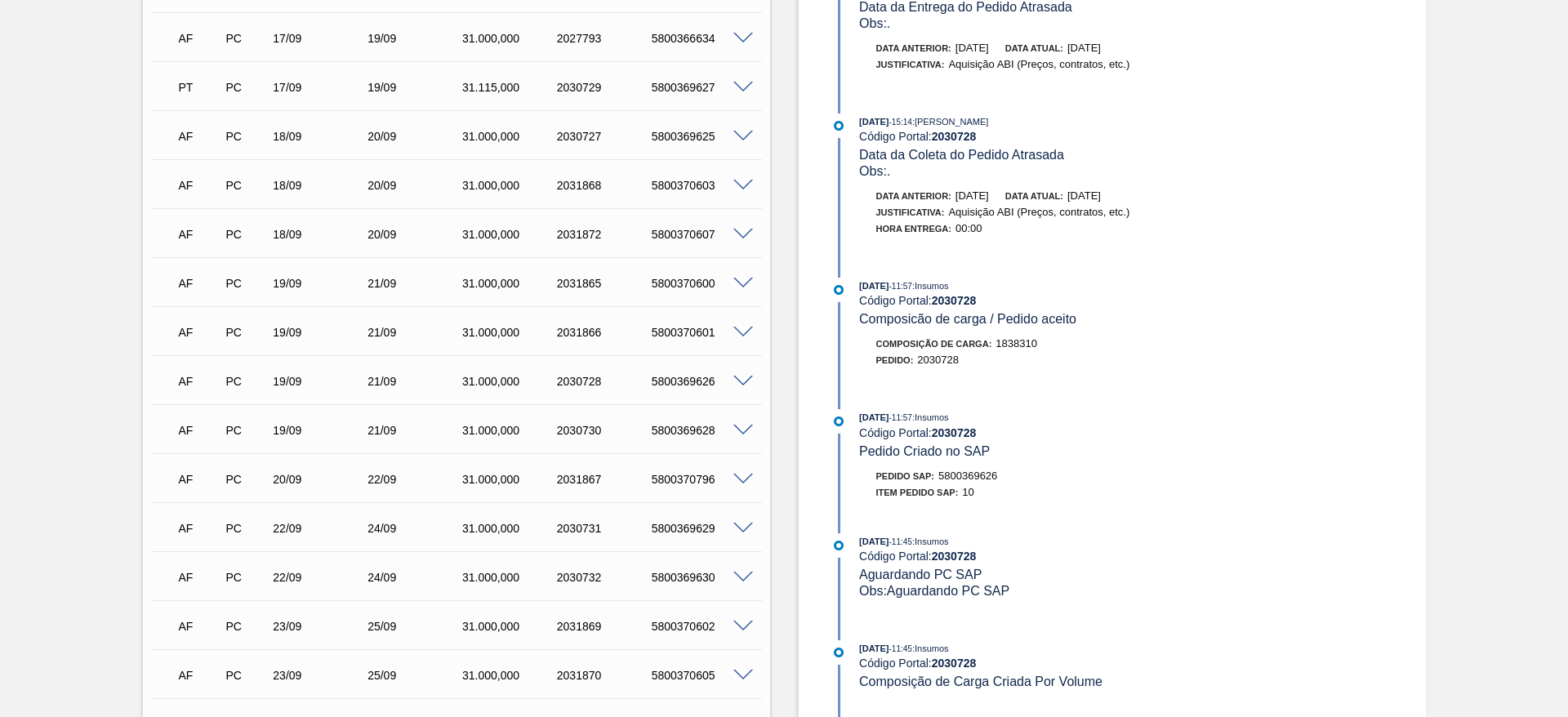
drag, startPoint x: 784, startPoint y: 275, endPoint x: 792, endPoint y: 295, distance: 21.5
drag, startPoint x: 782, startPoint y: 284, endPoint x: 779, endPoint y: 262, distance: 22.2
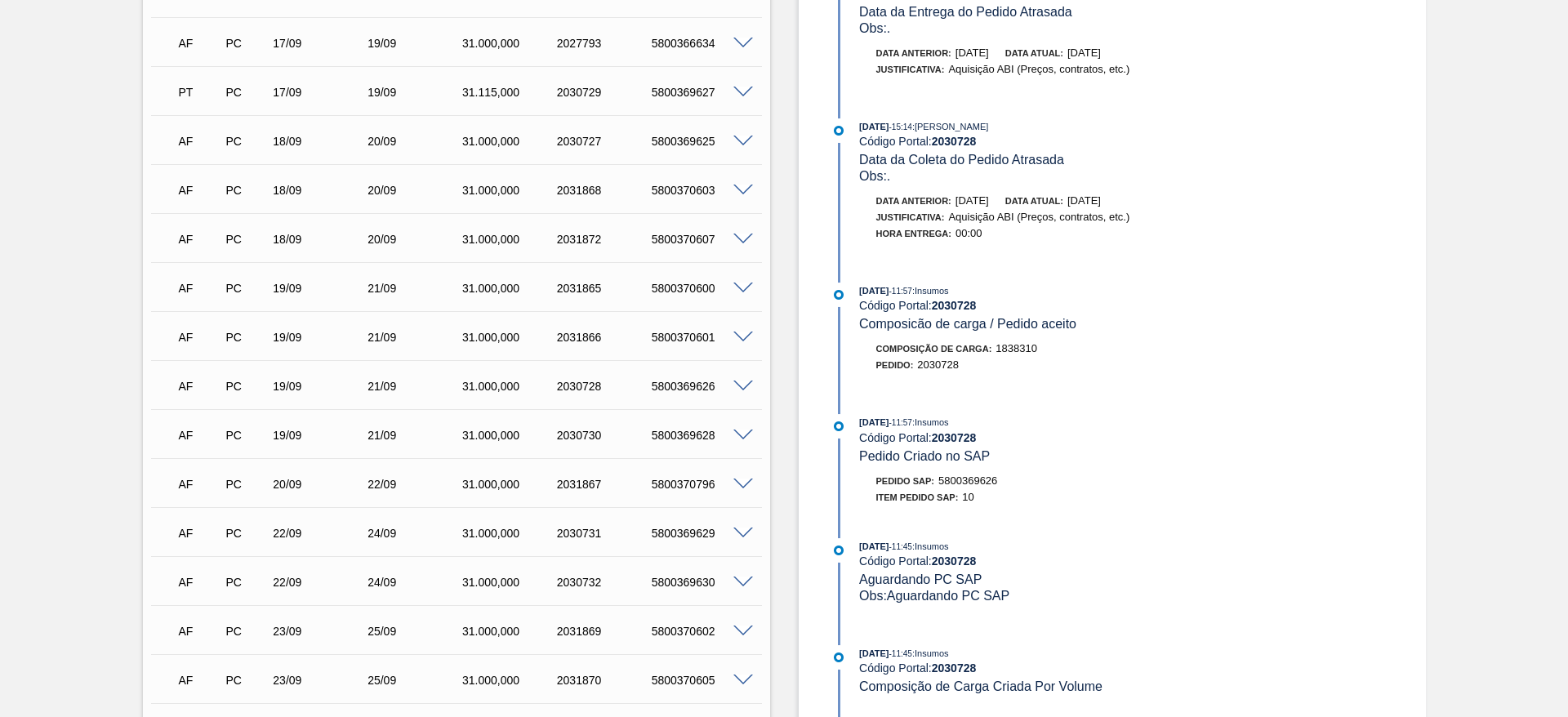
drag, startPoint x: 787, startPoint y: 246, endPoint x: 789, endPoint y: 234, distance: 12.2
drag, startPoint x: 793, startPoint y: 209, endPoint x: 799, endPoint y: 187, distance: 22.8
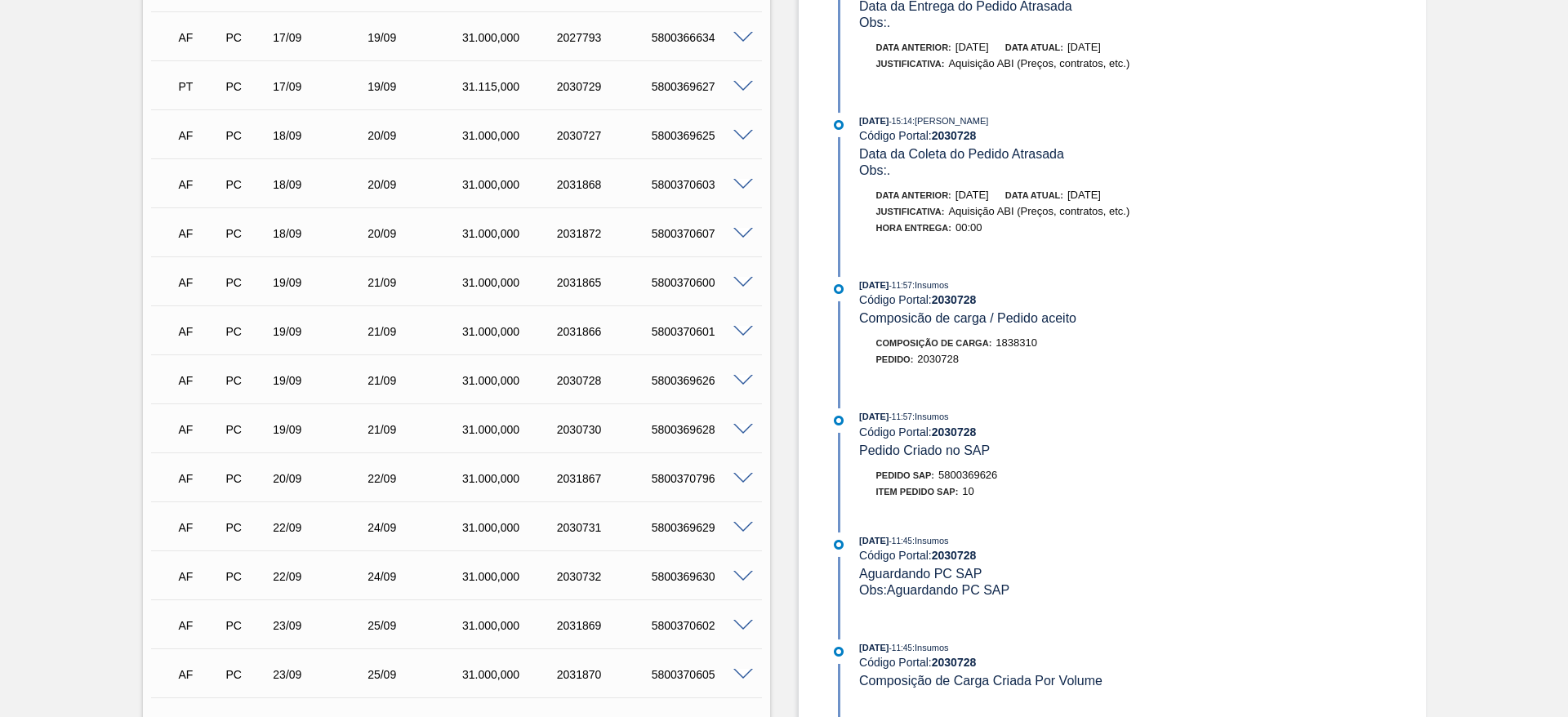
drag, startPoint x: 796, startPoint y: 196, endPoint x: 801, endPoint y: 217, distance: 21.6
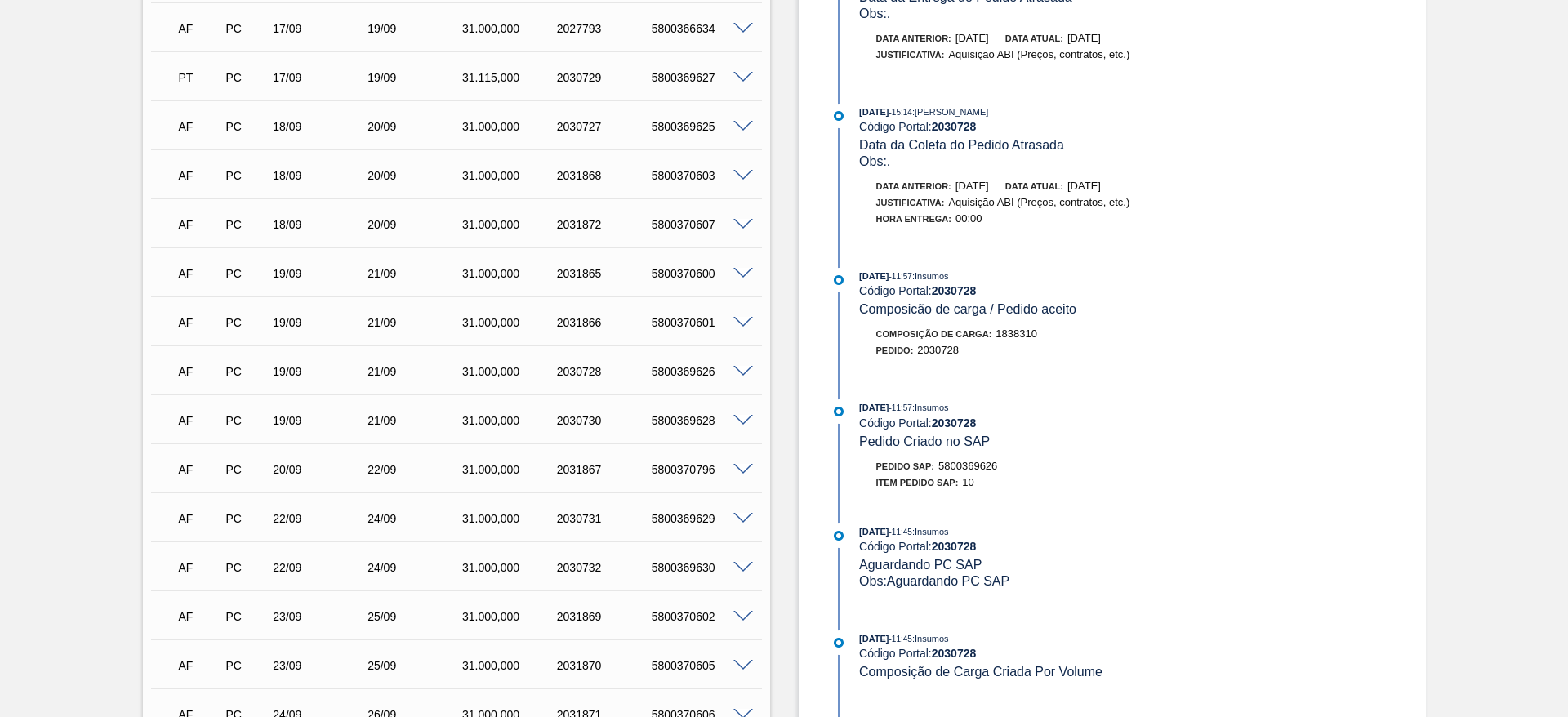
drag, startPoint x: 792, startPoint y: 310, endPoint x: 794, endPoint y: 334, distance: 24.1
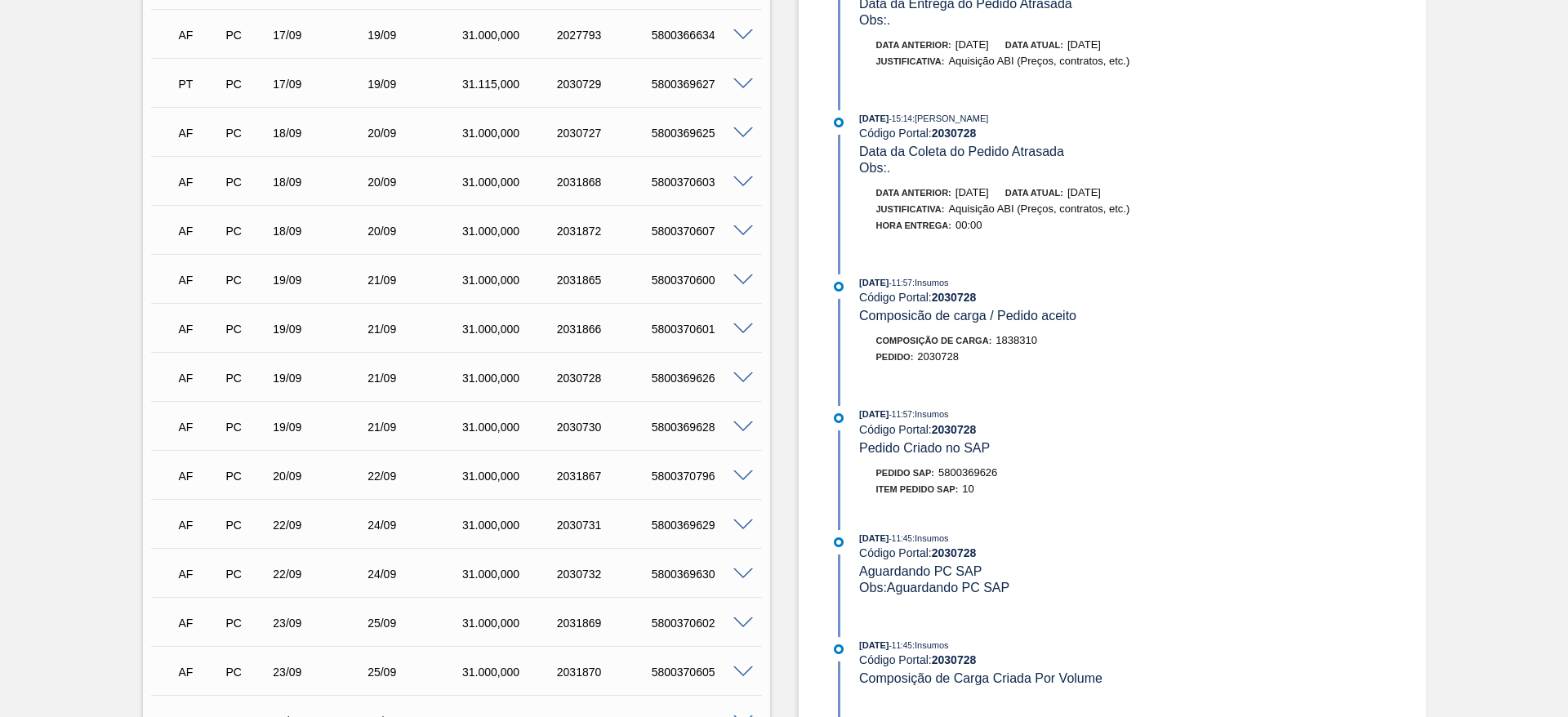
drag, startPoint x: 784, startPoint y: 331, endPoint x: 787, endPoint y: 307, distance: 24.2
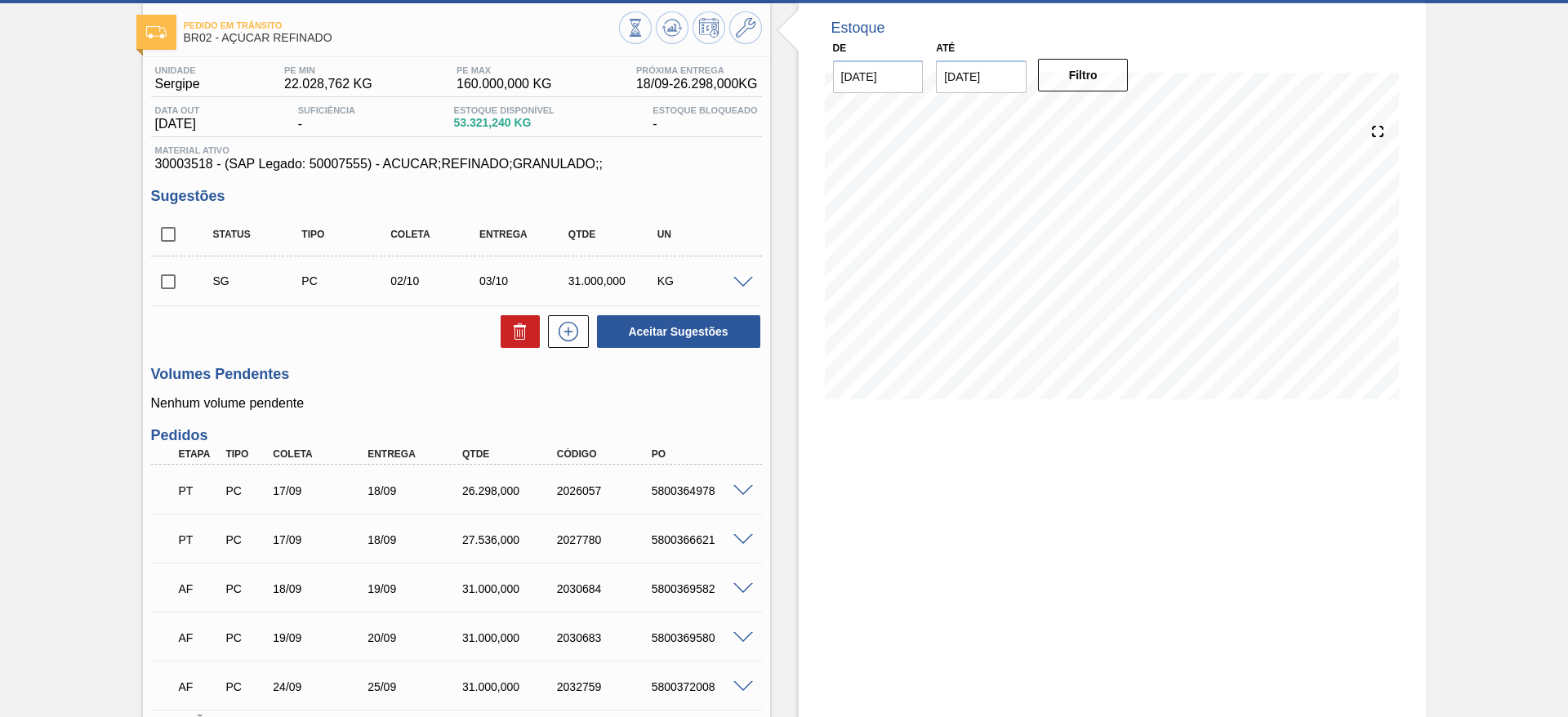
scroll to position [205, 0]
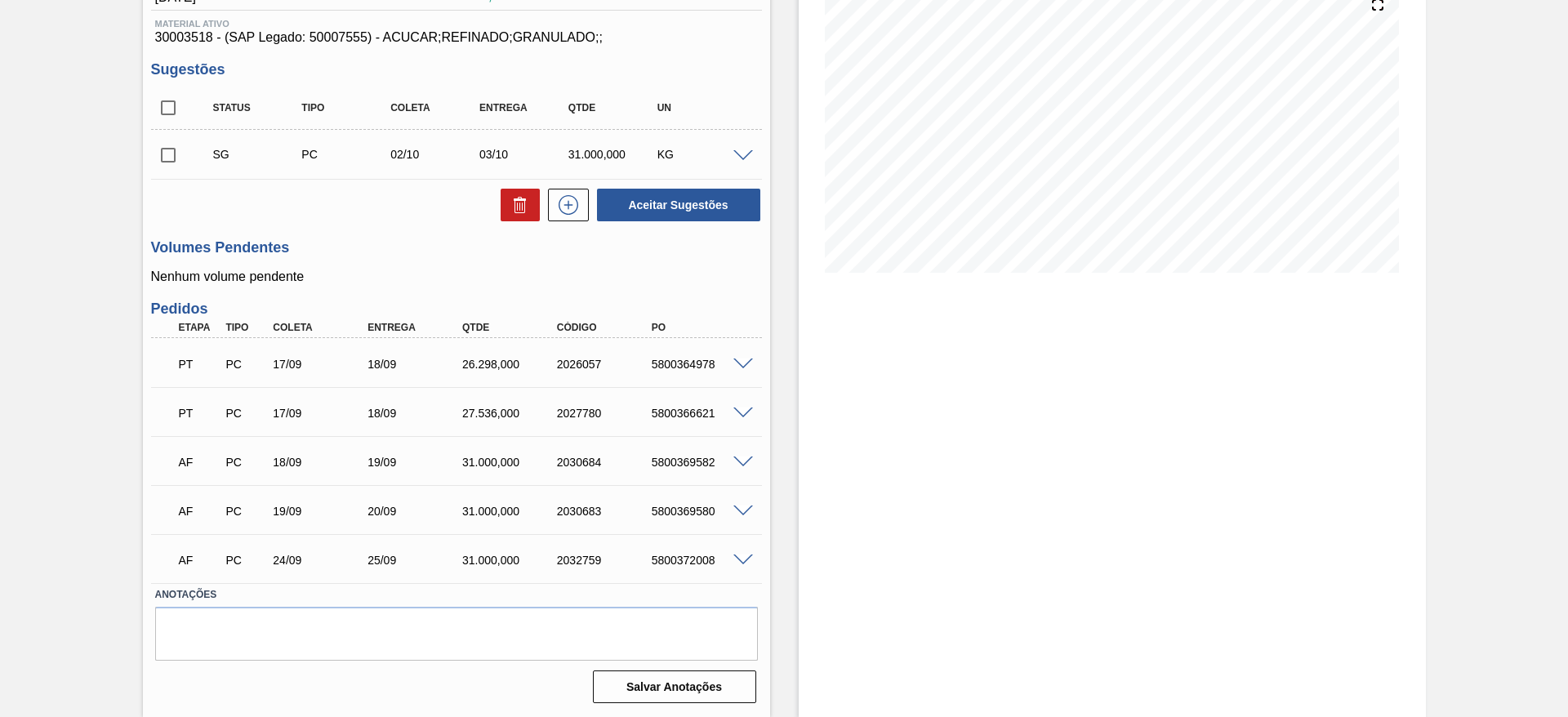
click at [736, 365] on span at bounding box center [743, 364] width 20 height 12
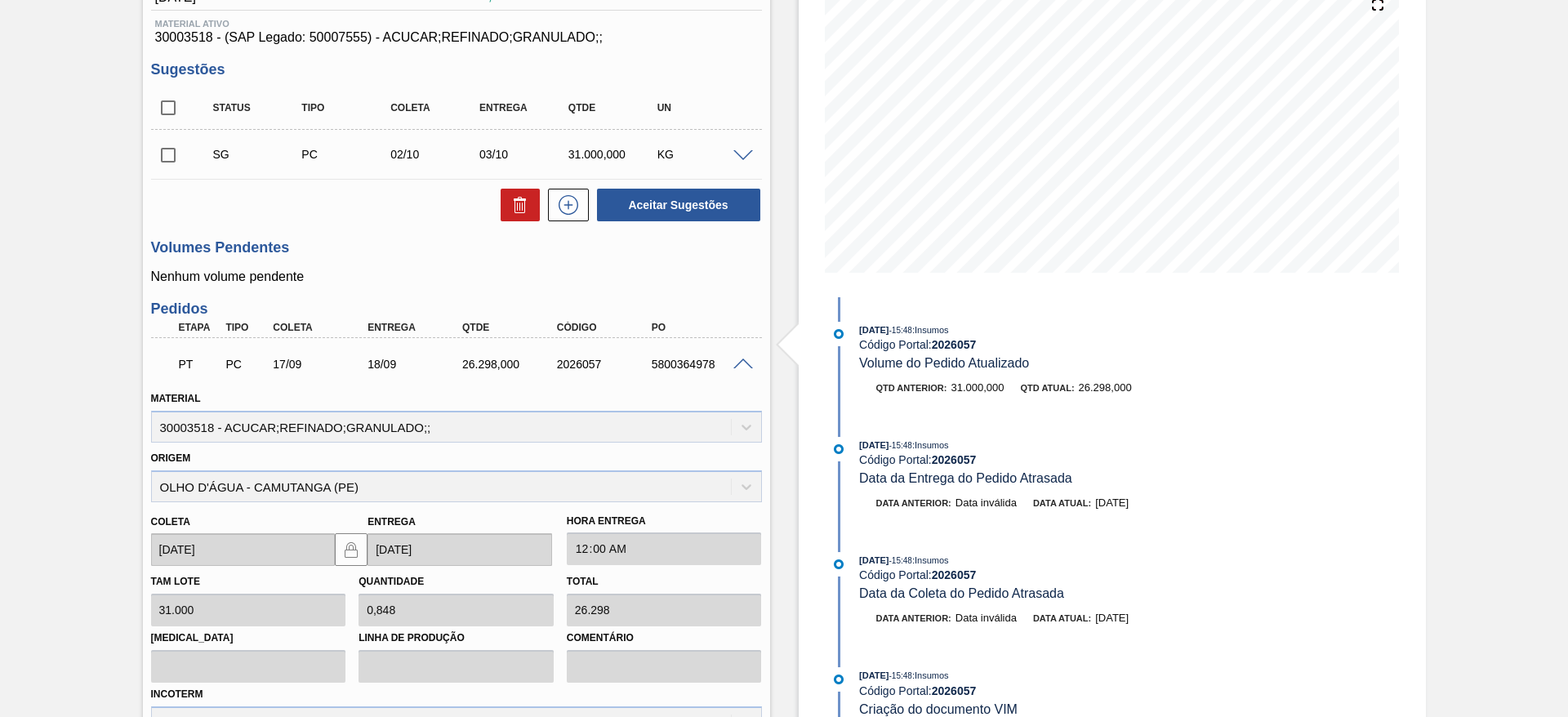
click at [735, 355] on div "PT PC 17/09 18/09 26.298,000 2026057 5800364978" at bounding box center [456, 362] width 610 height 41
click at [739, 368] on div "5800364978" at bounding box center [700, 364] width 106 height 13
click at [738, 353] on div "PT PC 17/09 18/09 26.298,000 2026057 5800364978" at bounding box center [456, 362] width 610 height 41
click at [749, 363] on span at bounding box center [743, 364] width 20 height 12
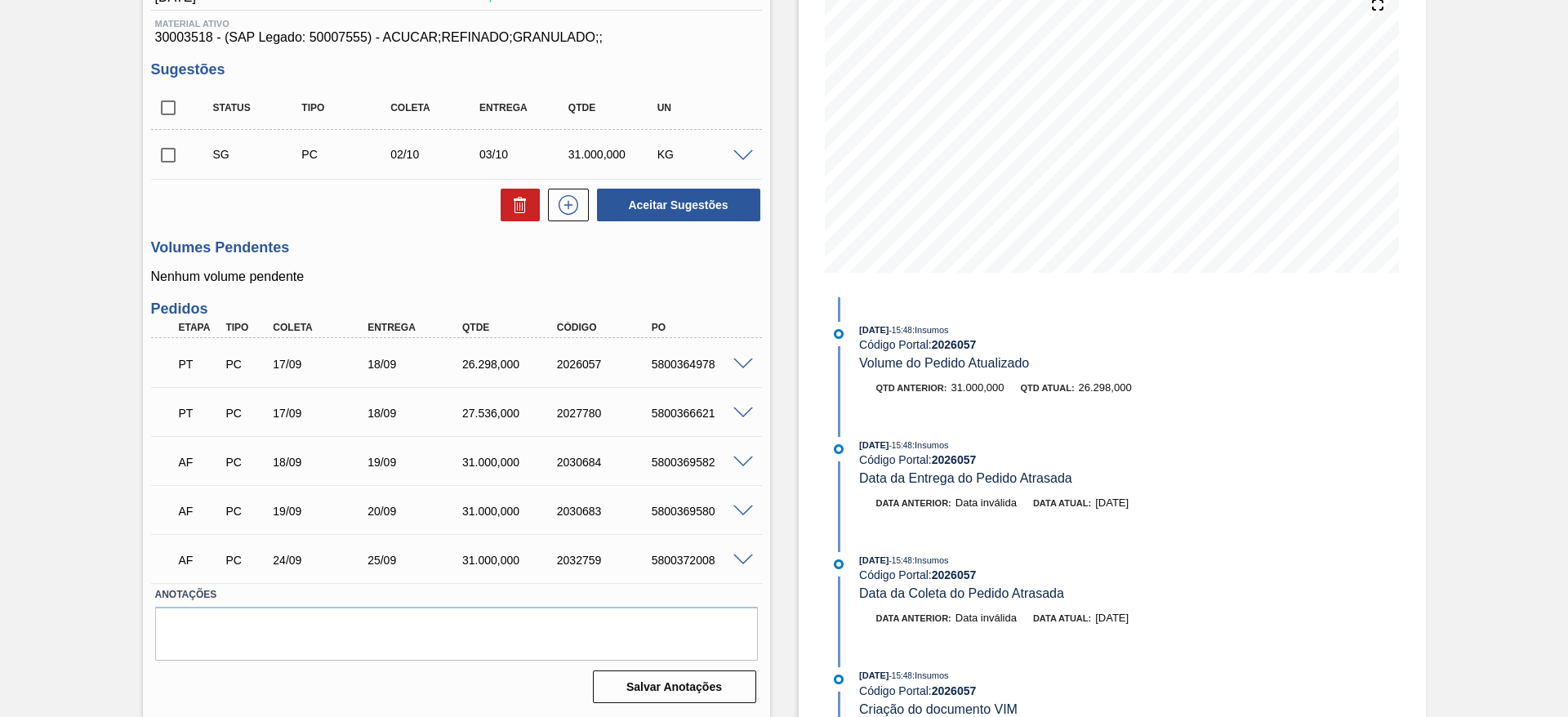
click at [742, 469] on div "AF PC 18/09 19/09 31.000,000 2030684 5800369582" at bounding box center [456, 460] width 610 height 41
click at [736, 455] on div at bounding box center [745, 461] width 33 height 12
click at [736, 466] on span at bounding box center [743, 463] width 20 height 12
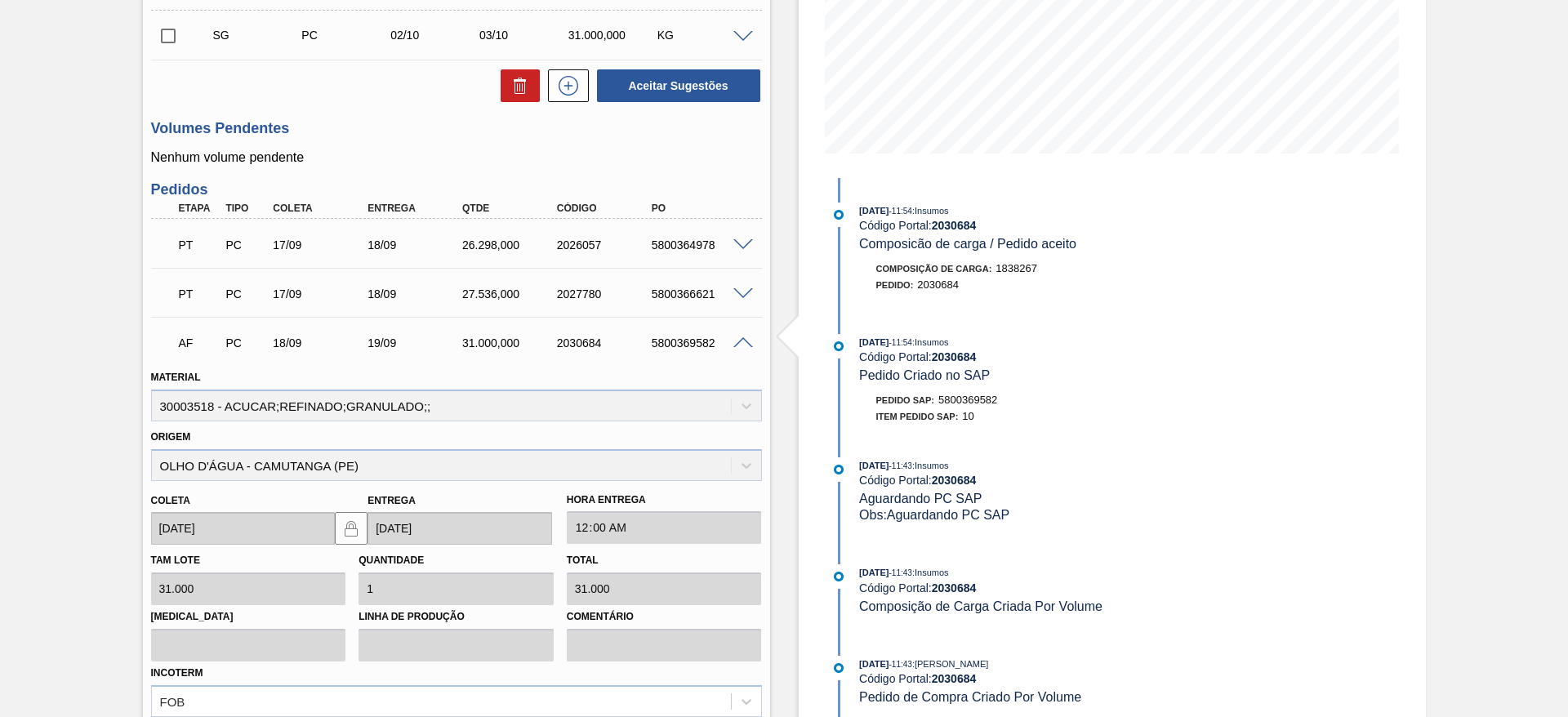
scroll to position [572, 0]
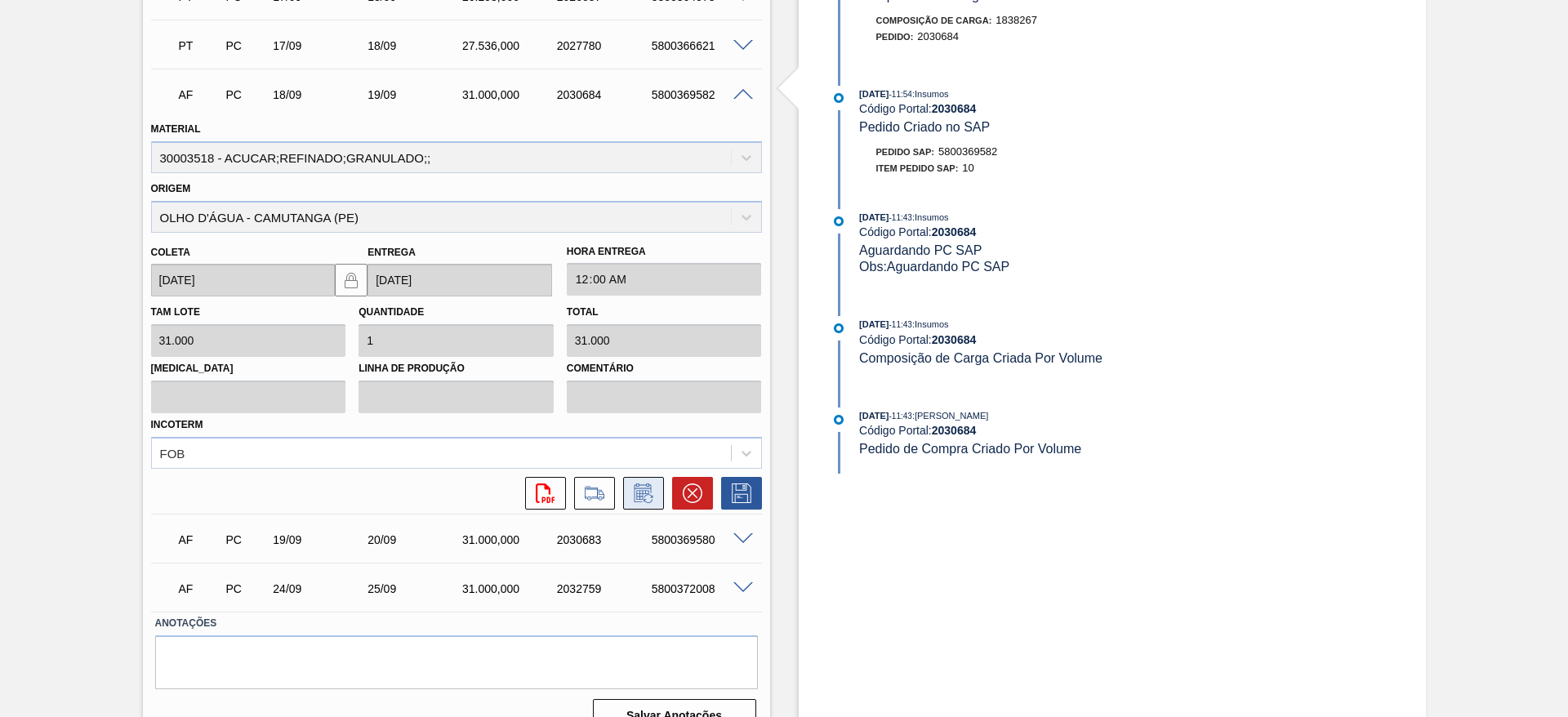
click at [653, 495] on icon at bounding box center [643, 493] width 26 height 20
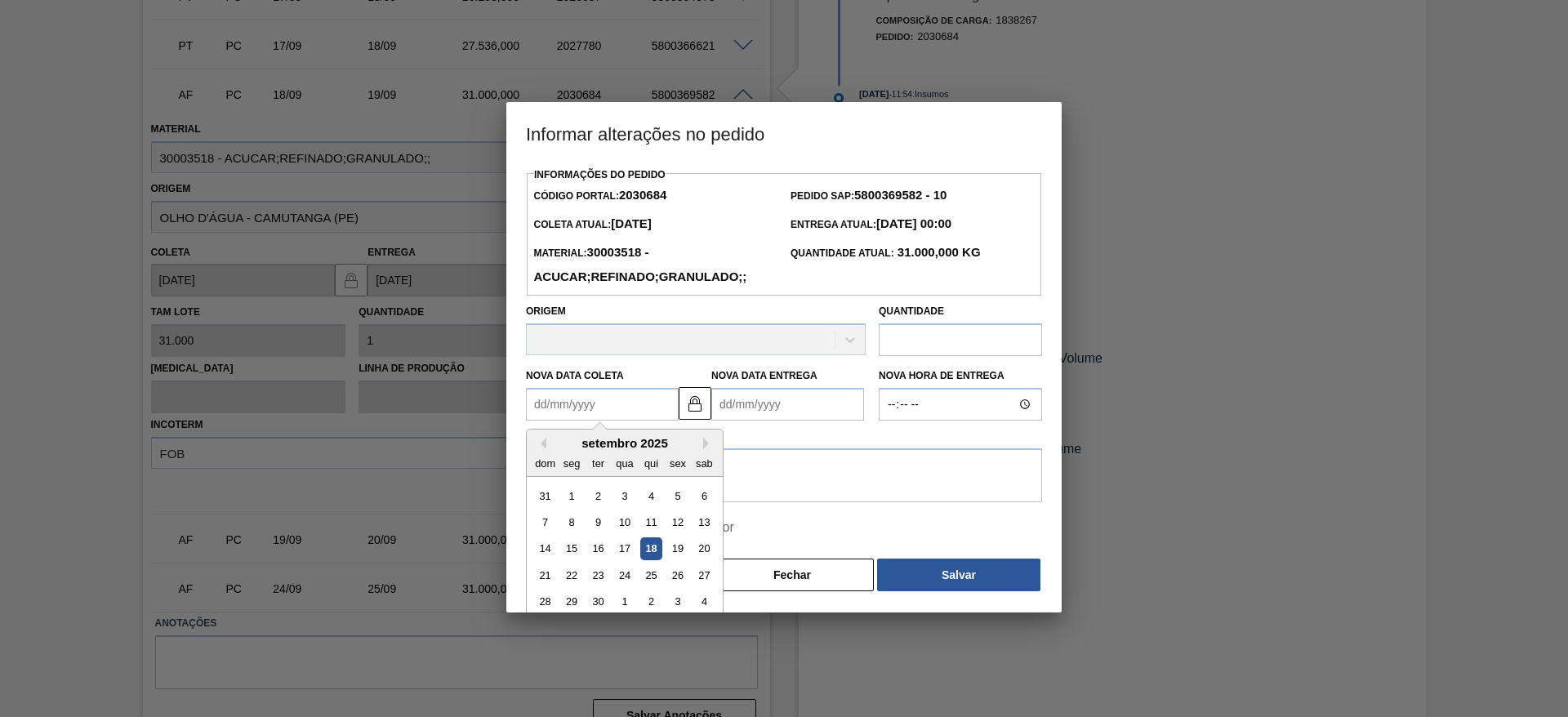
click at [577, 412] on Coleta2030684 "Nova Data Coleta" at bounding box center [602, 404] width 153 height 33
click at [673, 550] on div "19" at bounding box center [677, 549] width 22 height 22
type Coleta2030684 "[DATE]"
type Entrega2030684 "[DATE]"
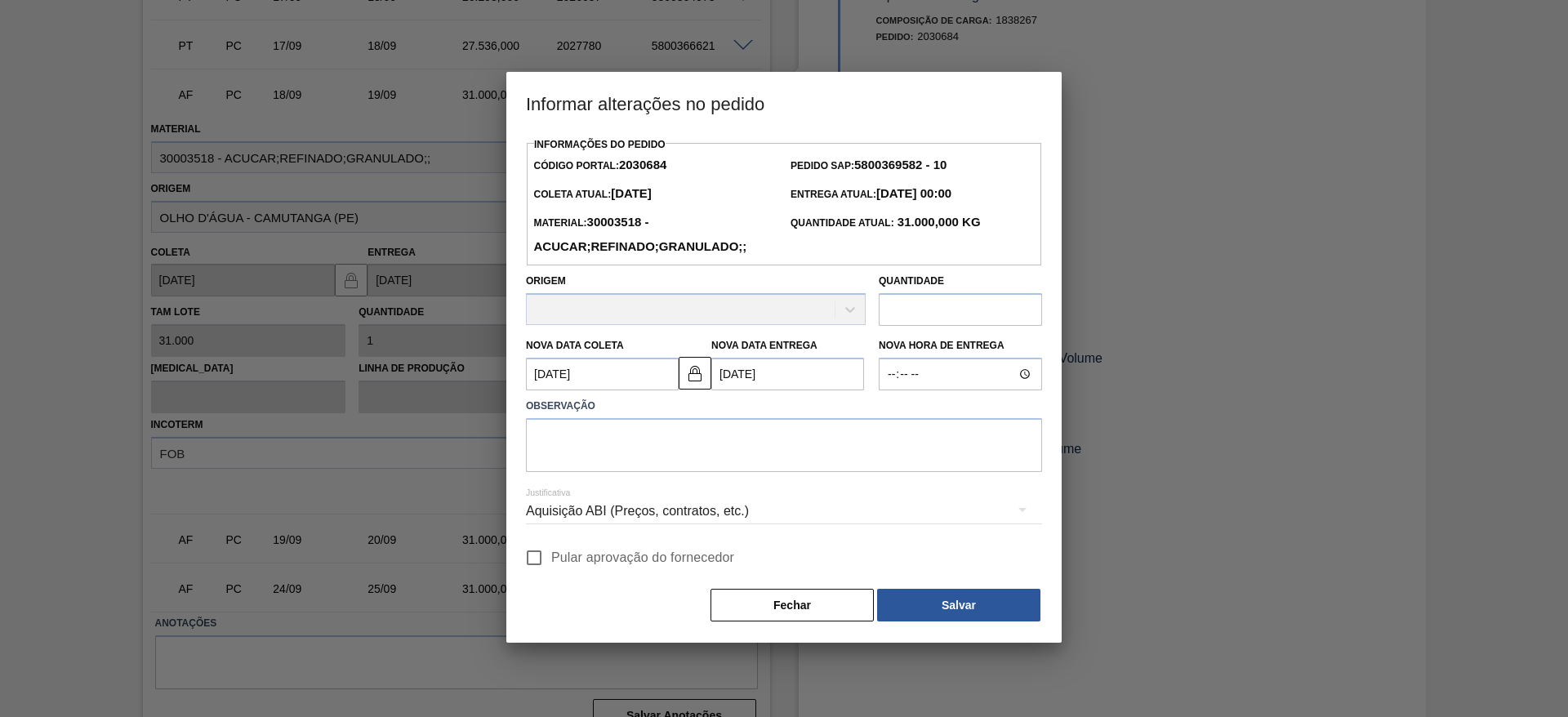
click at [536, 555] on input "Pular aprovação do fornecedor" at bounding box center [534, 557] width 35 height 35
checkbox input "true"
click at [601, 439] on textarea at bounding box center [784, 445] width 516 height 54
type textarea "."
click at [974, 593] on div "Informações do Pedido Código Portal: 2030684 Pedido SAP: 5800369582 - 10 Coleta…" at bounding box center [784, 378] width 516 height 490
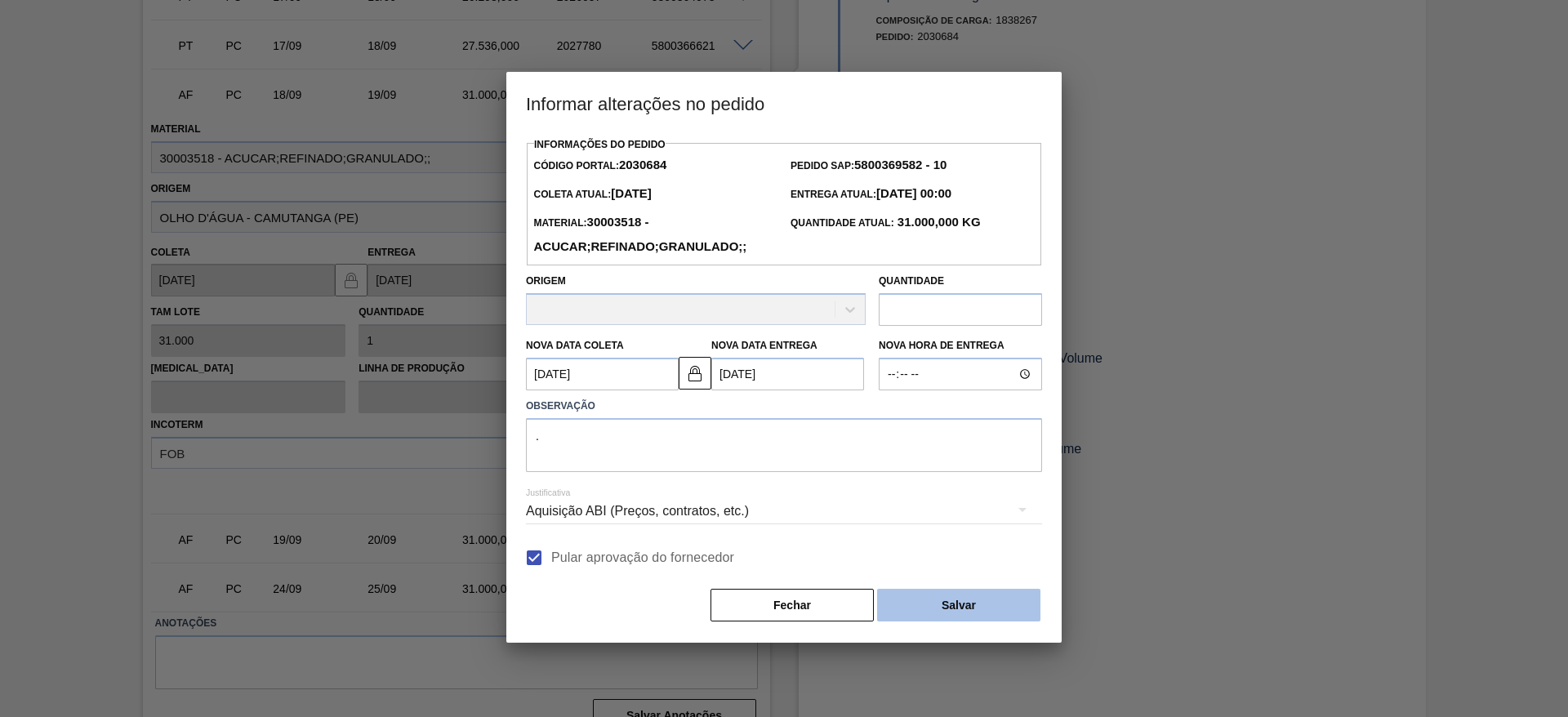
click at [974, 593] on button "Salvar" at bounding box center [959, 605] width 163 height 33
click at [978, 602] on button "Salvar" at bounding box center [959, 605] width 163 height 33
click at [955, 595] on button "Salvar" at bounding box center [959, 605] width 163 height 33
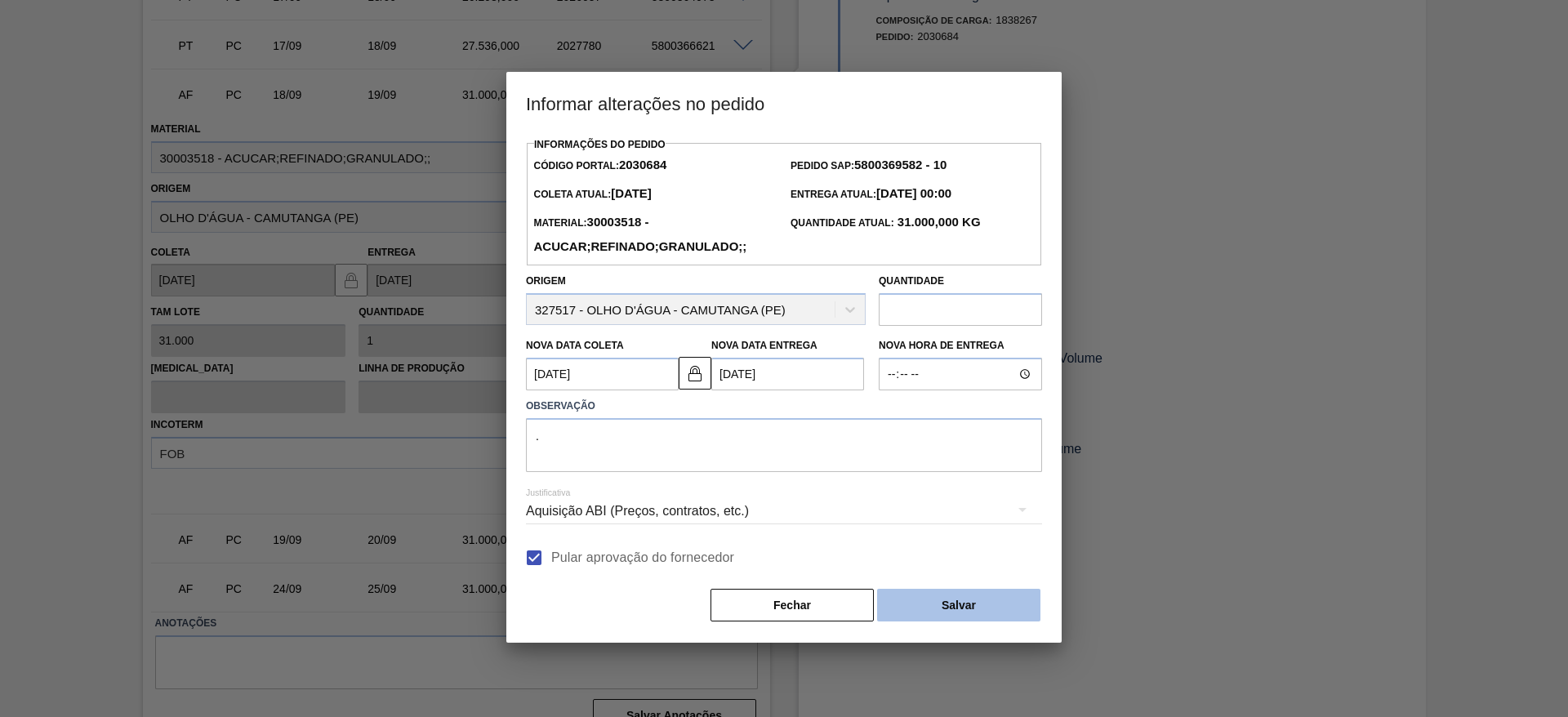
click at [981, 597] on button "Salvar" at bounding box center [959, 605] width 163 height 33
click at [939, 613] on button "Salvar" at bounding box center [959, 605] width 163 height 33
click at [938, 613] on button "Salvar" at bounding box center [959, 605] width 163 height 33
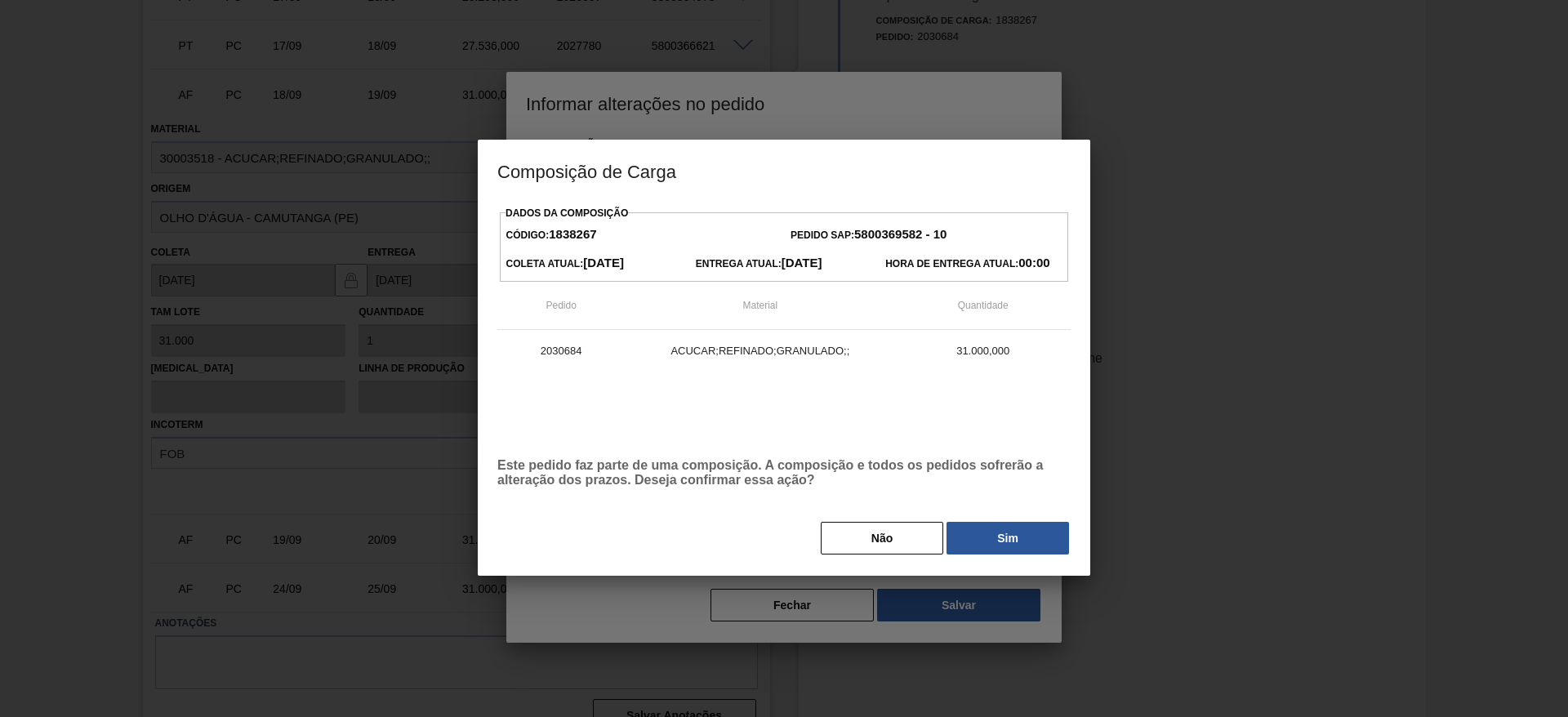
click at [972, 553] on button "Sim" at bounding box center [1007, 538] width 123 height 33
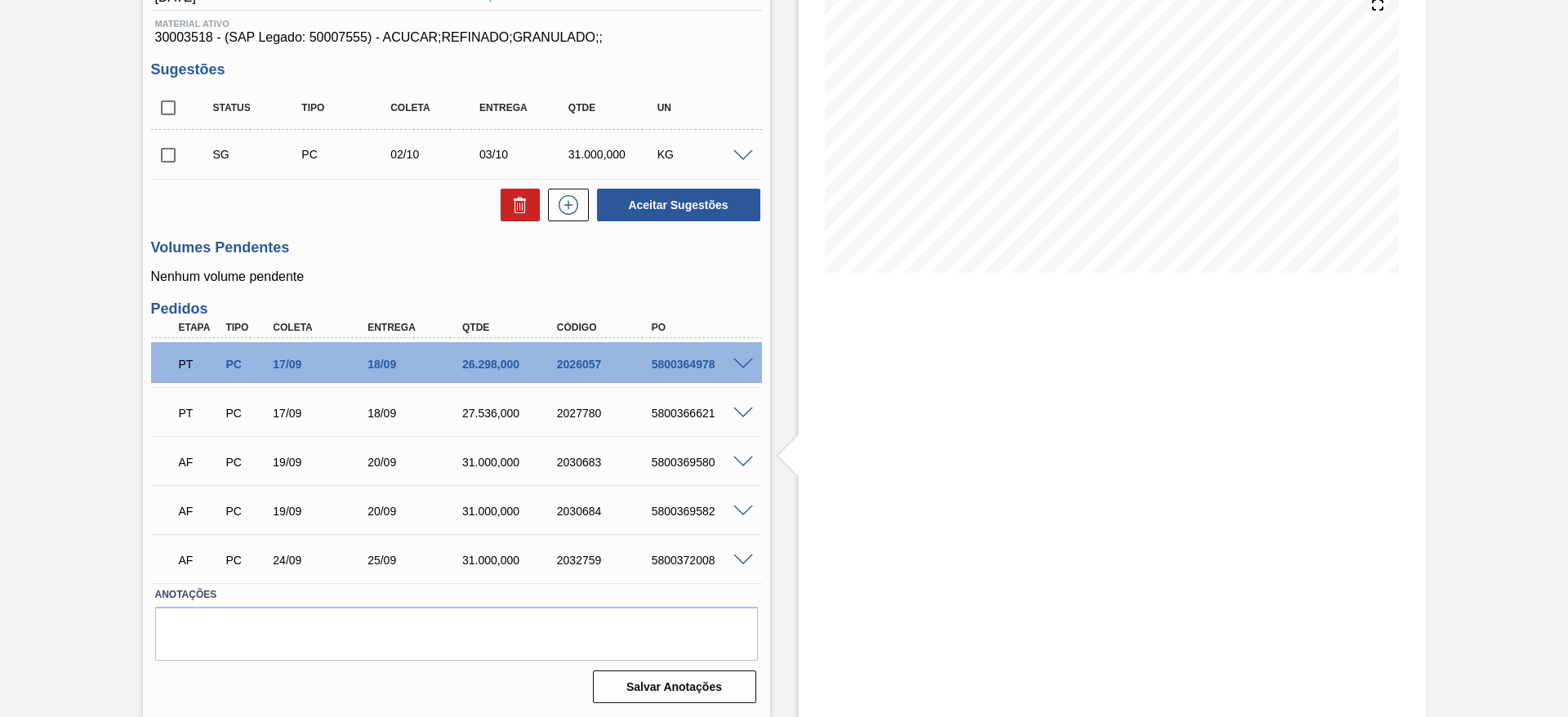
scroll to position [0, 0]
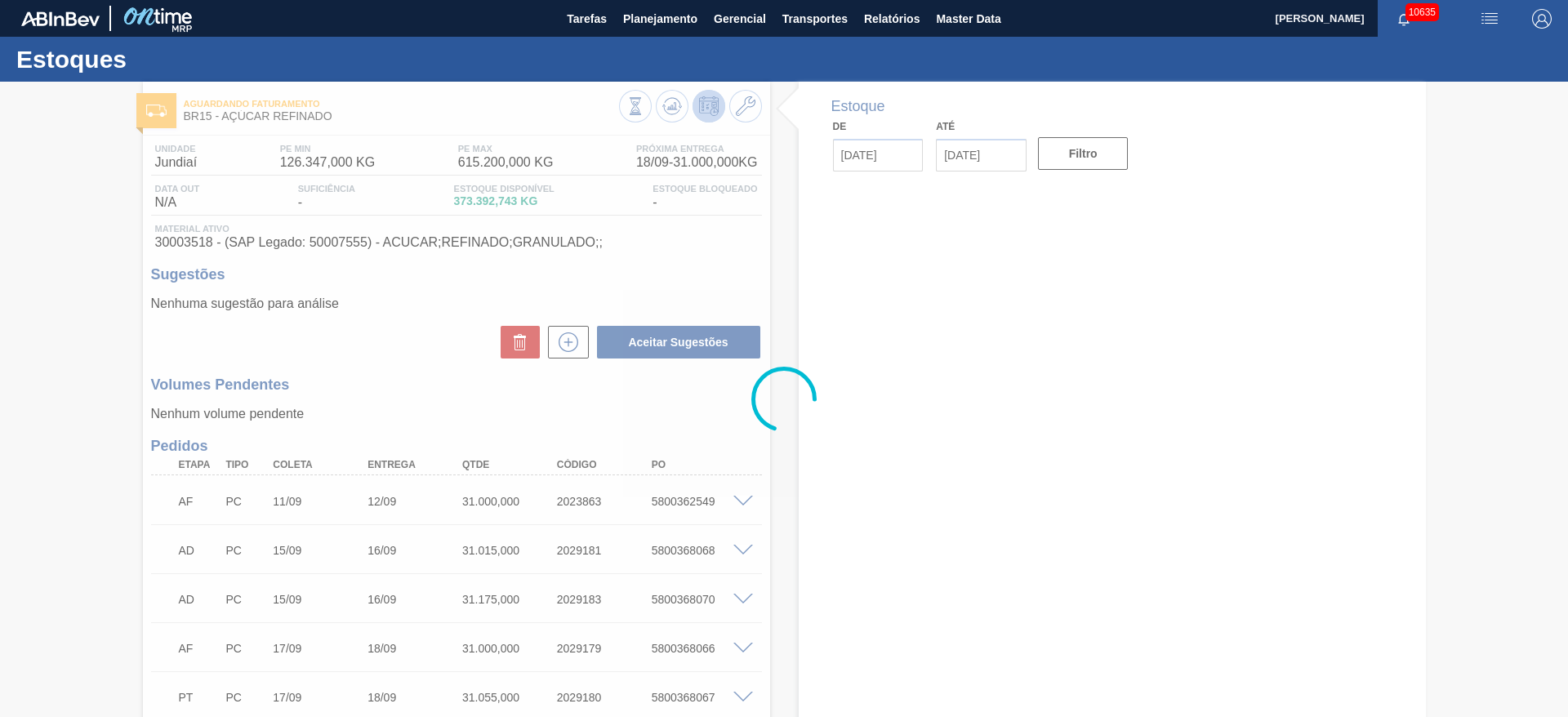
type input "[DATE]"
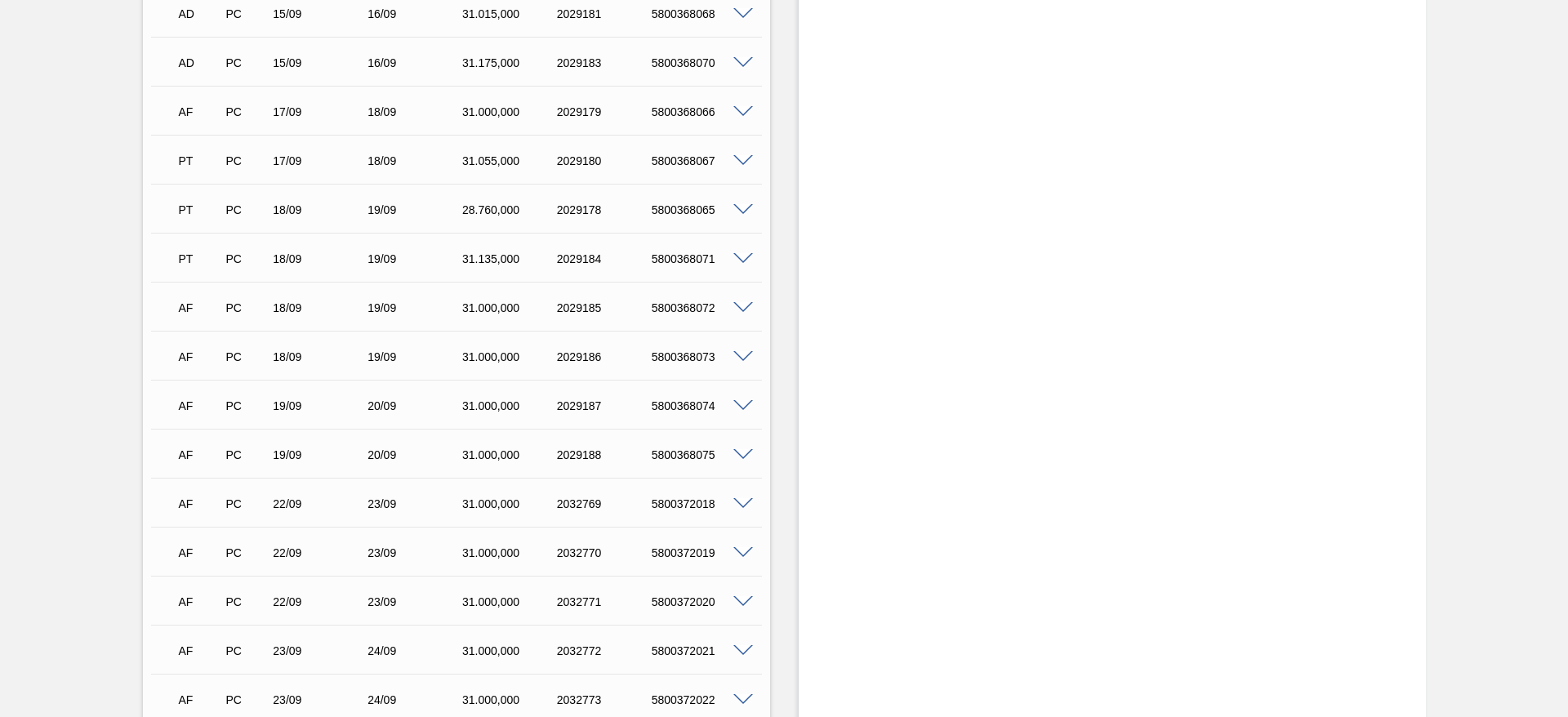
scroll to position [530, 0]
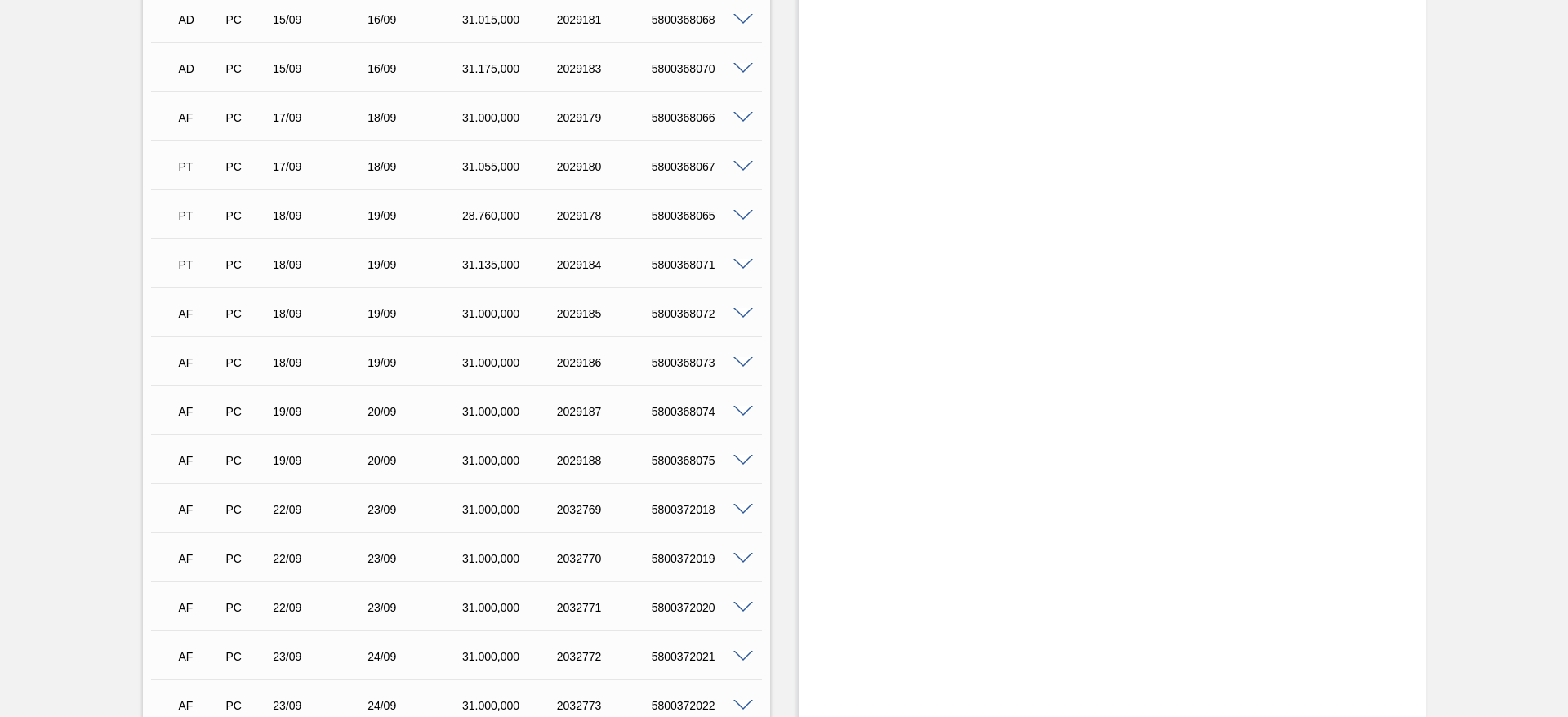
click at [746, 122] on div "5800368066" at bounding box center [700, 117] width 106 height 13
click at [739, 119] on span at bounding box center [743, 118] width 20 height 12
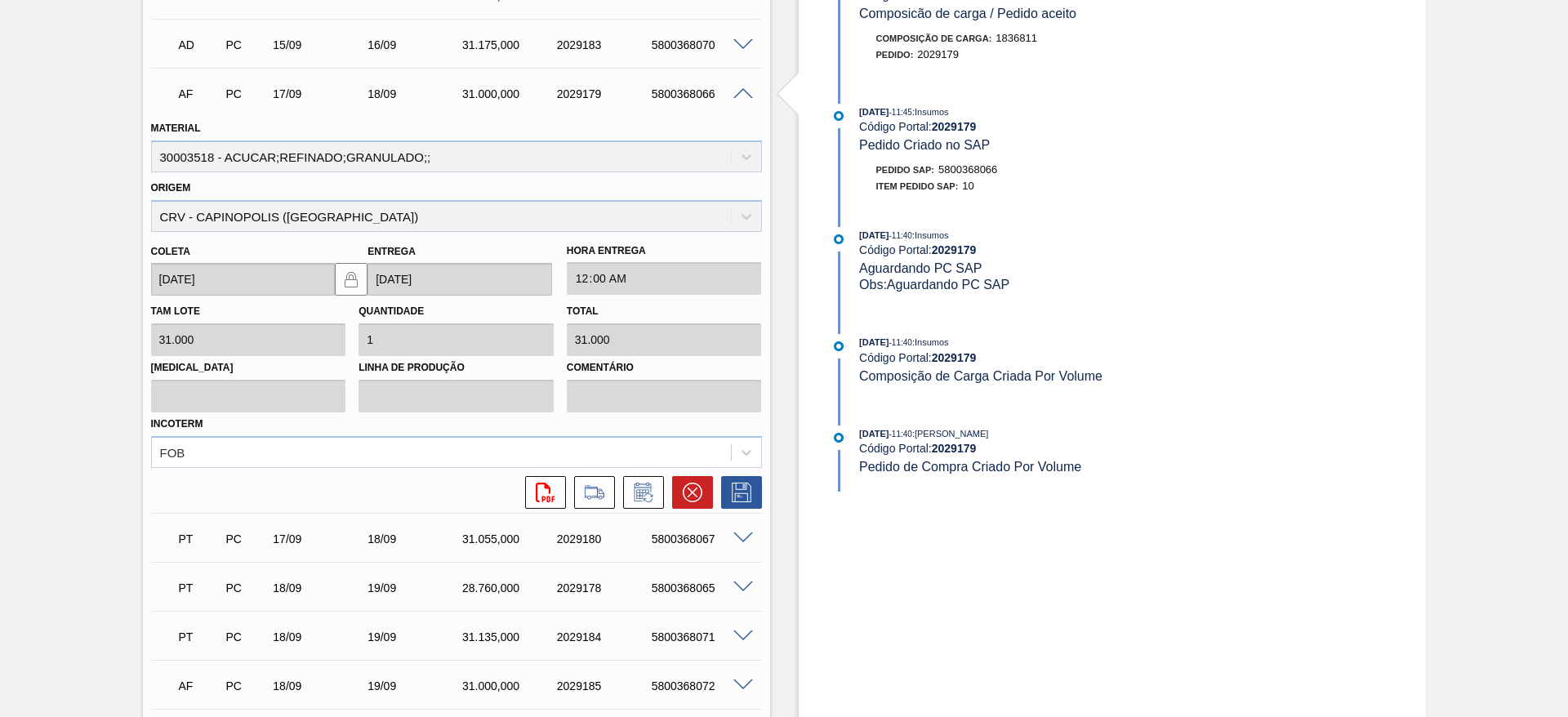
scroll to position [506, 0]
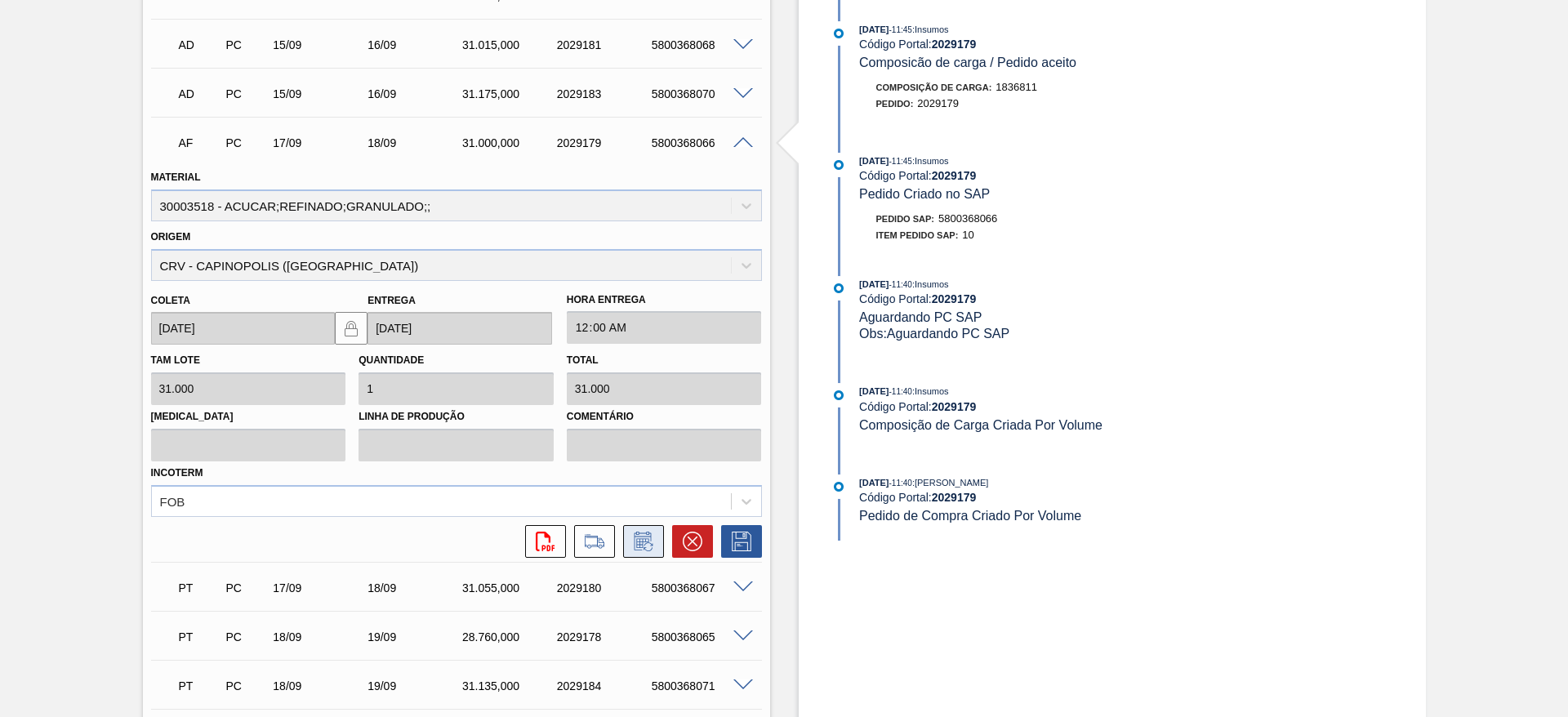
click at [642, 551] on button at bounding box center [643, 541] width 41 height 33
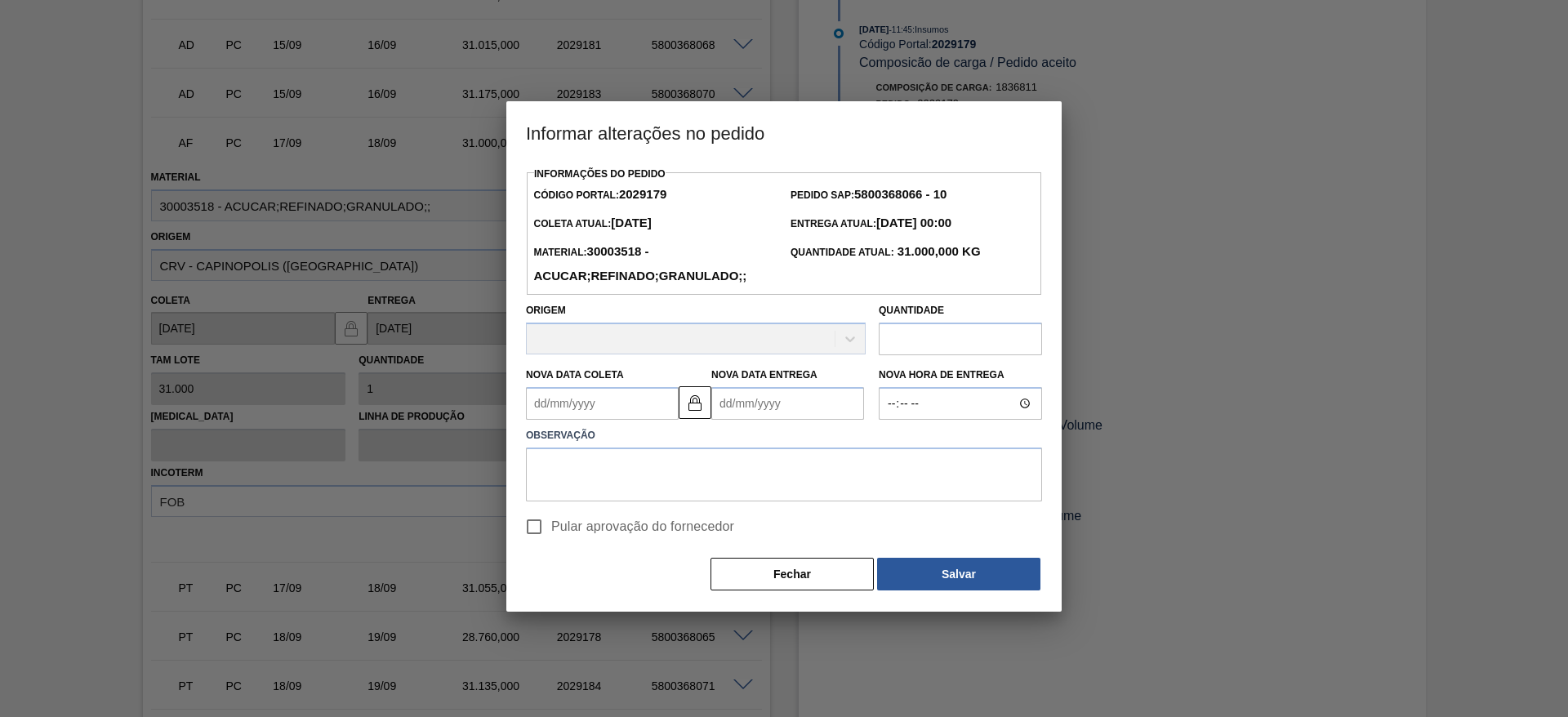
click at [559, 426] on label "Observação" at bounding box center [784, 435] width 516 height 24
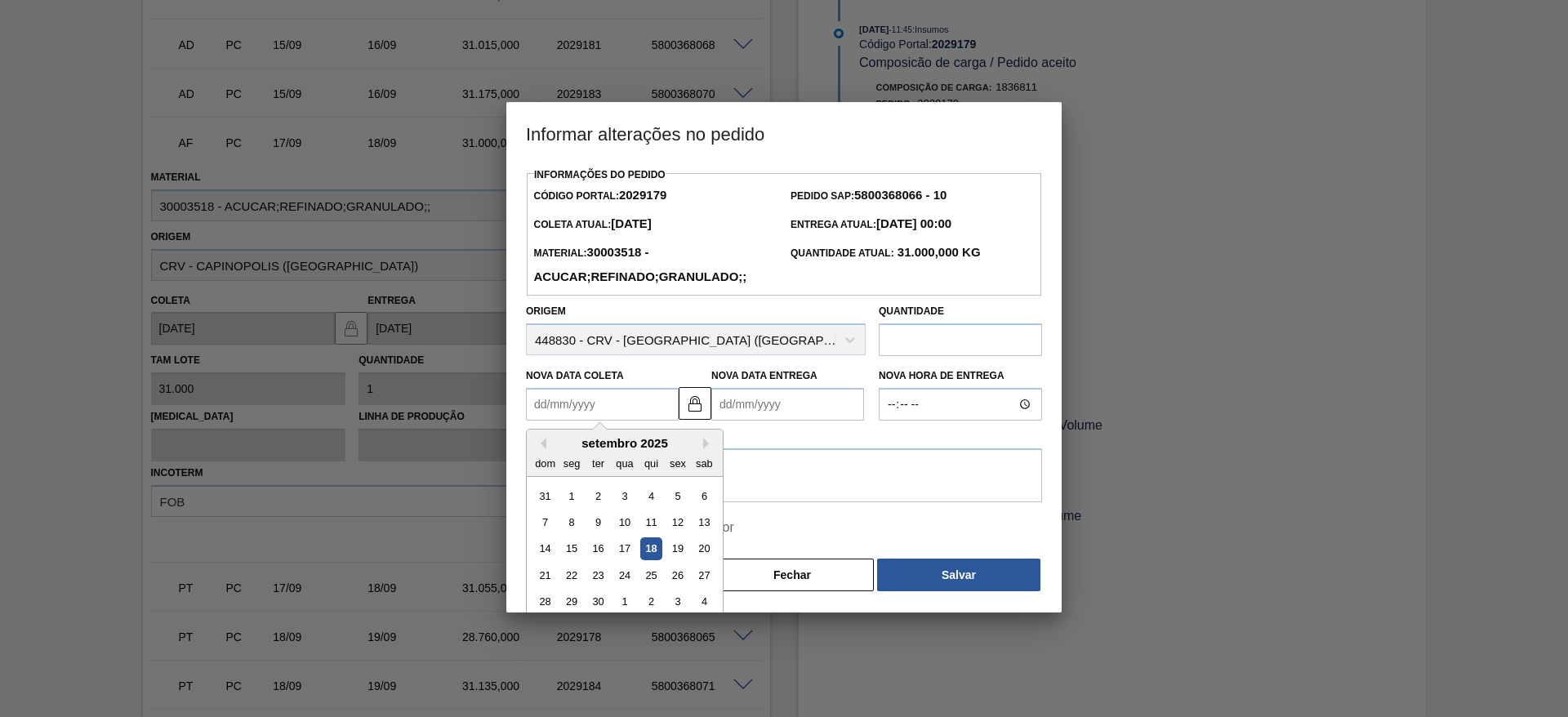
click at [553, 415] on Coleta2029179 "Nova Data Coleta" at bounding box center [602, 404] width 153 height 33
click at [682, 559] on div "19" at bounding box center [677, 549] width 22 height 22
type Coleta2029179 "[DATE]"
type Entrega2029179 "[DATE]"
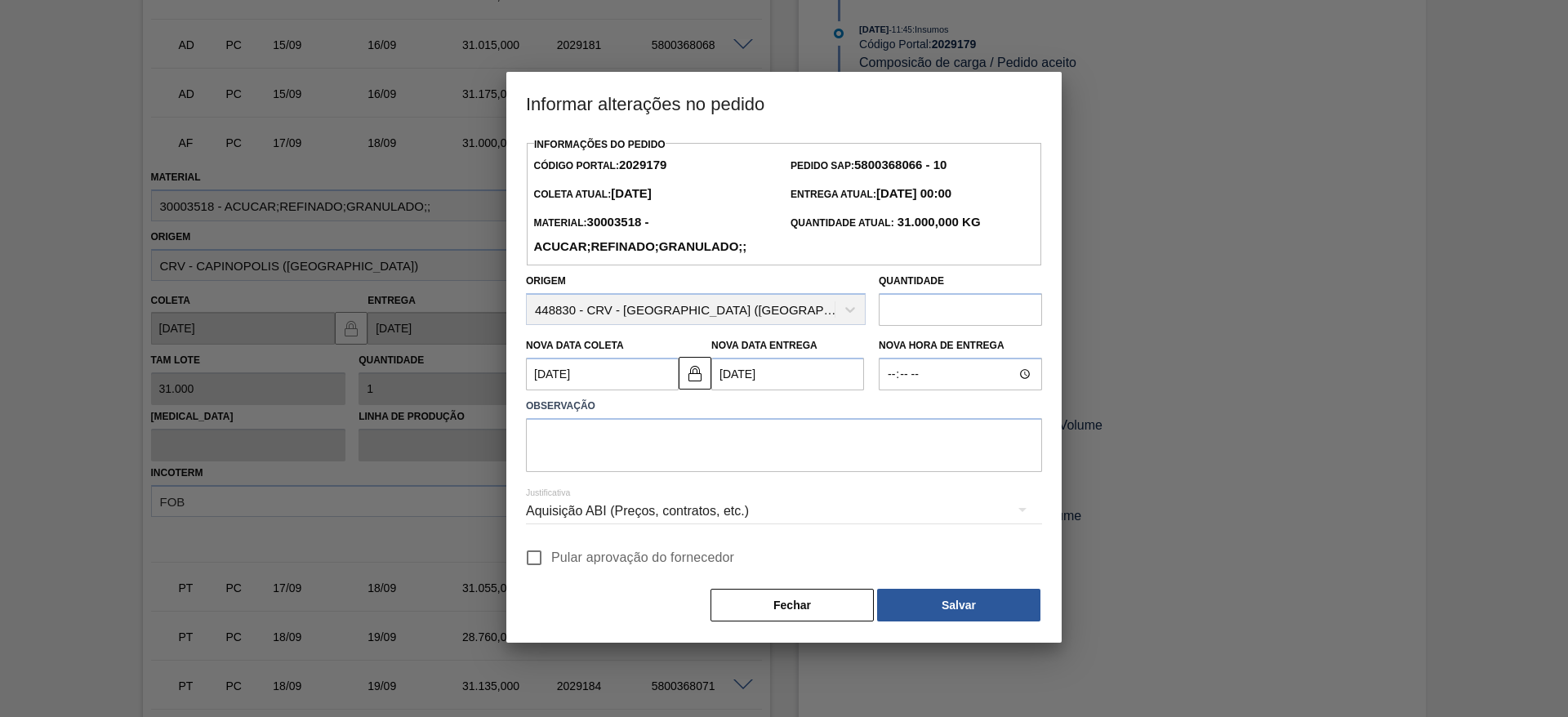
click at [558, 559] on span "Pular aprovação do fornecedor" at bounding box center [642, 558] width 183 height 20
click at [551, 559] on input "Pular aprovação do fornecedor" at bounding box center [534, 557] width 35 height 35
checkbox input "true"
click at [606, 440] on textarea at bounding box center [784, 445] width 516 height 54
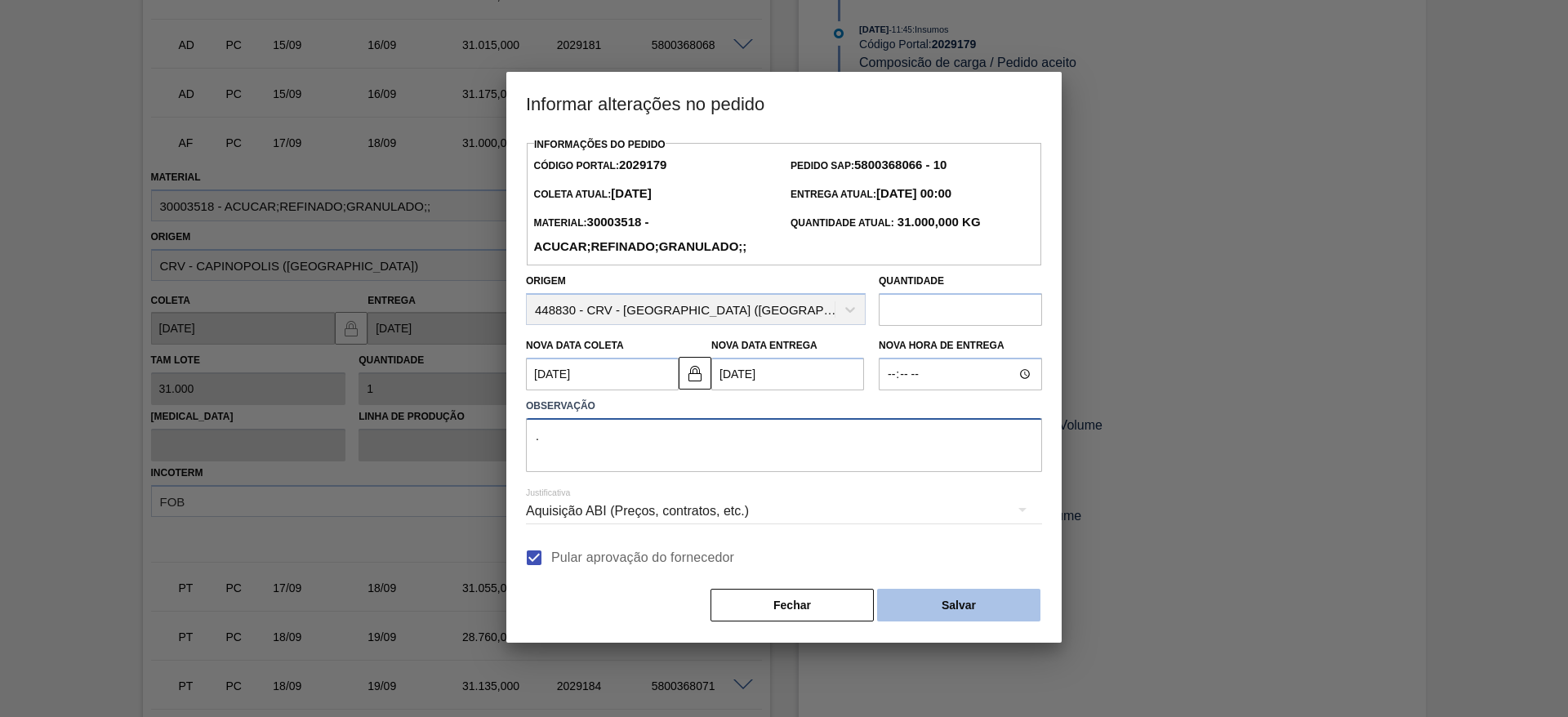
type textarea "."
click at [956, 613] on button "Salvar" at bounding box center [959, 605] width 163 height 33
click at [959, 601] on button "Salvar" at bounding box center [959, 605] width 163 height 33
click at [956, 615] on button "Salvar" at bounding box center [959, 605] width 163 height 33
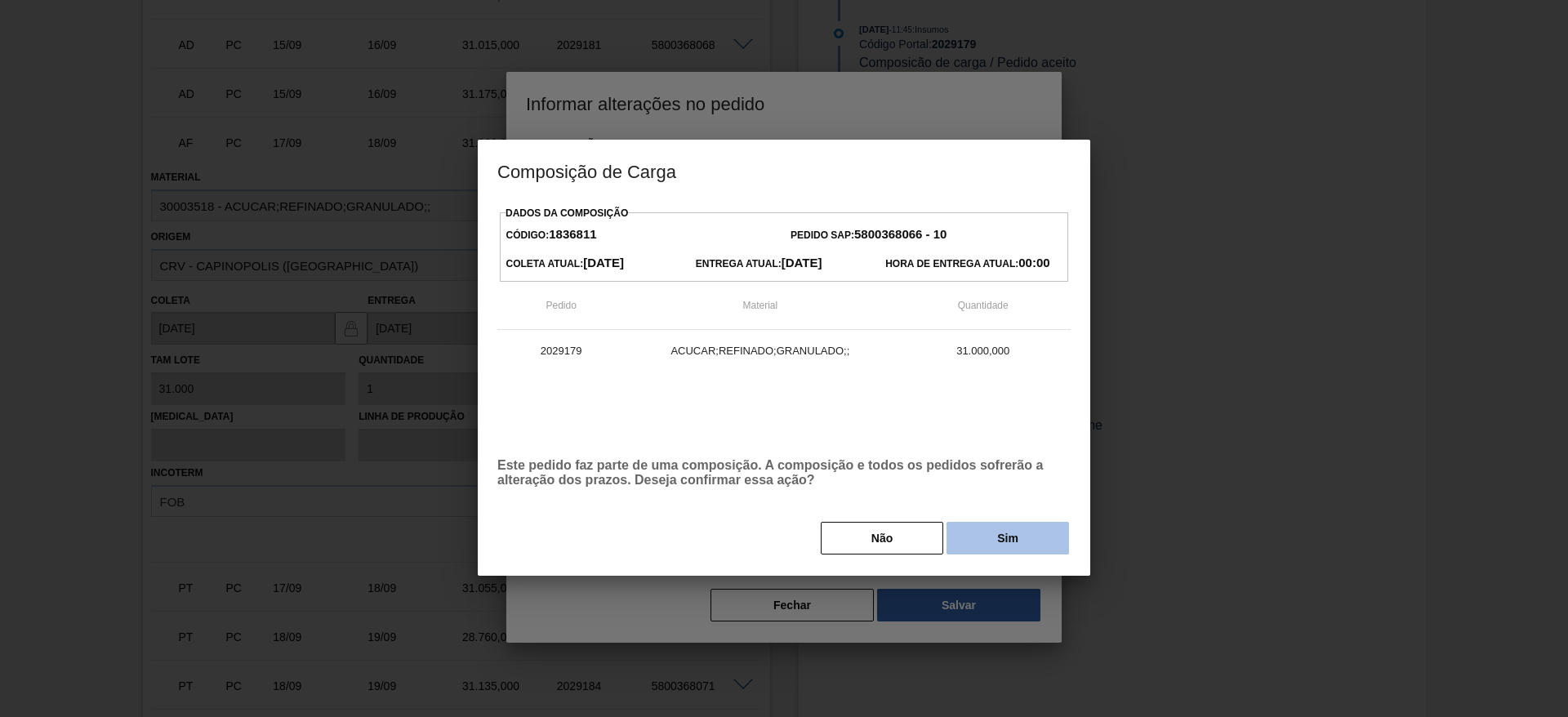
click at [1000, 540] on button "Sim" at bounding box center [1007, 538] width 123 height 33
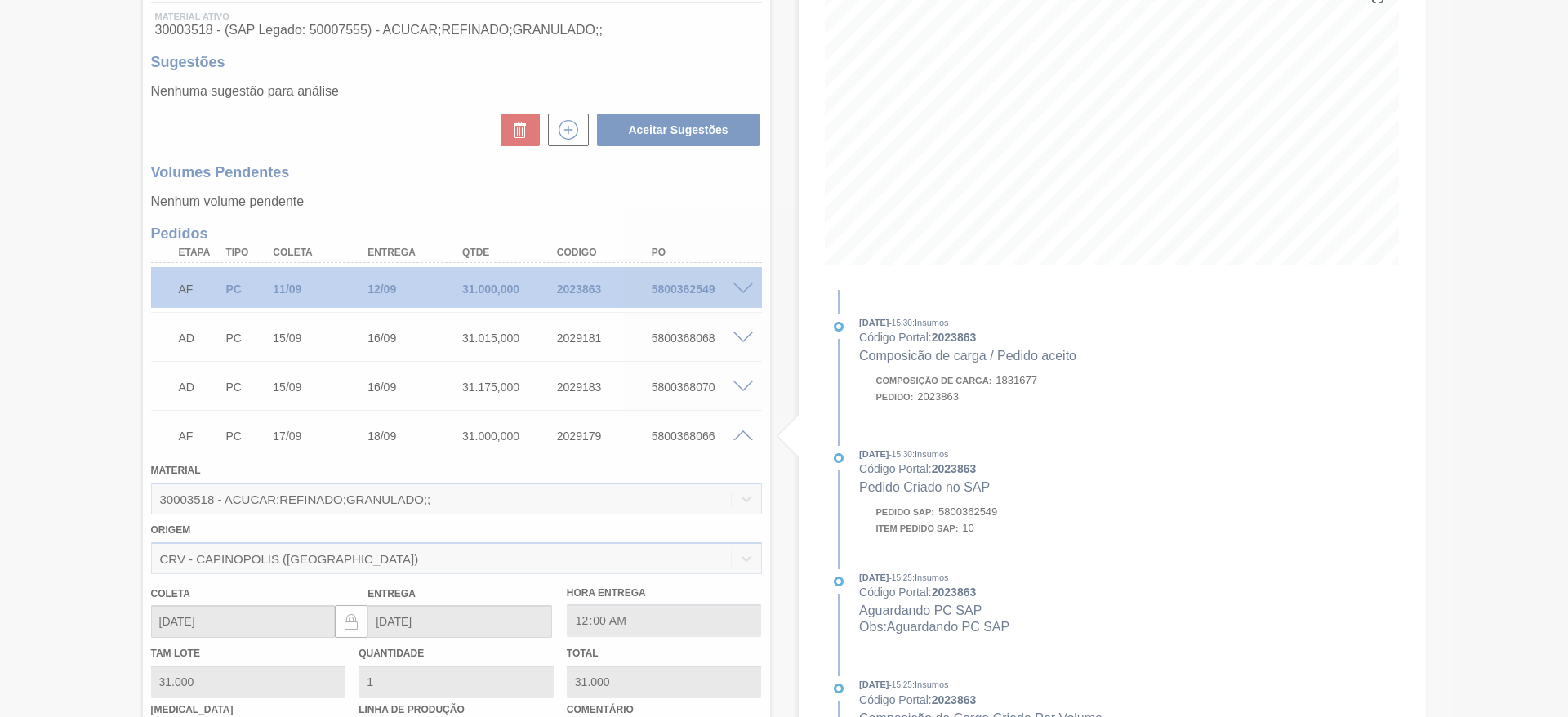
type input "."
type input "[DATE]"
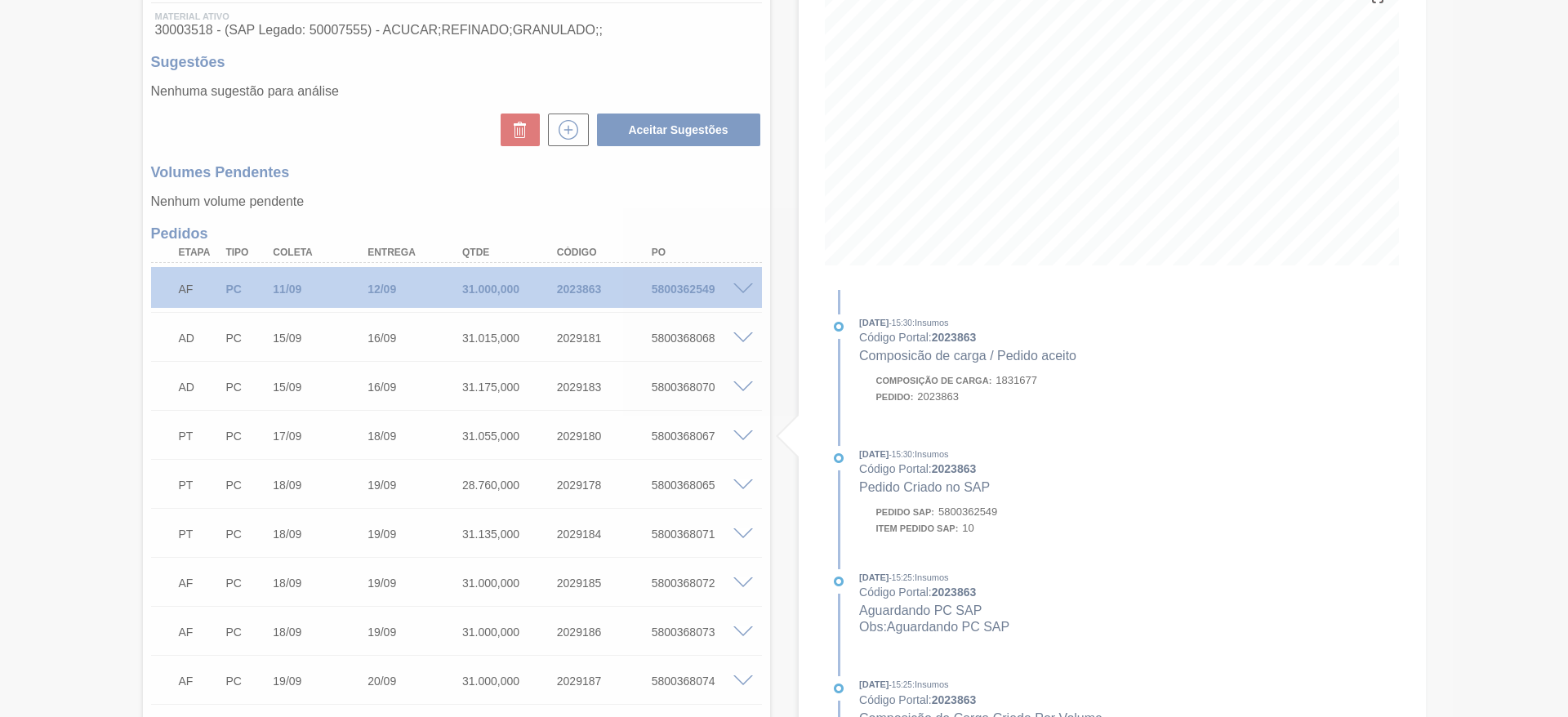
scroll to position [213, 0]
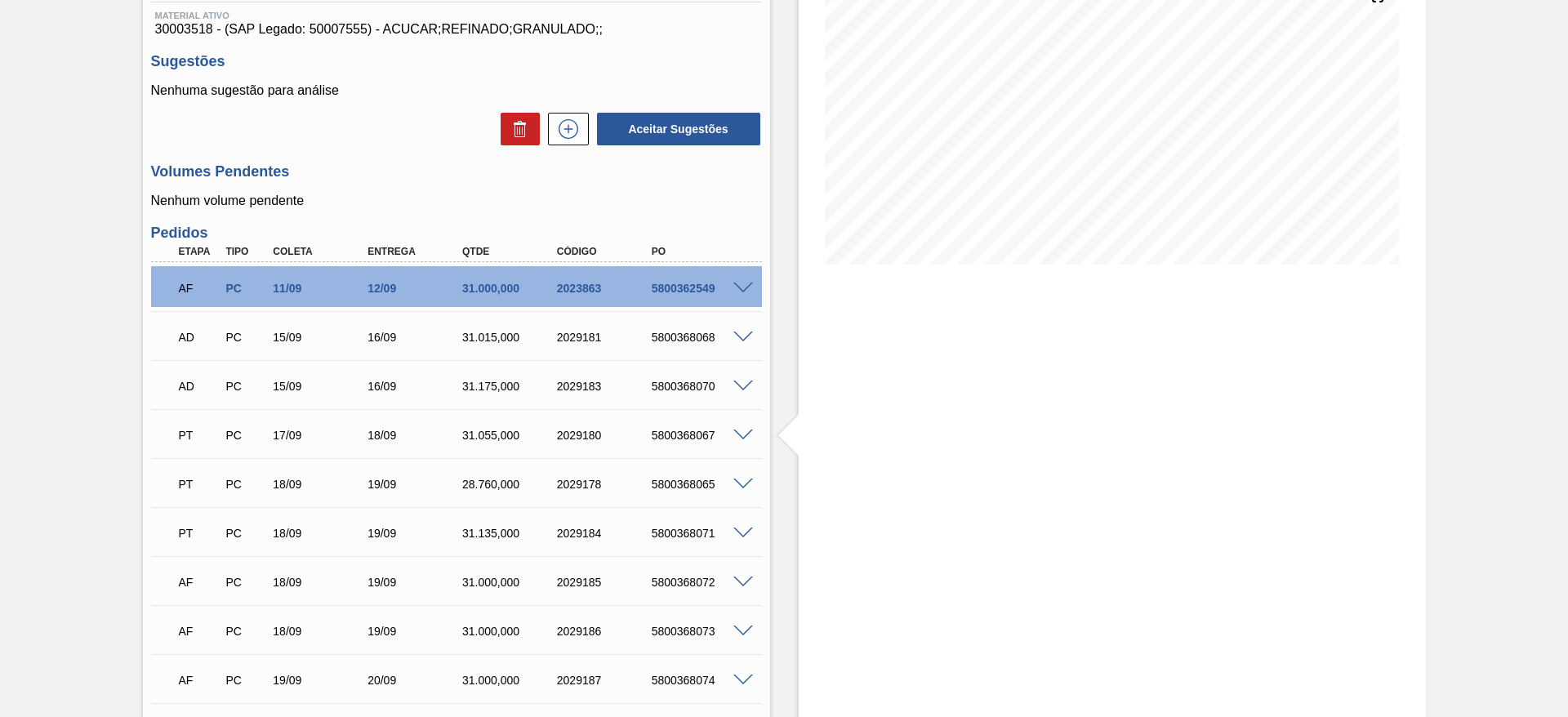
click at [741, 285] on span at bounding box center [743, 289] width 20 height 12
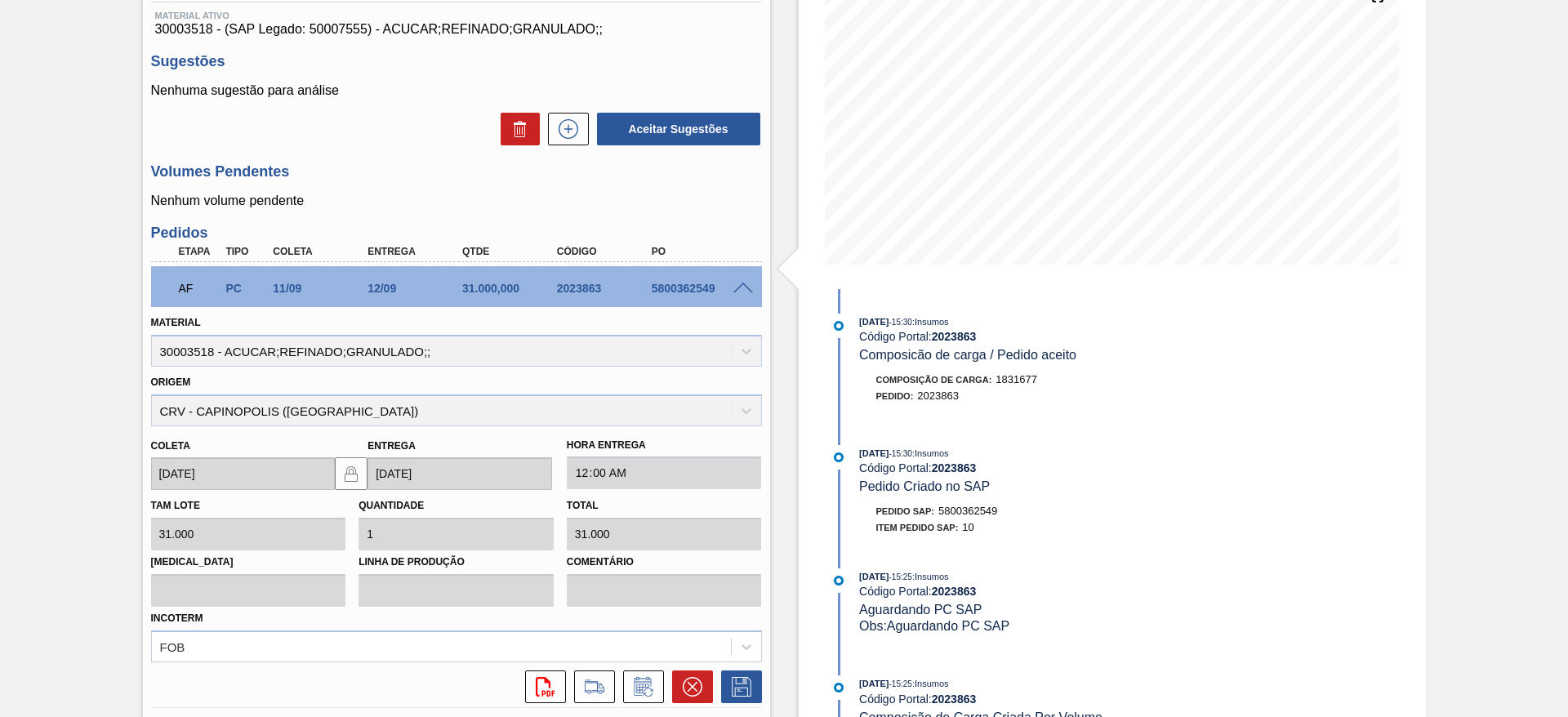
scroll to position [580, 0]
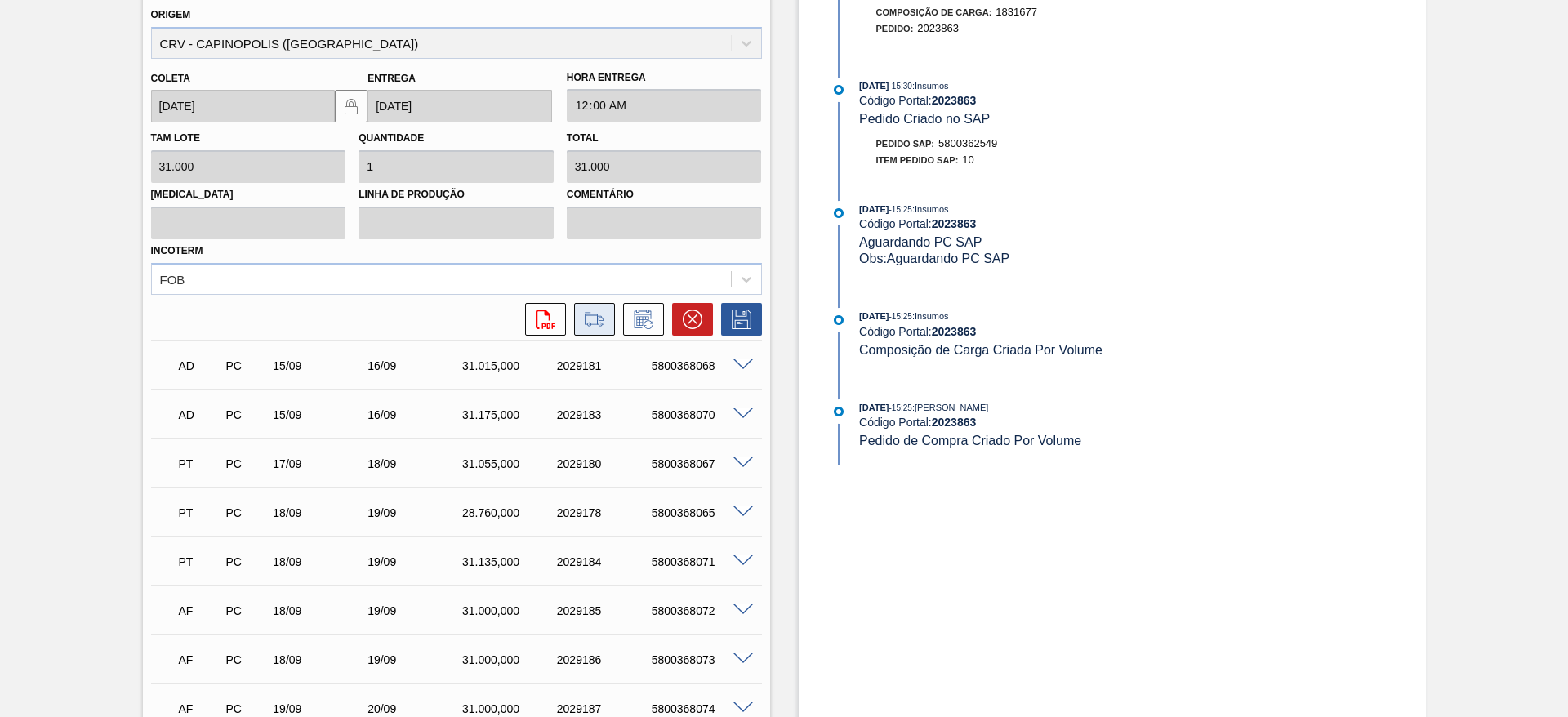
click at [597, 315] on icon at bounding box center [593, 319] width 26 height 20
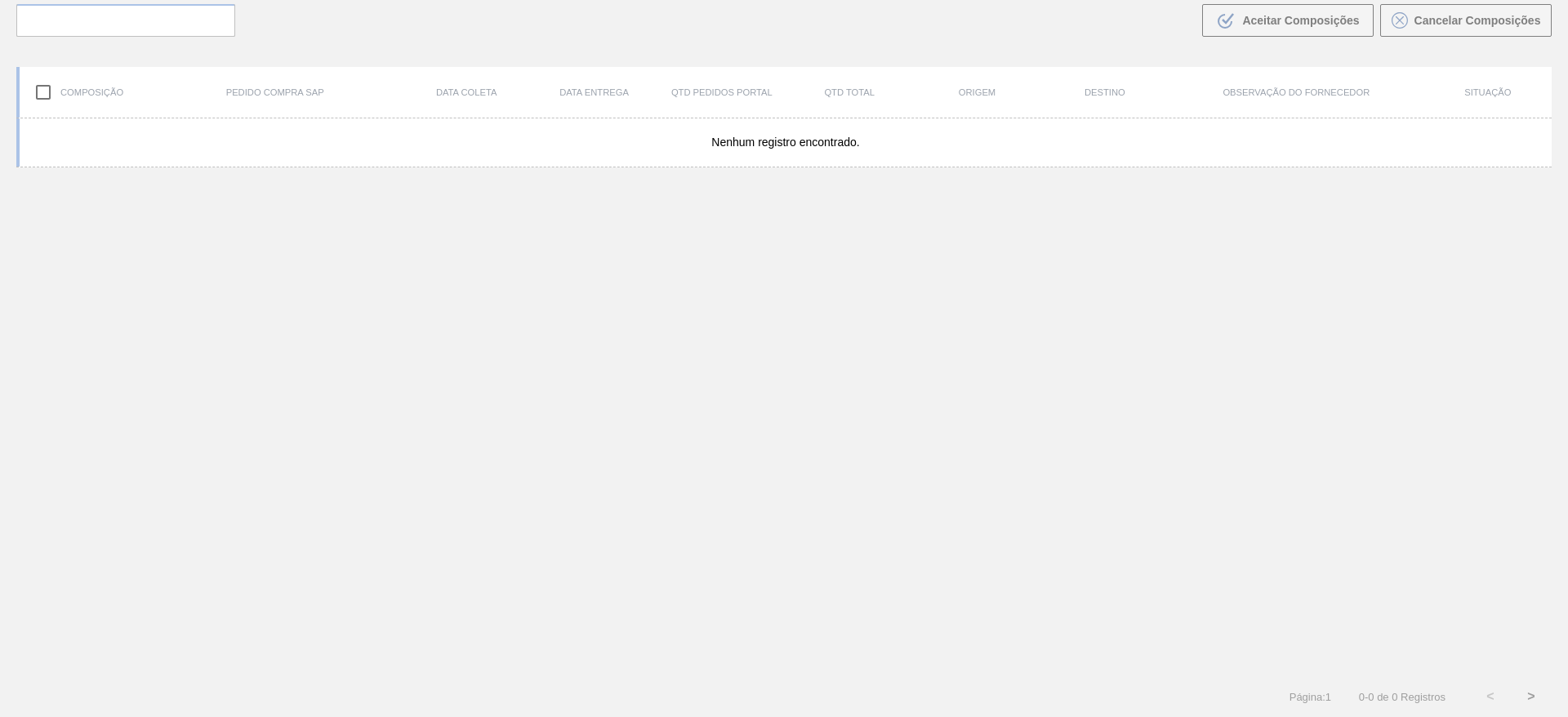
scroll to position [117, 0]
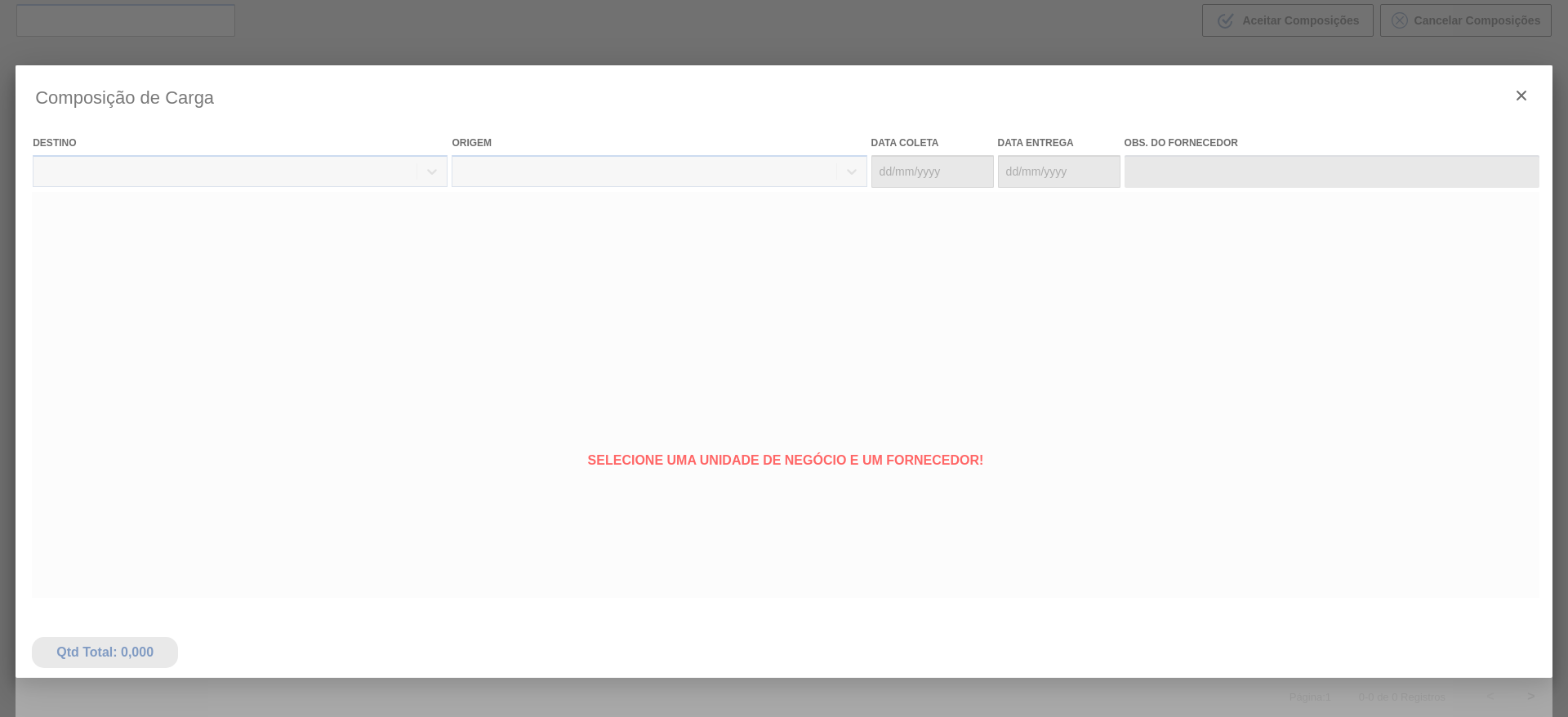
type coleta "11/09/2025"
type entrega "12/09/2025"
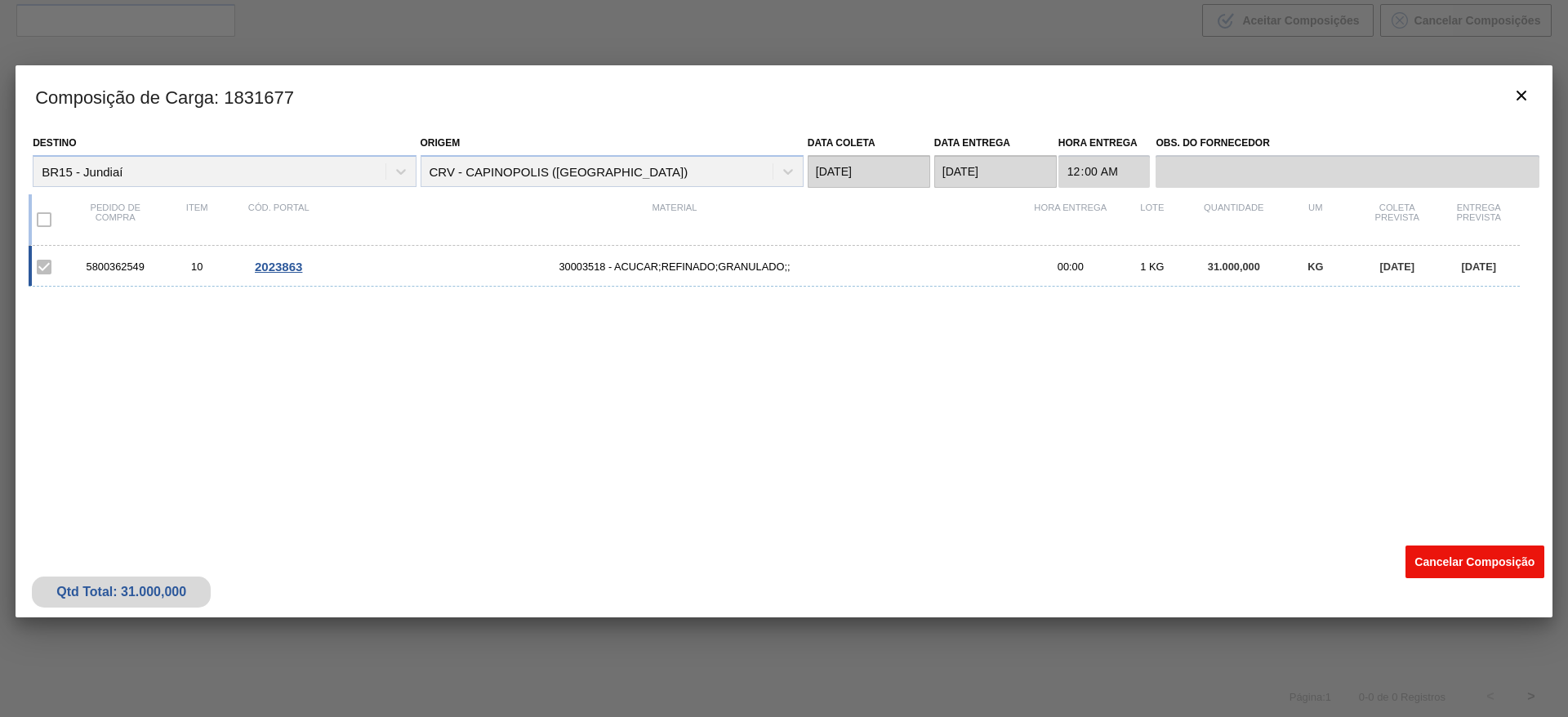
click at [1467, 559] on button "Cancelar Composição" at bounding box center [1475, 562] width 139 height 33
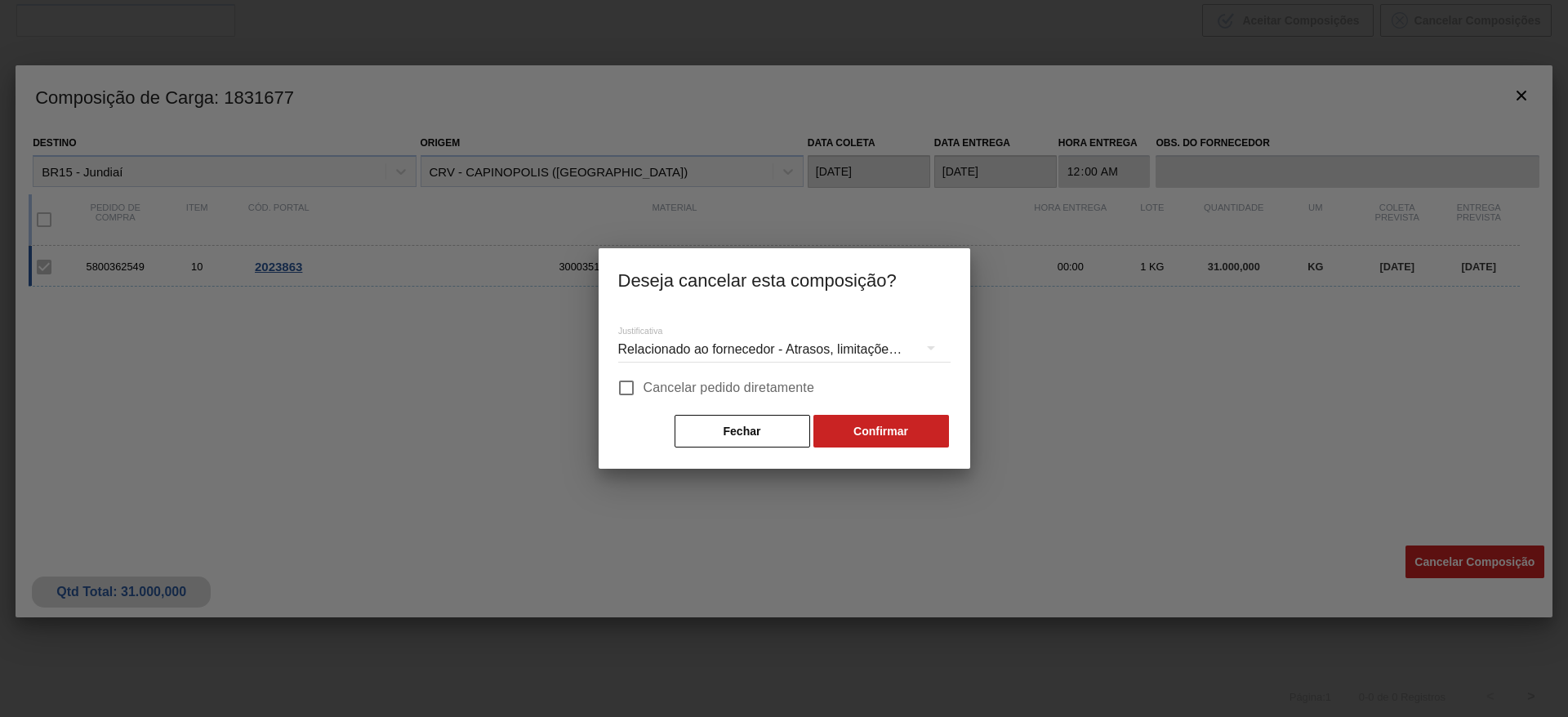
click at [800, 388] on span "Cancelar pedido diretamente" at bounding box center [728, 388] width 171 height 20
click at [643, 388] on input "Cancelar pedido diretamente" at bounding box center [626, 387] width 35 height 35
checkbox input "true"
click at [870, 446] on button "Confirmar" at bounding box center [880, 431] width 136 height 33
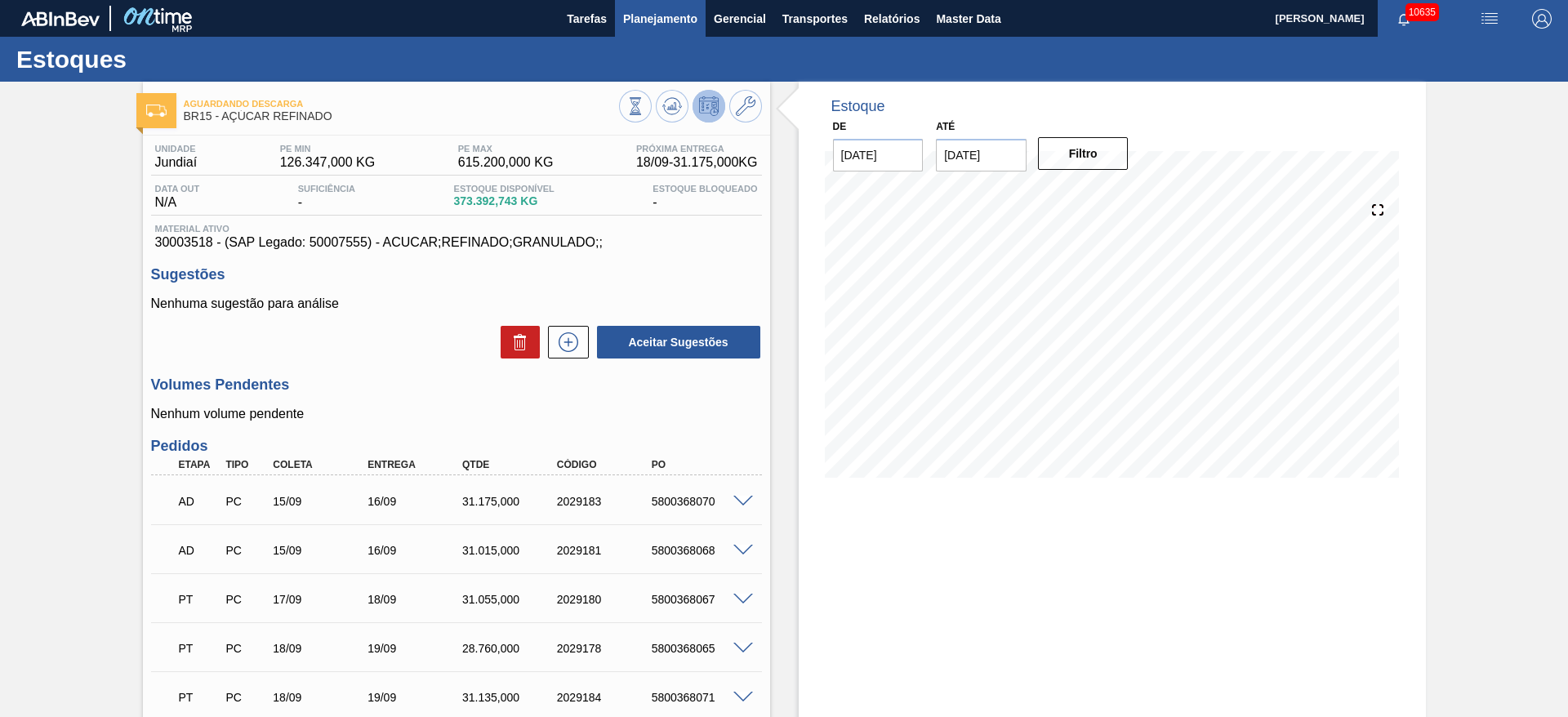
click at [665, 9] on span "Planejamento" at bounding box center [660, 19] width 75 height 20
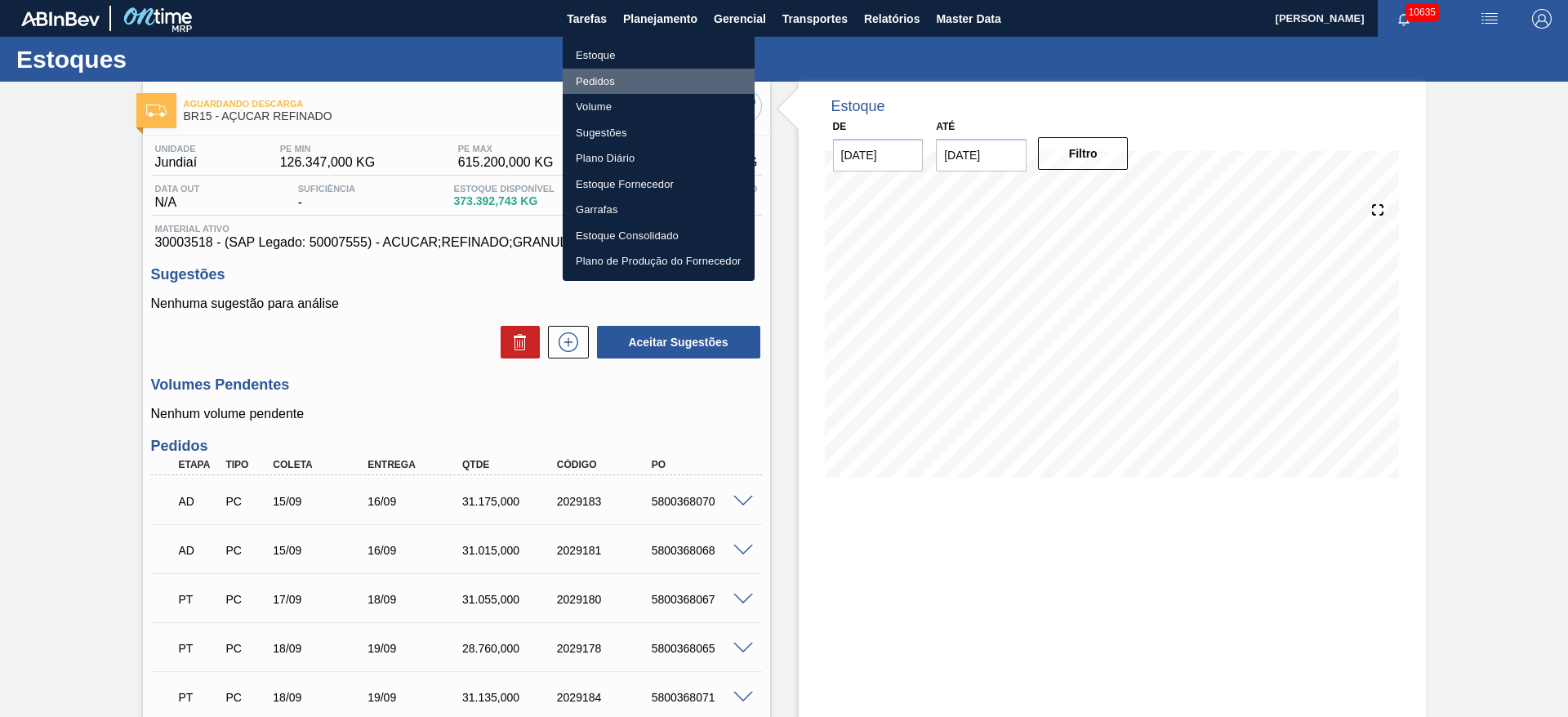
click at [671, 86] on li "Pedidos" at bounding box center [658, 81] width 192 height 26
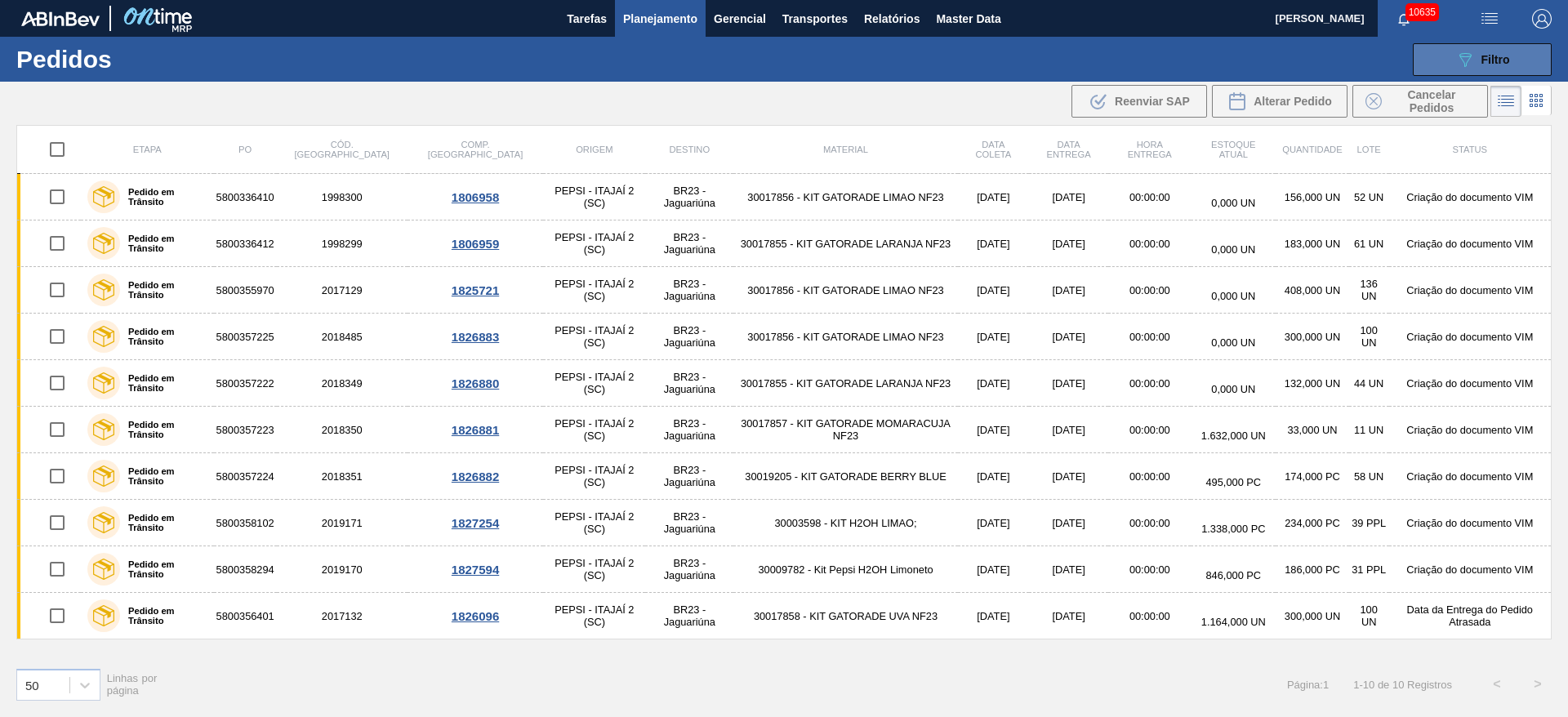
click at [1447, 56] on button "089F7B8B-B2A5-4AFE-B5C0-19BA573D28AC Filtro" at bounding box center [1482, 60] width 139 height 33
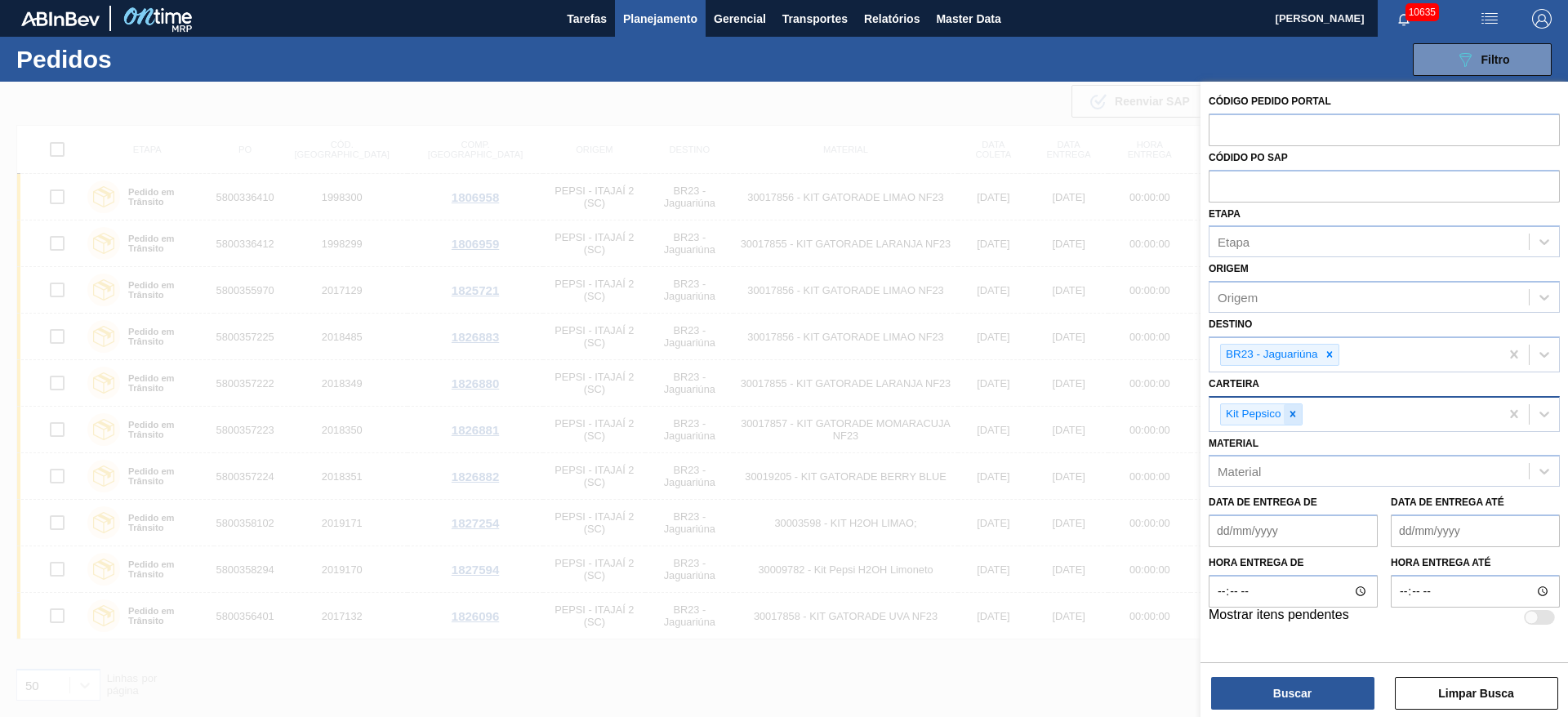
click at [1292, 414] on icon at bounding box center [1292, 413] width 5 height 5
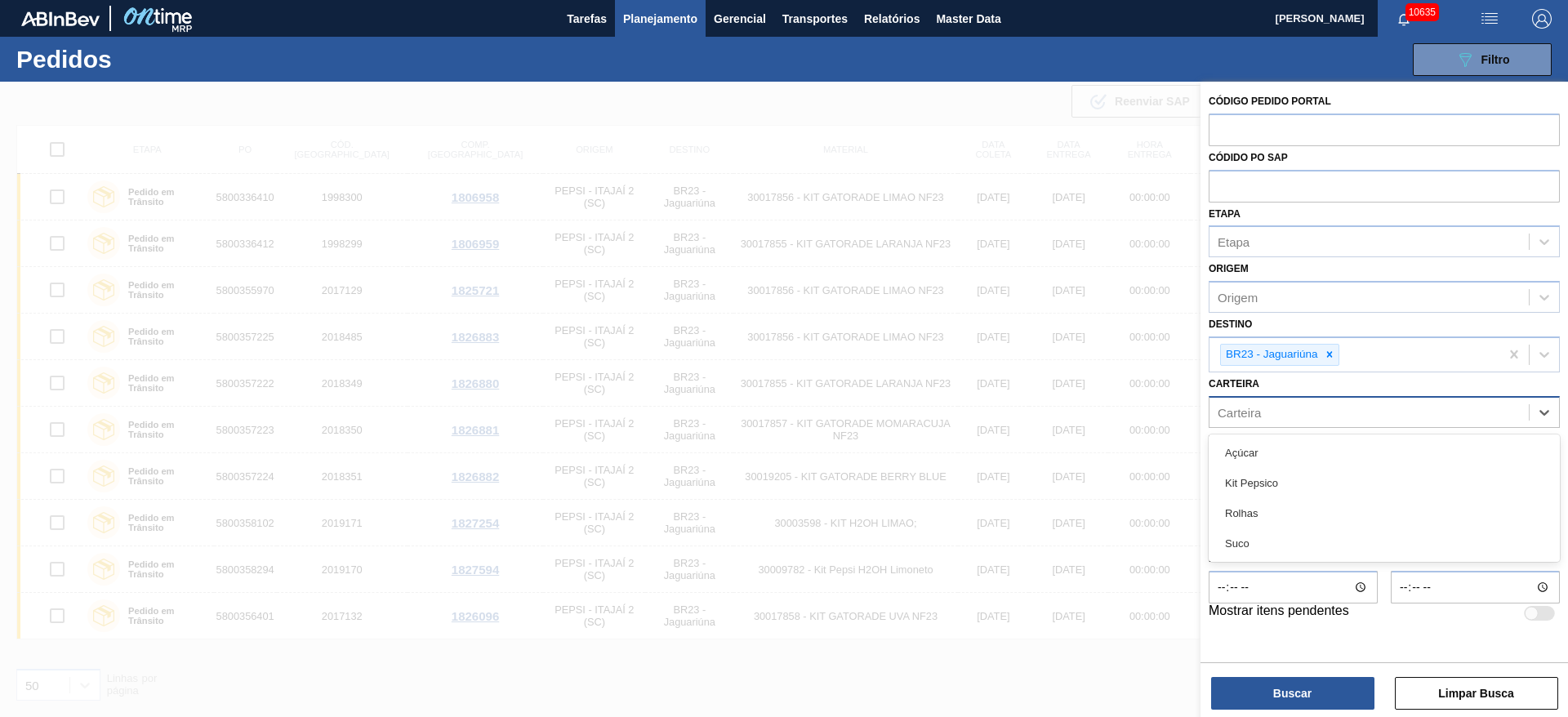
click at [1292, 414] on div "Carteira" at bounding box center [1368, 411] width 319 height 24
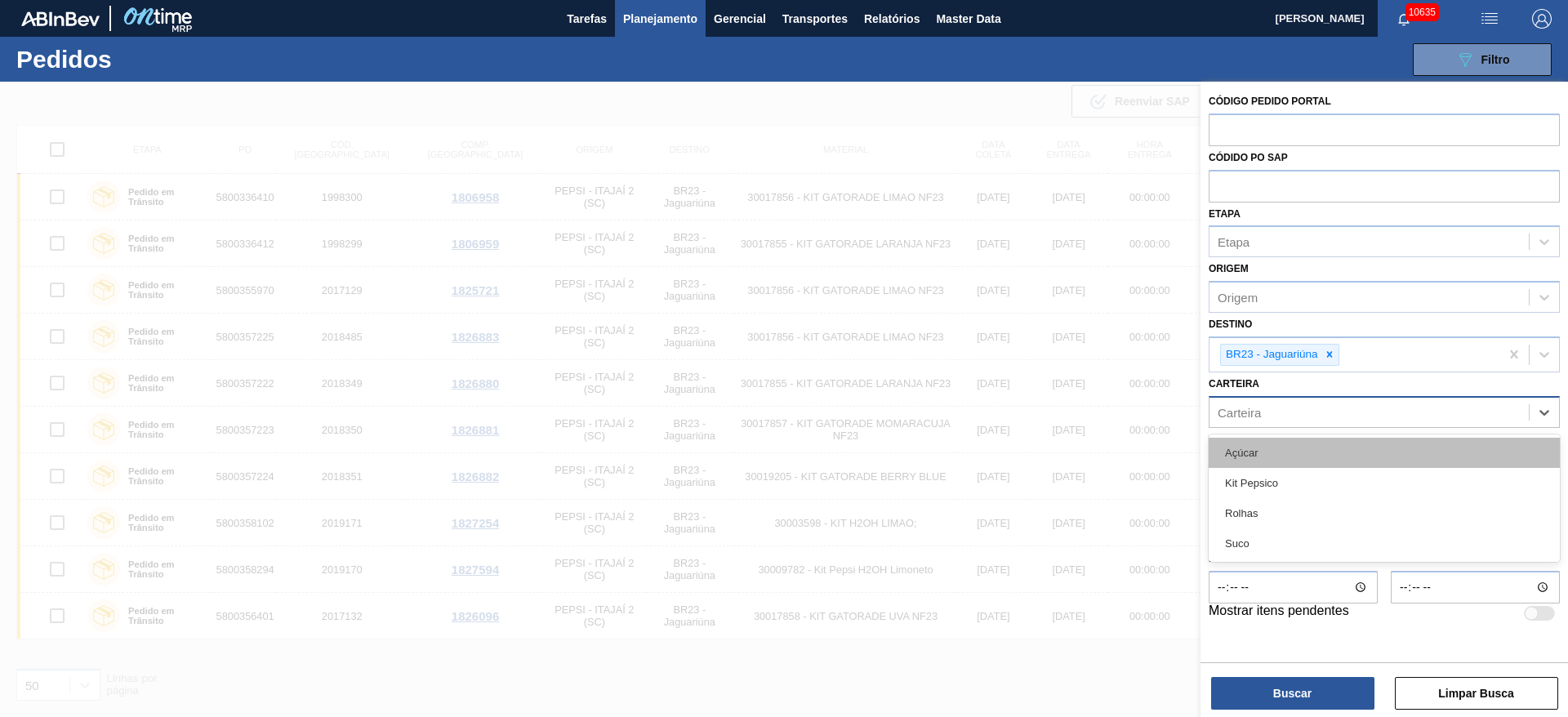
click at [1278, 442] on div "Açúcar" at bounding box center [1383, 453] width 351 height 30
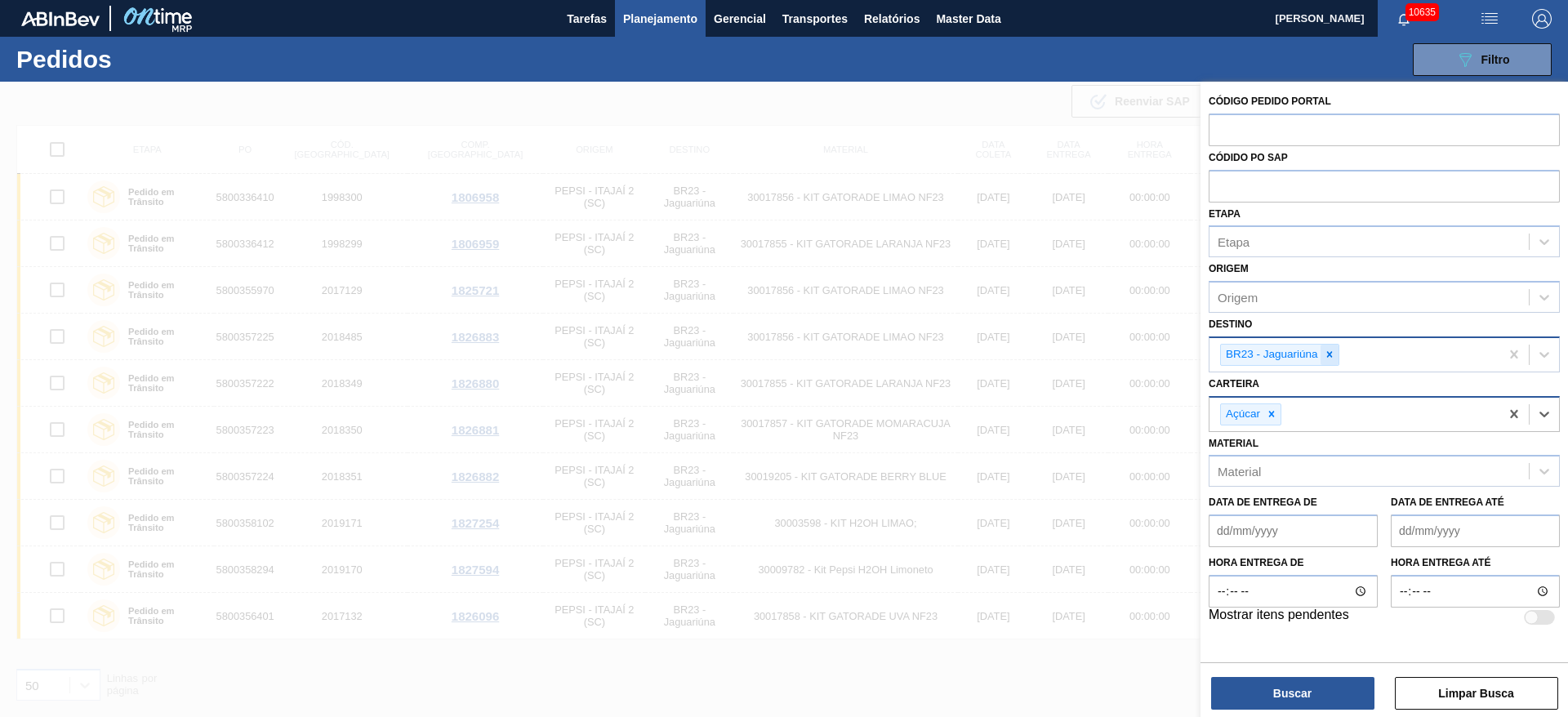
click at [1330, 351] on icon at bounding box center [1329, 354] width 12 height 12
type input "15"
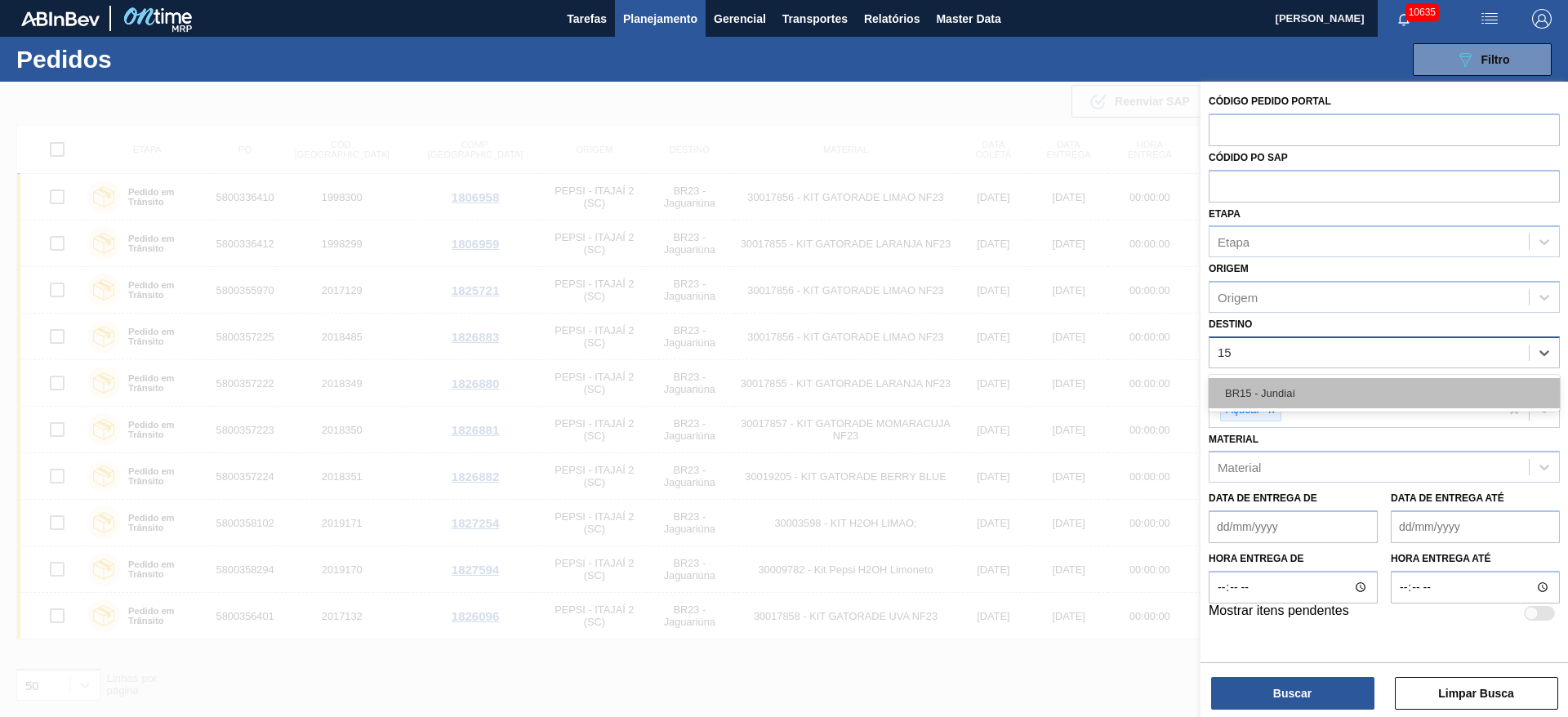
click at [1259, 388] on div "BR15 - Jundiaí" at bounding box center [1383, 394] width 351 height 30
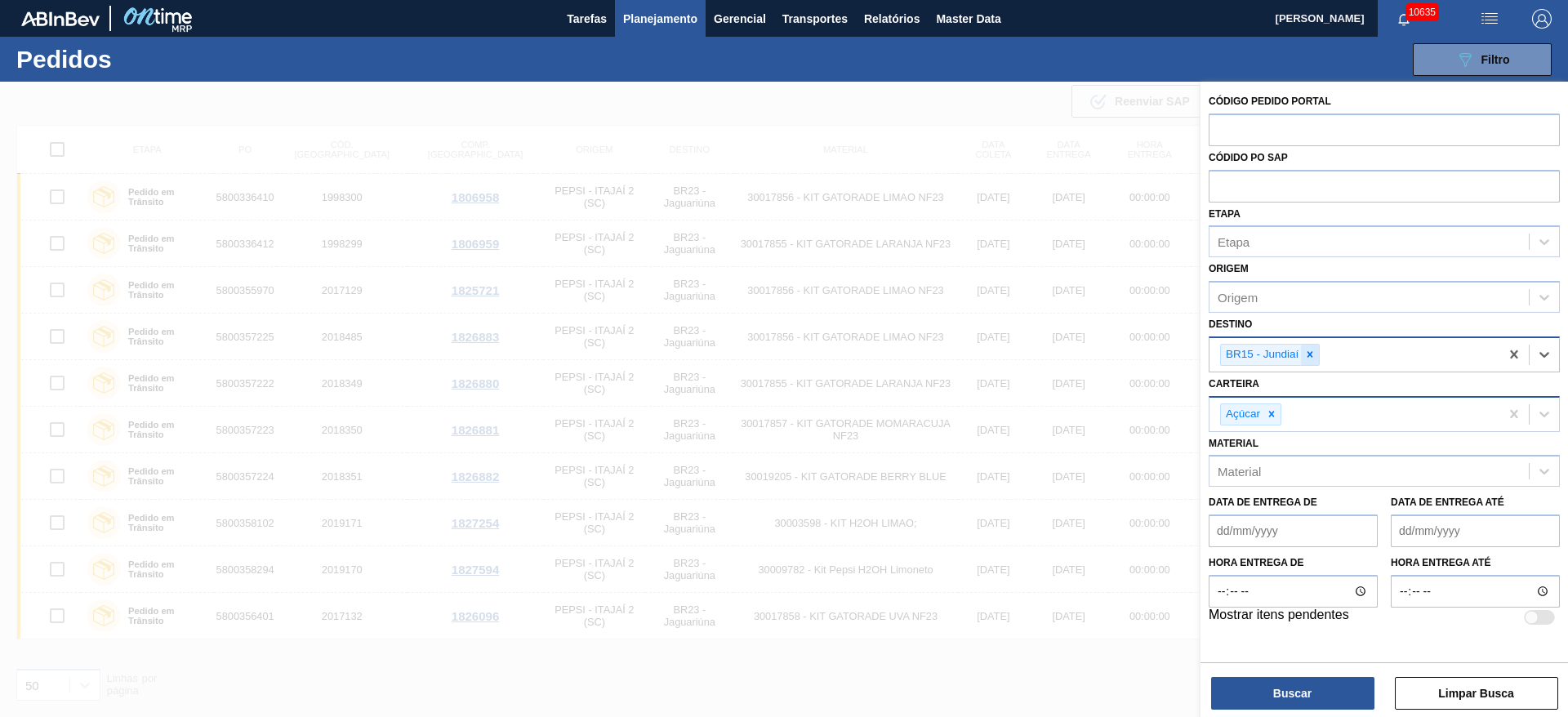
click at [1301, 363] on div at bounding box center [1309, 355] width 18 height 20
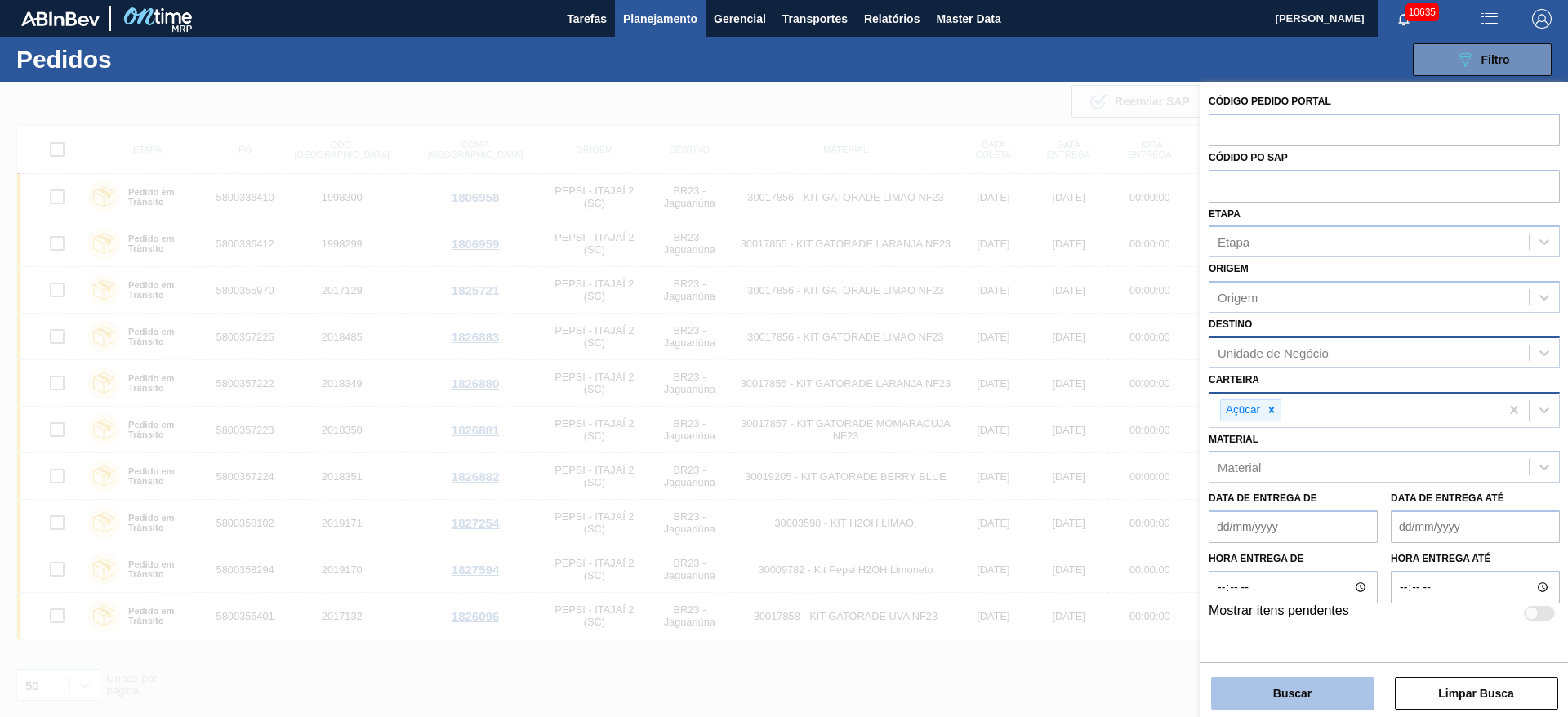
click at [1306, 683] on button "Buscar" at bounding box center [1293, 693] width 163 height 33
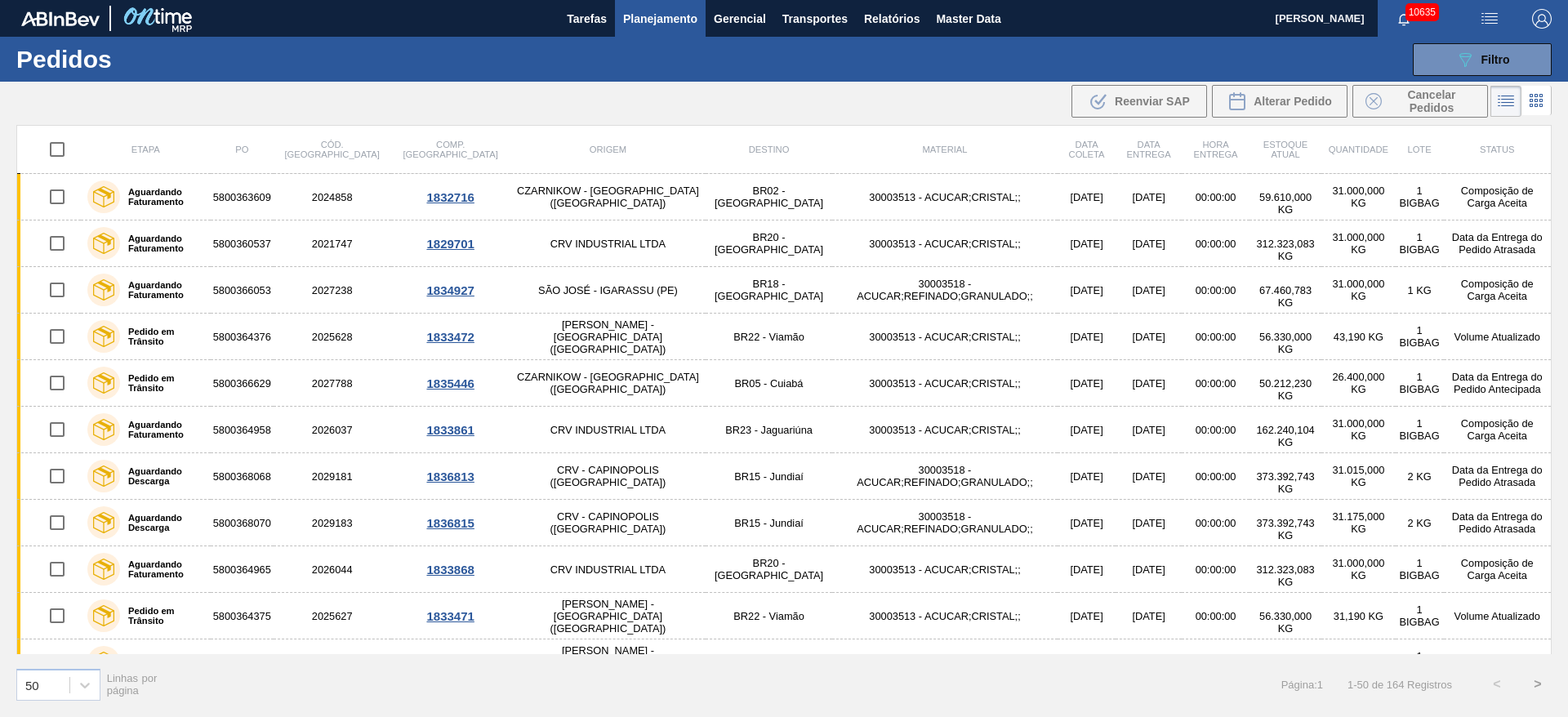
click at [470, 106] on div ".b{fill:var(--color-action-default)} Reenviar SAP Alterar Pedido Cancelar Pedid…" at bounding box center [784, 101] width 1568 height 39
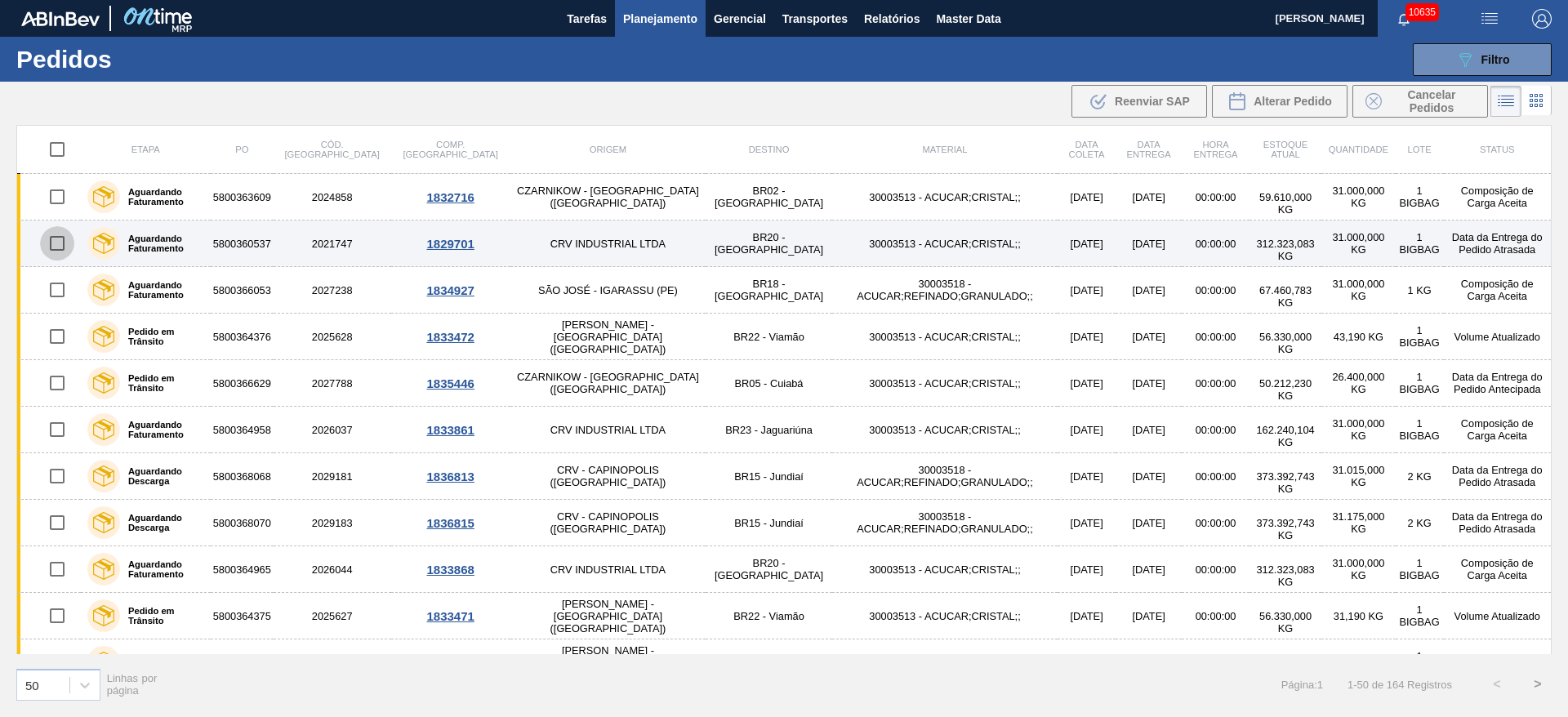
click at [53, 247] on input "checkbox" at bounding box center [57, 243] width 35 height 35
checkbox input "true"
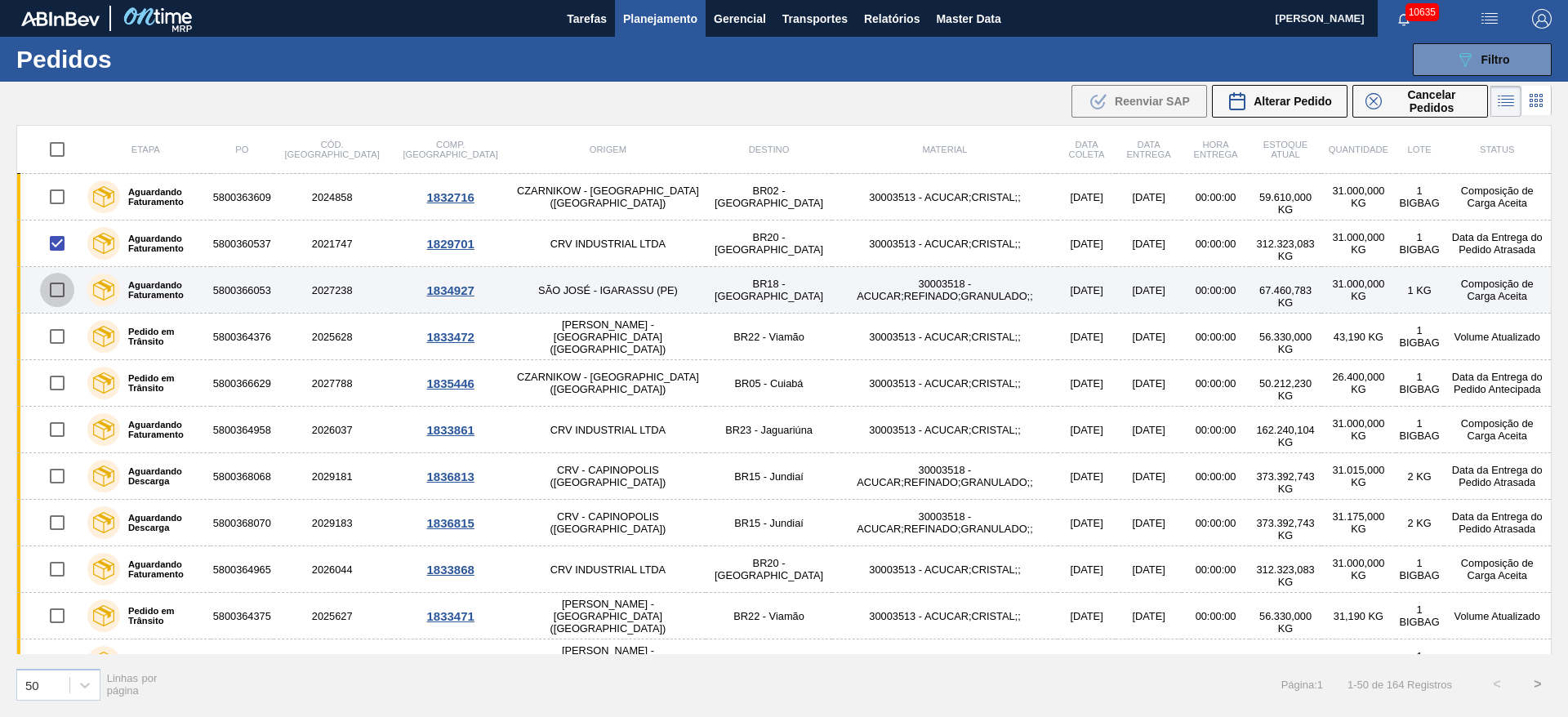
click at [57, 291] on input "checkbox" at bounding box center [57, 290] width 35 height 35
checkbox input "true"
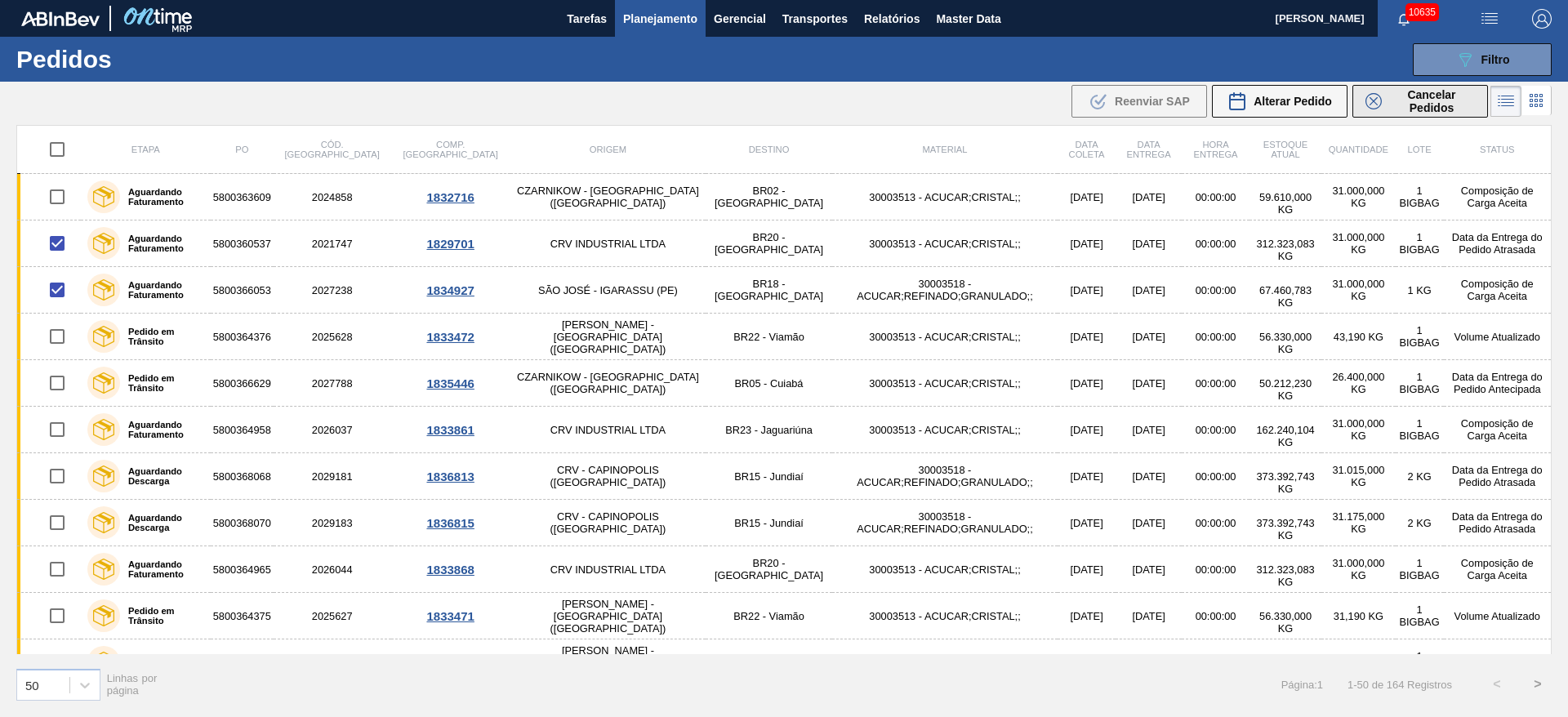
click at [1399, 106] on span "Cancelar Pedidos" at bounding box center [1430, 100] width 86 height 26
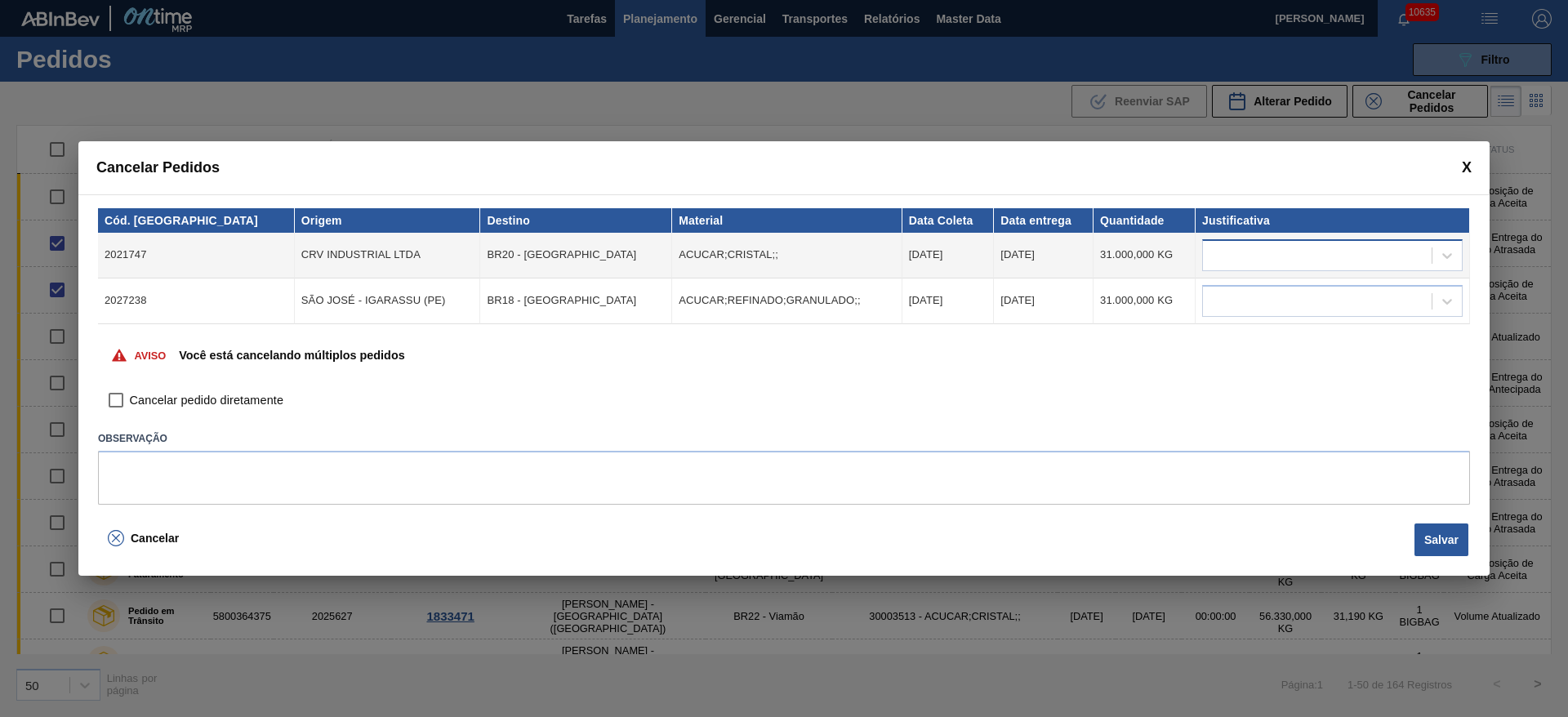
click at [1293, 263] on div at bounding box center [1317, 255] width 228 height 24
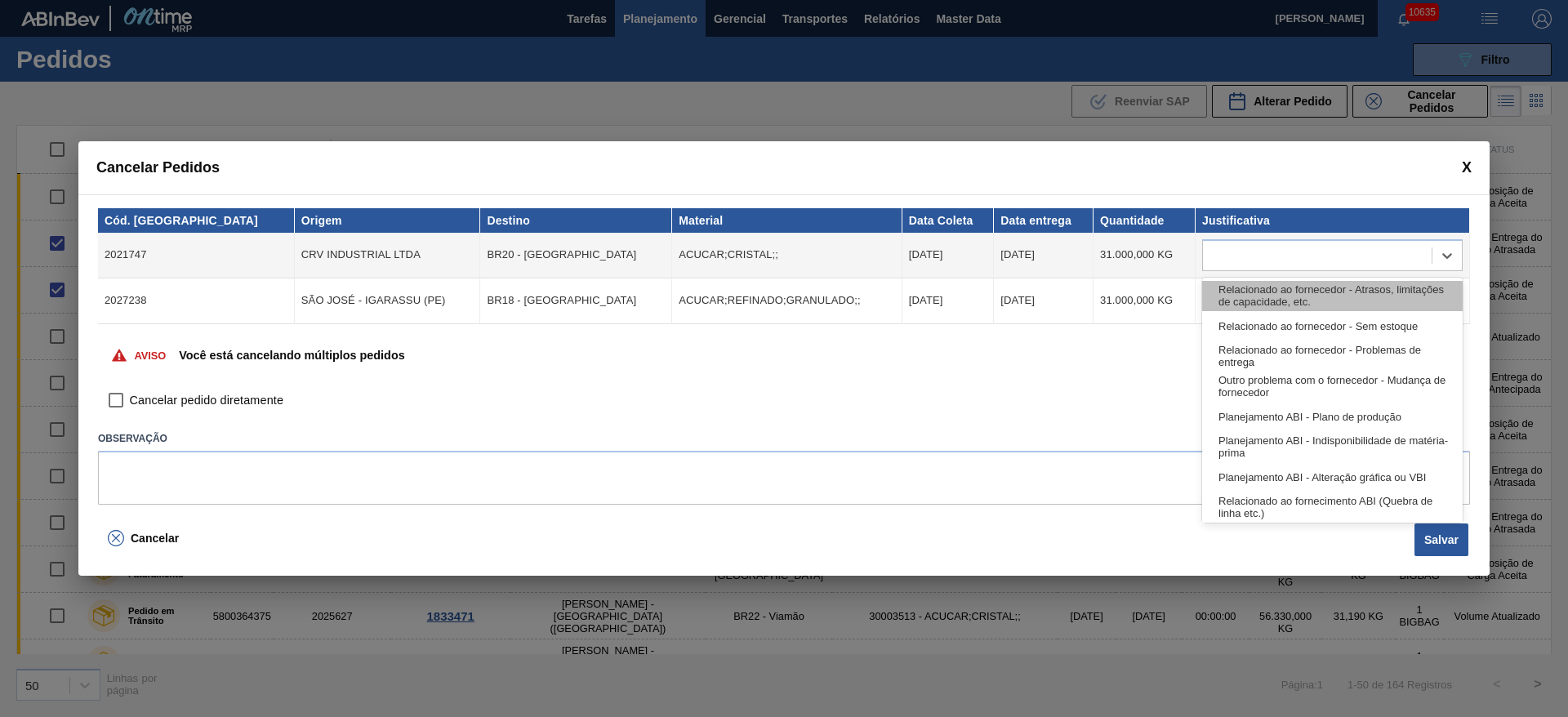
click at [1293, 297] on div "Relacionado ao fornecedor - Atrasos, limitações de capacidade, etc." at bounding box center [1332, 296] width 260 height 30
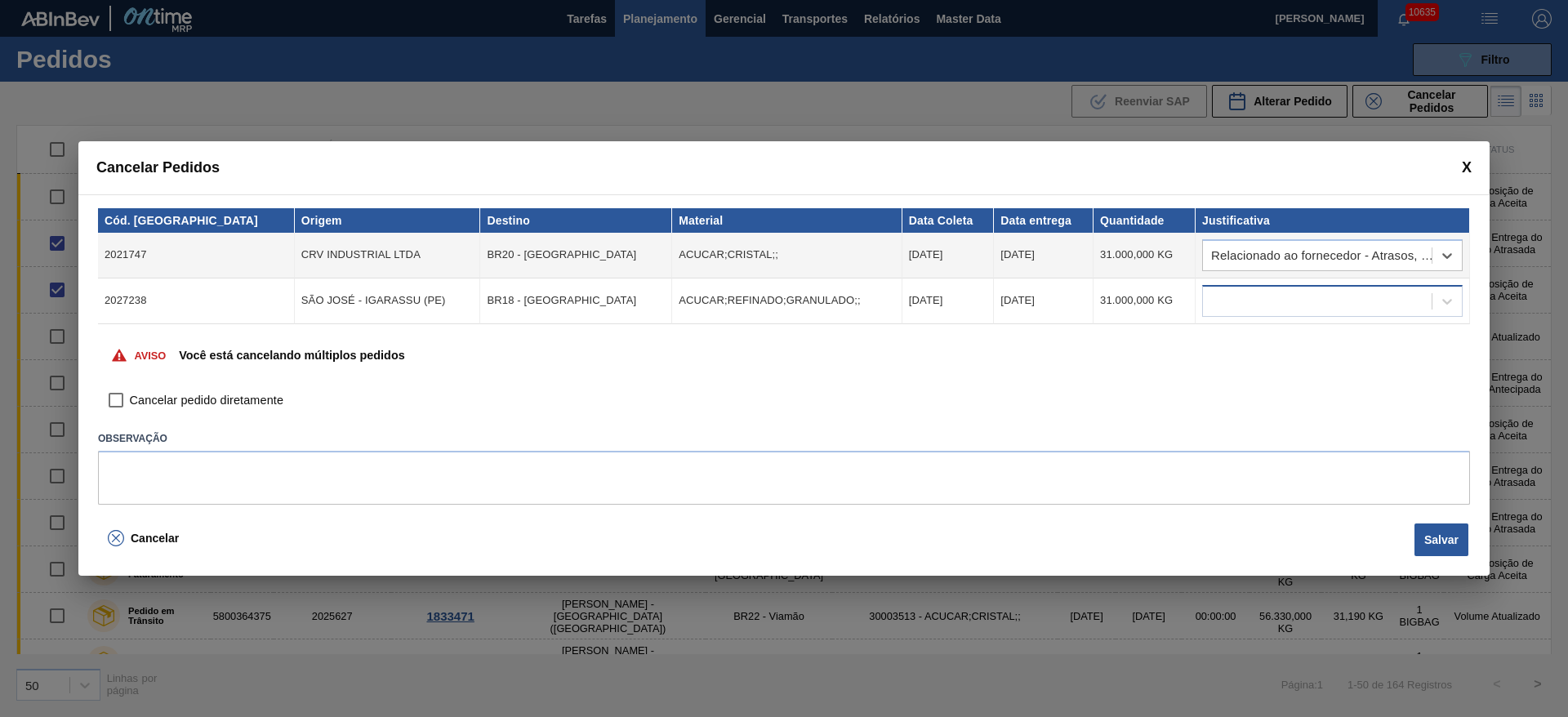
click at [1285, 307] on div at bounding box center [1317, 300] width 228 height 24
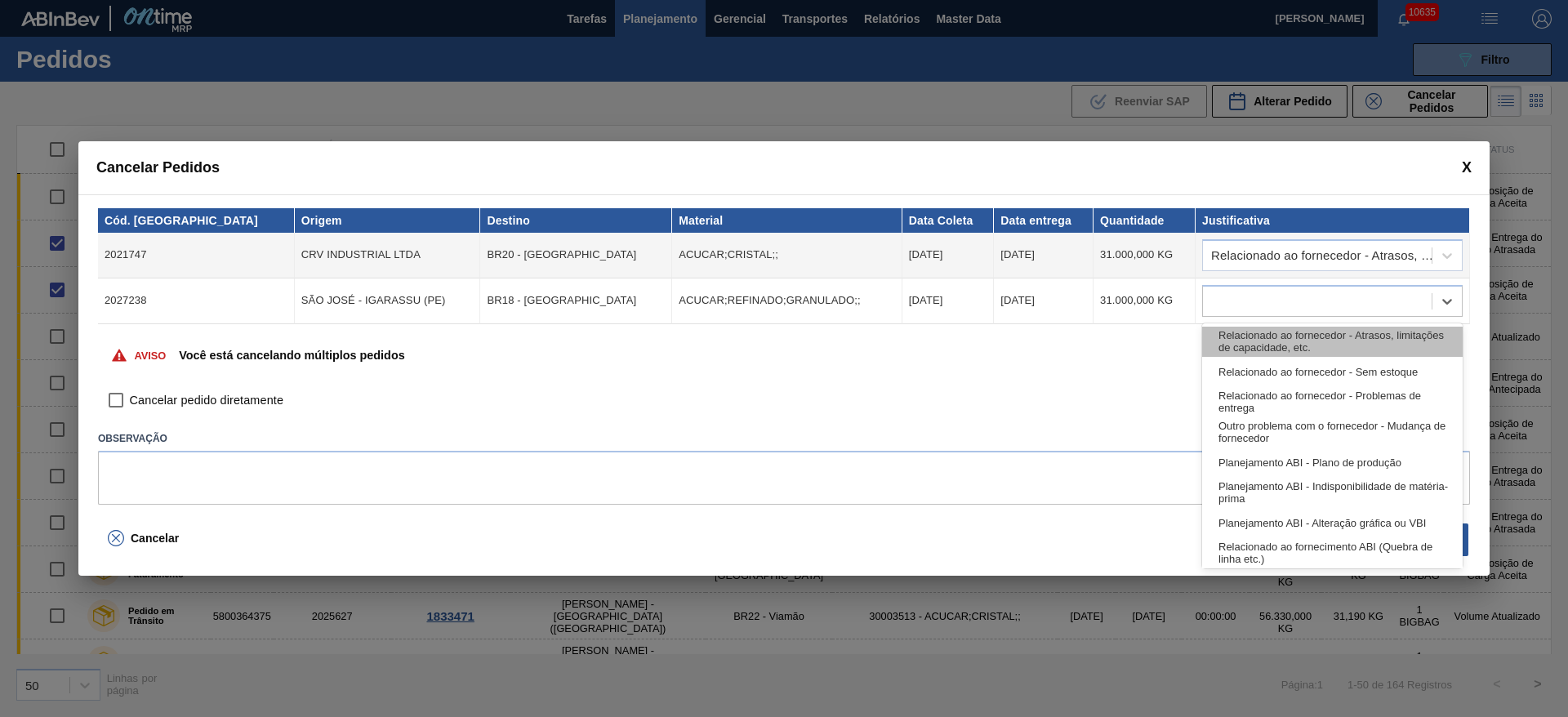
click at [1275, 342] on div "Relacionado ao fornecedor - Atrasos, limitações de capacidade, etc." at bounding box center [1332, 342] width 260 height 30
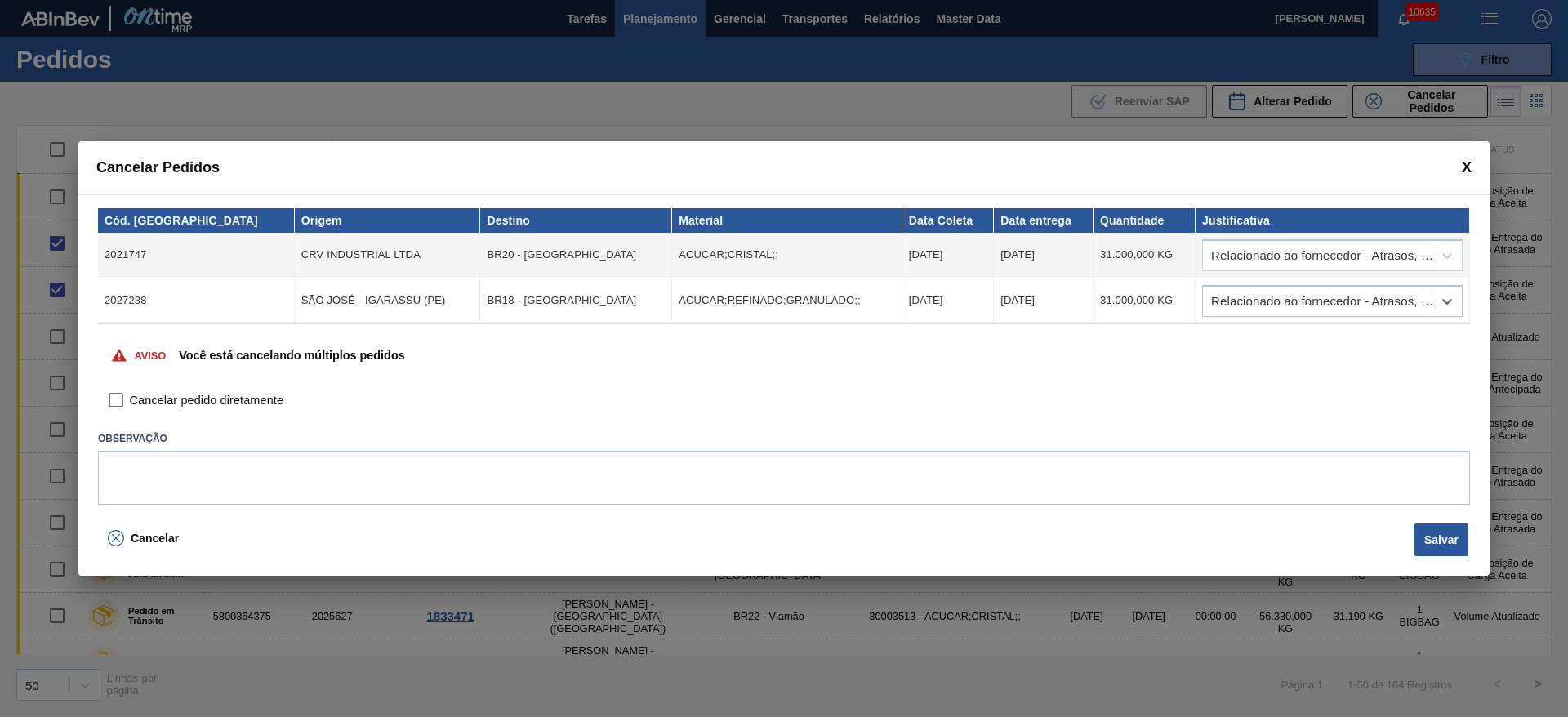
click at [128, 409] on input "Cancelar pedido diretamente" at bounding box center [115, 401] width 28 height 28
checkbox input "true"
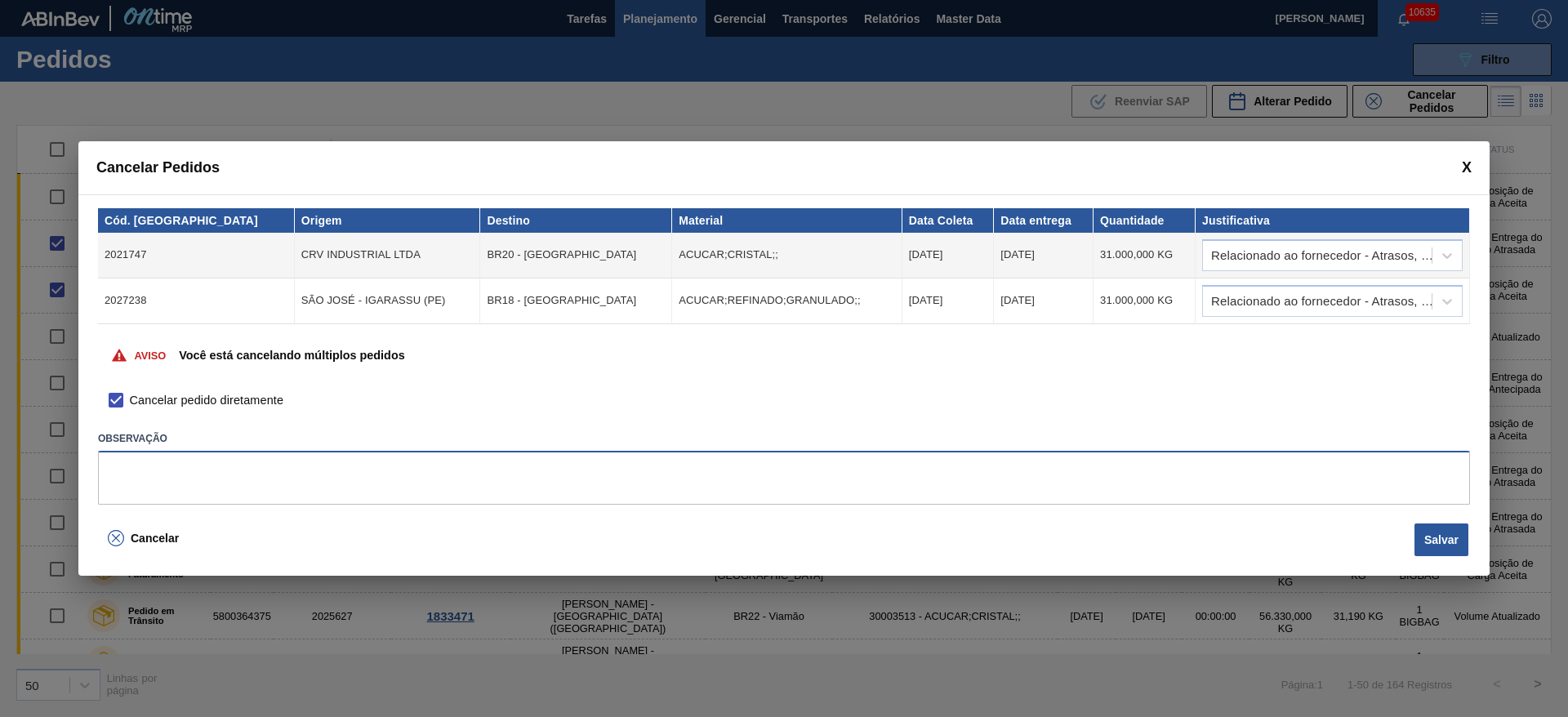
click at [1214, 497] on textarea at bounding box center [784, 477] width 1372 height 54
type textarea "."
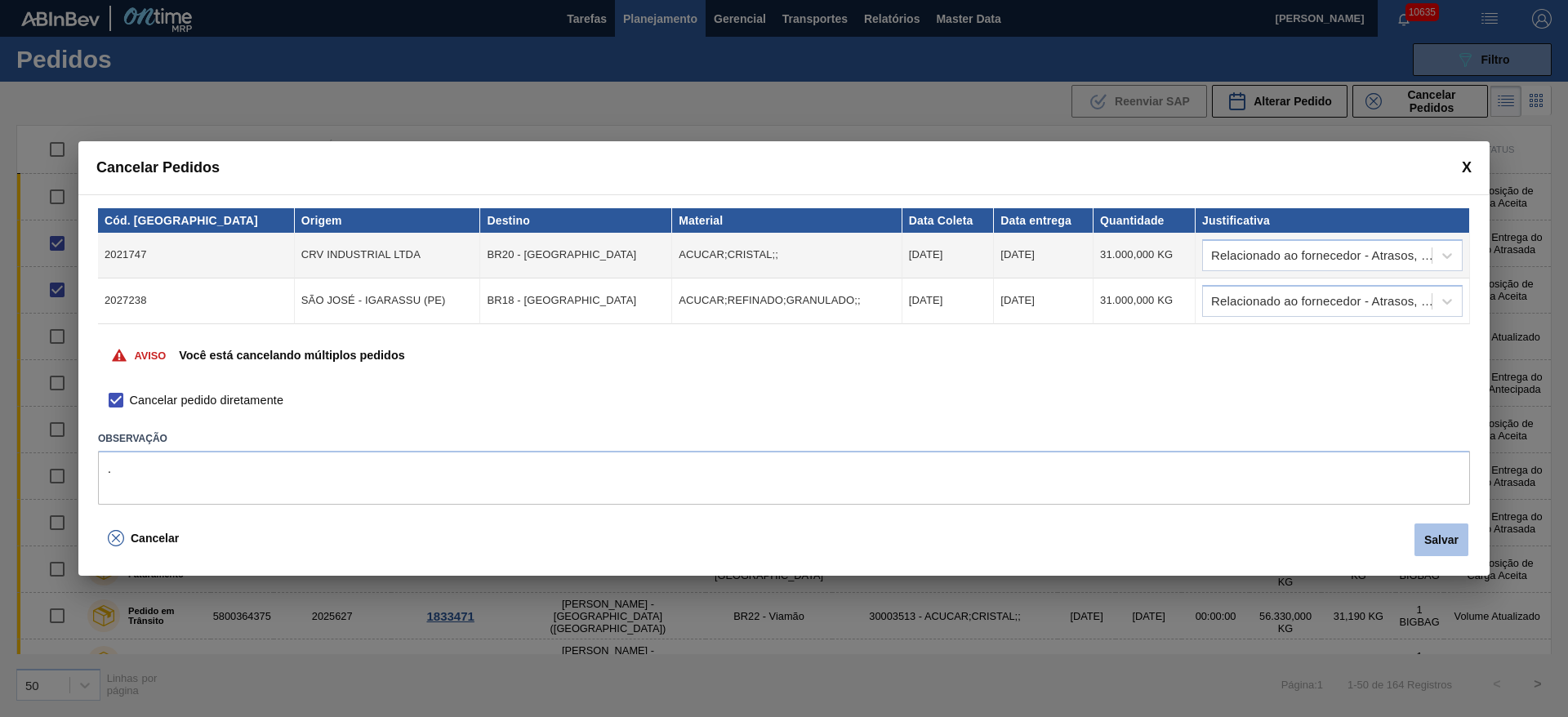
click at [1425, 554] on button "Salvar" at bounding box center [1441, 539] width 54 height 33
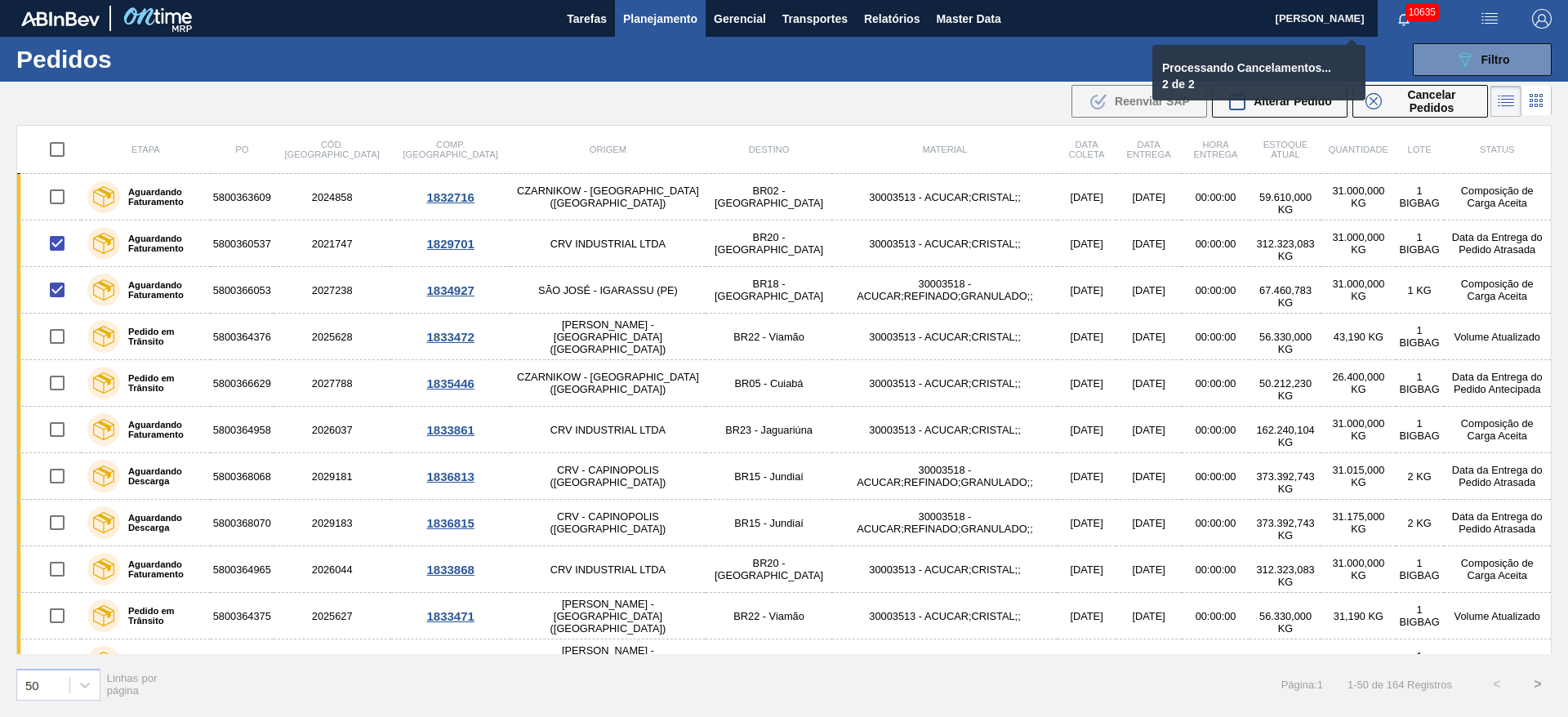
checkbox input "false"
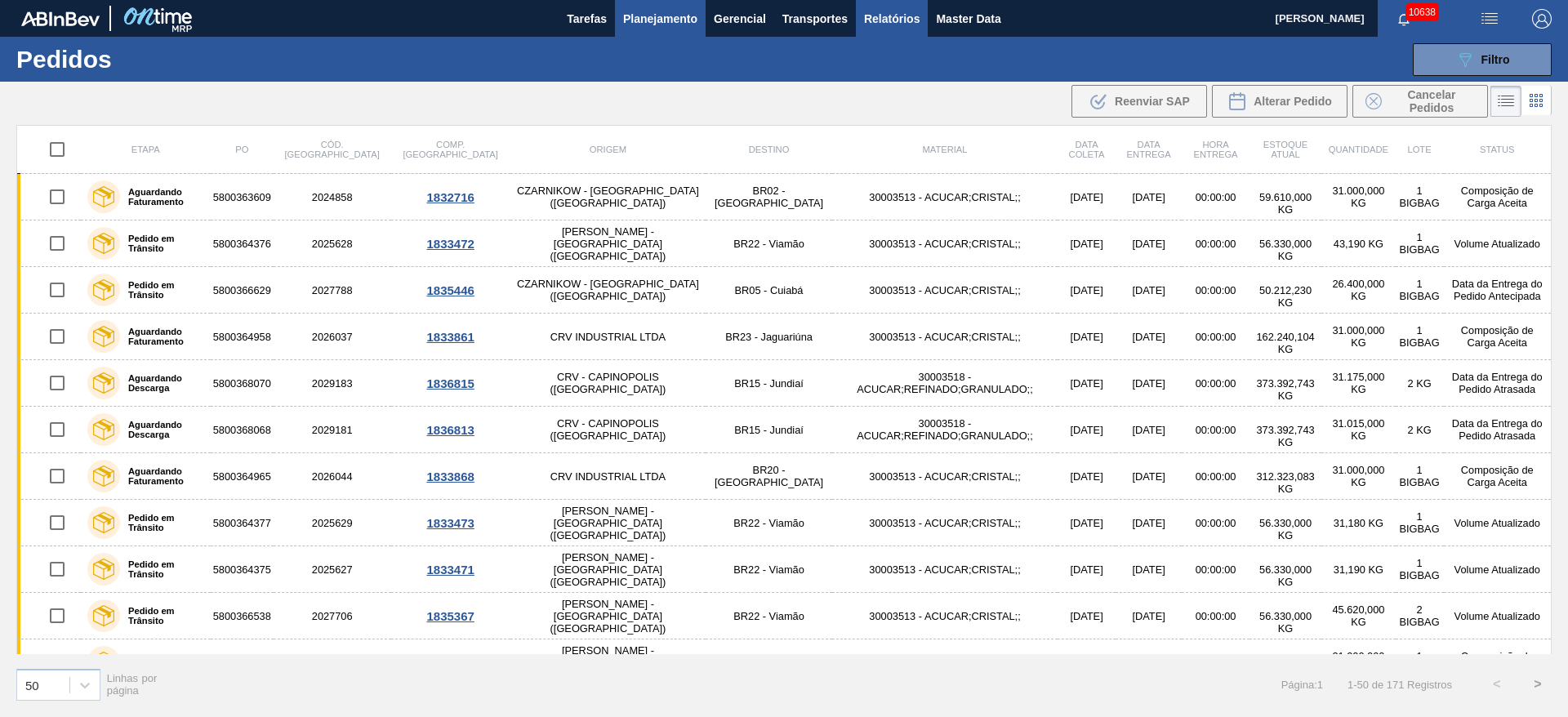
click at [875, 16] on span "Relatórios" at bounding box center [891, 19] width 55 height 20
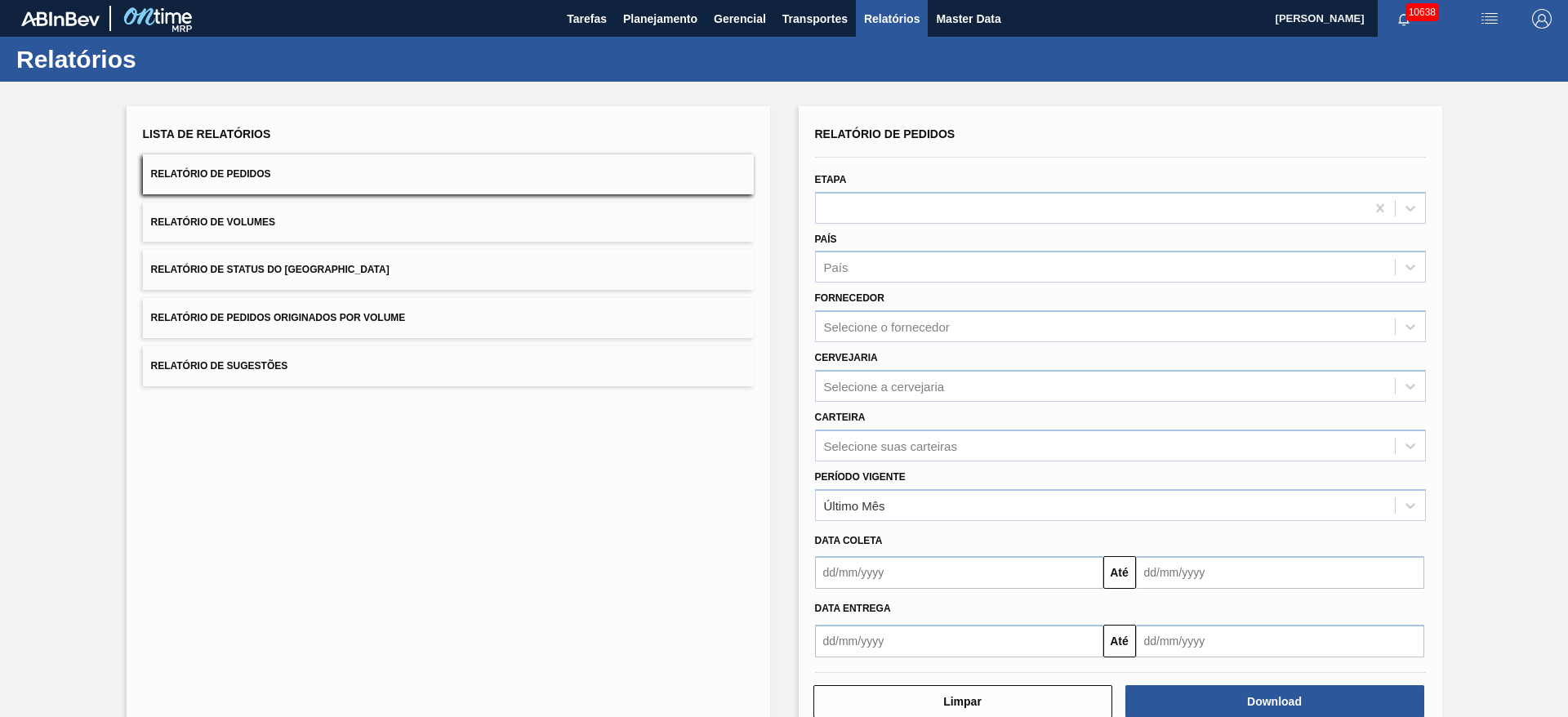
click at [812, 37] on div "Relatórios" at bounding box center [784, 59] width 1568 height 45
click at [812, 36] on button "Transportes" at bounding box center [815, 18] width 82 height 36
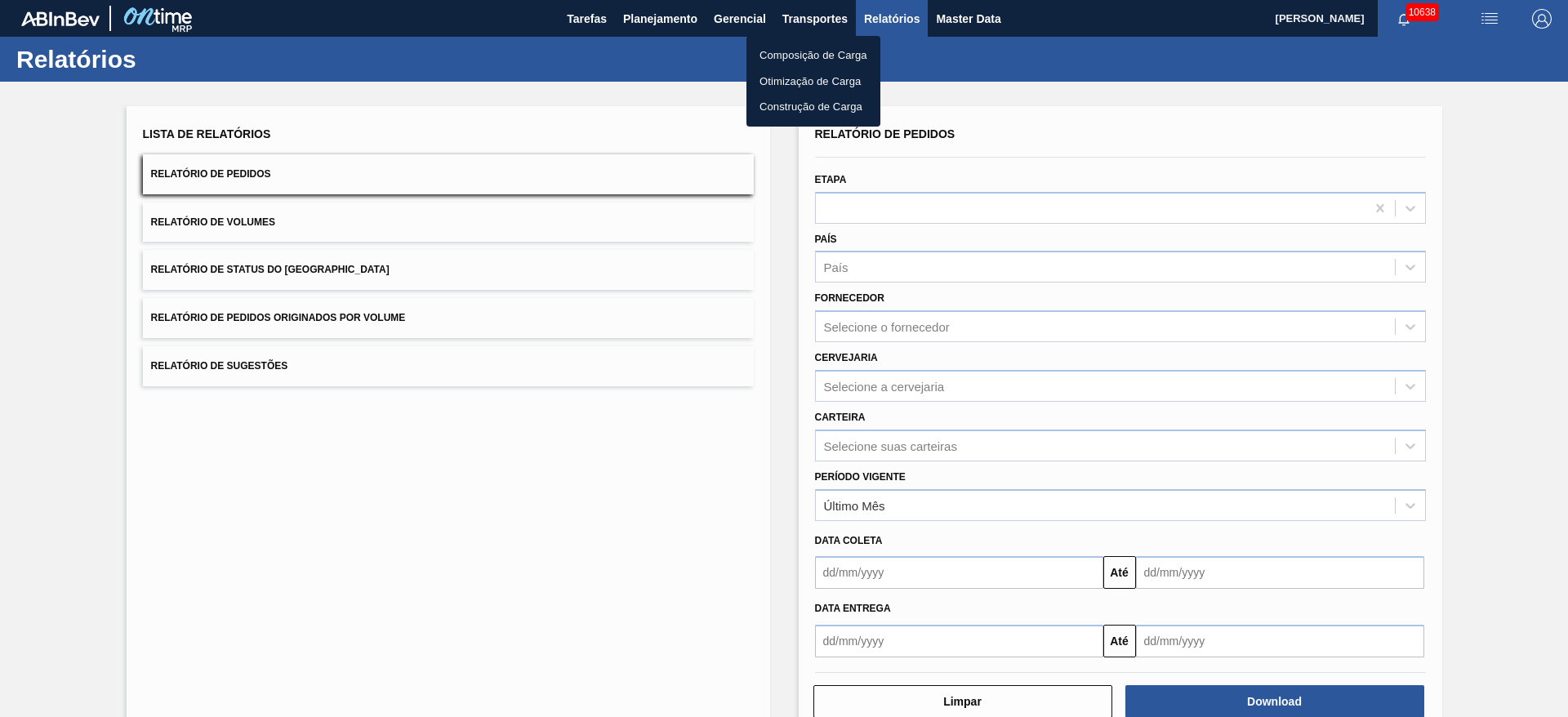
click at [811, 81] on li "Otimização de Carga" at bounding box center [813, 81] width 134 height 26
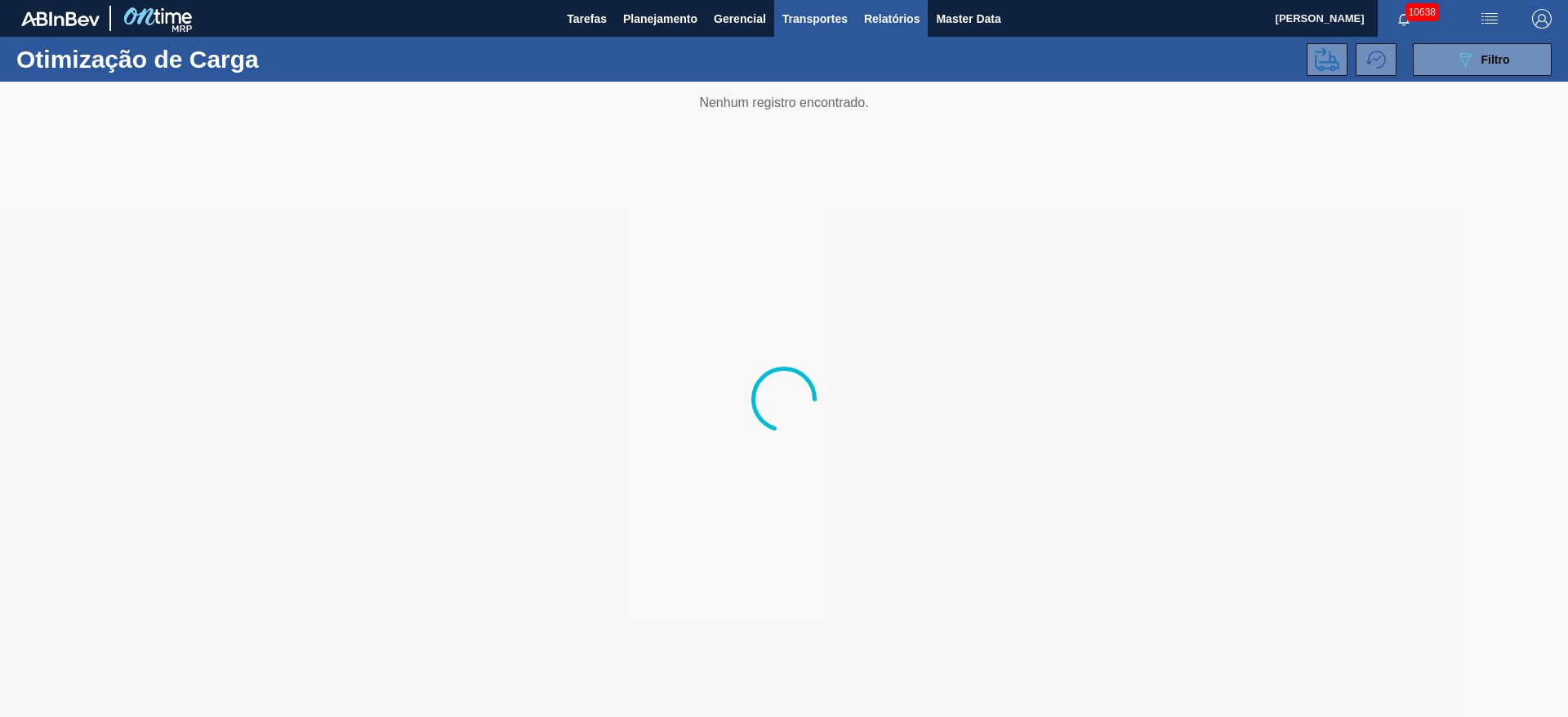
click at [882, 18] on span "Relatórios" at bounding box center [891, 19] width 55 height 20
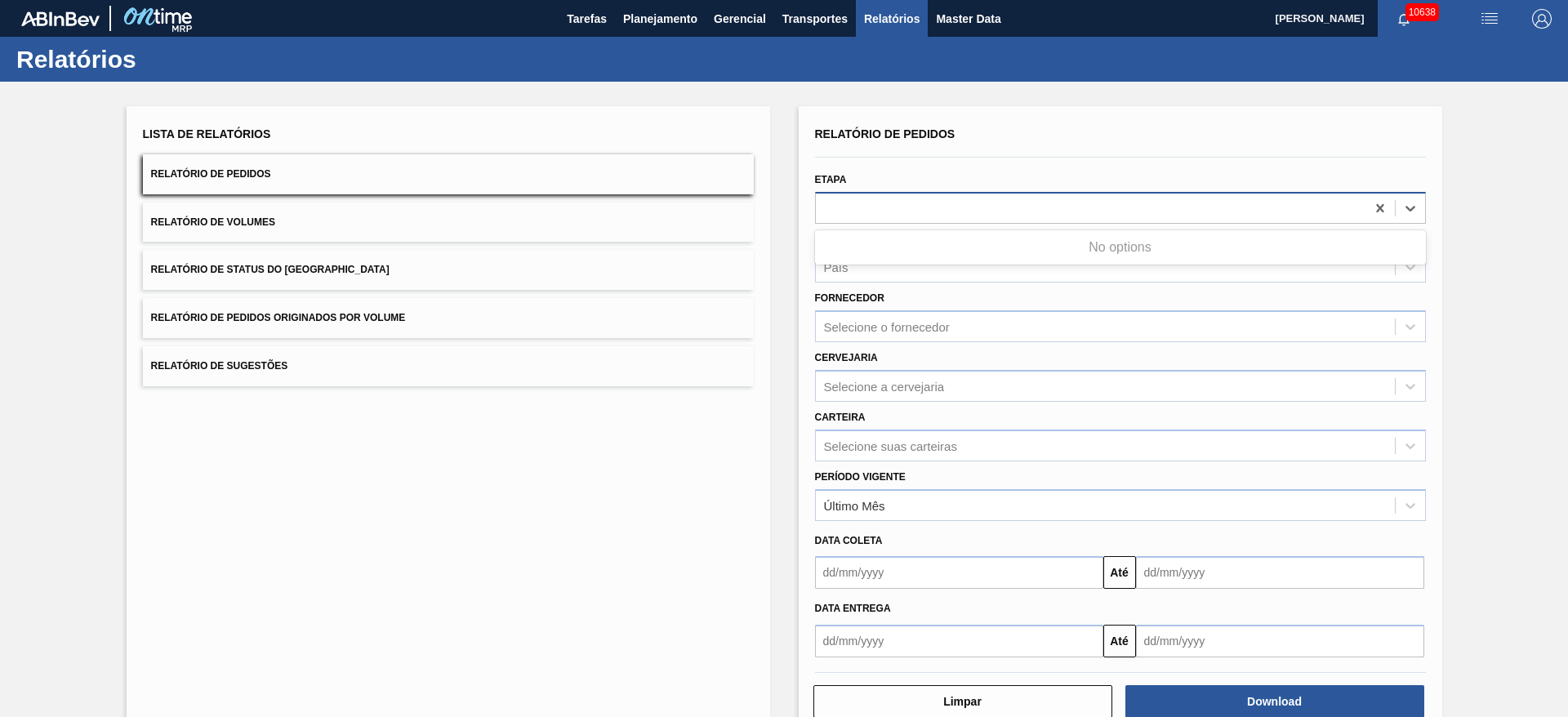
click at [859, 205] on div at bounding box center [1090, 208] width 550 height 24
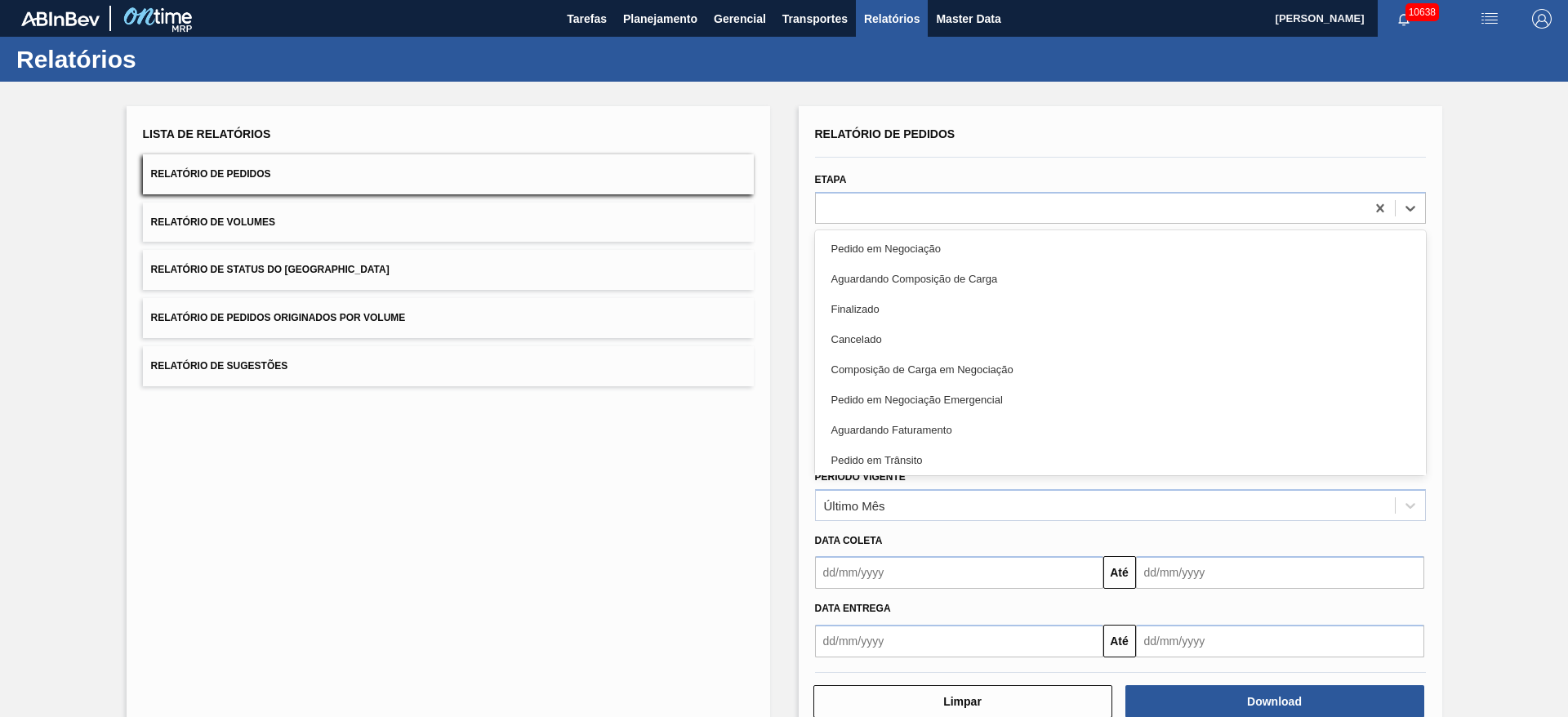
click at [912, 172] on div "Etapa option Pedido em Negociação focused, 1 of 20. 20 results available. Use U…" at bounding box center [1119, 195] width 610 height 55
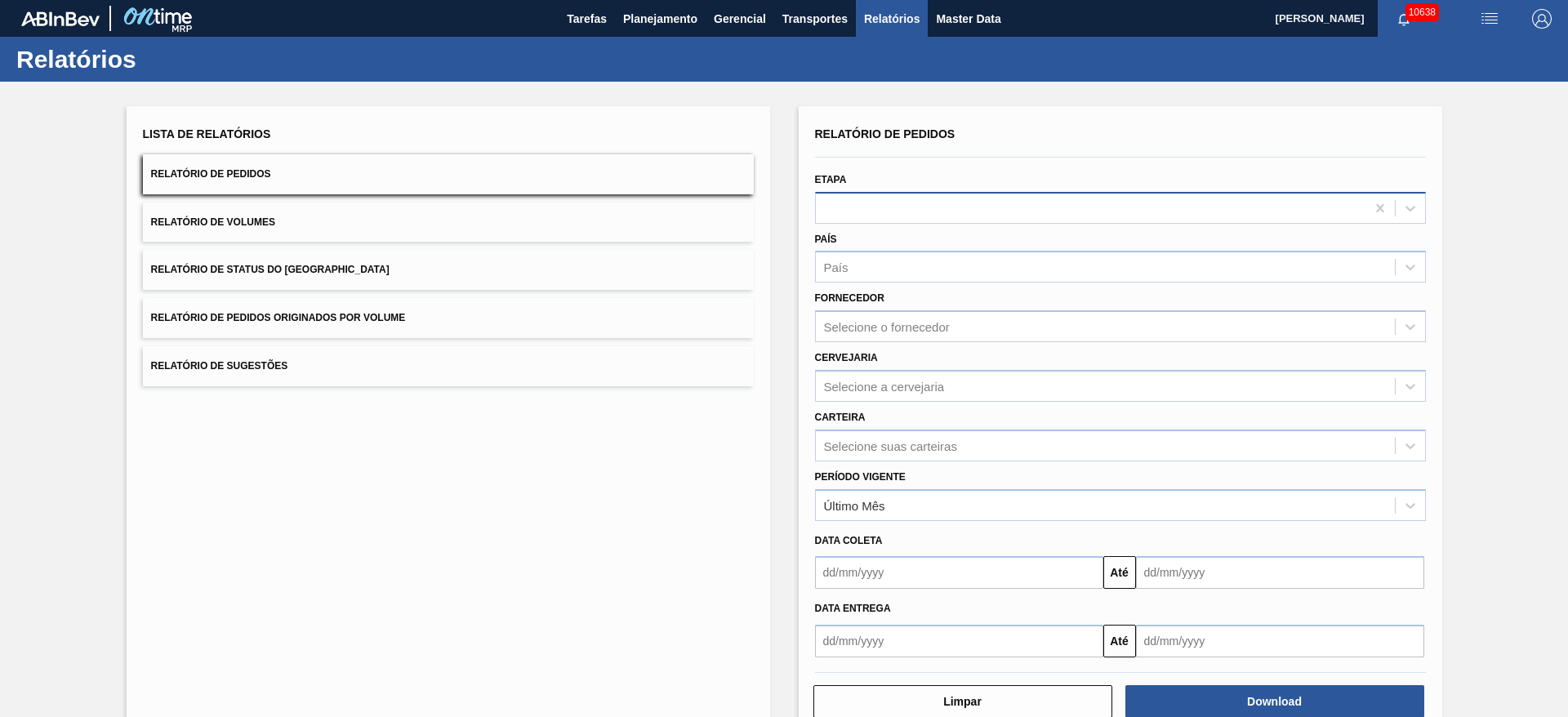
click at [899, 207] on div at bounding box center [1090, 208] width 550 height 24
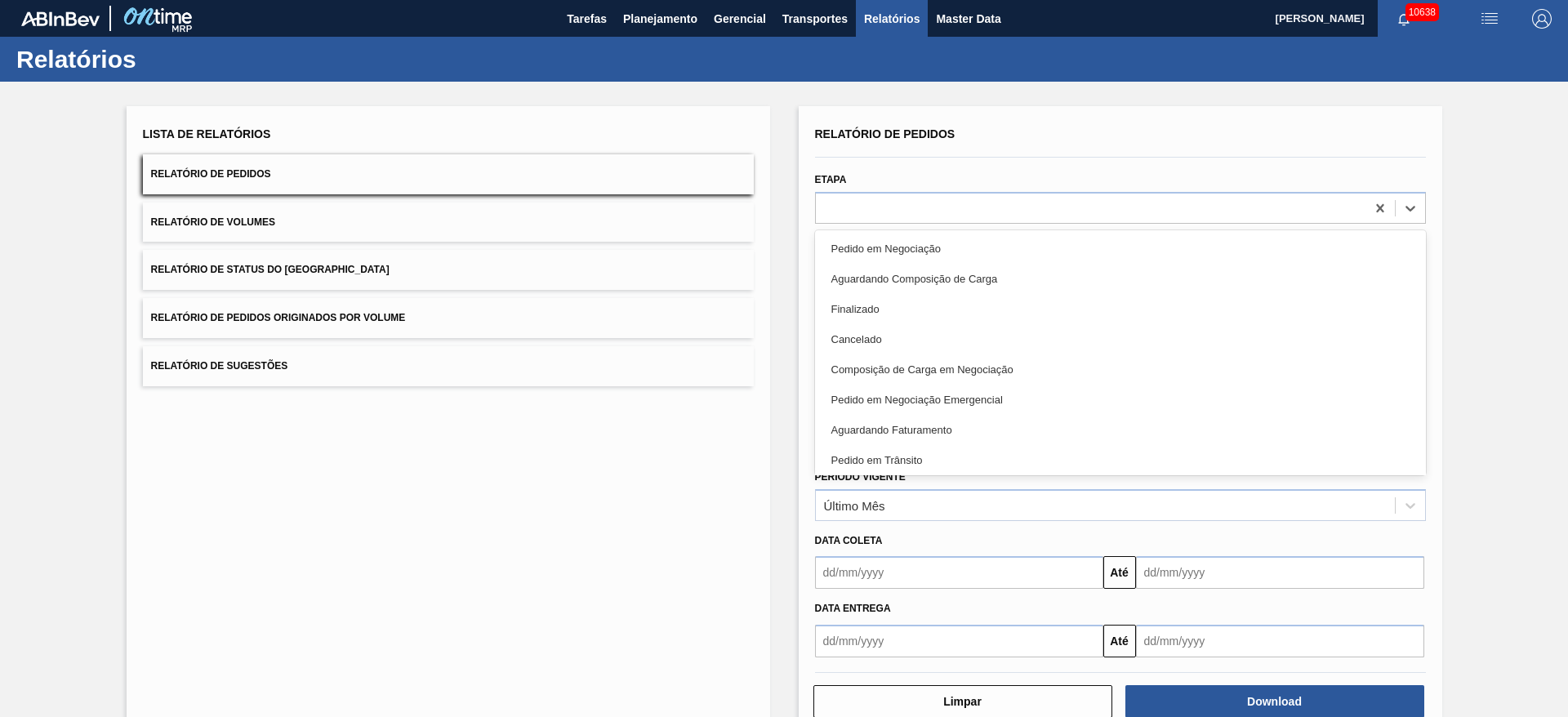
click at [919, 426] on div "Aguardando Faturamento" at bounding box center [1119, 430] width 610 height 30
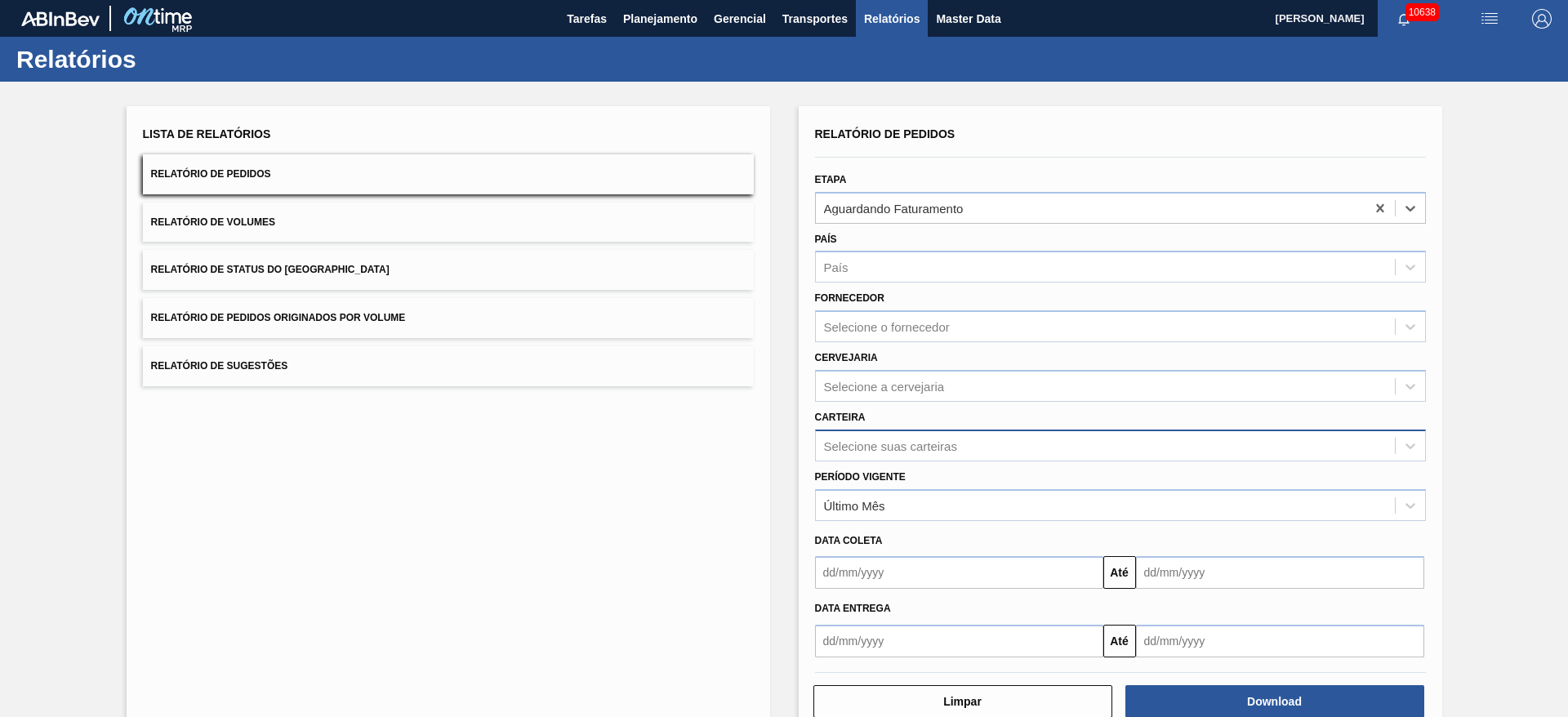
click at [882, 454] on div "Selecione suas carteiras" at bounding box center [1105, 445] width 579 height 24
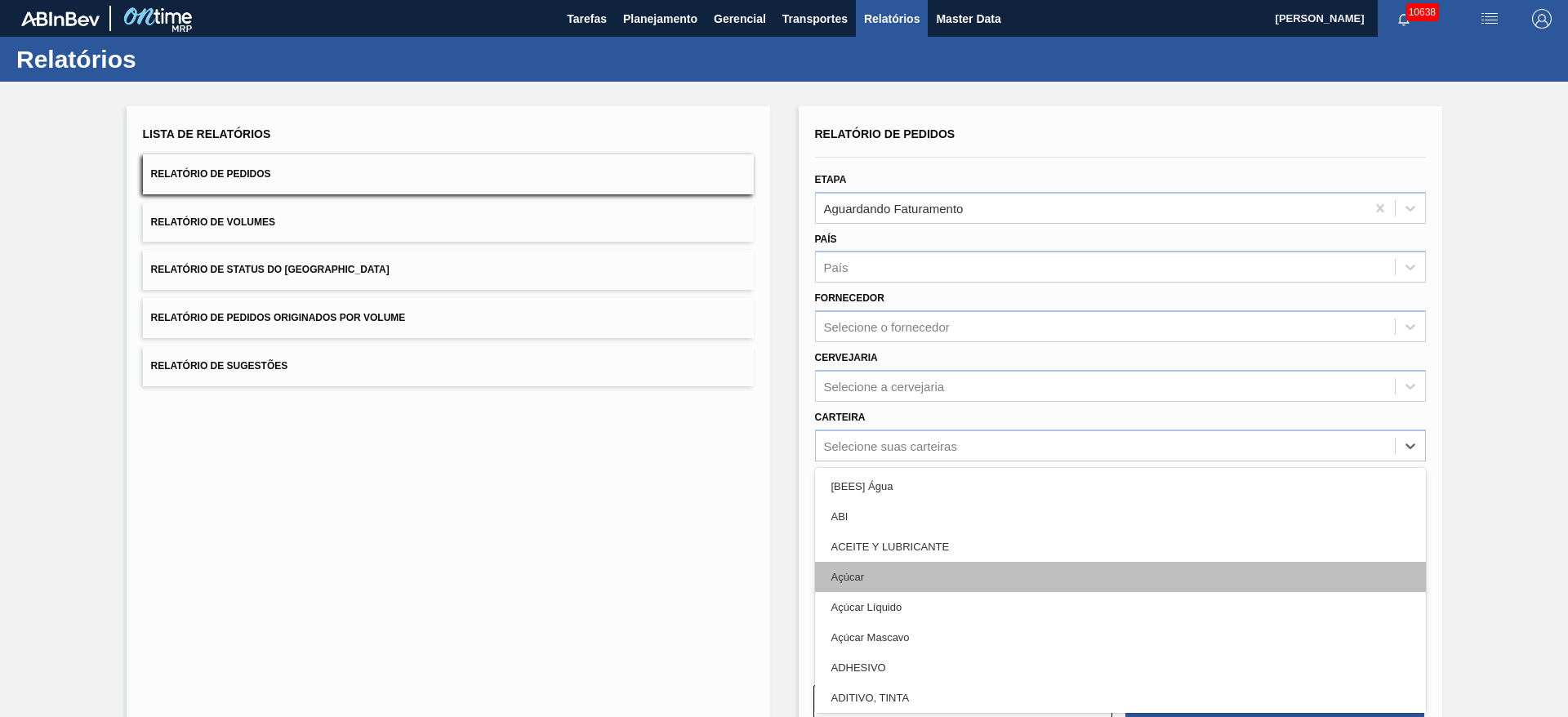
click at [906, 570] on div "Açúcar" at bounding box center [1119, 577] width 610 height 30
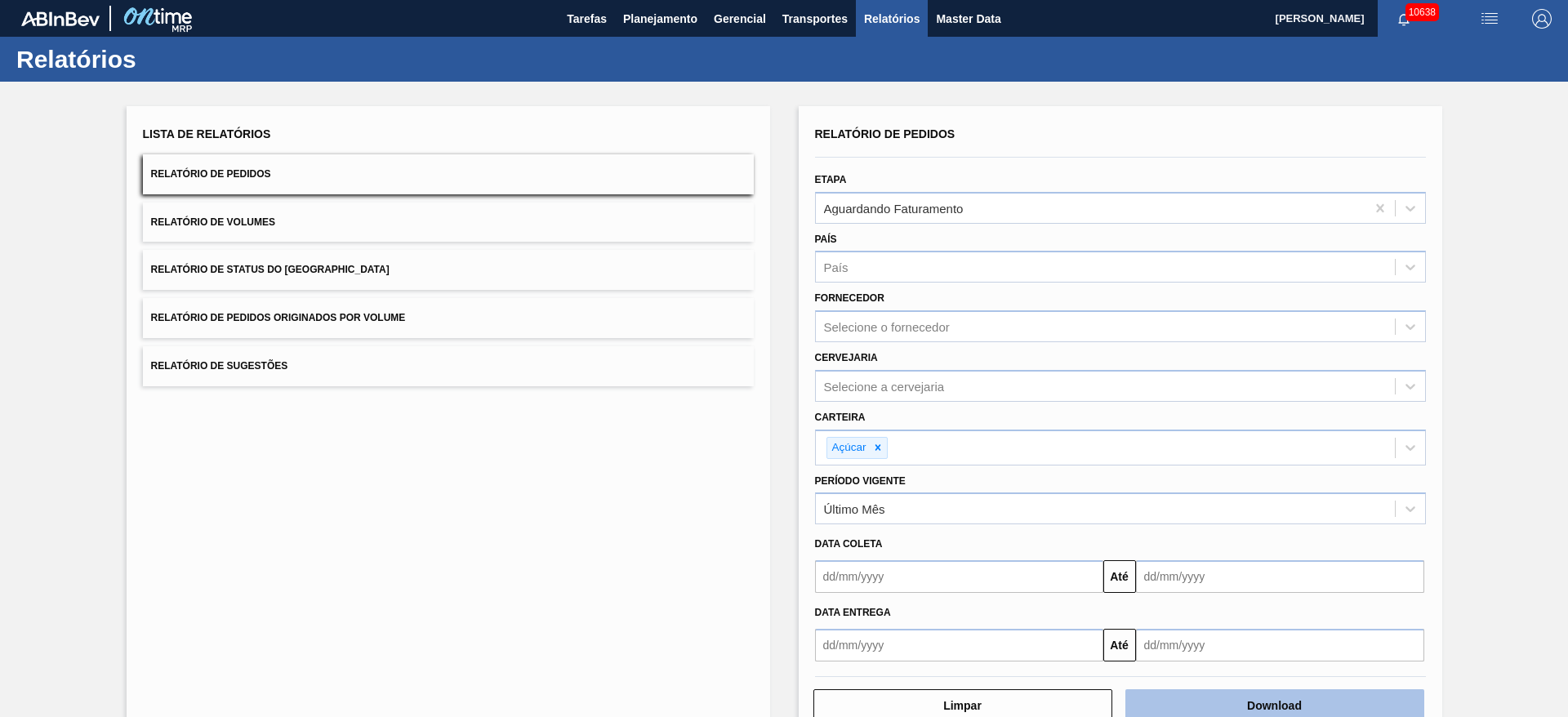
click at [1268, 691] on button "Download" at bounding box center [1274, 705] width 298 height 33
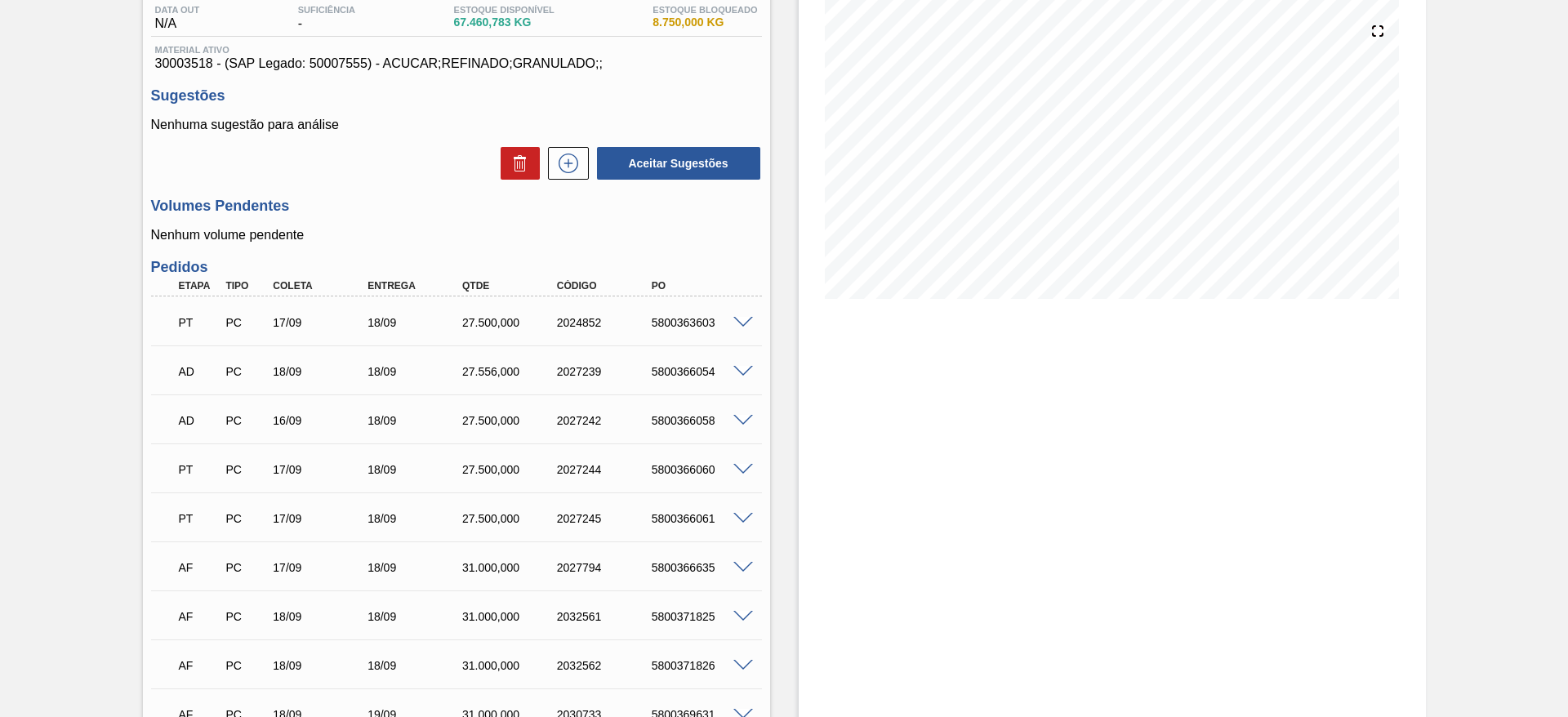
scroll to position [235, 0]
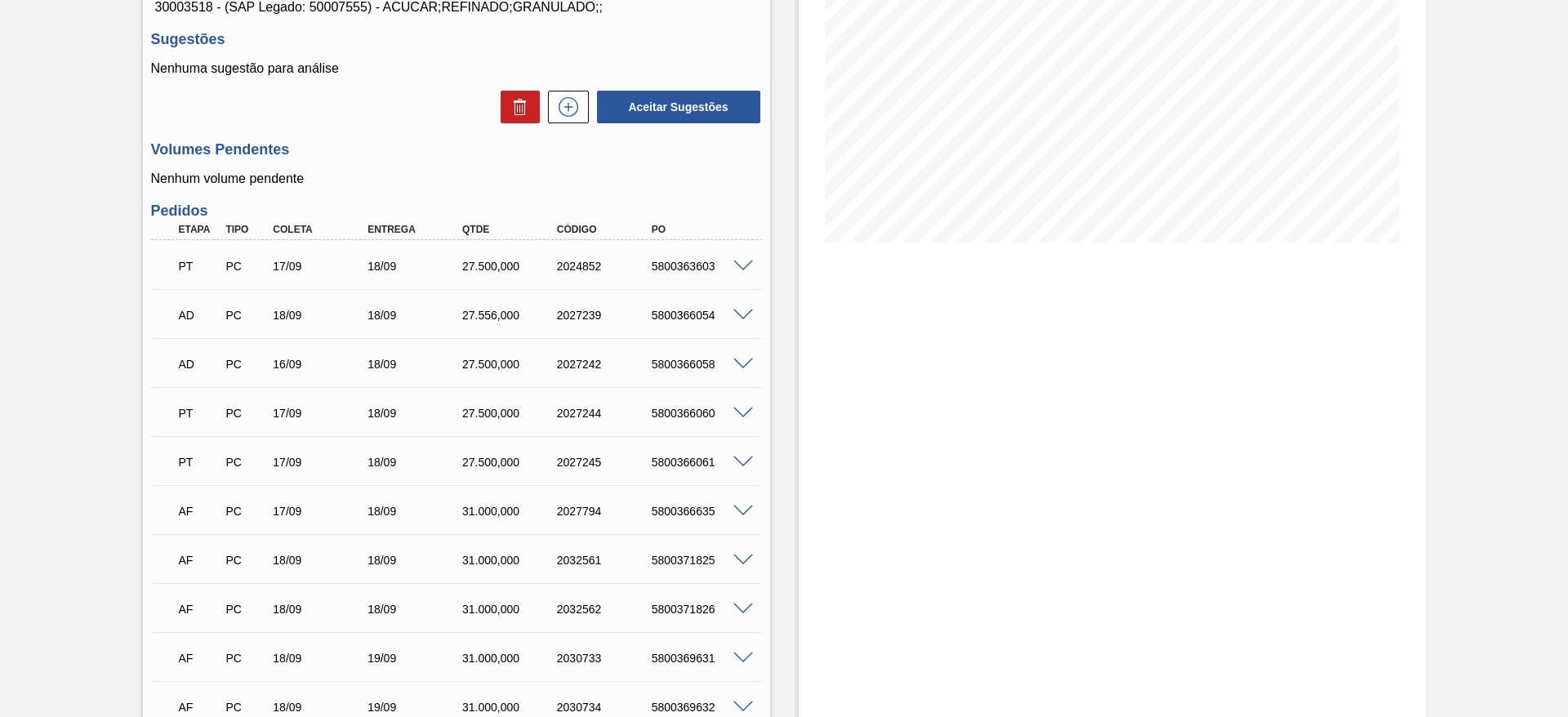
click at [730, 559] on div at bounding box center [745, 559] width 33 height 12
click at [739, 559] on span at bounding box center [743, 561] width 20 height 12
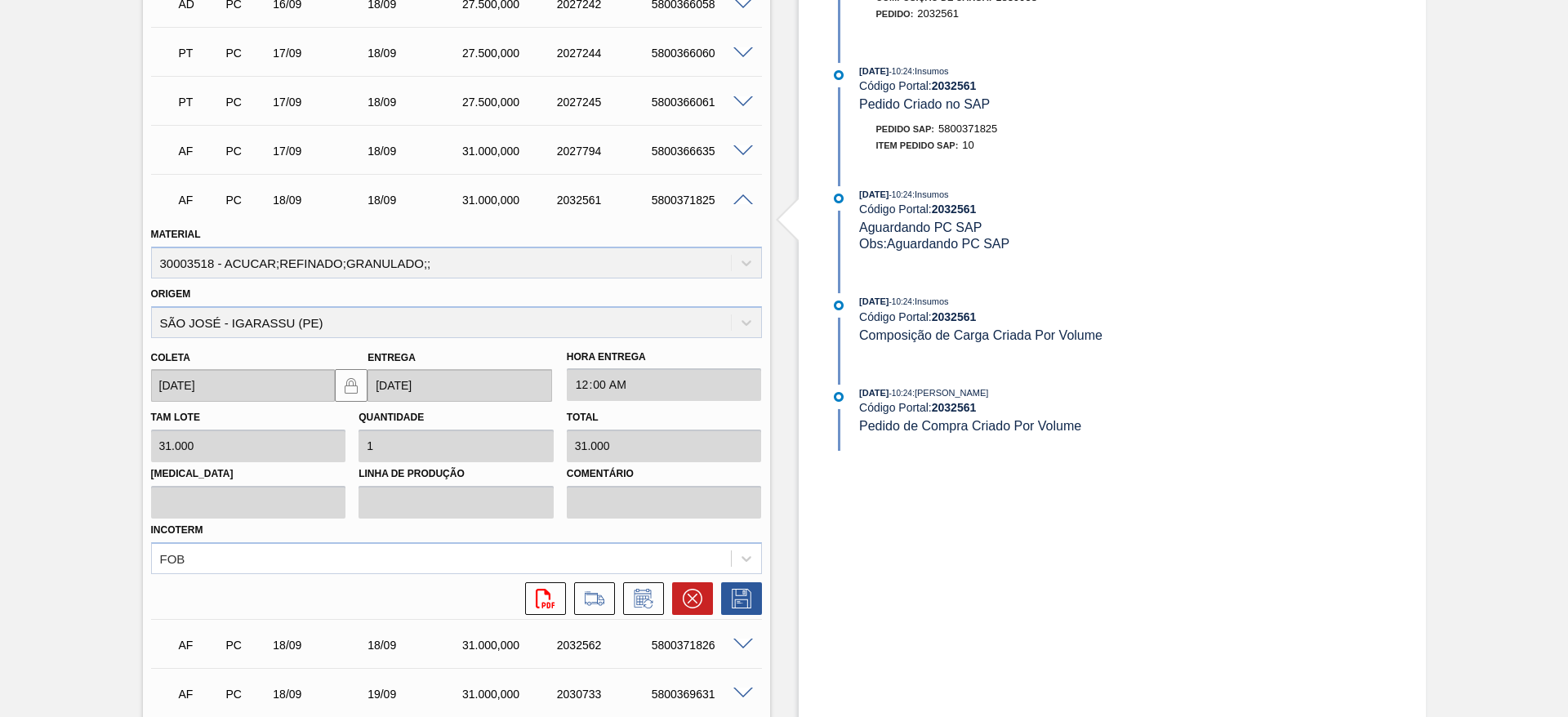
scroll to position [602, 0]
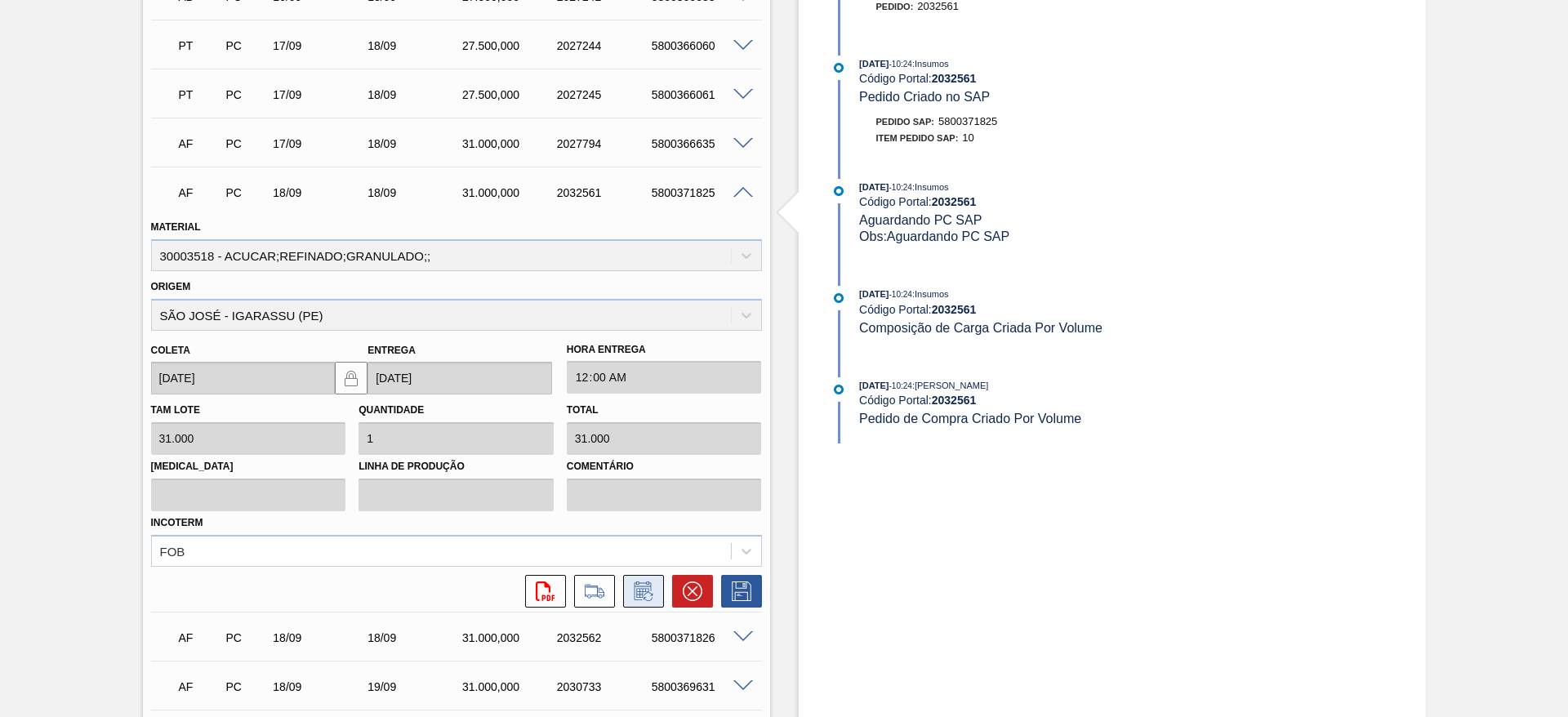
click at [652, 590] on icon at bounding box center [643, 591] width 26 height 20
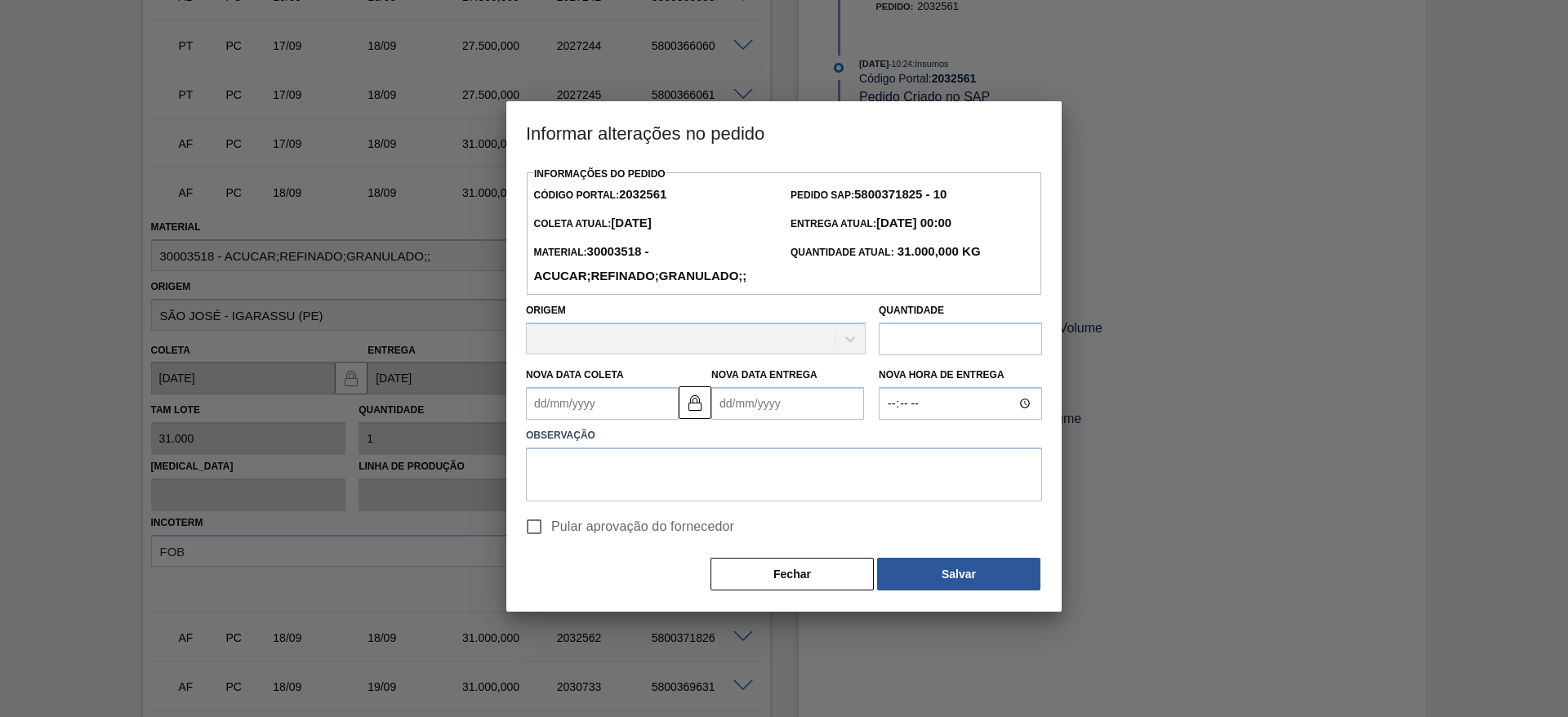
click at [572, 537] on span "Pular aprovação do fornecedor" at bounding box center [642, 527] width 183 height 20
click at [551, 537] on input "Pular aprovação do fornecedor" at bounding box center [534, 526] width 35 height 35
checkbox input "true"
click at [586, 492] on textarea at bounding box center [784, 475] width 516 height 54
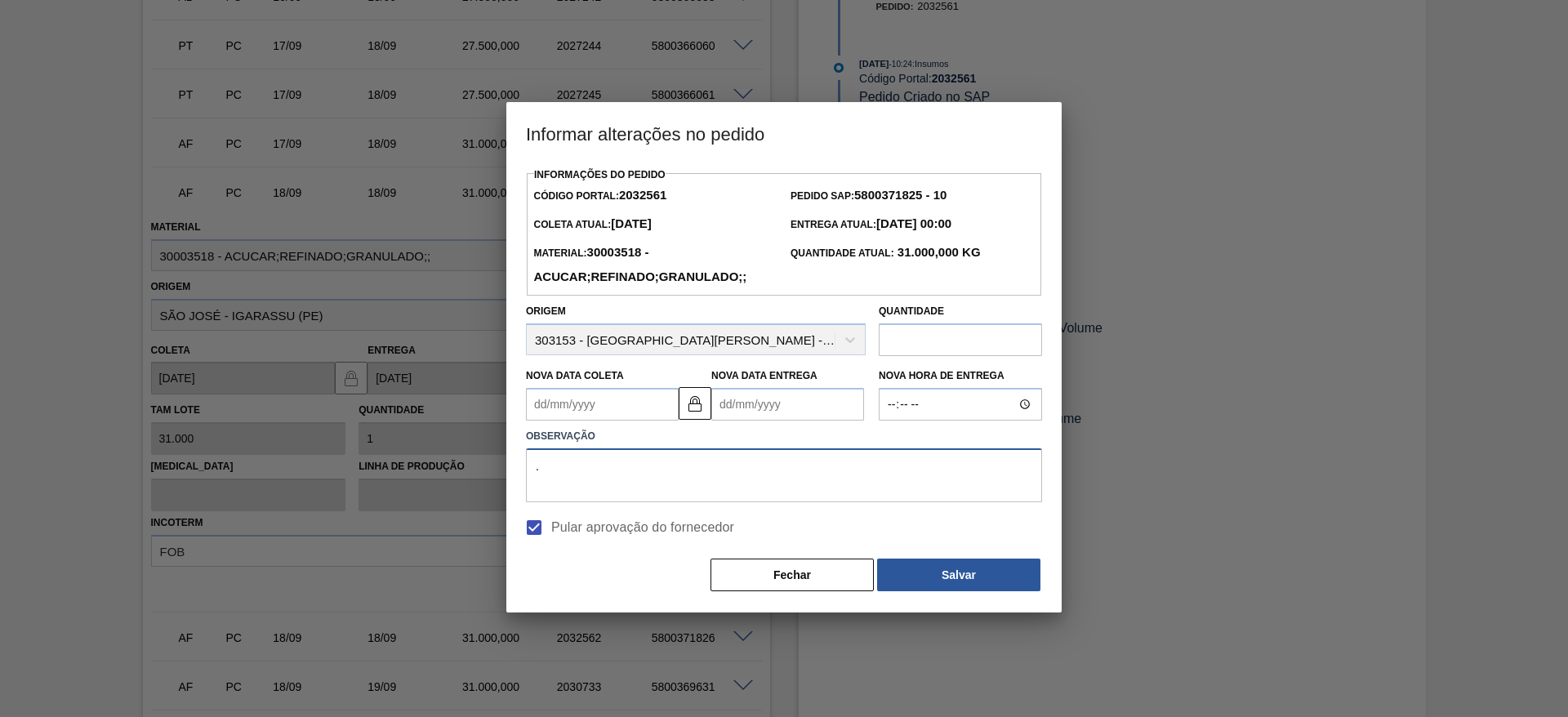
type textarea "."
click at [560, 419] on Coleta2032561 "Nova Data Coleta" at bounding box center [602, 404] width 153 height 33
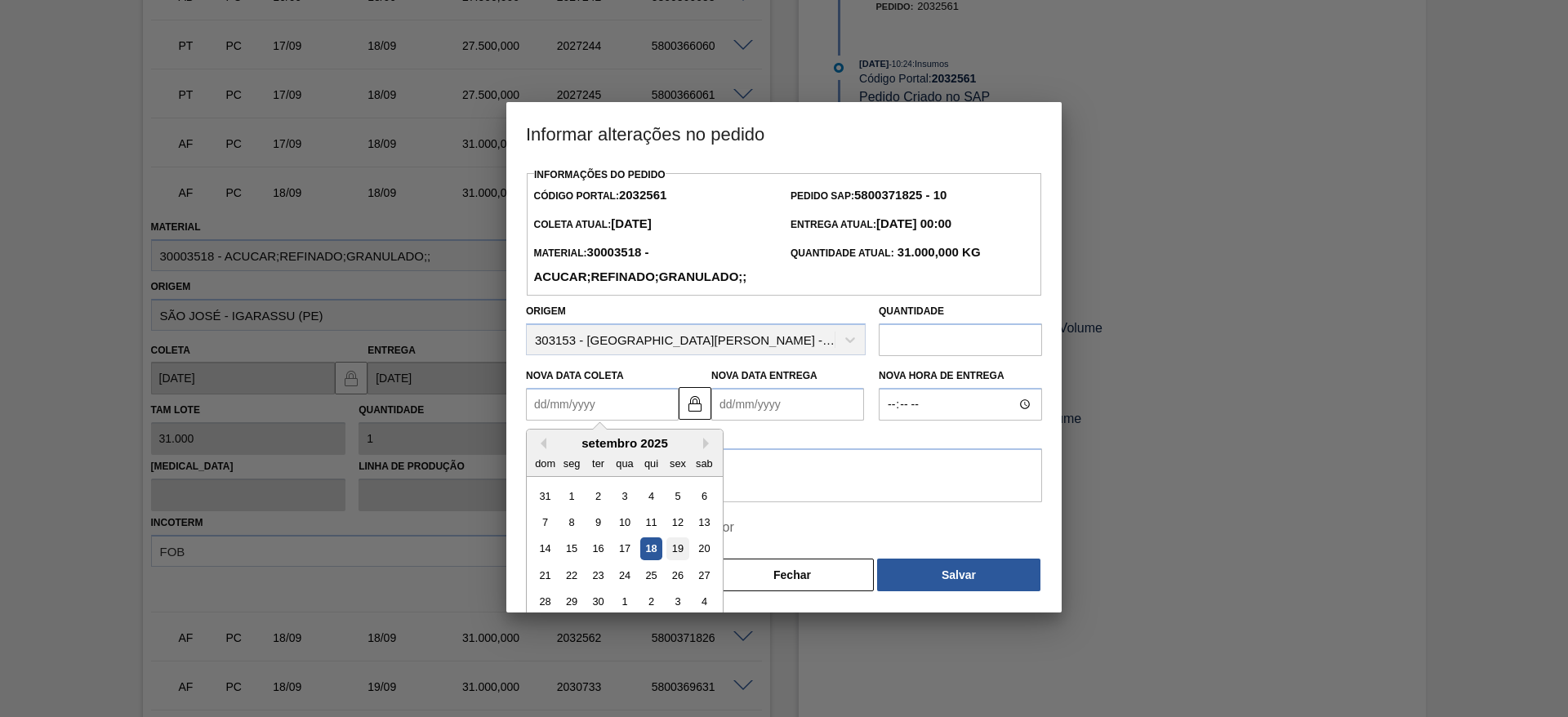
click at [678, 549] on div "19" at bounding box center [677, 549] width 22 height 22
type Coleta2032561 "[DATE]"
type Entrega2032561 "[DATE]"
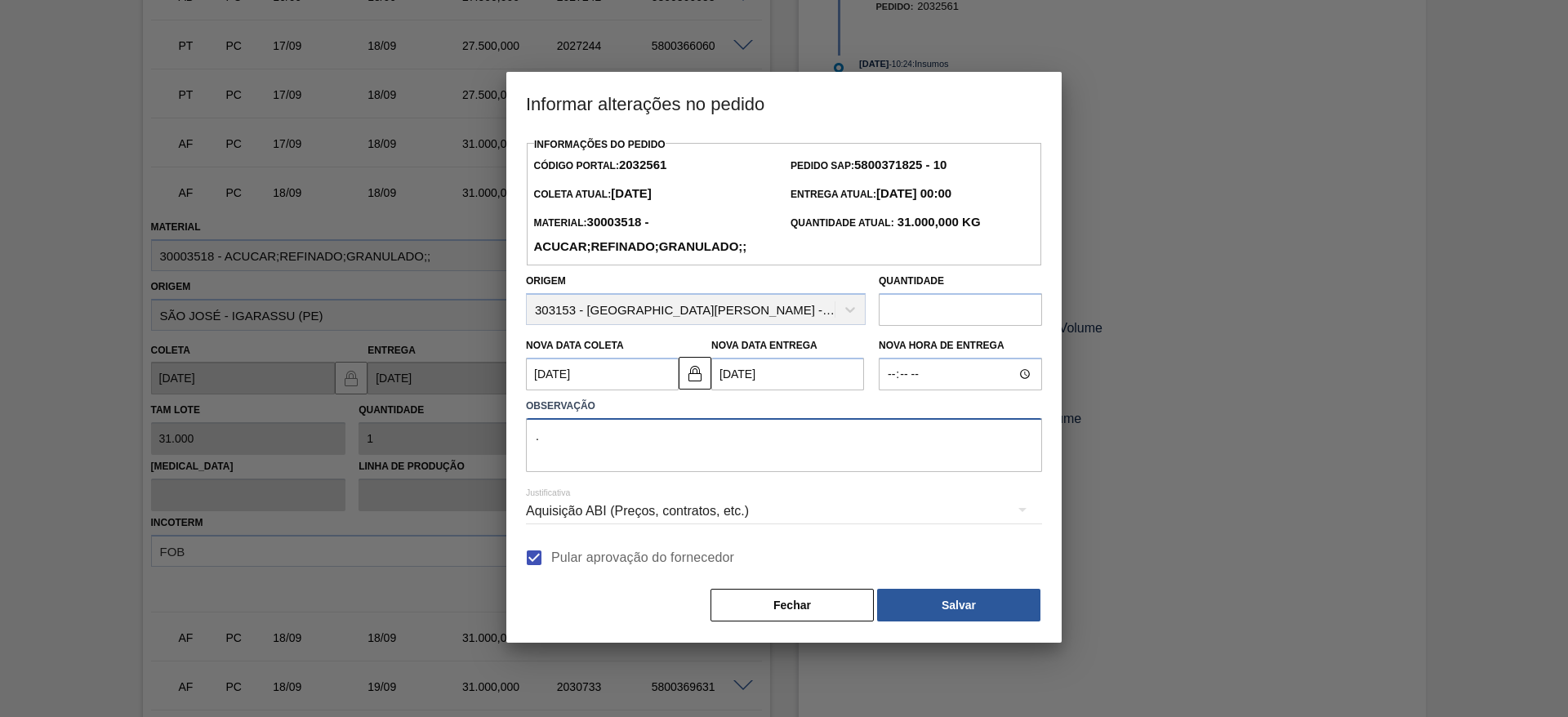
click at [678, 452] on textarea "." at bounding box center [784, 445] width 516 height 54
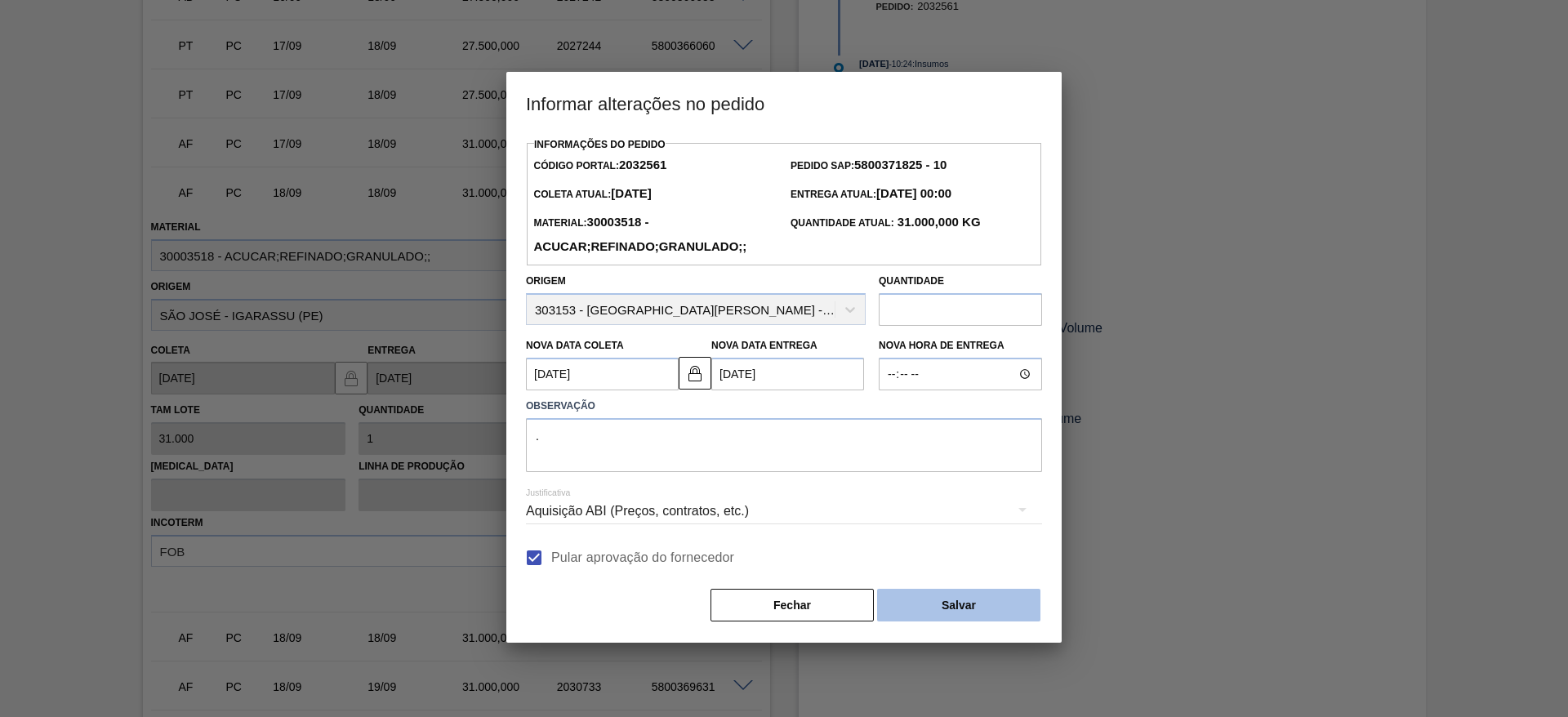
click at [960, 612] on button "Salvar" at bounding box center [959, 605] width 163 height 33
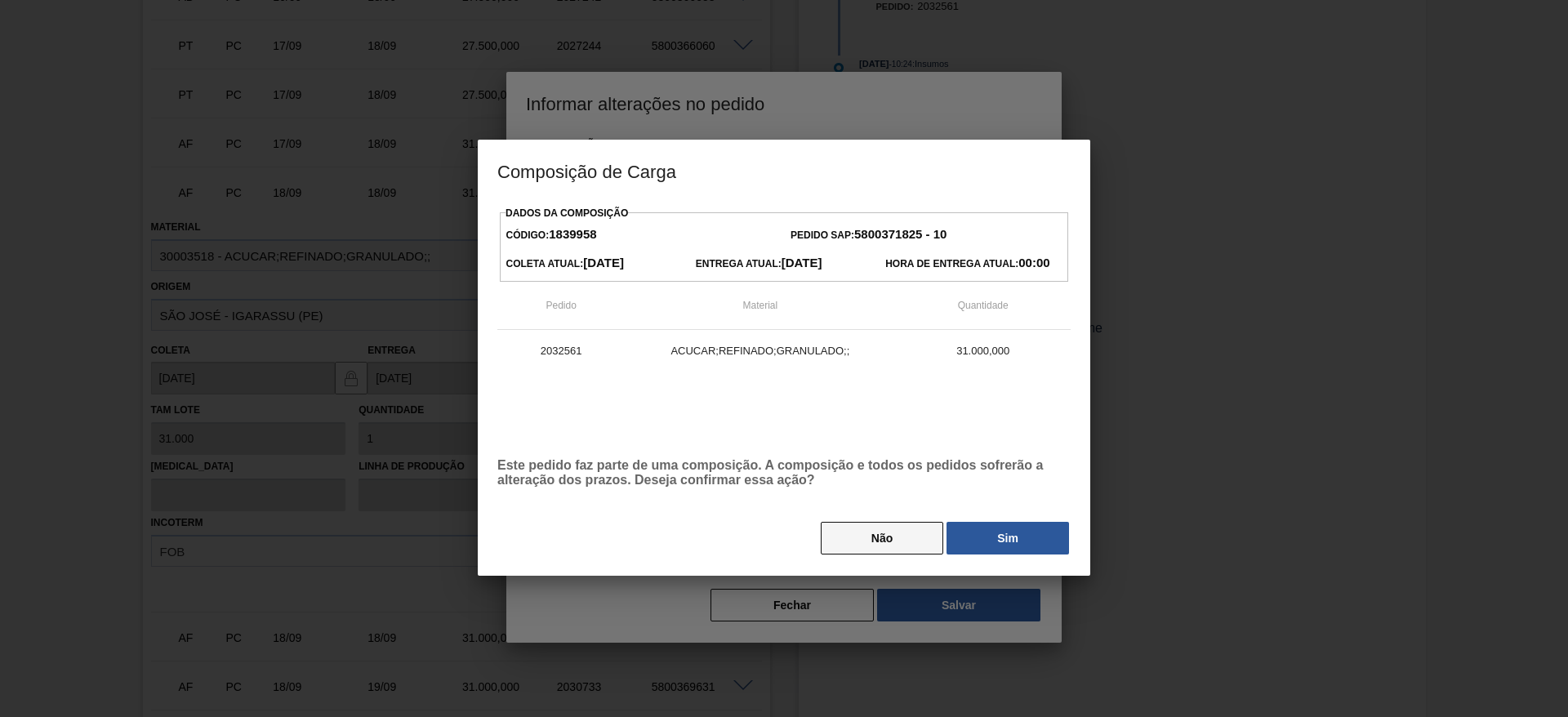
click at [919, 542] on button "Não" at bounding box center [882, 538] width 123 height 33
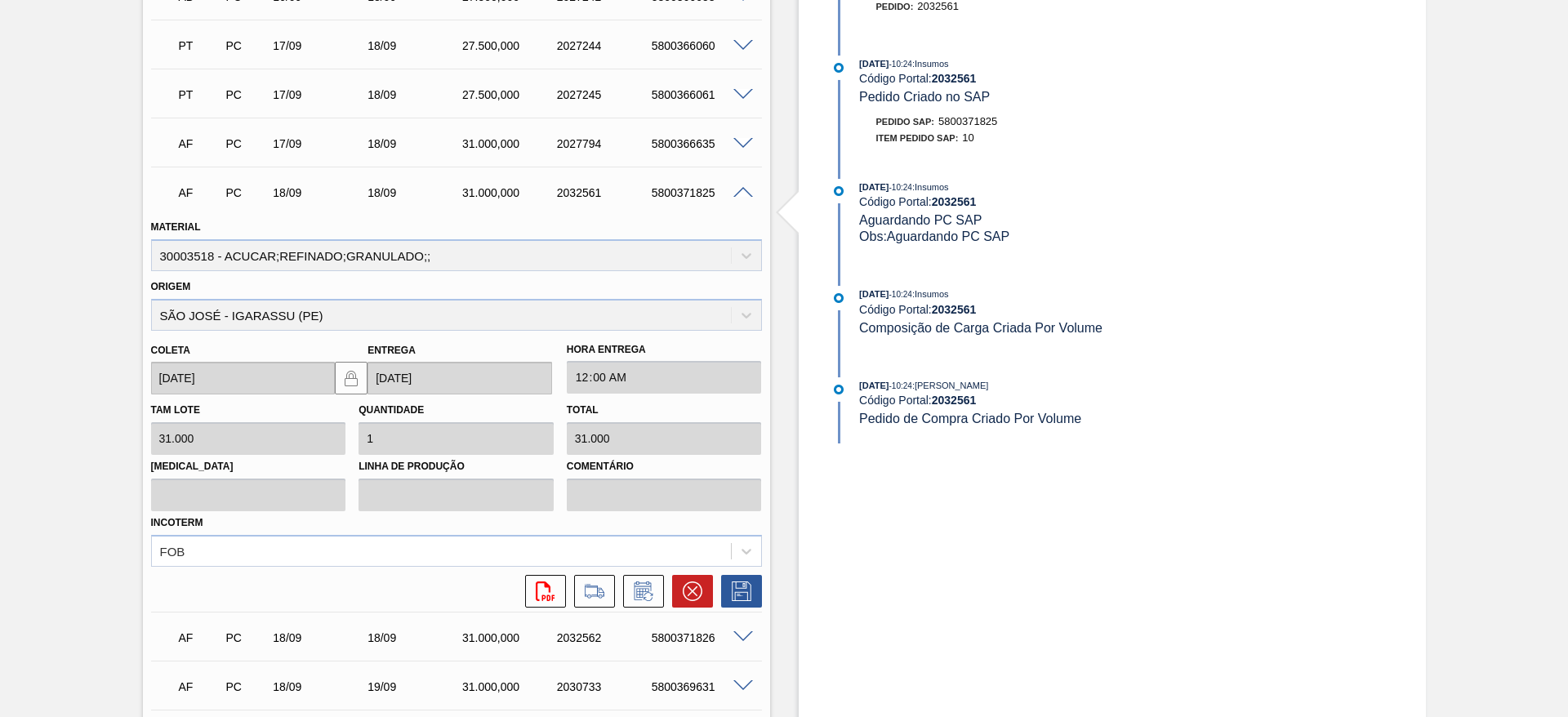
click at [741, 203] on div "AF PC 18/09 18/09 31.000,000 2032561 5800371825" at bounding box center [456, 191] width 610 height 41
click at [737, 195] on span at bounding box center [743, 193] width 20 height 12
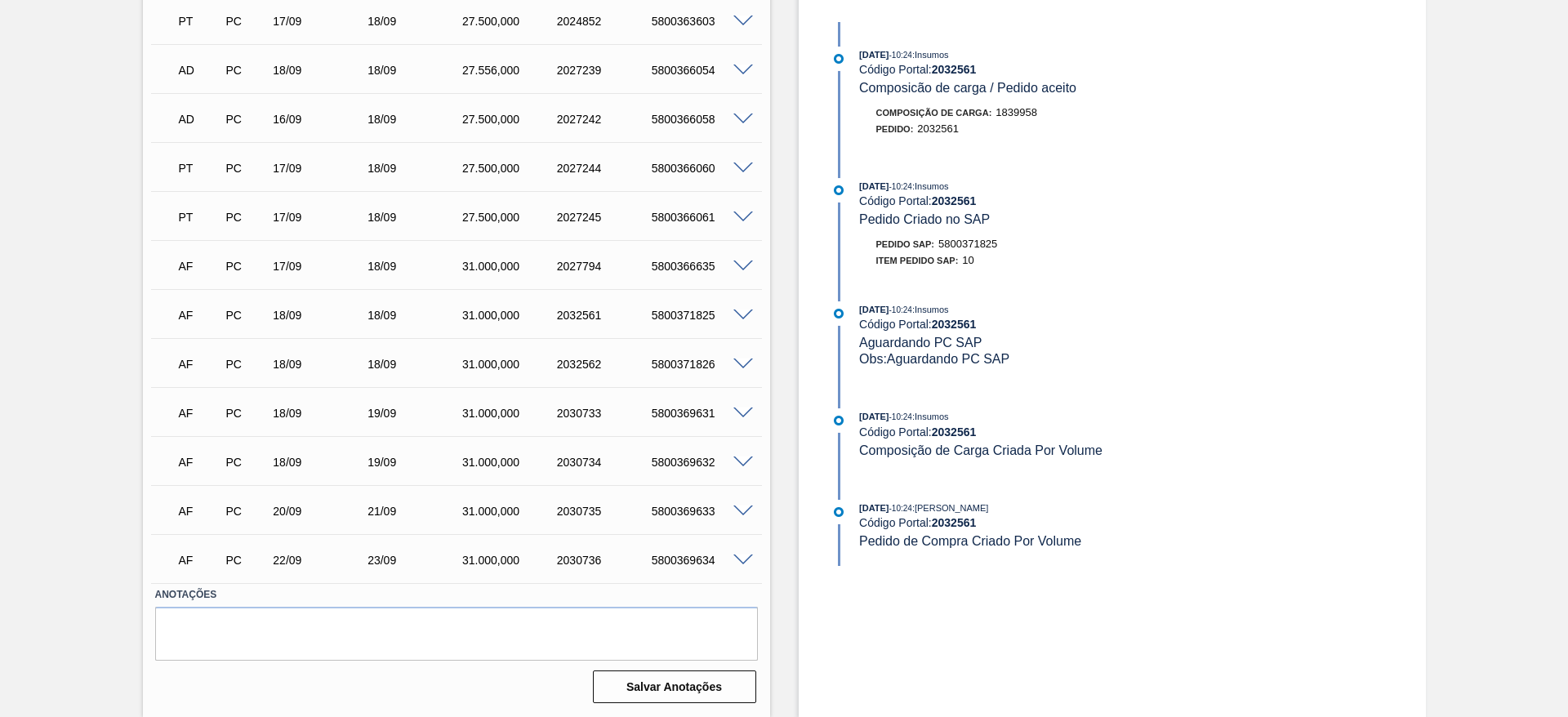
scroll to position [480, 0]
click at [746, 364] on span at bounding box center [743, 364] width 20 height 12
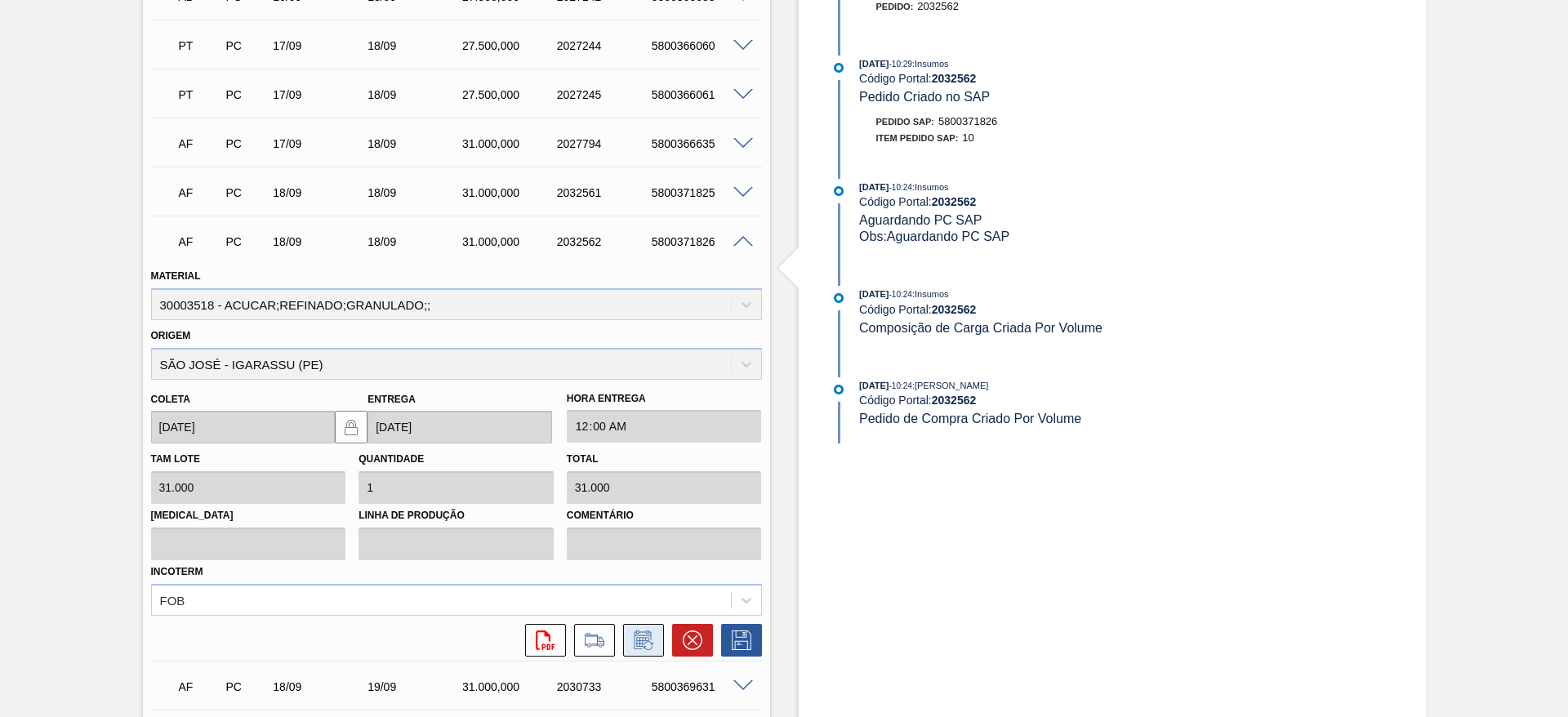
click at [641, 629] on button at bounding box center [643, 640] width 41 height 33
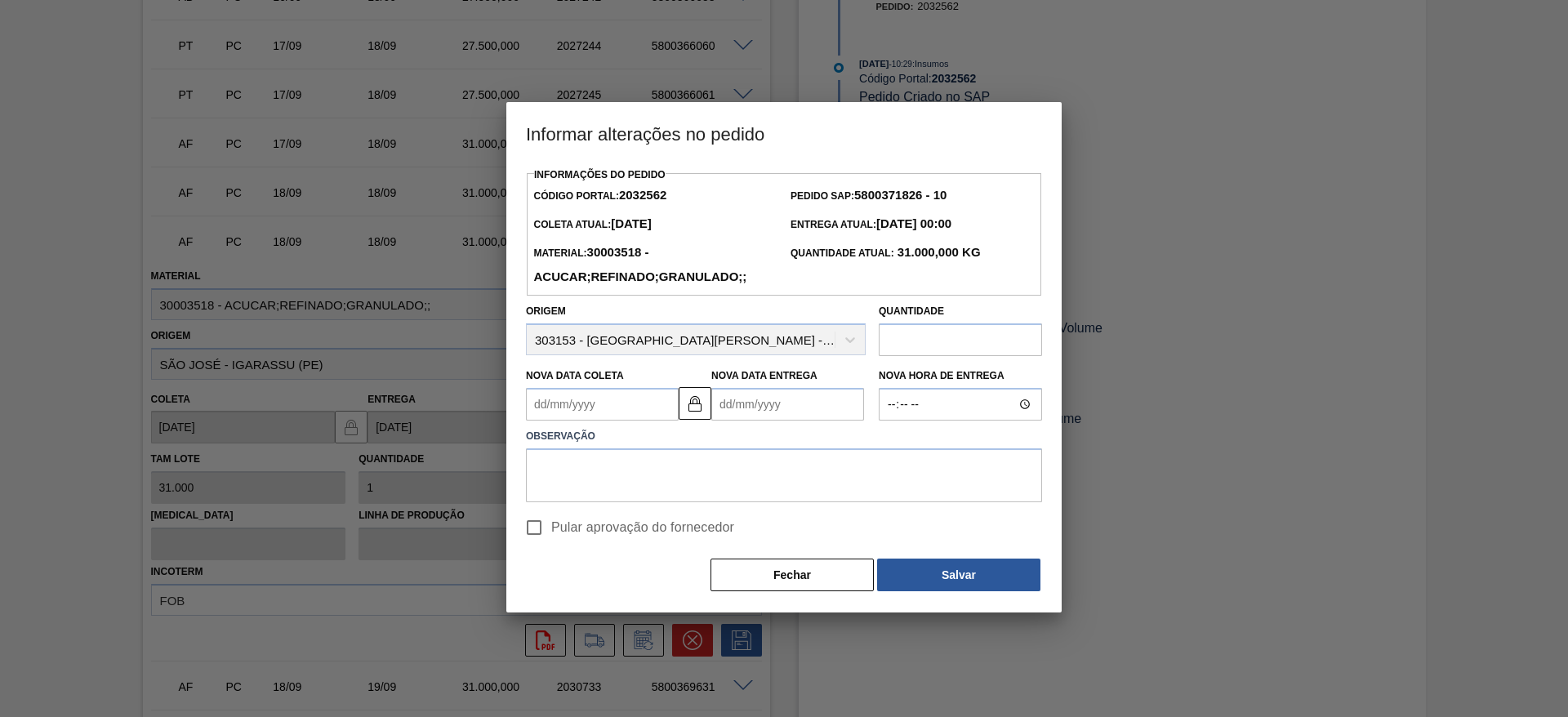
click at [584, 388] on div "Nova Data Coleta" at bounding box center [602, 392] width 153 height 56
click at [584, 406] on Coleta2032562 "Nova Data Coleta" at bounding box center [602, 404] width 153 height 33
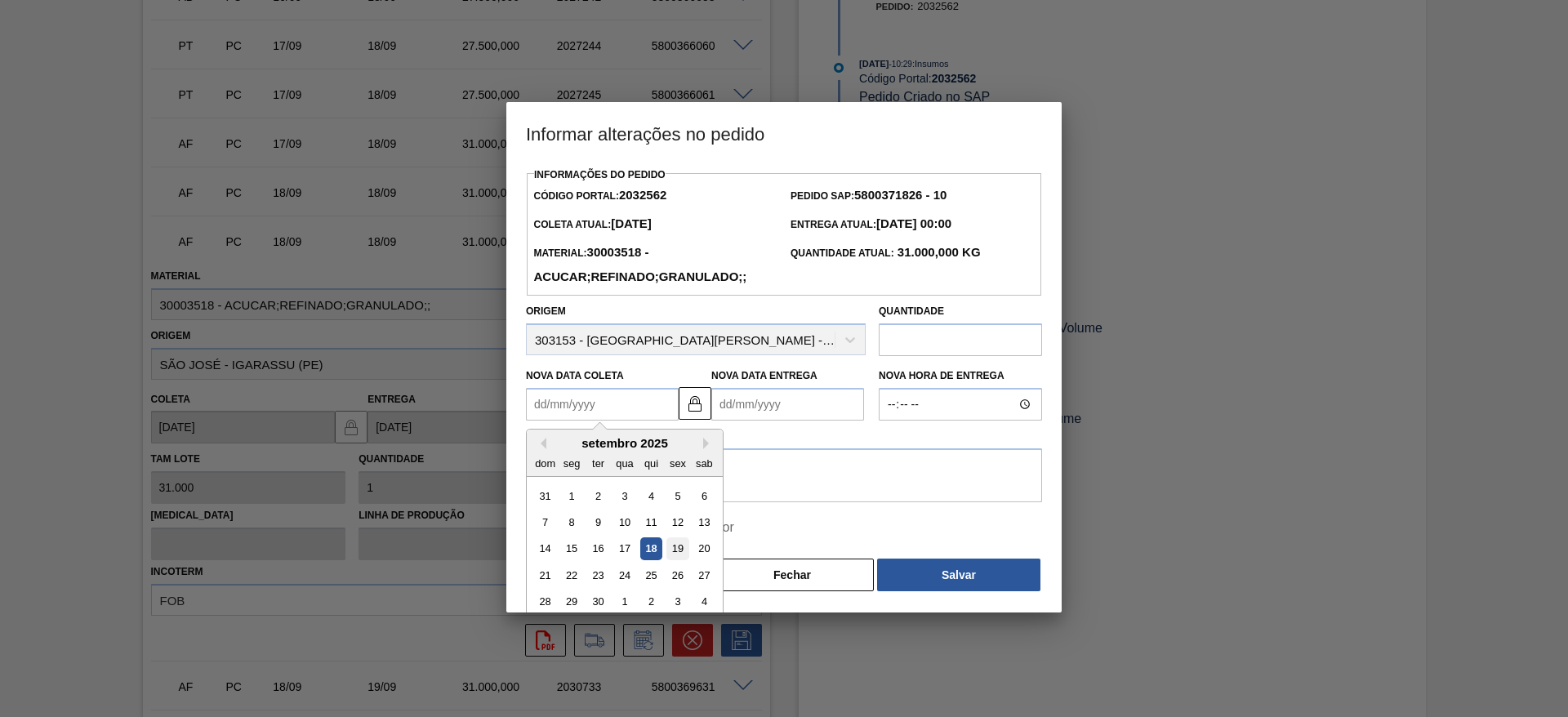
click at [670, 550] on div "19" at bounding box center [677, 549] width 22 height 22
type Coleta2032562 "[DATE]"
type Entrega2032562 "[DATE]"
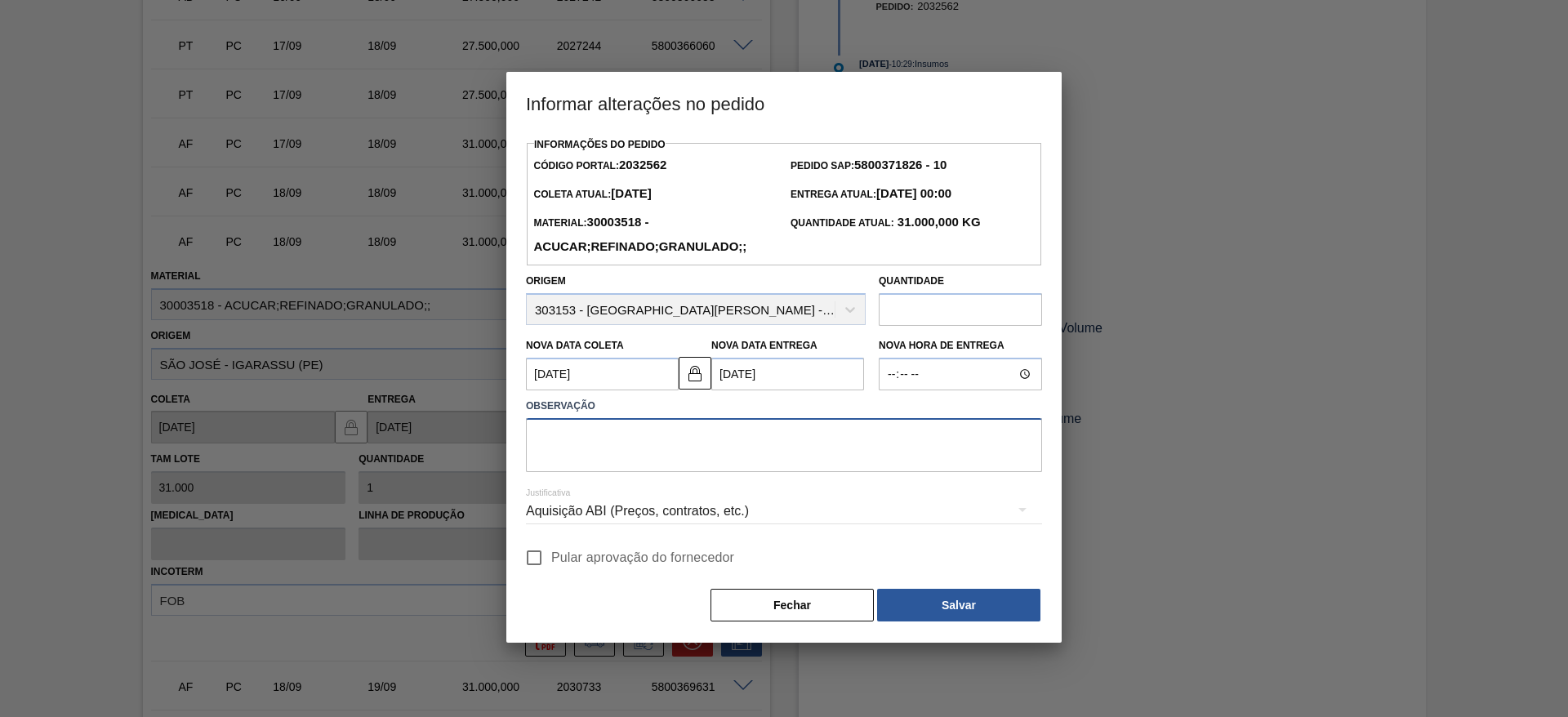
click at [620, 447] on textarea at bounding box center [784, 445] width 516 height 54
type textarea "."
click at [537, 566] on input "Pular aprovação do fornecedor" at bounding box center [534, 557] width 35 height 35
checkbox input "true"
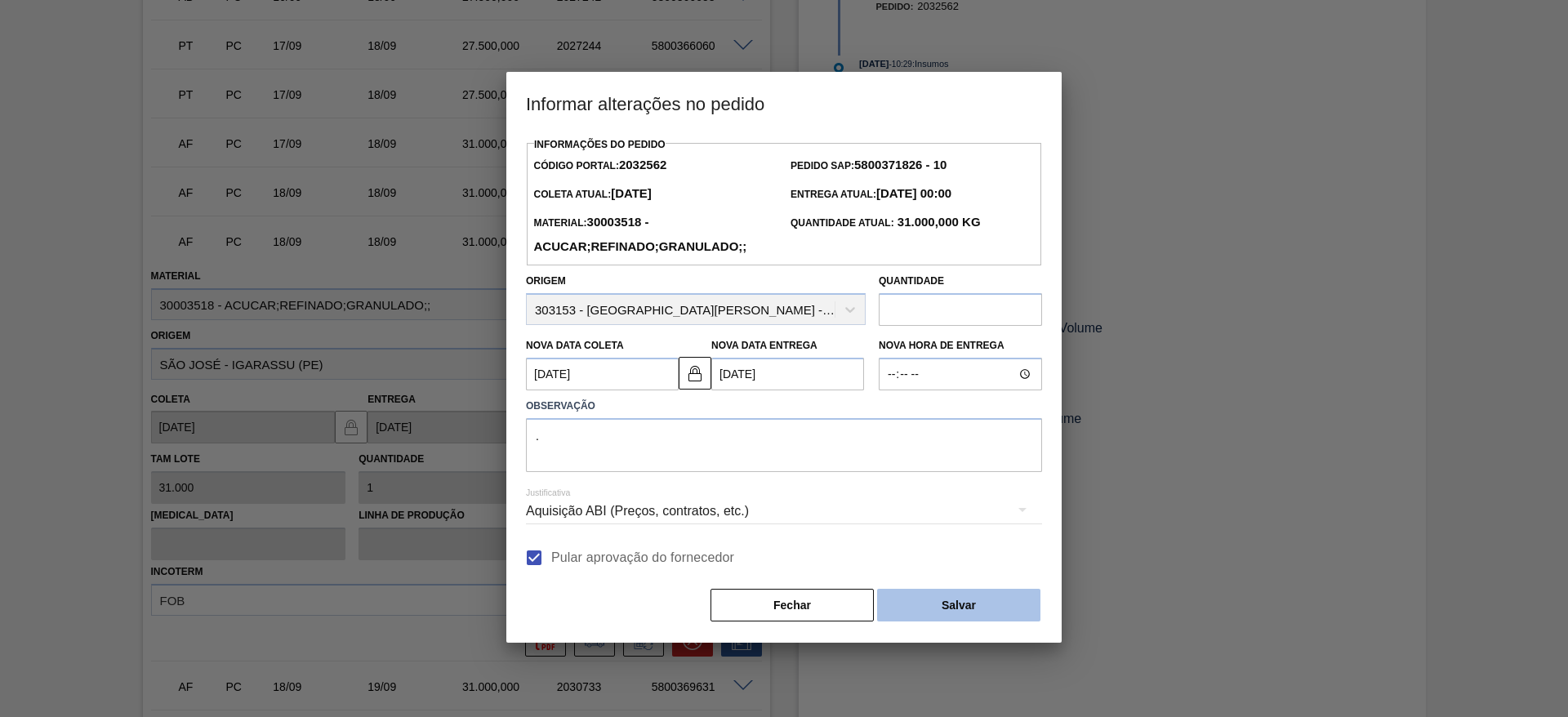
click at [955, 602] on button "Salvar" at bounding box center [959, 605] width 163 height 33
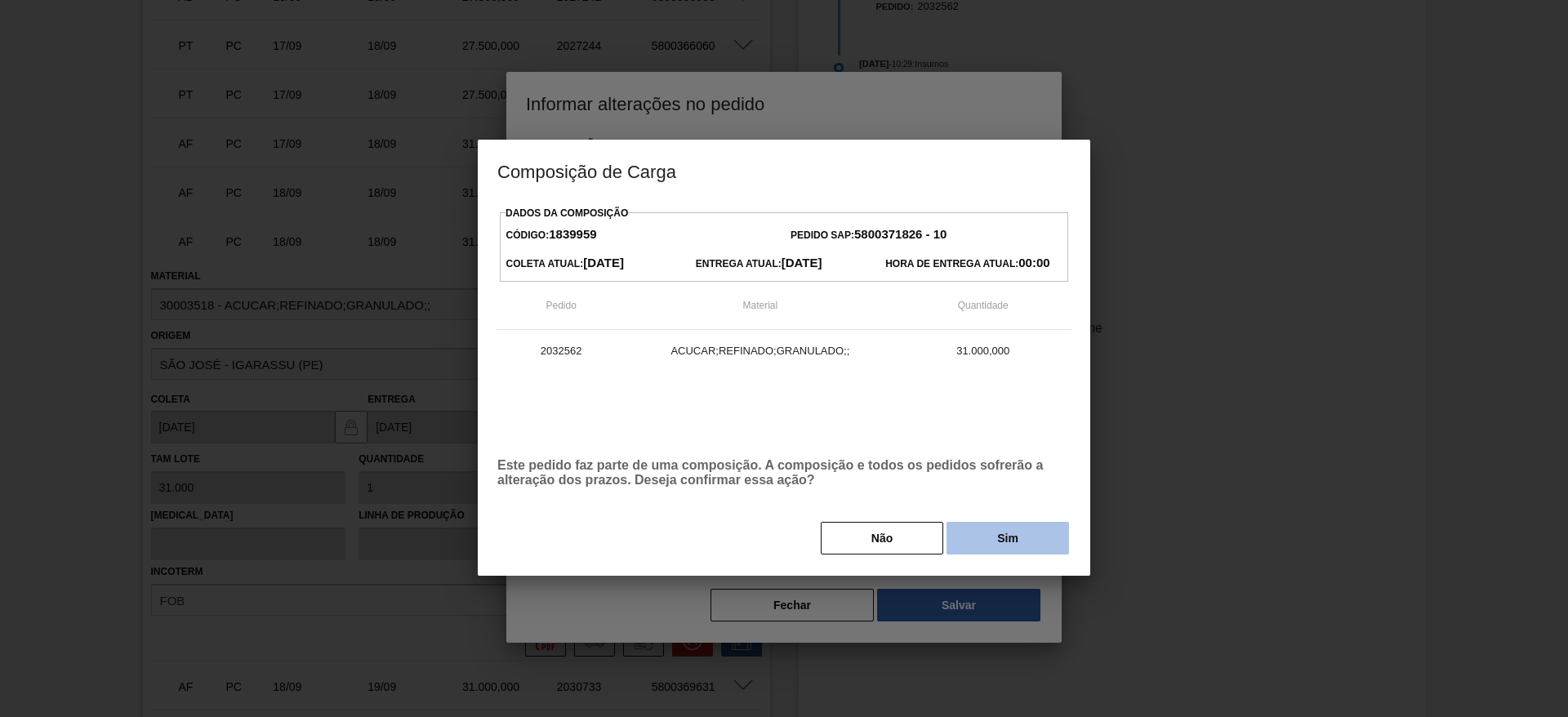
click at [983, 546] on button "Sim" at bounding box center [1007, 538] width 123 height 33
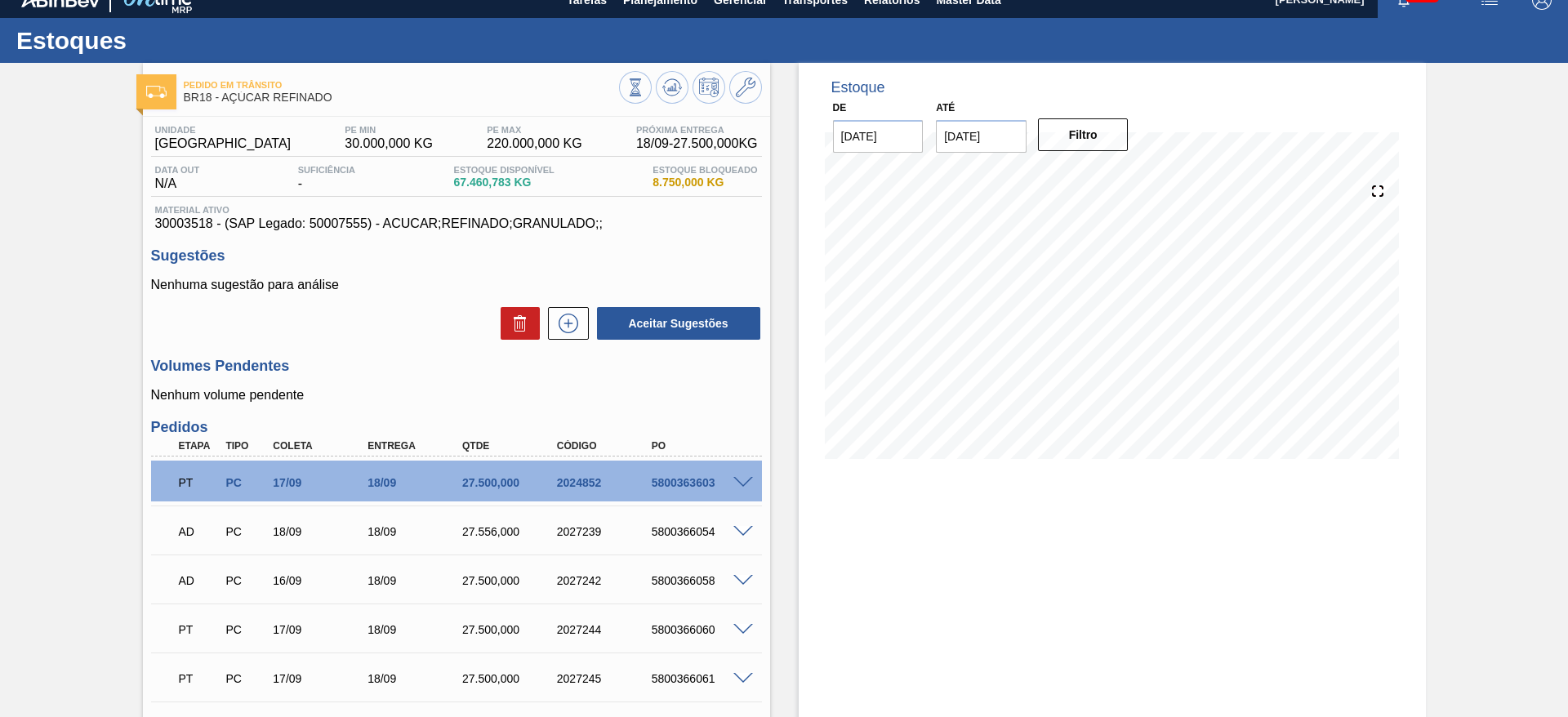
scroll to position [0, 0]
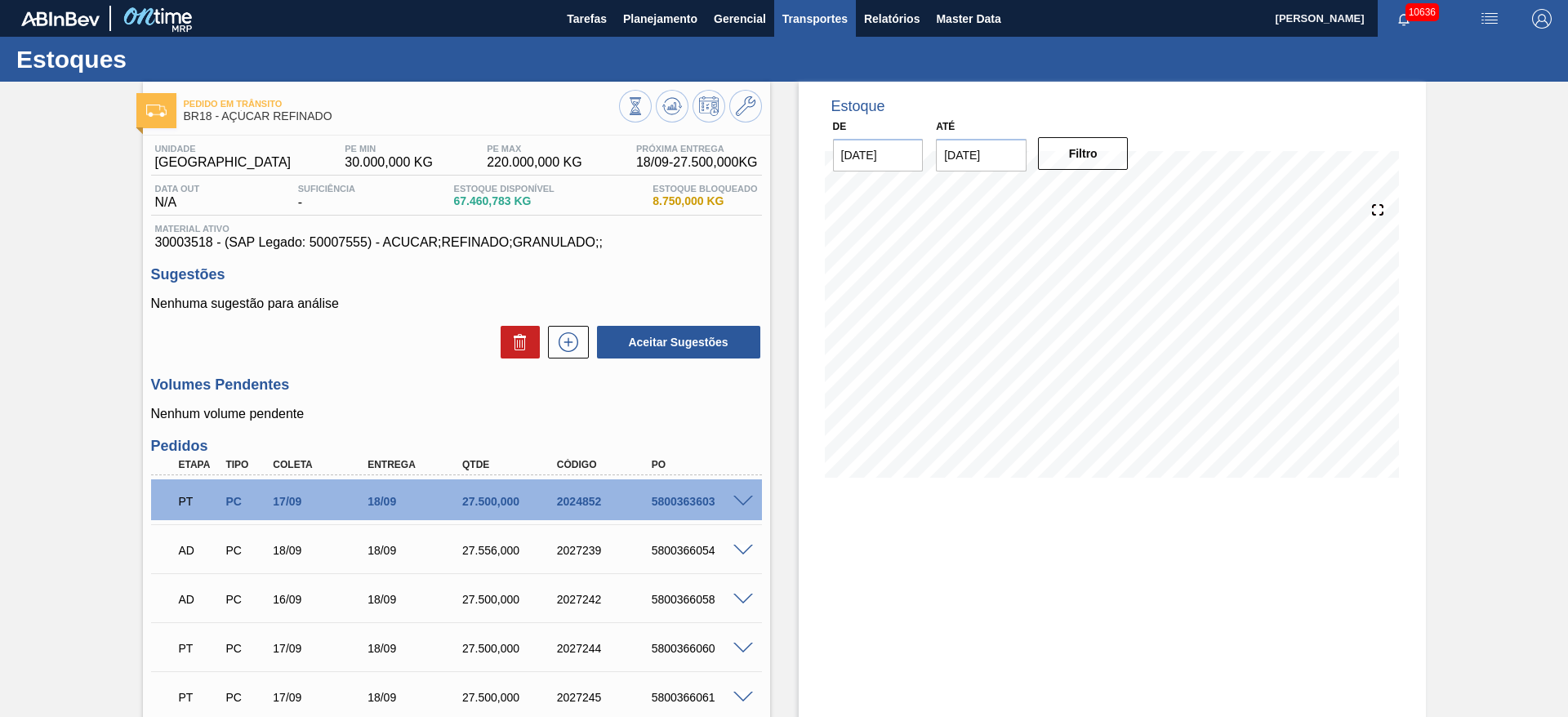
click at [831, 13] on span "Transportes" at bounding box center [815, 19] width 66 height 20
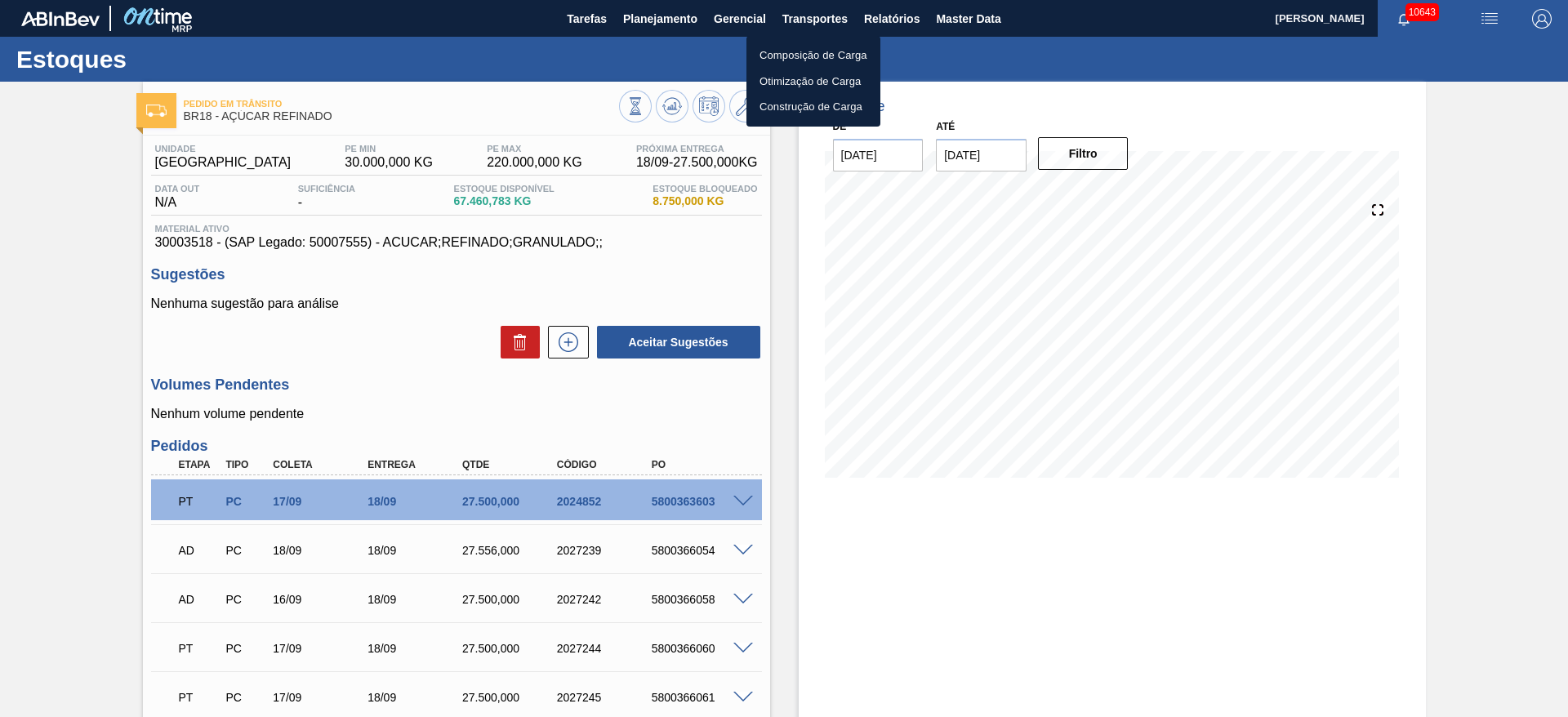
click at [540, 114] on div at bounding box center [784, 358] width 1568 height 717
